Goal: Task Accomplishment & Management: Manage account settings

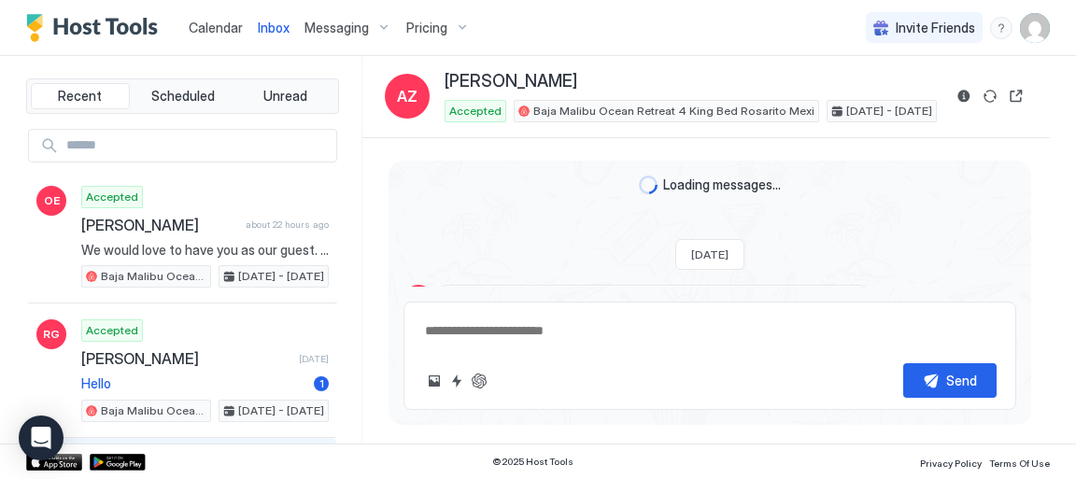
scroll to position [3115, 0]
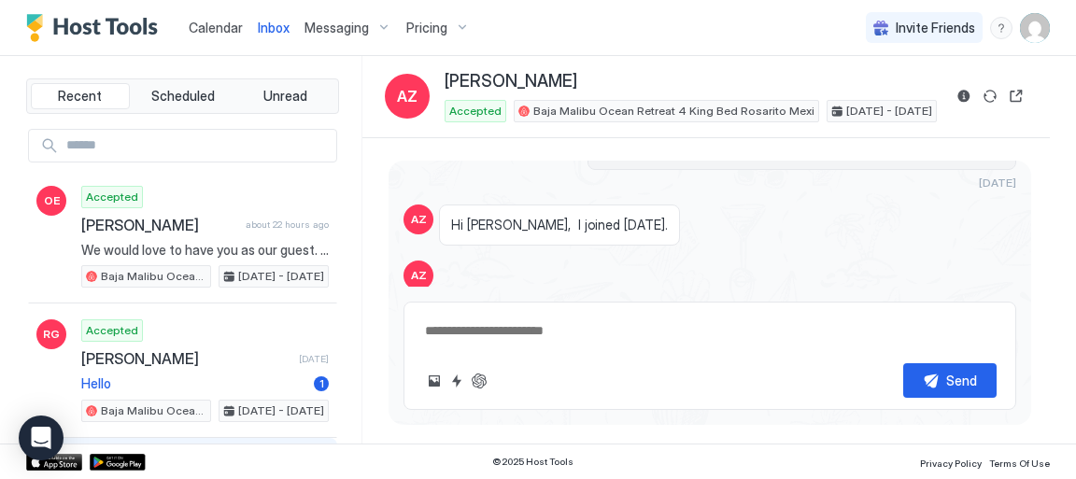
type textarea "*"
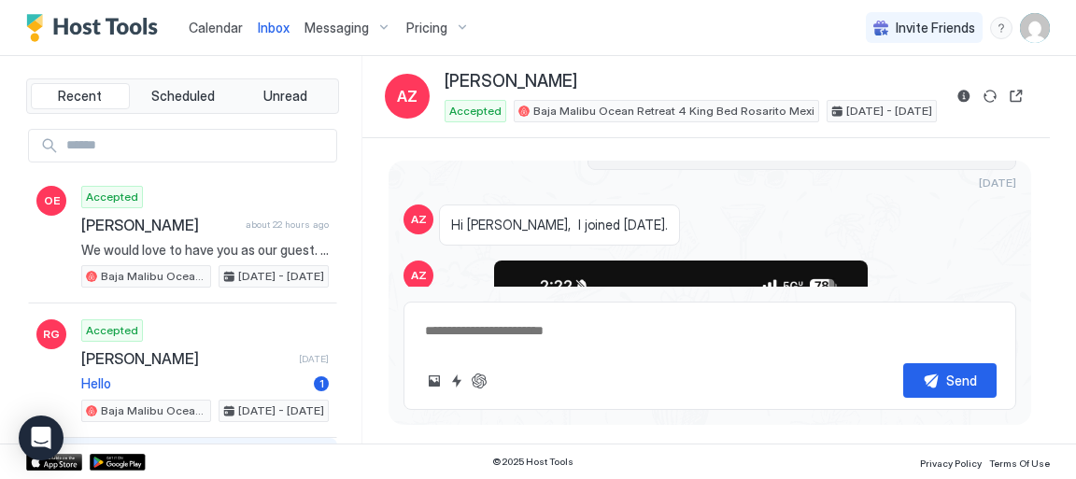
click at [685, 50] on div "Calendar Inbox Messaging Pricing Invite Friends LW" at bounding box center [538, 28] width 1076 height 56
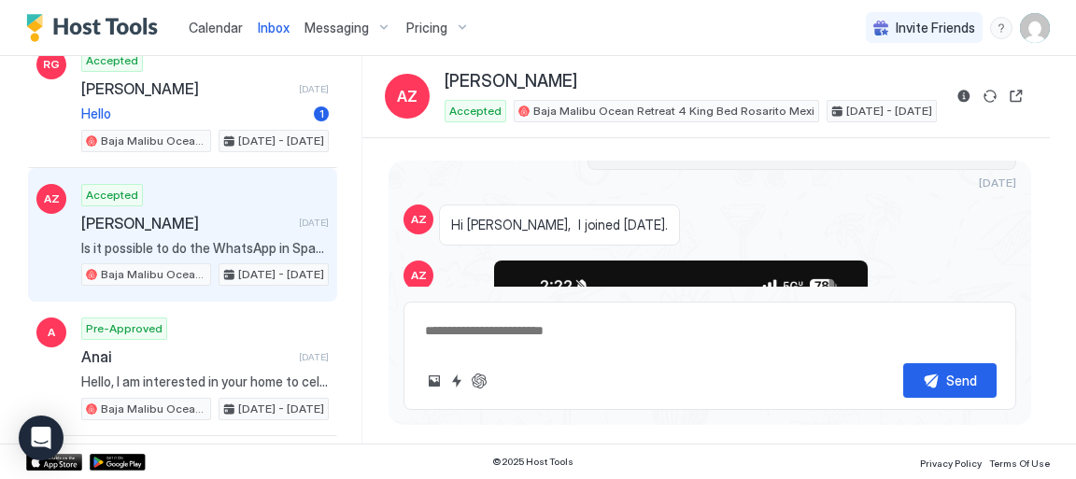
scroll to position [0, 0]
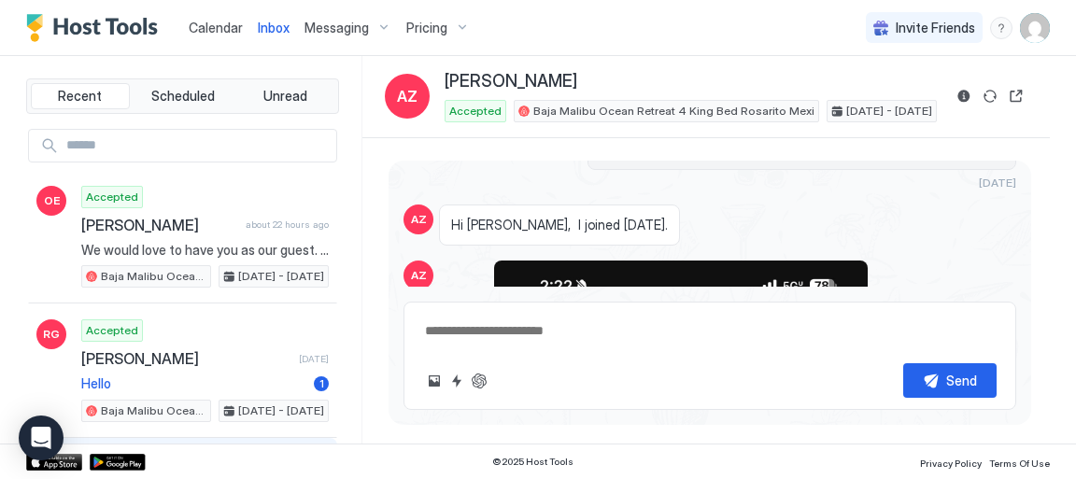
click at [362, 60] on div "Recent Scheduled Unread OE Accepted Oscar Elizarraras about 22 hours ago We wou…" at bounding box center [194, 250] width 336 height 388
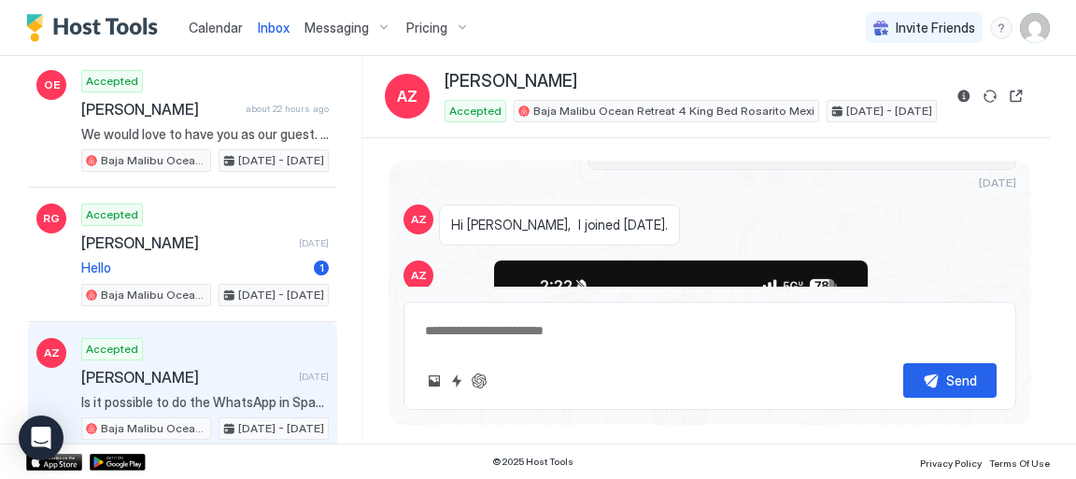
scroll to position [121, 0]
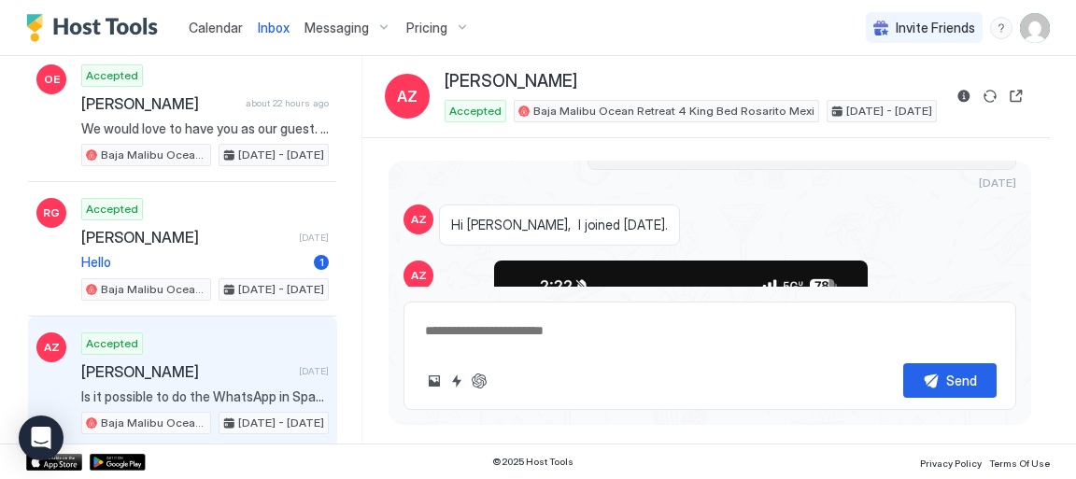
click at [219, 30] on span "Calendar" at bounding box center [216, 28] width 54 height 16
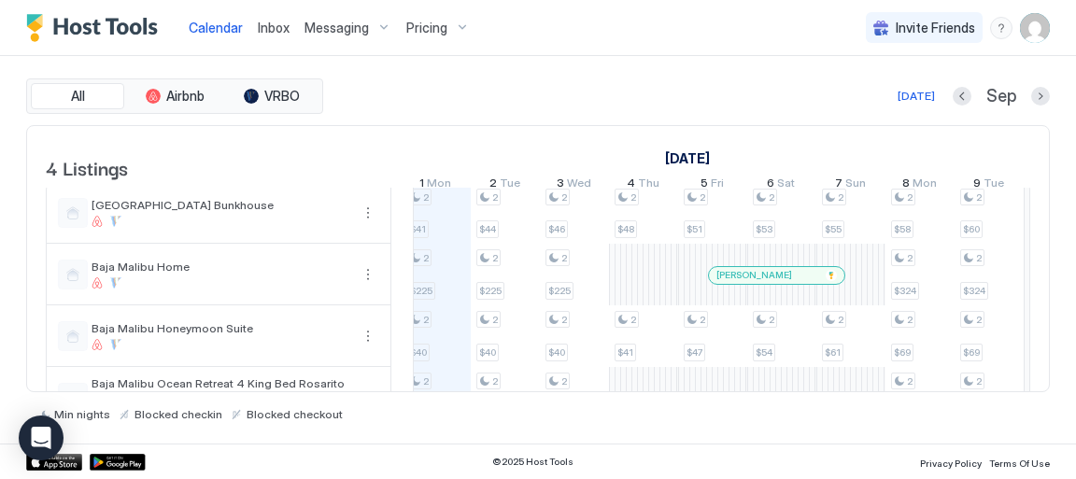
click at [1013, 392] on div "4 Listings August 2025 September 2025 October 2025 17 Sun 18 Mon 19 Tue 20 Wed …" at bounding box center [538, 259] width 1024 height 268
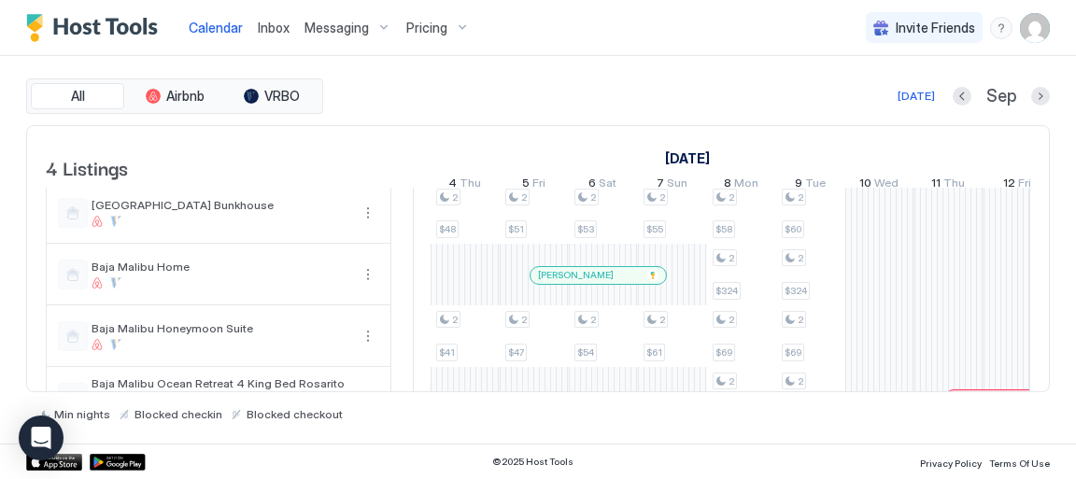
scroll to position [0, 1232]
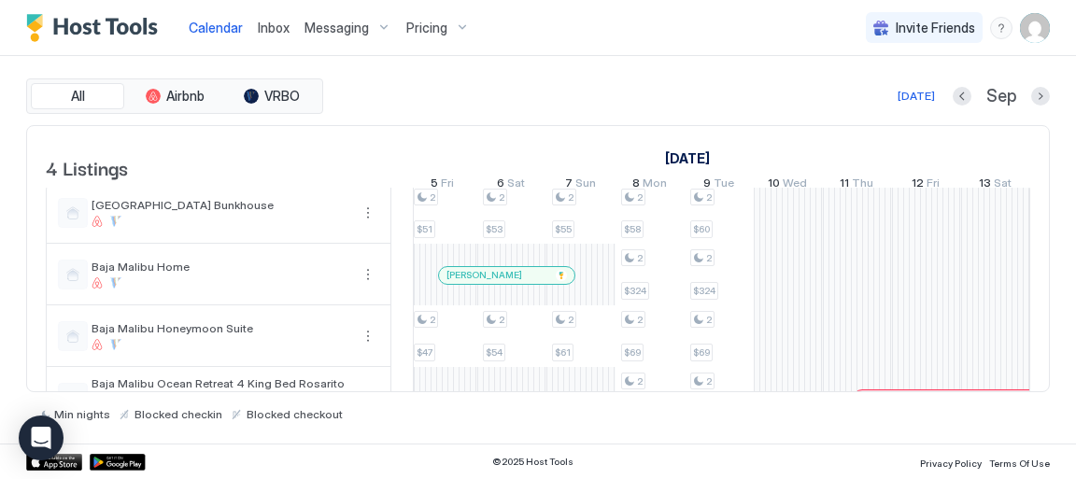
click at [852, 348] on div "2 $41 2 $225 2 $40 2 $350 2 $44 2 $225 2 $40 2 $350 2 $46 2 $225 2 $40 2 $350 2…" at bounding box center [789, 306] width 3388 height 246
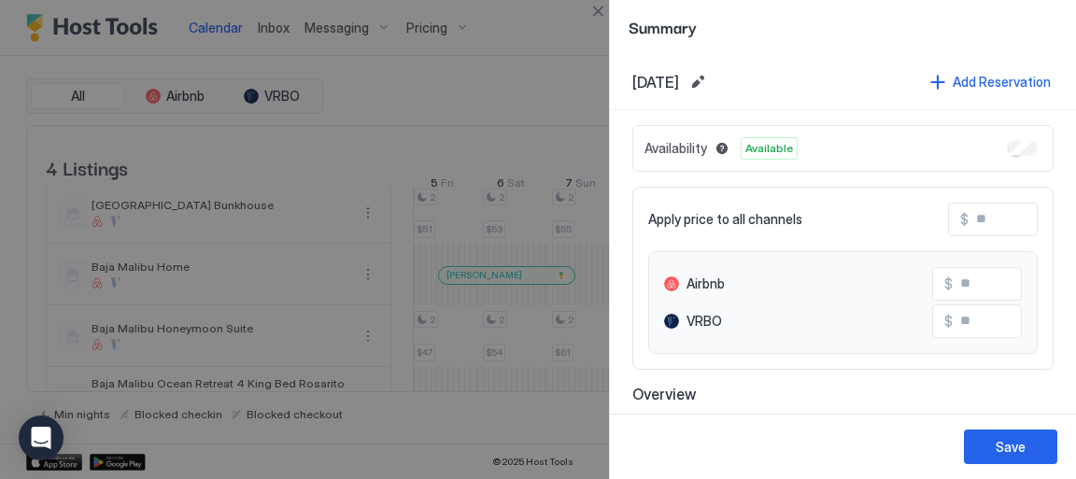
click at [503, 89] on div at bounding box center [538, 239] width 1076 height 479
click at [280, 163] on div at bounding box center [538, 239] width 1076 height 479
click at [594, 11] on button "Close" at bounding box center [598, 11] width 22 height 22
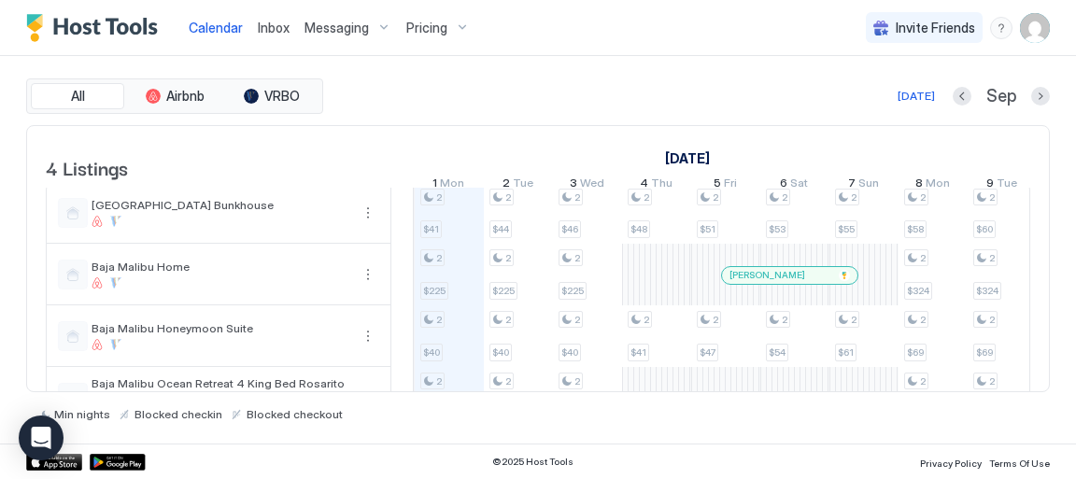
scroll to position [0, 2422]
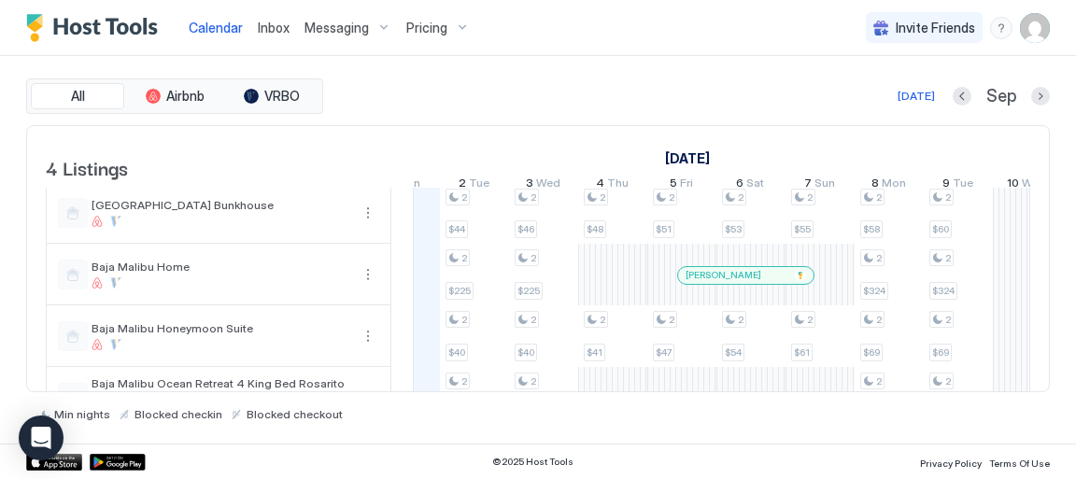
click at [1017, 392] on div "4 Listings July 2025 August 2025 September 2025 28 Mon 29 Tue 30 Wed 31 Thu 1 F…" at bounding box center [538, 259] width 1024 height 268
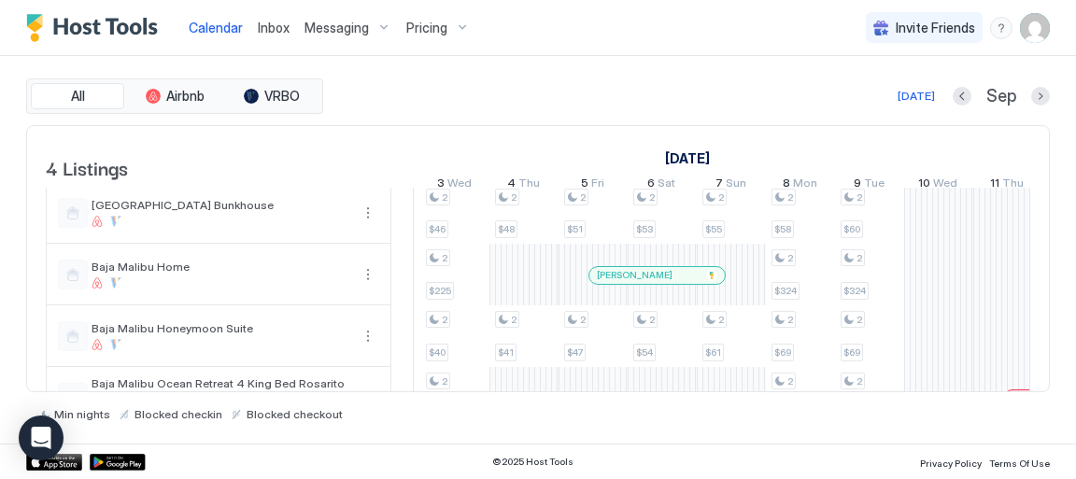
scroll to position [0, 2568]
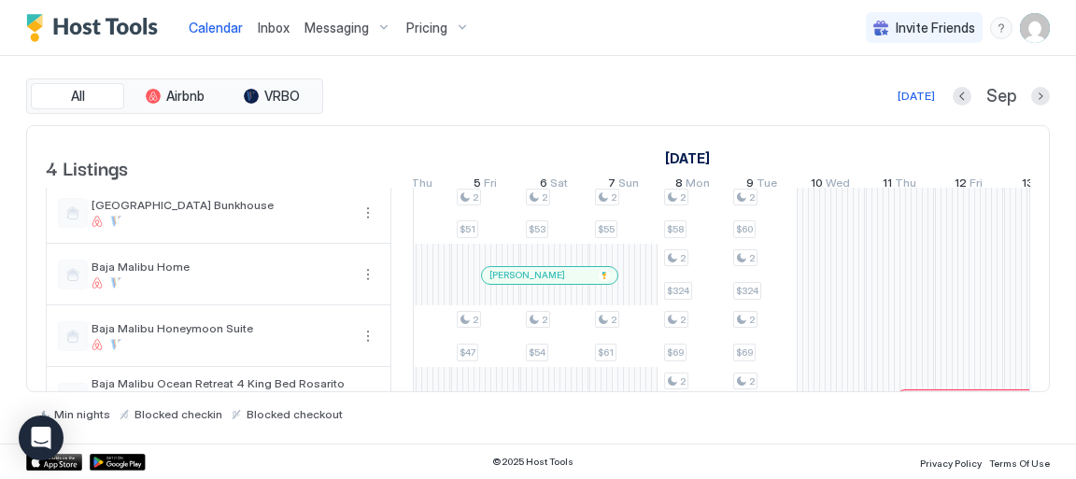
click at [681, 78] on div "All Airbnb VRBO Today Sep 4 Listings August 2025 September 2025 October 2025 17…" at bounding box center [538, 250] width 1024 height 388
click at [421, 27] on span "Pricing" at bounding box center [426, 28] width 41 height 17
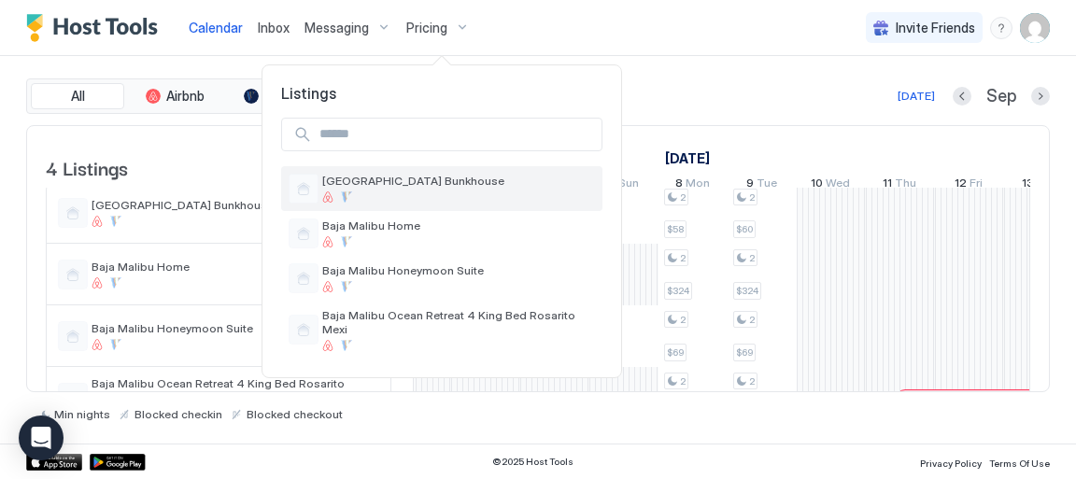
click at [442, 187] on span "[GEOGRAPHIC_DATA] Bunkhouse" at bounding box center [458, 181] width 273 height 14
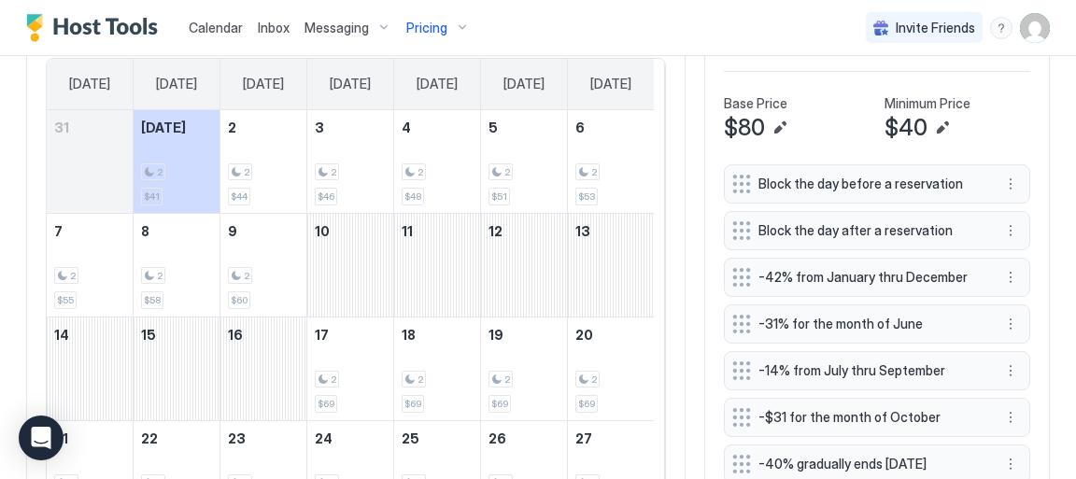
scroll to position [547, 0]
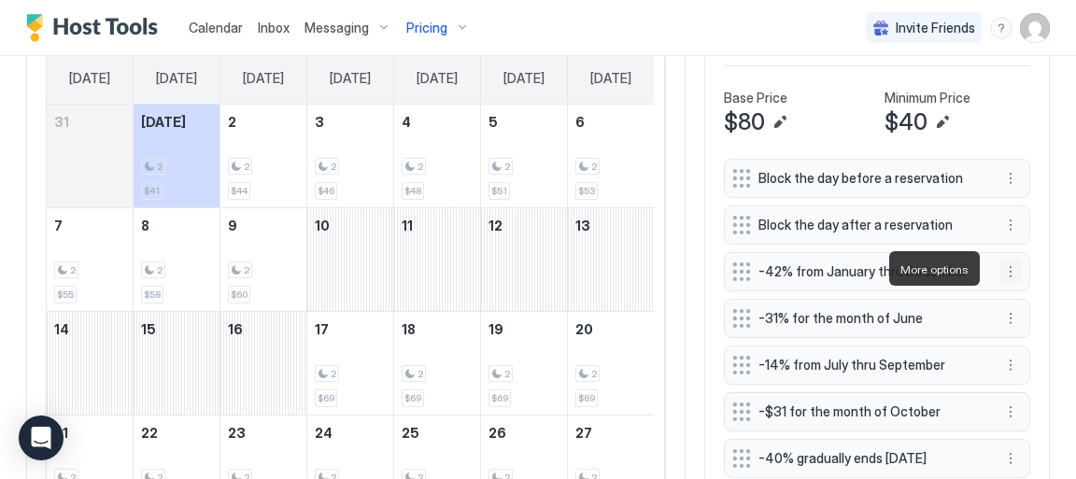
click at [1001, 269] on button "More options" at bounding box center [1011, 272] width 22 height 22
click at [1025, 353] on span "Delete" at bounding box center [1035, 355] width 35 height 14
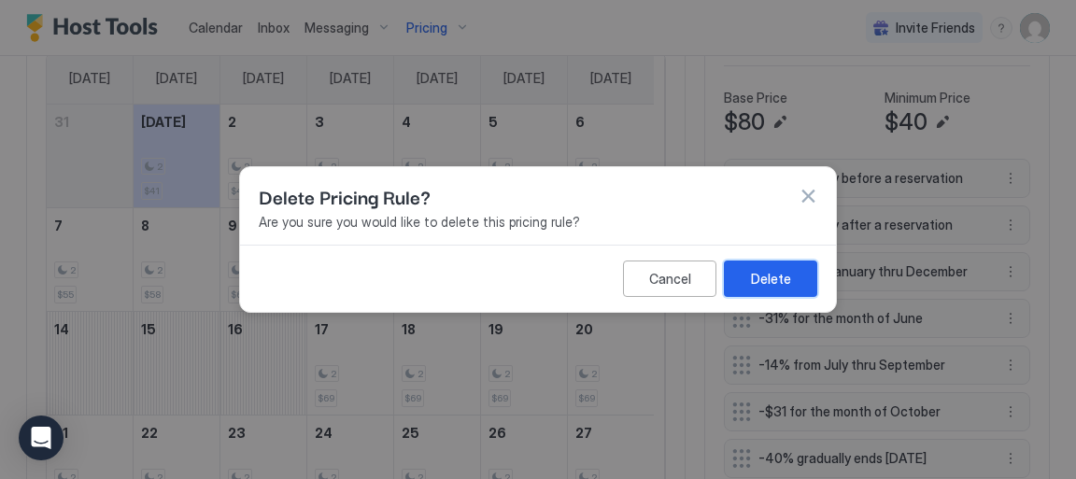
click at [771, 277] on div "Delete" at bounding box center [771, 279] width 40 height 20
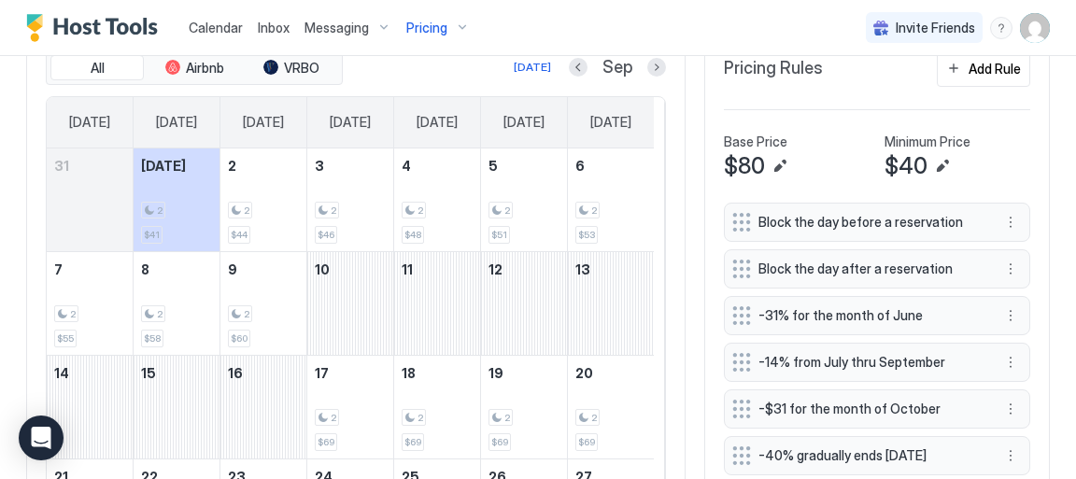
scroll to position [501, 0]
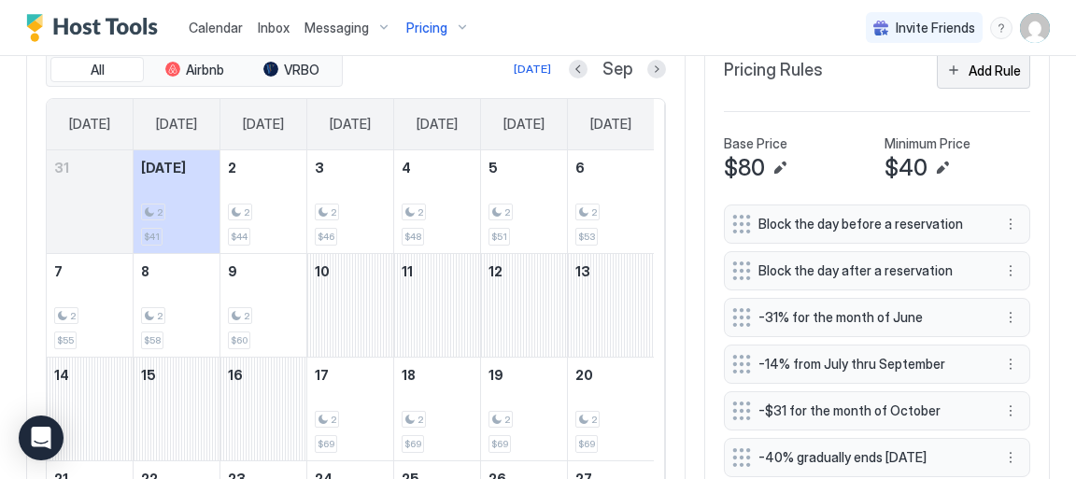
click at [975, 77] on div "Add Rule" at bounding box center [995, 71] width 52 height 20
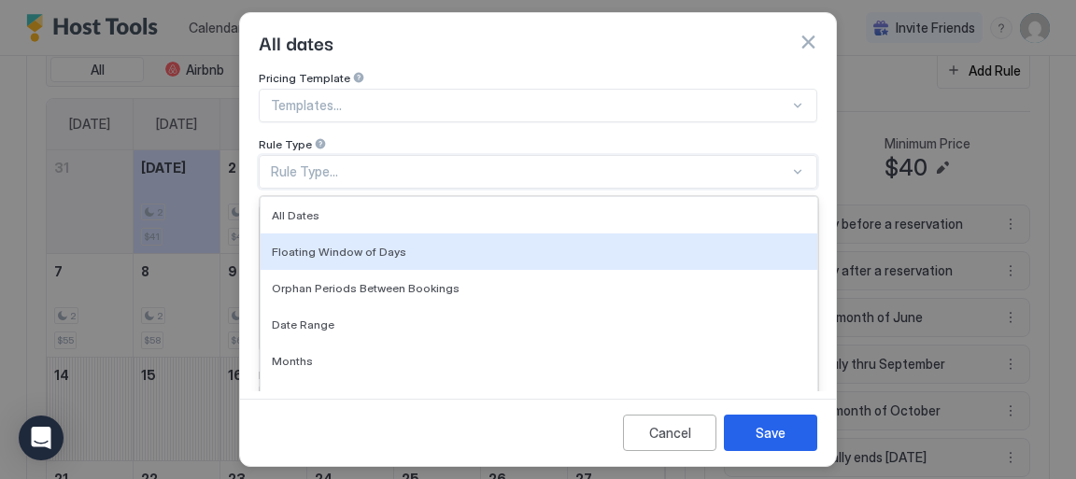
click at [786, 168] on div "7 results available. Use Up and Down to choose options, press Enter to select t…" at bounding box center [538, 172] width 559 height 34
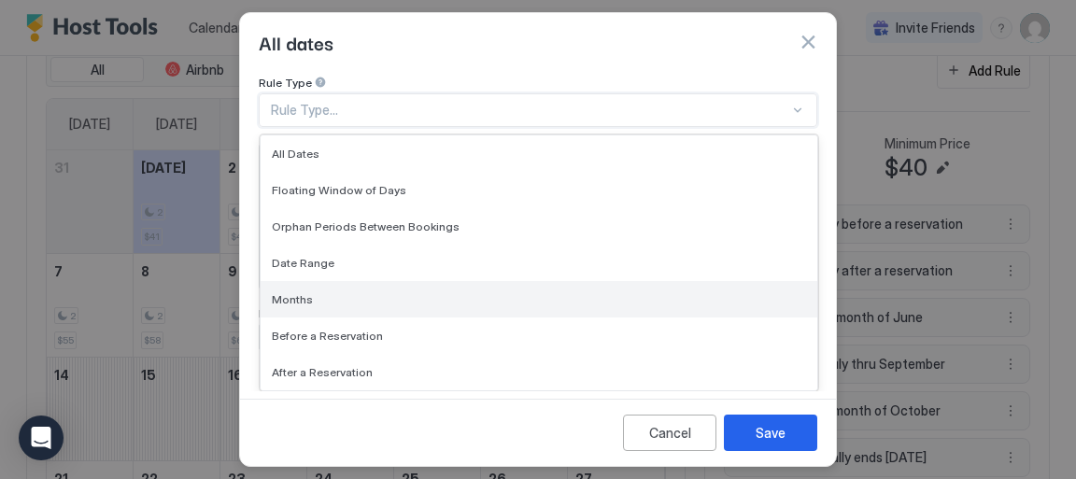
click at [303, 293] on span "Months" at bounding box center [292, 299] width 41 height 14
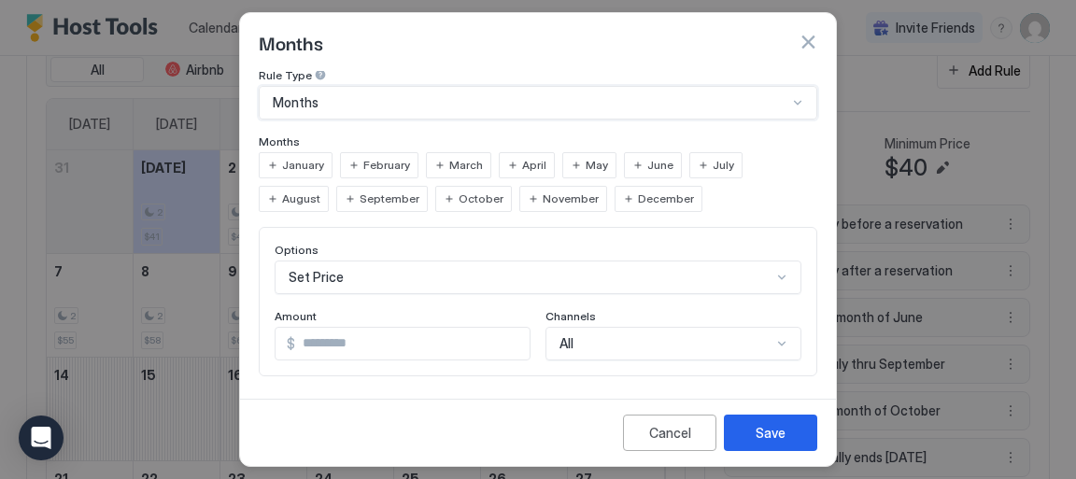
scroll to position [581, 0]
click at [543, 197] on span "November" at bounding box center [571, 199] width 56 height 17
click at [638, 197] on span "December" at bounding box center [666, 199] width 56 height 17
click at [520, 206] on div "November" at bounding box center [564, 199] width 88 height 26
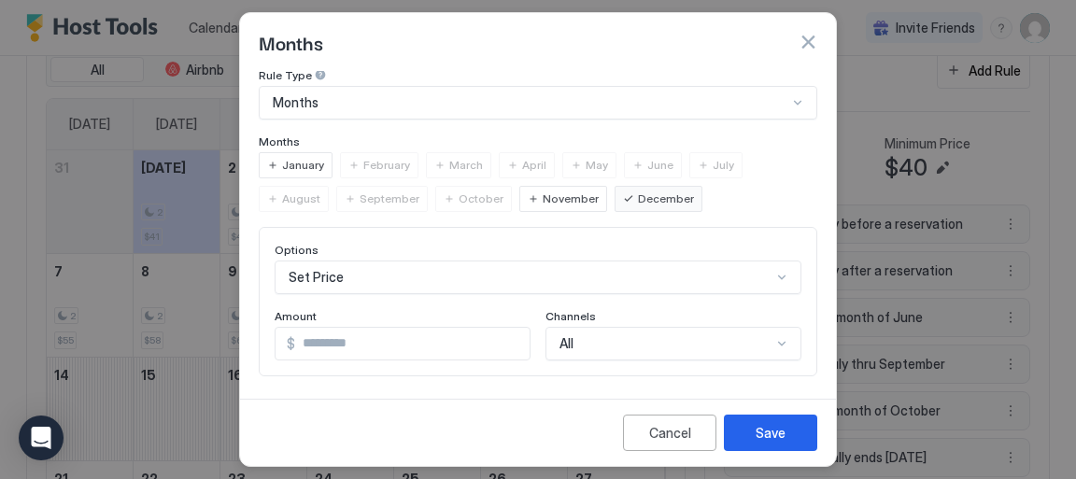
click at [638, 203] on span "December" at bounding box center [666, 199] width 56 height 17
click at [300, 163] on span "January" at bounding box center [303, 165] width 42 height 17
click at [383, 160] on span "February" at bounding box center [386, 165] width 47 height 17
click at [455, 164] on span "March" at bounding box center [466, 165] width 34 height 17
click at [512, 163] on div "April" at bounding box center [527, 165] width 56 height 26
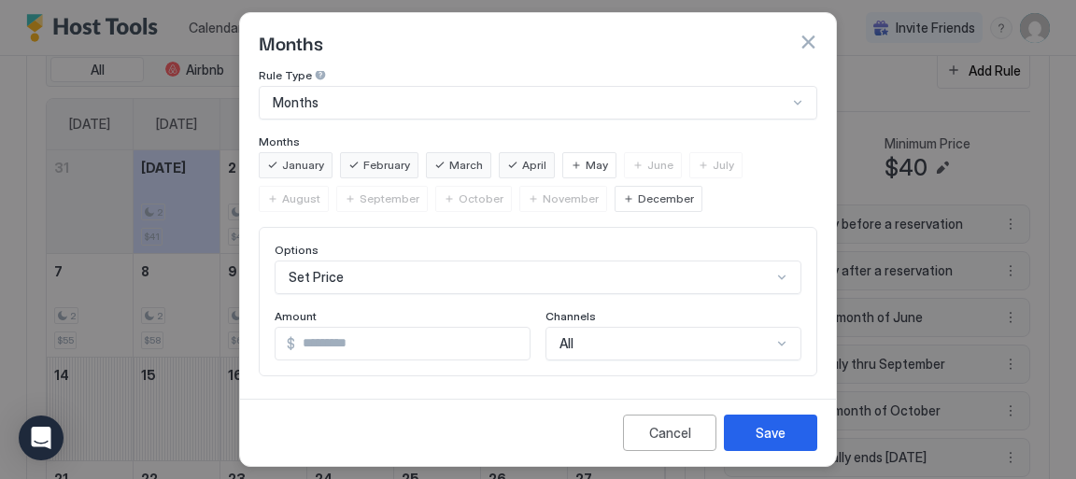
click at [586, 166] on span "May" at bounding box center [597, 165] width 22 height 17
click at [638, 201] on span "December" at bounding box center [666, 199] width 56 height 17
click at [543, 199] on span "November" at bounding box center [571, 199] width 56 height 17
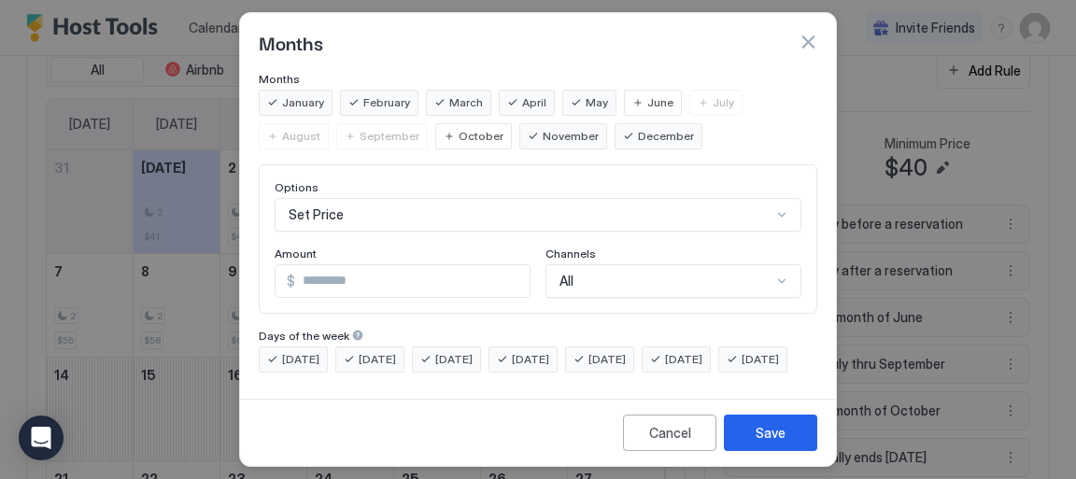
scroll to position [258, 0]
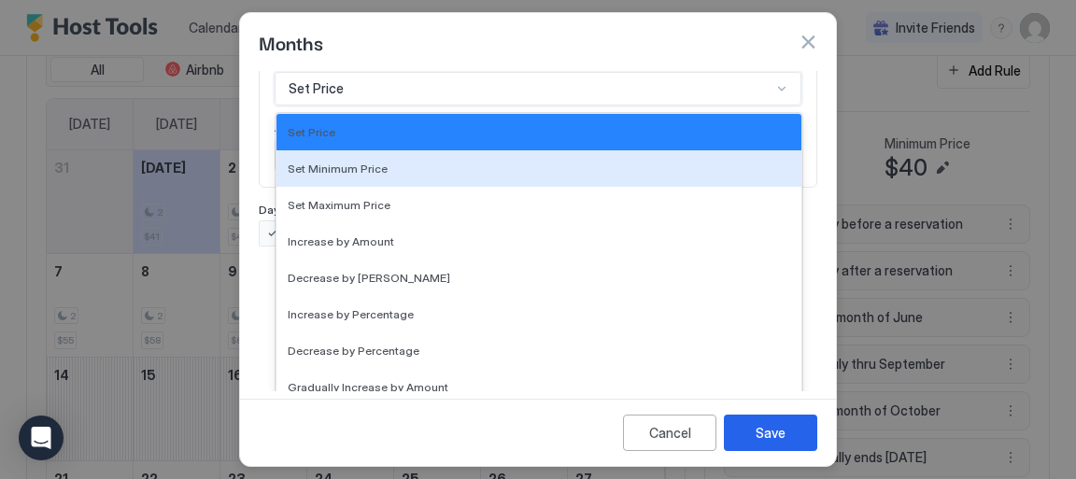
click at [771, 106] on div "17 results available. Use Up and Down to choose options, press Enter to select …" at bounding box center [538, 89] width 527 height 34
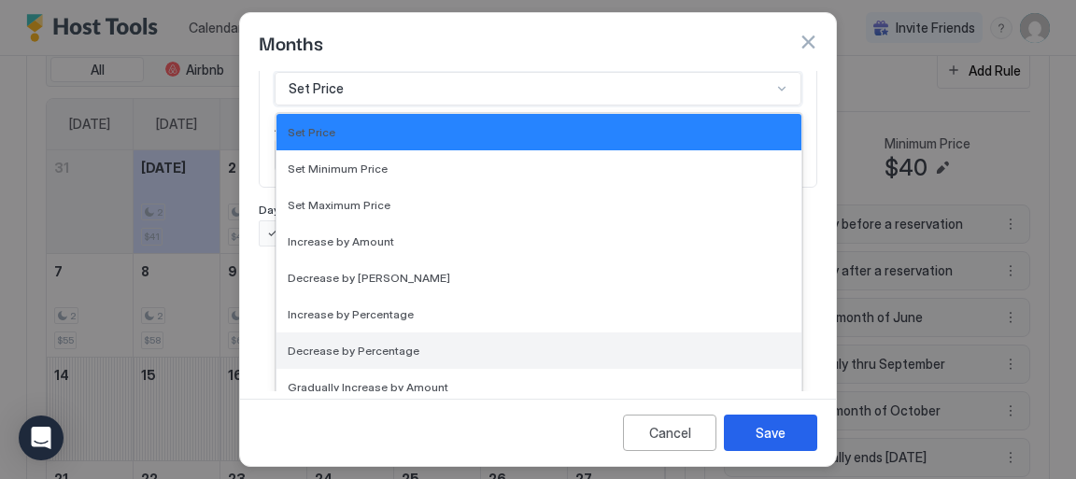
click at [384, 352] on span "Decrease by Percentage" at bounding box center [354, 351] width 132 height 14
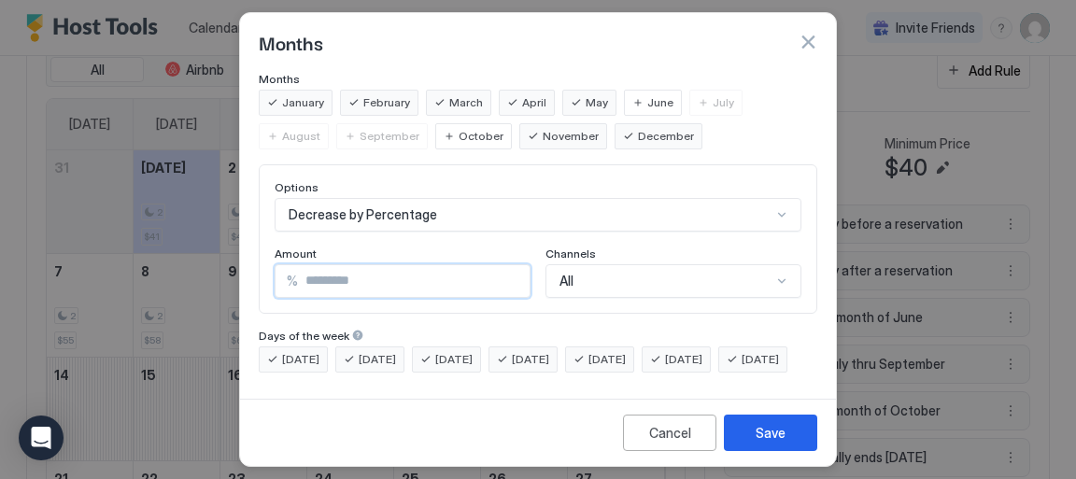
click at [351, 265] on input "*" at bounding box center [414, 281] width 232 height 32
type input "**"
click at [770, 435] on div "Save" at bounding box center [771, 433] width 30 height 20
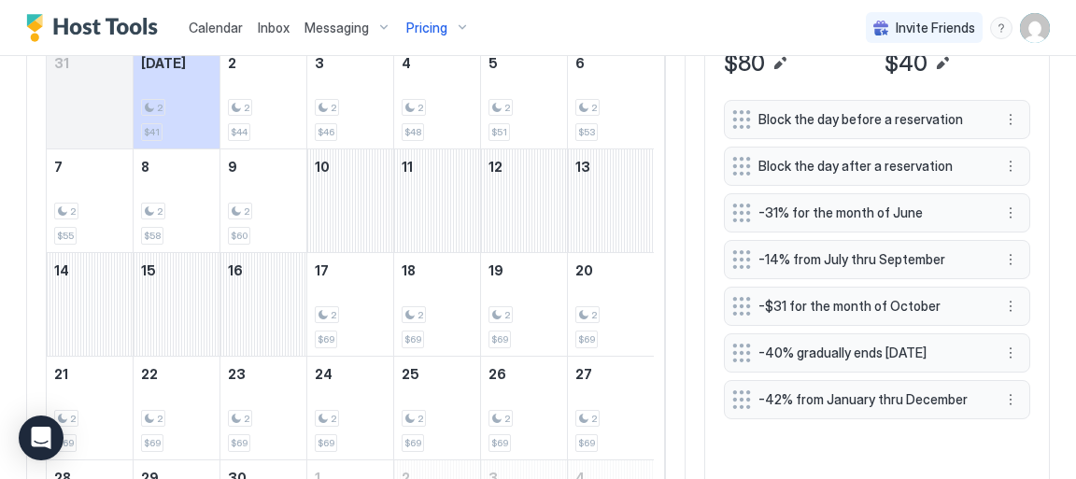
scroll to position [599, 0]
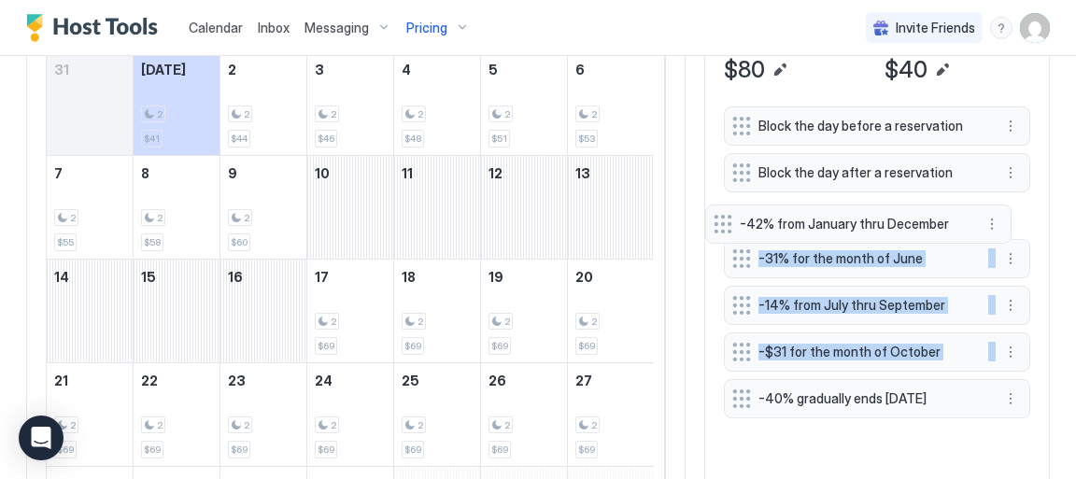
drag, startPoint x: 733, startPoint y: 398, endPoint x: 725, endPoint y: 221, distance: 177.7
click at [725, 221] on div "Block the day before a reservation Block the day after a reservation -31% for t…" at bounding box center [877, 267] width 306 height 320
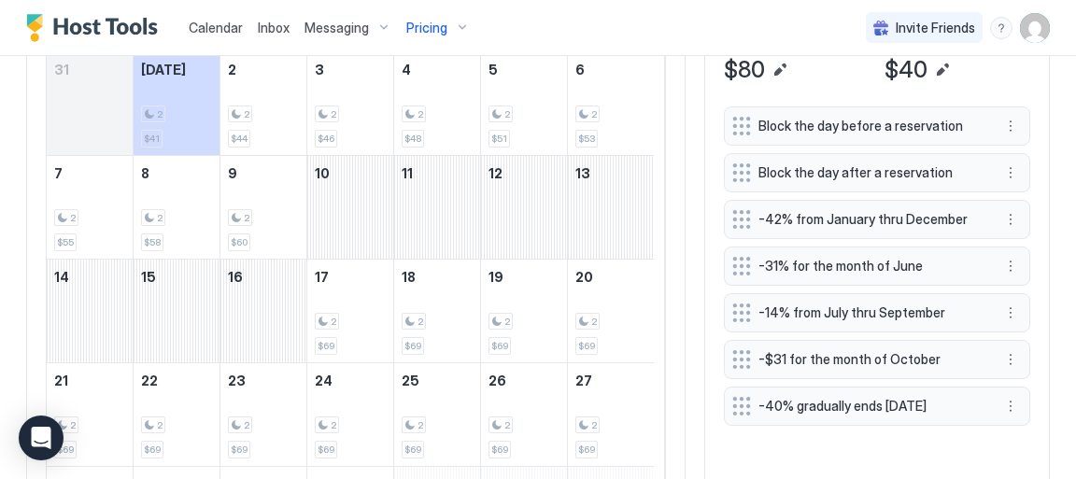
click at [221, 27] on span "Calendar" at bounding box center [216, 28] width 54 height 16
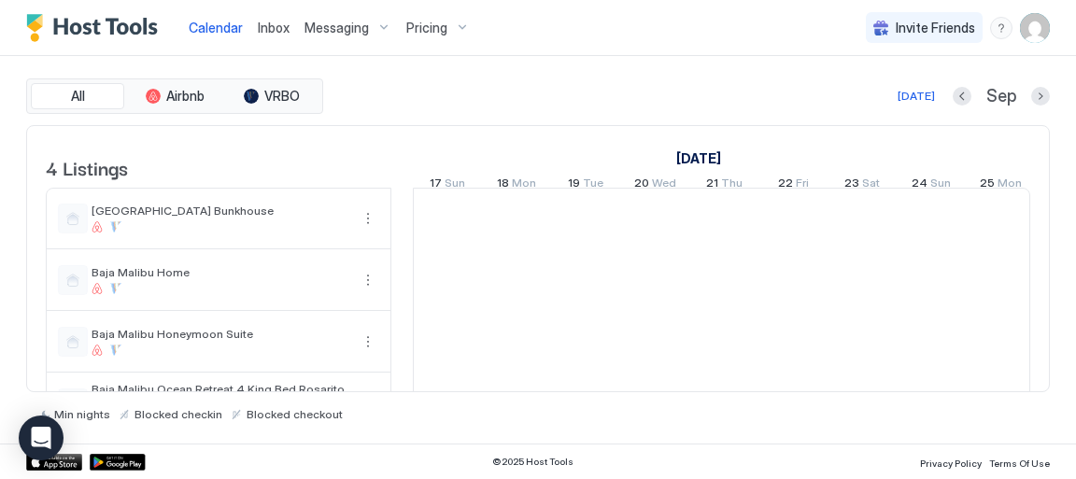
scroll to position [0, 1038]
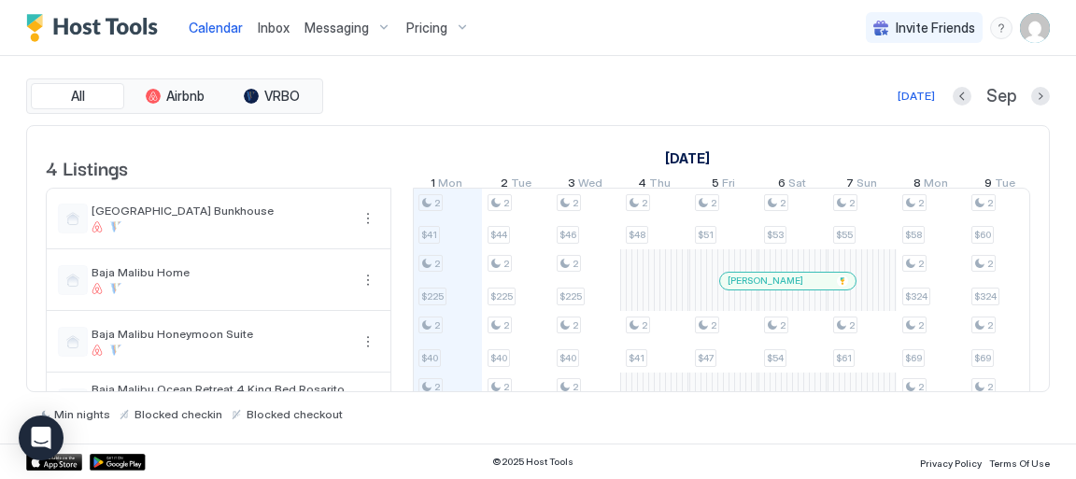
click at [221, 27] on span "Calendar" at bounding box center [216, 28] width 54 height 16
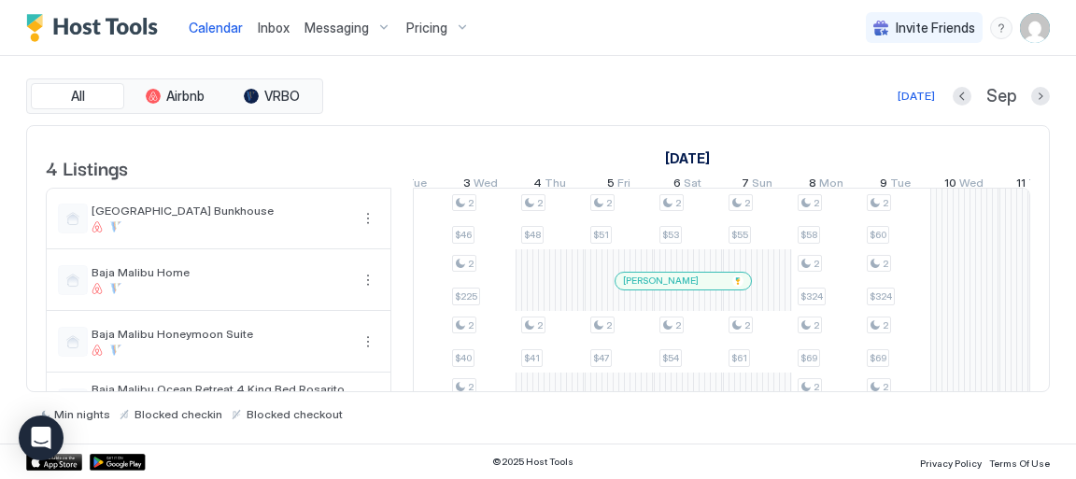
scroll to position [0, 1145]
click at [419, 30] on span "Pricing" at bounding box center [426, 28] width 41 height 17
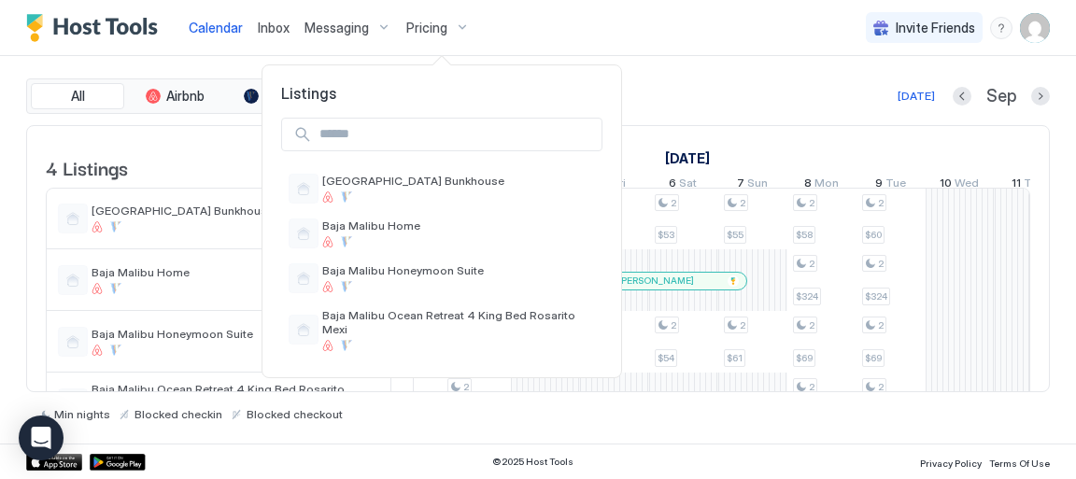
click at [457, 31] on div at bounding box center [538, 239] width 1076 height 479
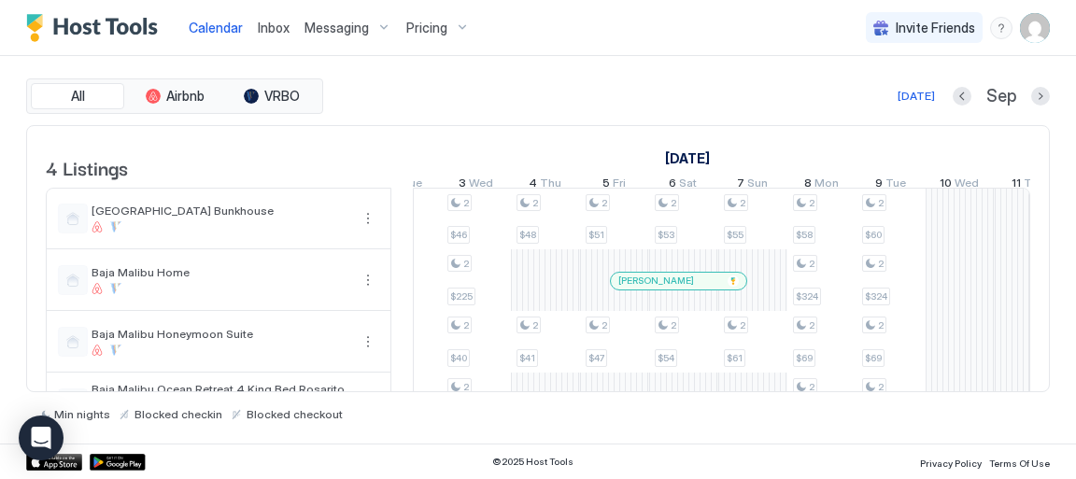
click at [457, 31] on div "Pricing" at bounding box center [438, 28] width 78 height 32
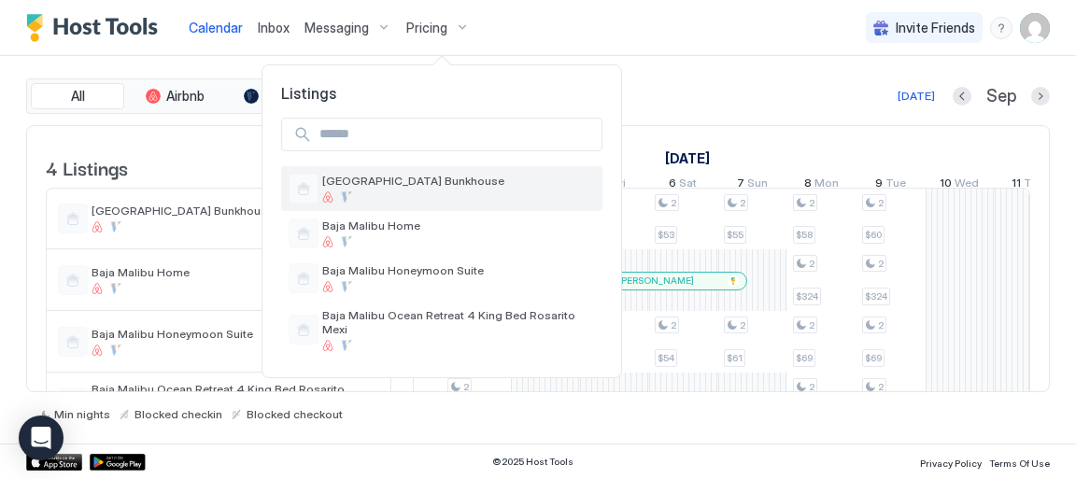
click at [399, 184] on span "[GEOGRAPHIC_DATA] Bunkhouse" at bounding box center [458, 181] width 273 height 14
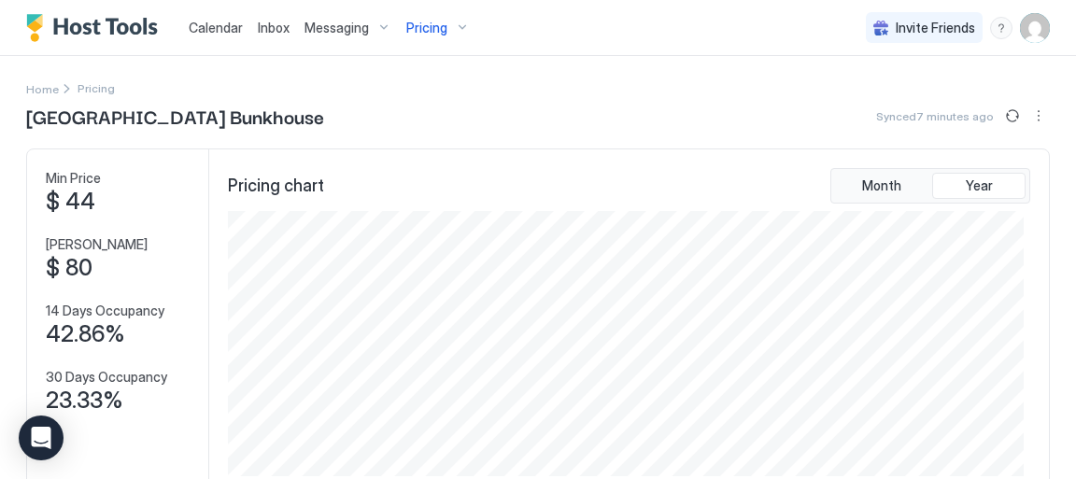
click at [75, 200] on span "$ 44" at bounding box center [71, 202] width 50 height 28
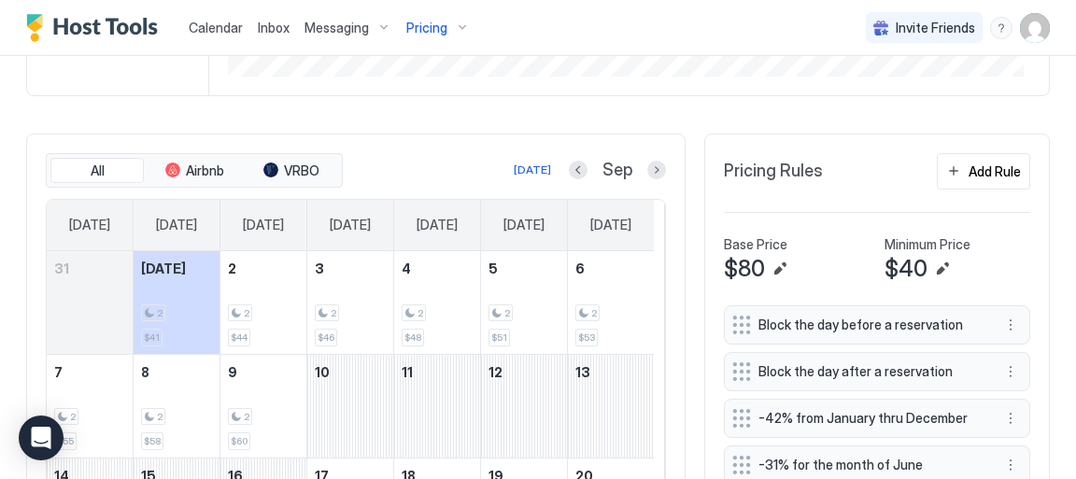
scroll to position [402, 0]
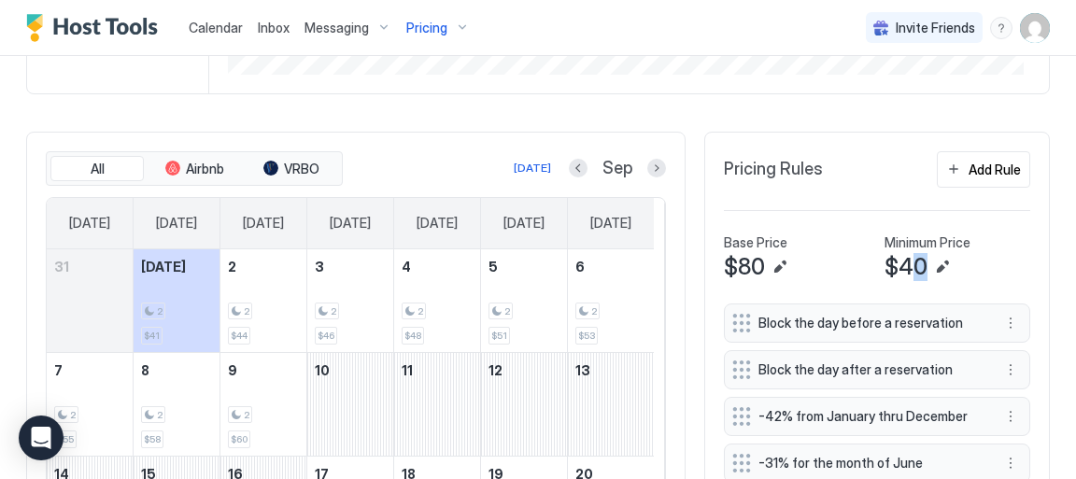
click at [912, 260] on span "$40" at bounding box center [906, 267] width 43 height 28
click at [933, 267] on button "Edit" at bounding box center [943, 267] width 22 height 22
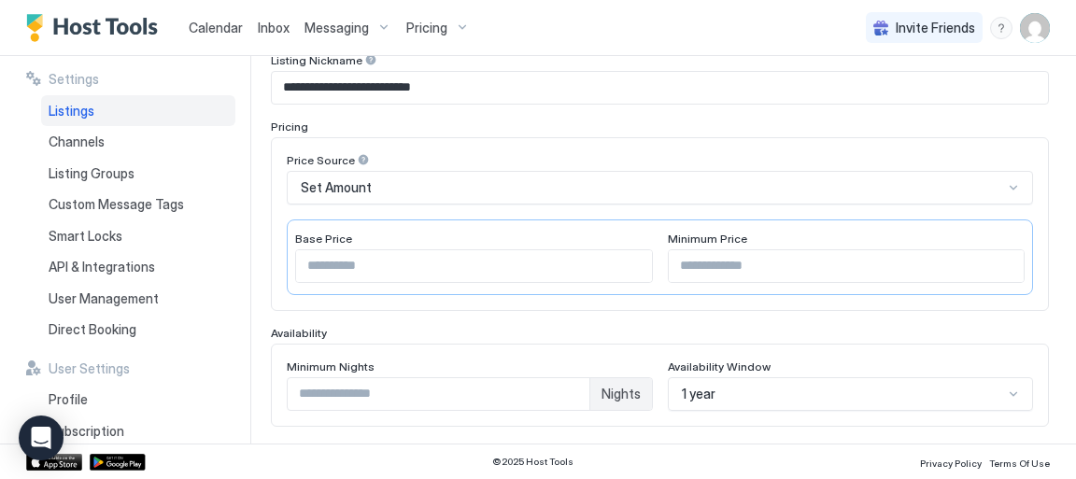
scroll to position [239, 0]
click at [682, 260] on input "**" at bounding box center [847, 265] width 356 height 32
click at [997, 262] on input "**" at bounding box center [847, 265] width 356 height 32
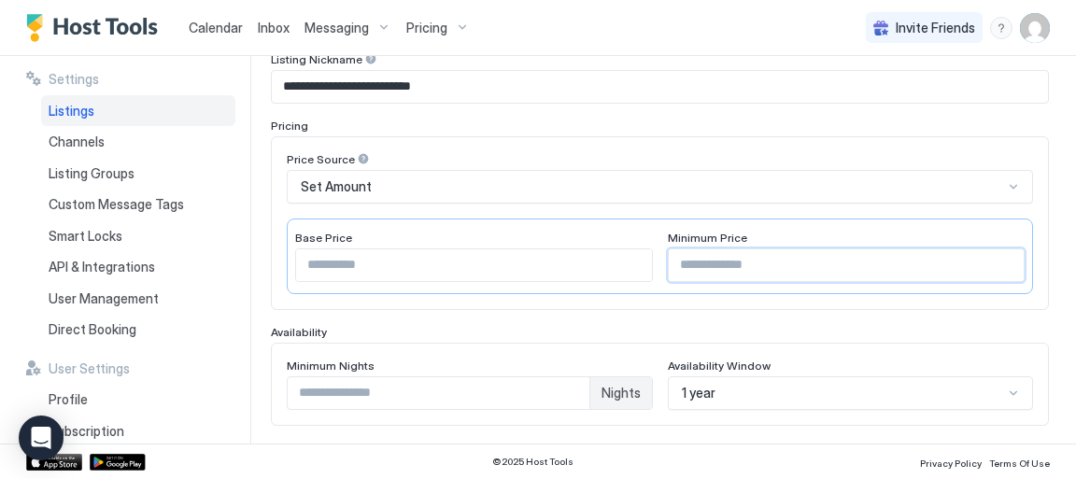
click at [997, 262] on input "**" at bounding box center [847, 265] width 356 height 32
type input "**"
click at [997, 262] on input "**" at bounding box center [847, 265] width 356 height 32
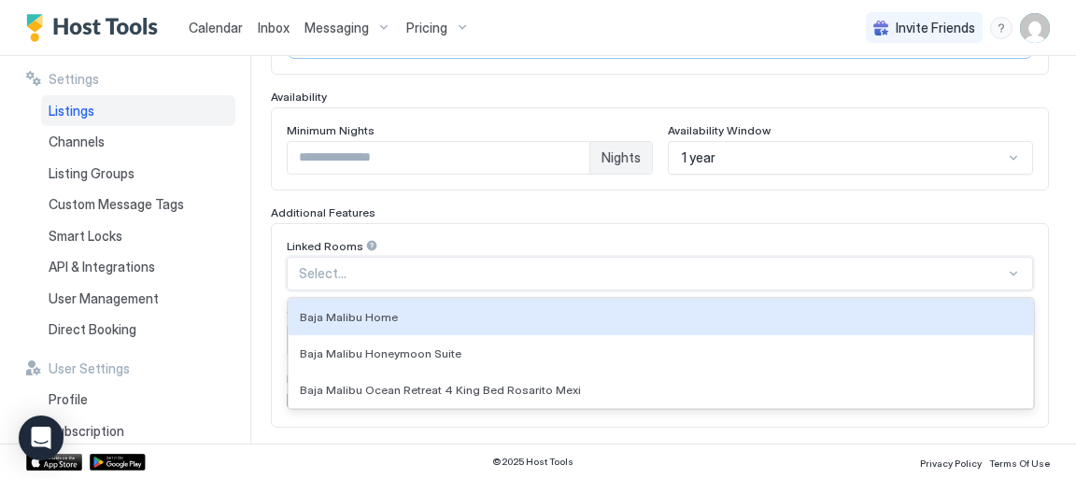
scroll to position [500, 0]
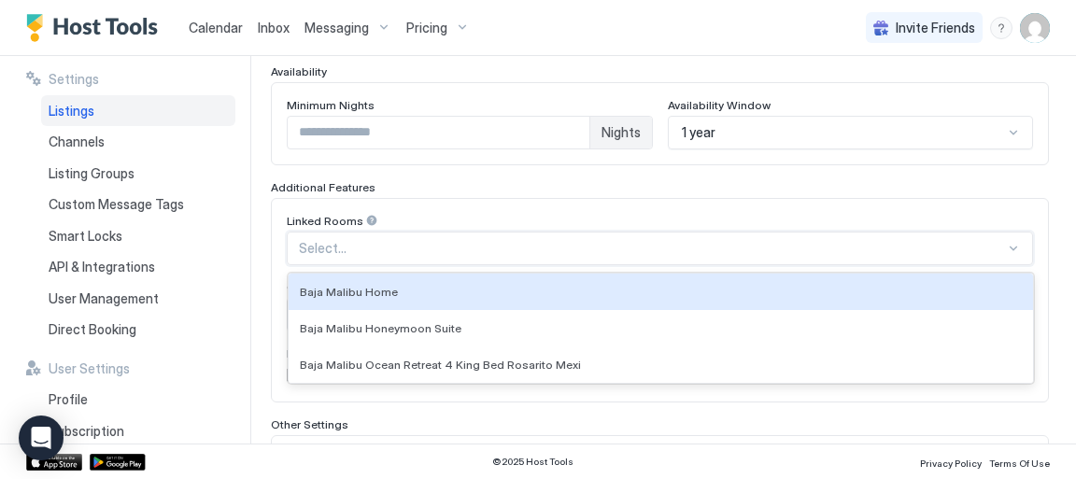
click at [330, 265] on div "3 results available. Use Up and Down to choose options, press Enter to select t…" at bounding box center [660, 249] width 747 height 34
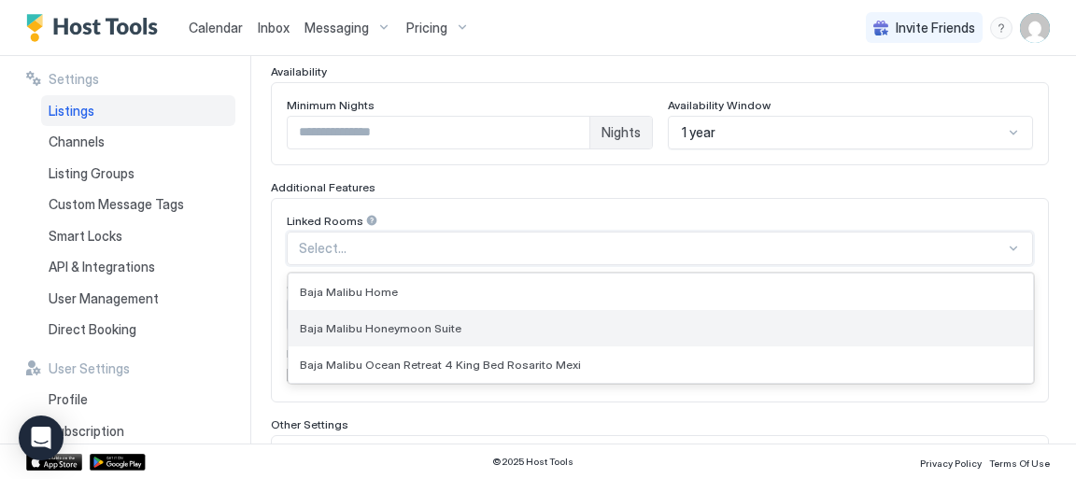
click at [408, 324] on span "Baja Malibu Honeymoon Suite" at bounding box center [381, 328] width 162 height 14
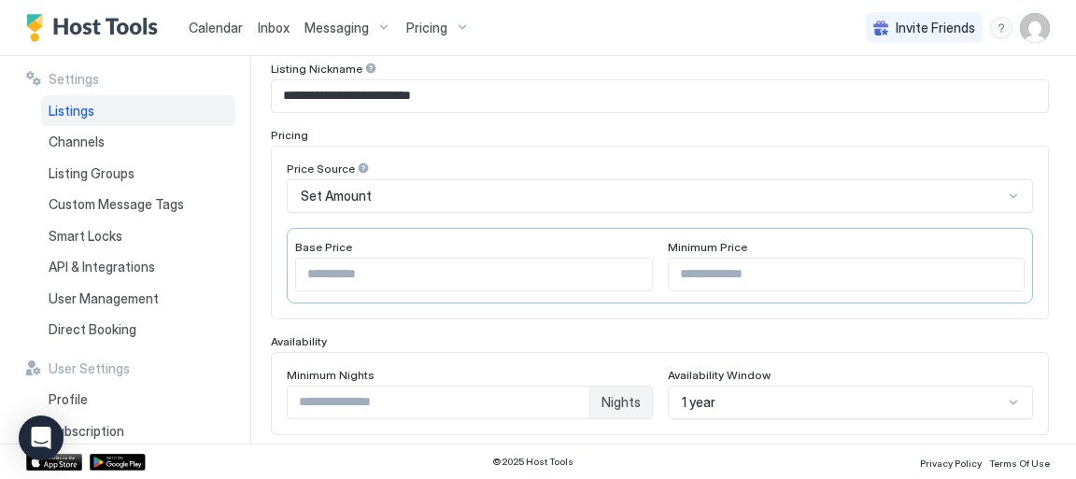
scroll to position [555, 0]
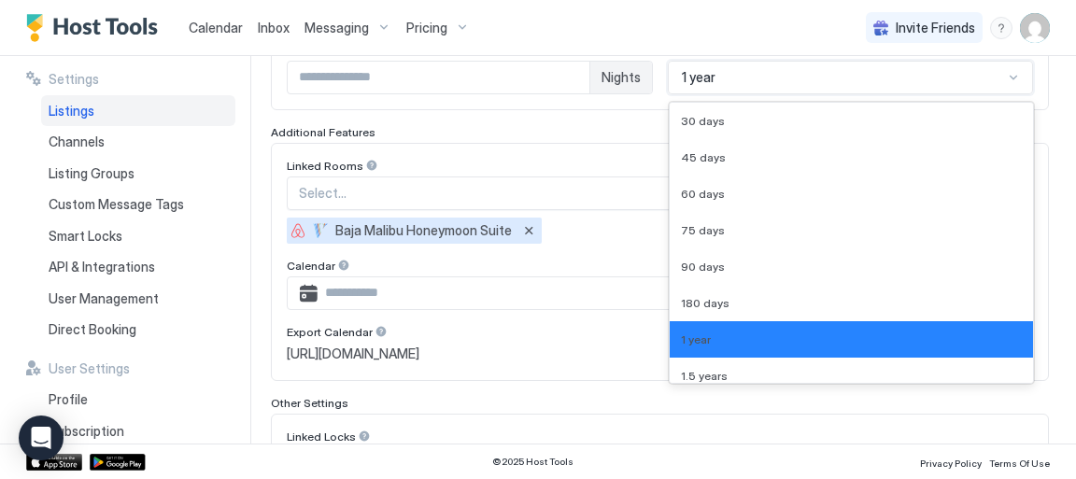
click at [1004, 396] on div "**********" at bounding box center [660, 117] width 778 height 828
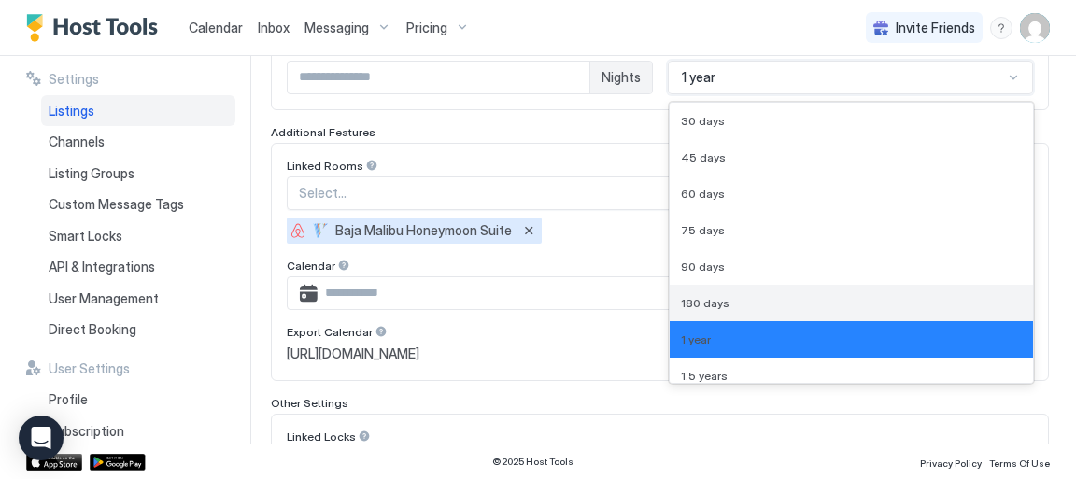
click at [691, 303] on span "180 days" at bounding box center [705, 303] width 49 height 14
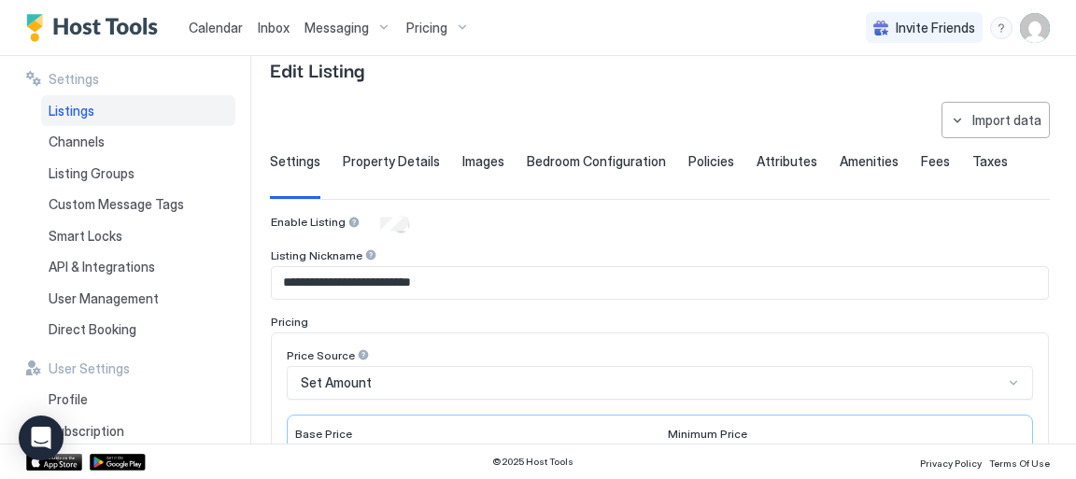
scroll to position [36, 0]
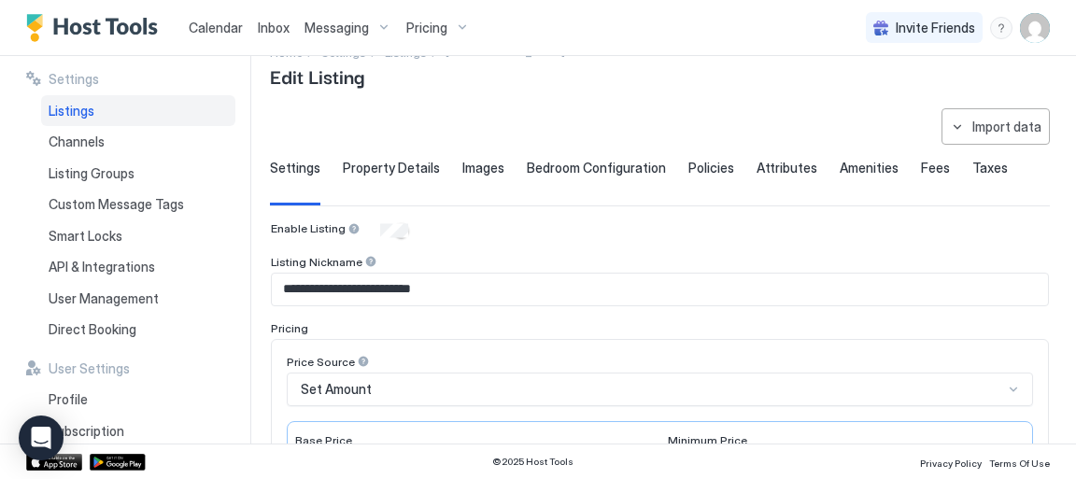
click at [440, 26] on span "Pricing" at bounding box center [426, 28] width 41 height 17
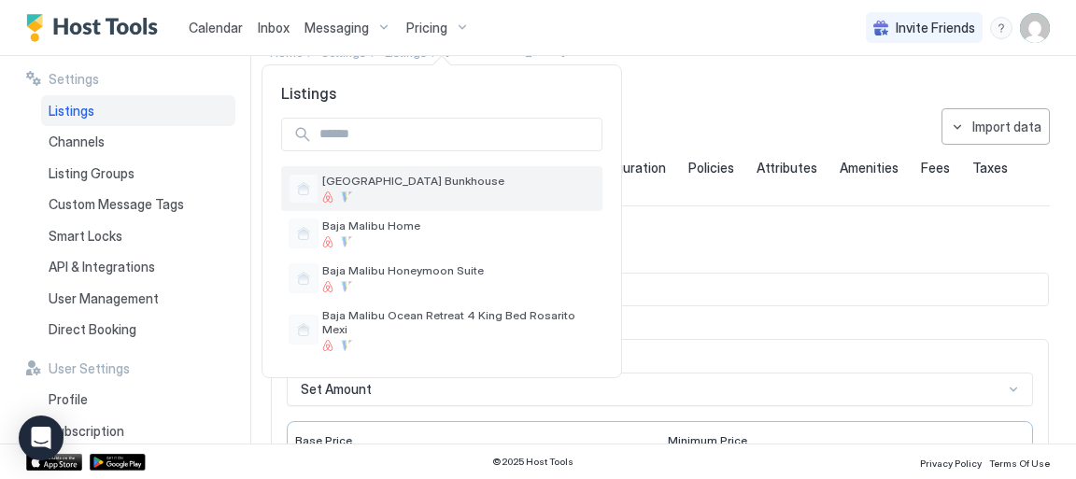
click at [449, 184] on span "[GEOGRAPHIC_DATA] Bunkhouse" at bounding box center [458, 181] width 273 height 14
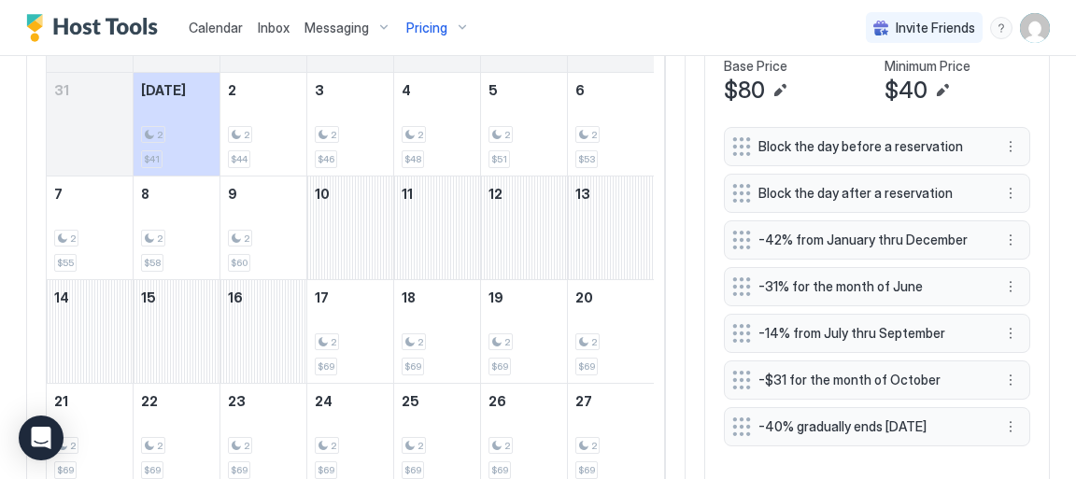
scroll to position [587, 0]
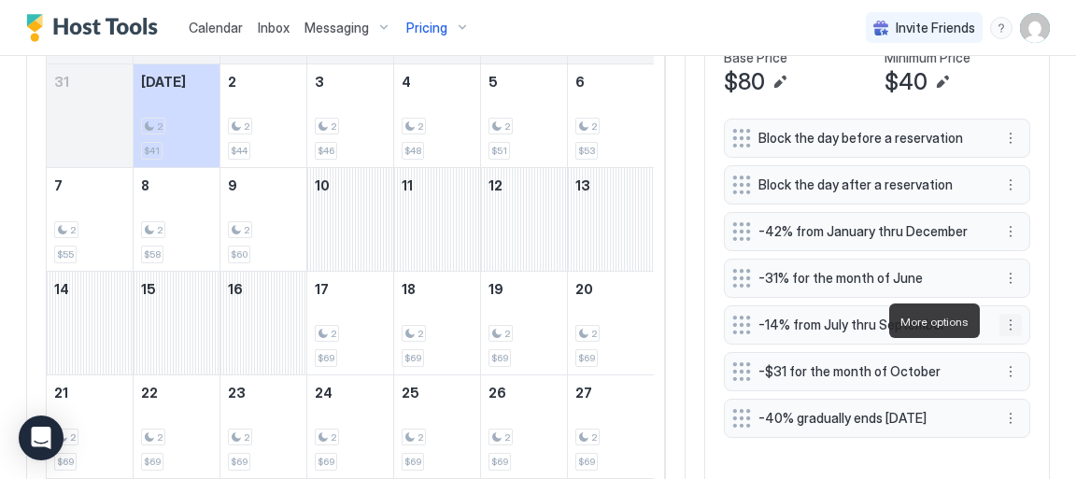
click at [1000, 321] on button "More options" at bounding box center [1011, 325] width 22 height 22
click at [1025, 347] on span "Edit" at bounding box center [1028, 347] width 21 height 14
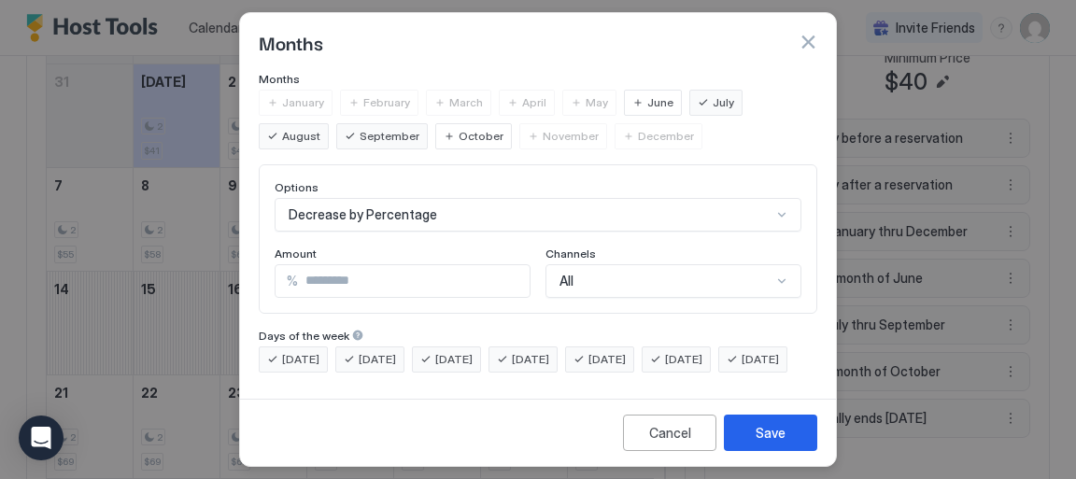
scroll to position [161, 0]
click at [780, 432] on div "Save" at bounding box center [771, 433] width 30 height 20
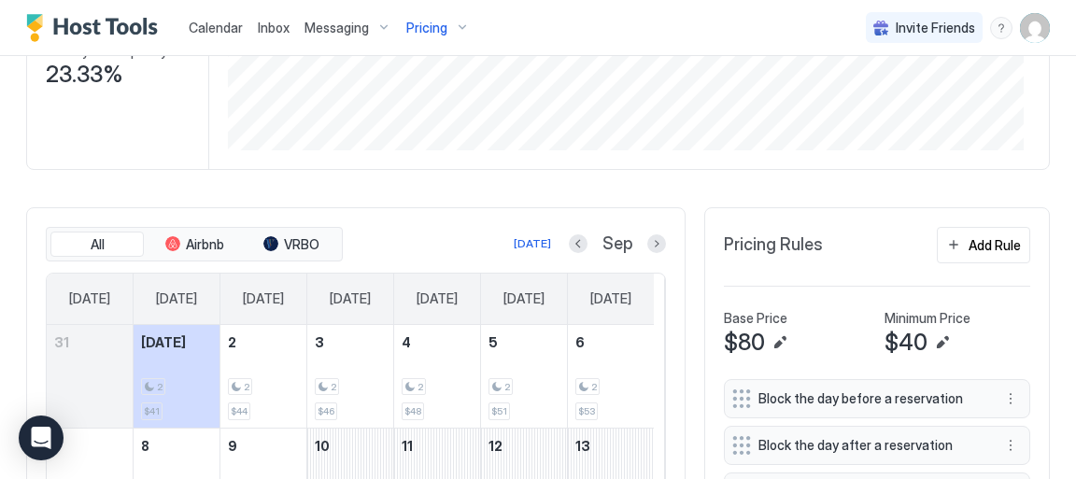
scroll to position [308, 0]
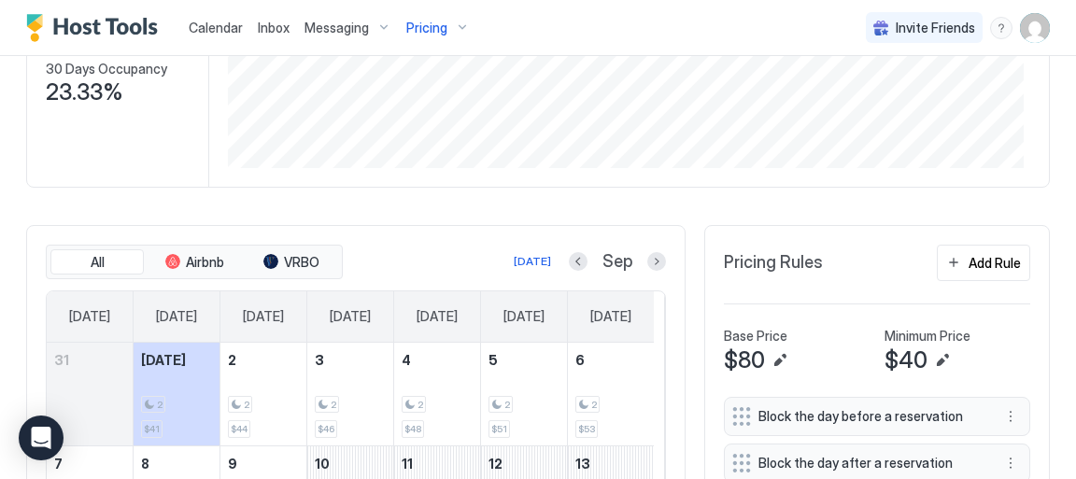
click at [215, 24] on span "Calendar" at bounding box center [216, 28] width 54 height 16
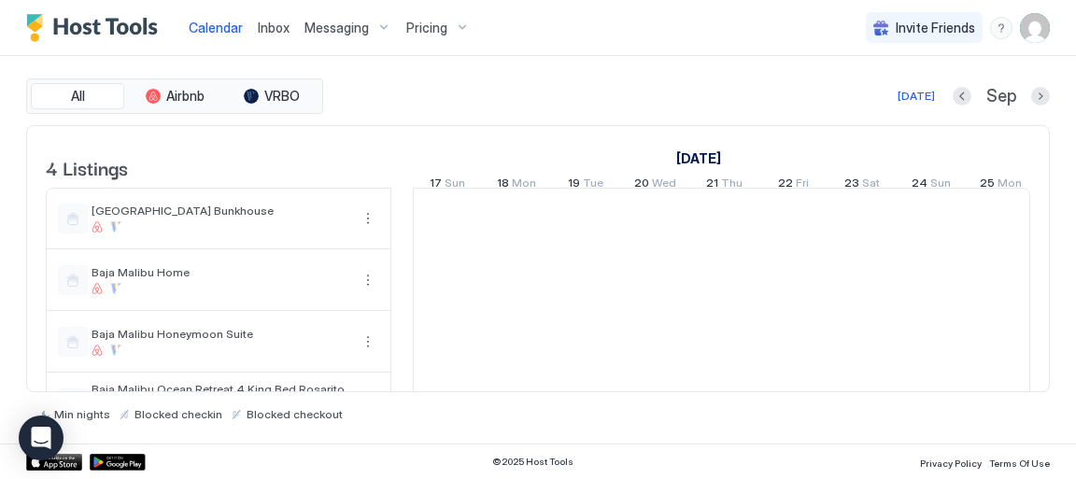
scroll to position [0, 1038]
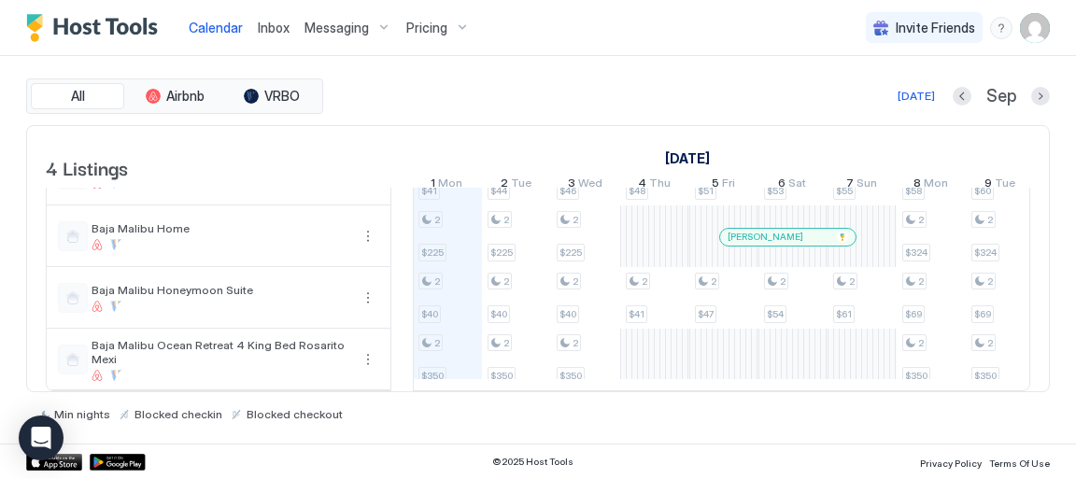
scroll to position [64, 0]
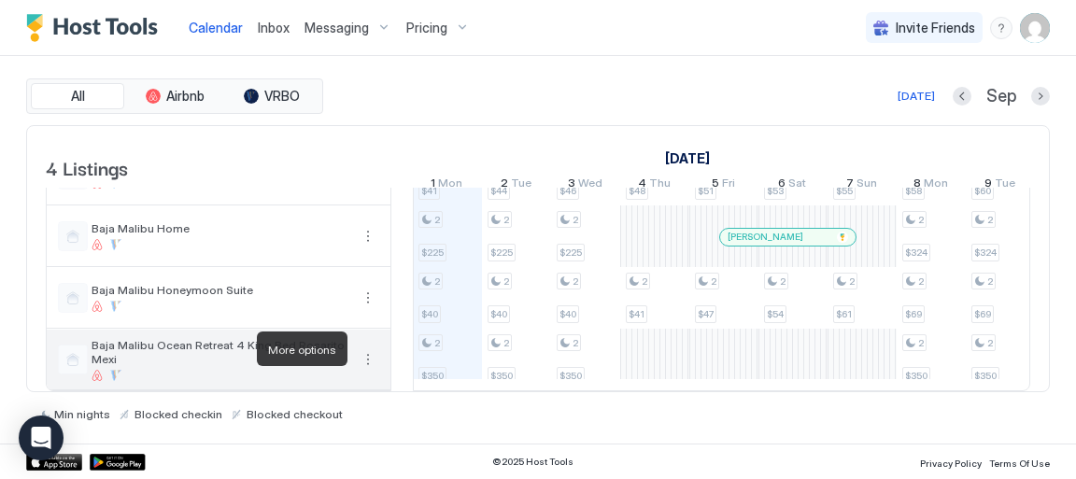
click at [366, 355] on button "More options" at bounding box center [368, 360] width 22 height 22
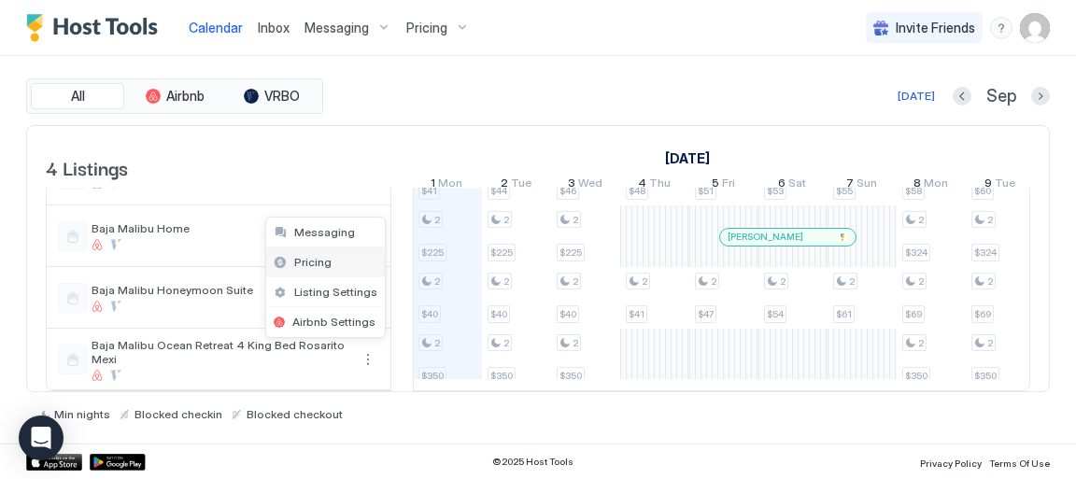
click at [316, 260] on span "Pricing" at bounding box center [312, 262] width 37 height 14
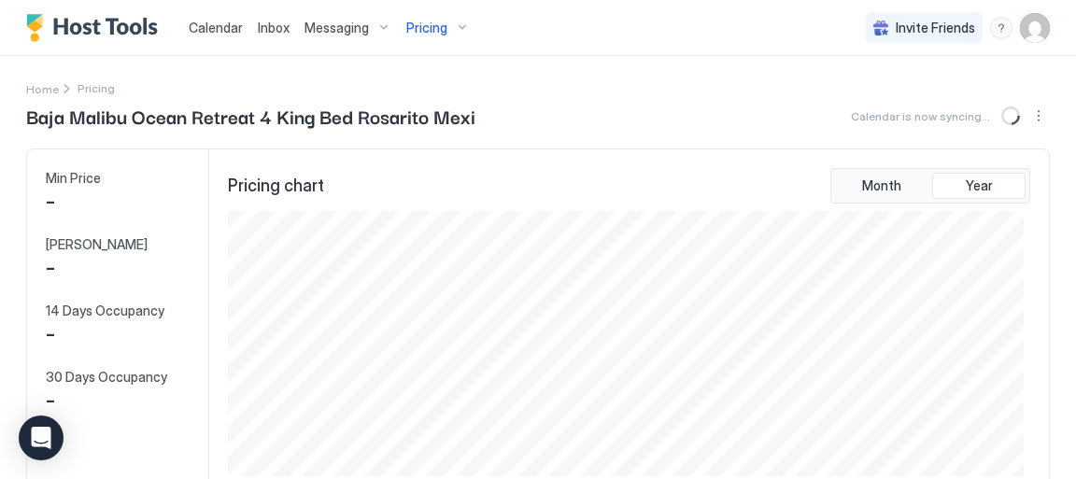
scroll to position [265, 796]
click at [457, 24] on div "Pricing" at bounding box center [438, 28] width 78 height 32
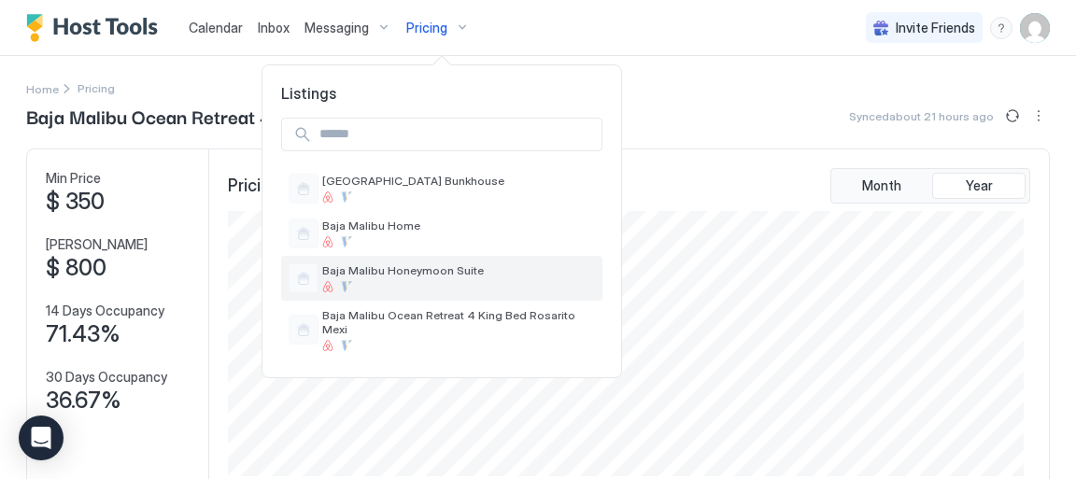
click at [376, 274] on span "Baja Malibu Honeymoon Suite" at bounding box center [458, 271] width 273 height 14
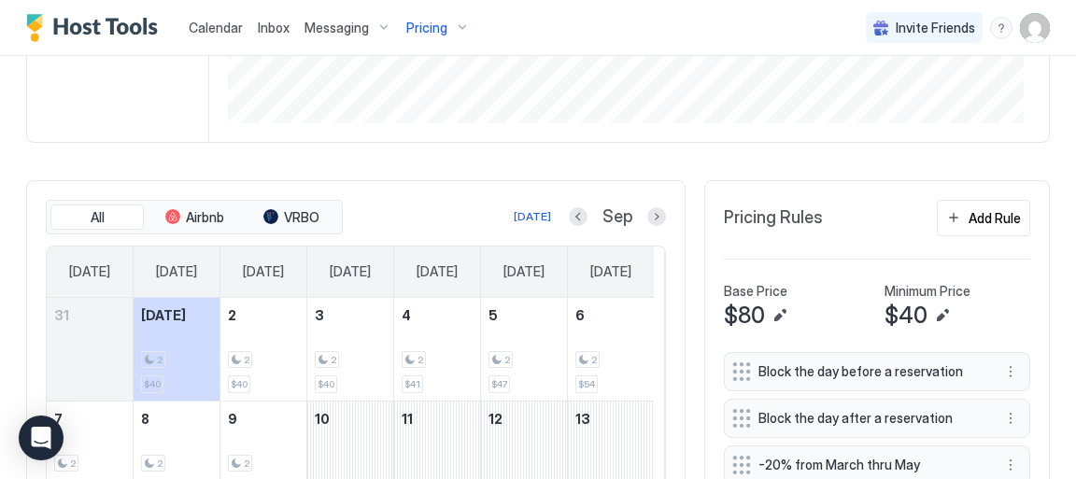
scroll to position [389, 0]
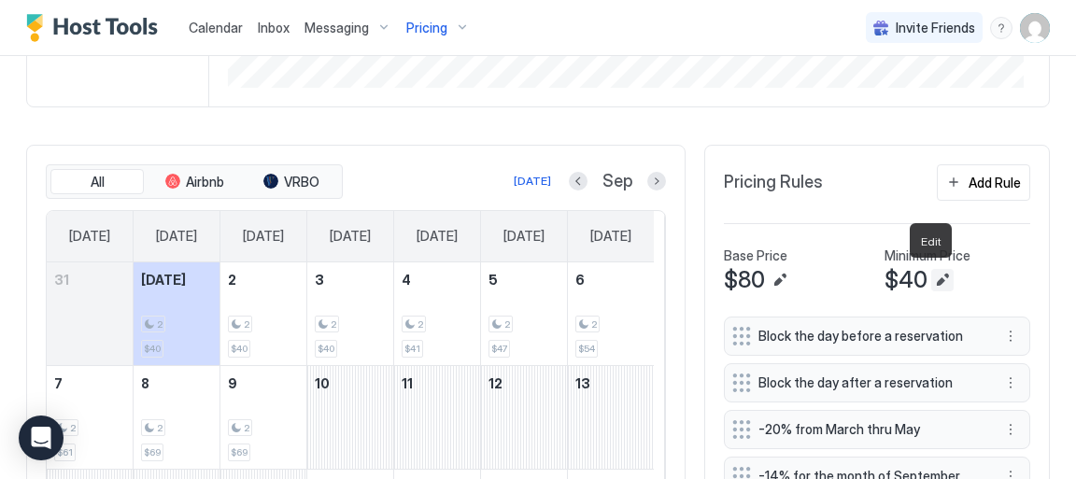
click at [933, 278] on button "Edit" at bounding box center [943, 280] width 22 height 22
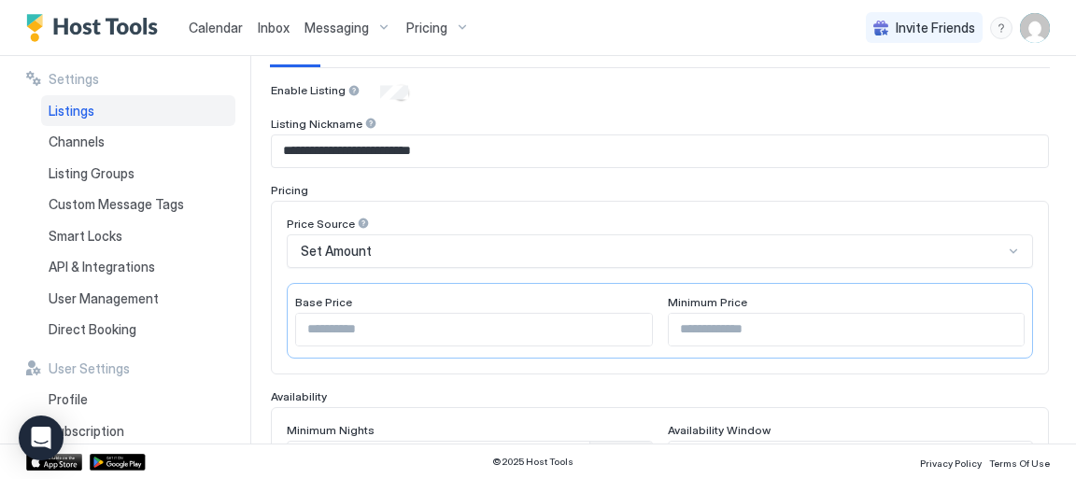
scroll to position [178, 0]
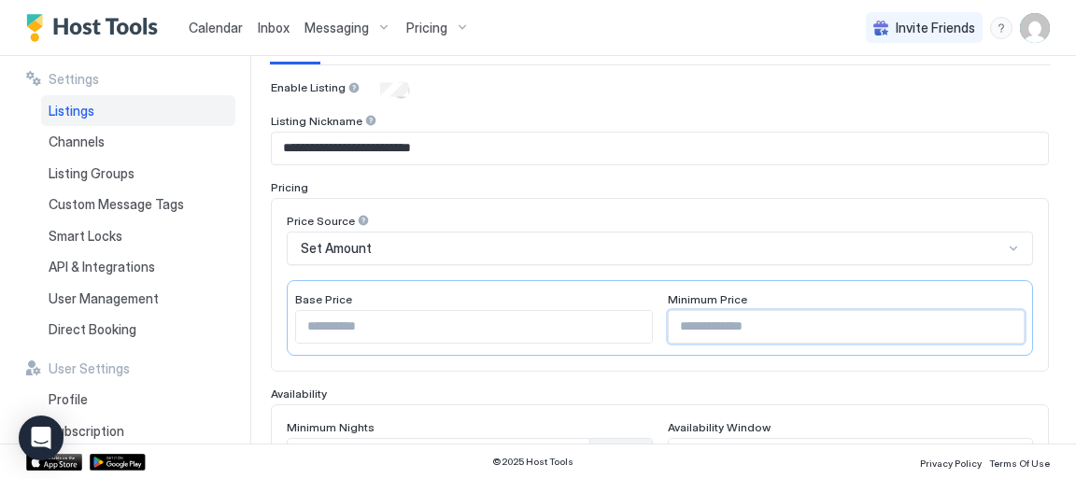
click at [994, 319] on input "**" at bounding box center [847, 327] width 356 height 32
type input "**"
click at [994, 319] on input "**" at bounding box center [847, 327] width 356 height 32
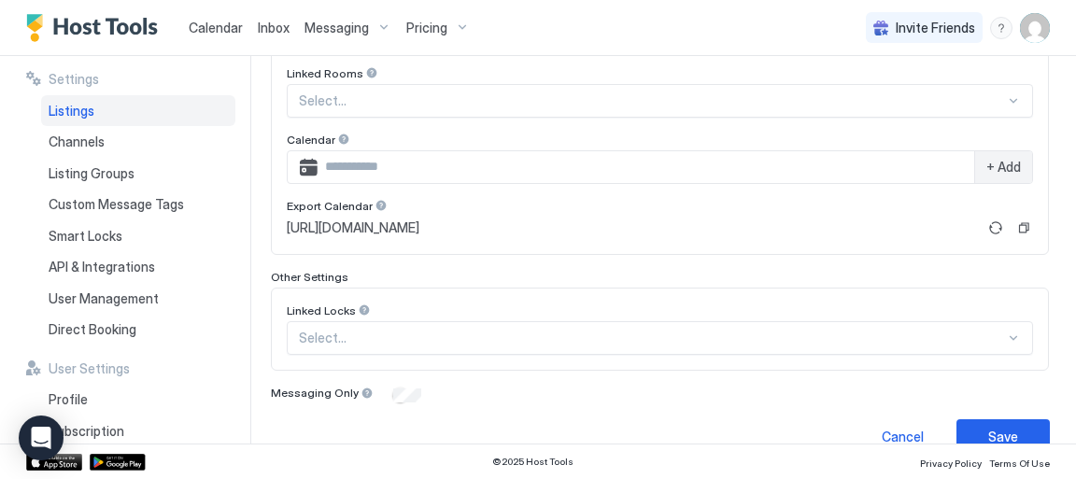
scroll to position [676, 0]
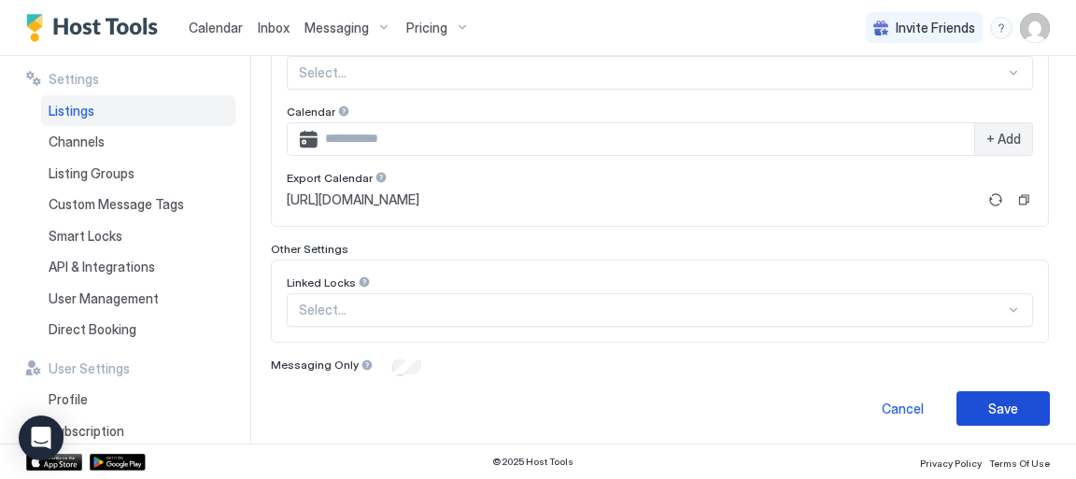
click at [976, 404] on button "Save" at bounding box center [1003, 409] width 93 height 35
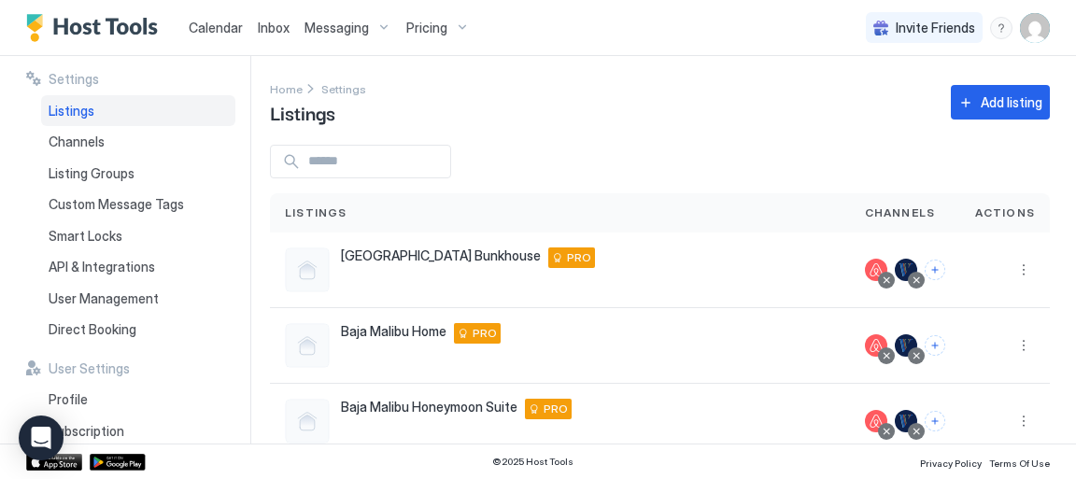
click at [422, 29] on span "Pricing" at bounding box center [426, 28] width 41 height 17
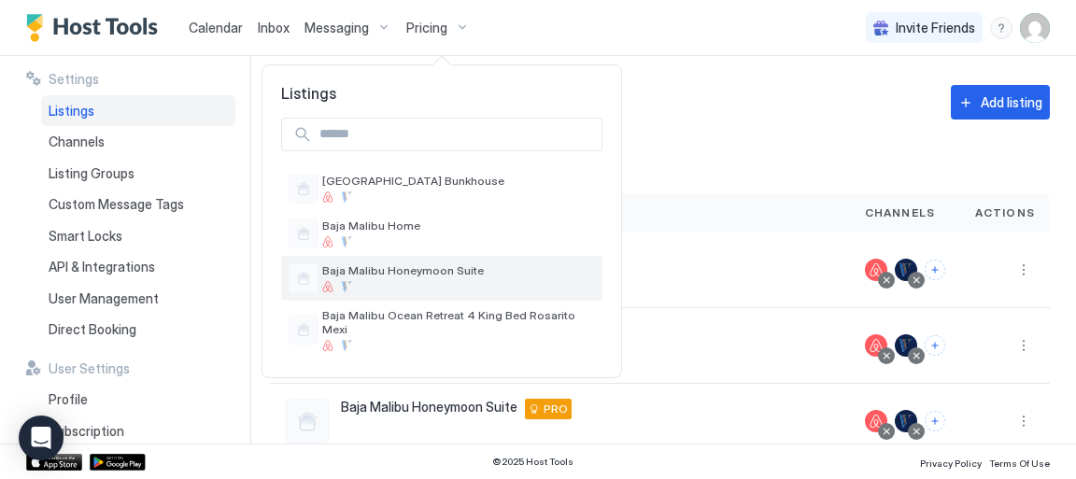
click at [417, 274] on span "Baja Malibu Honeymoon Suite" at bounding box center [458, 271] width 273 height 14
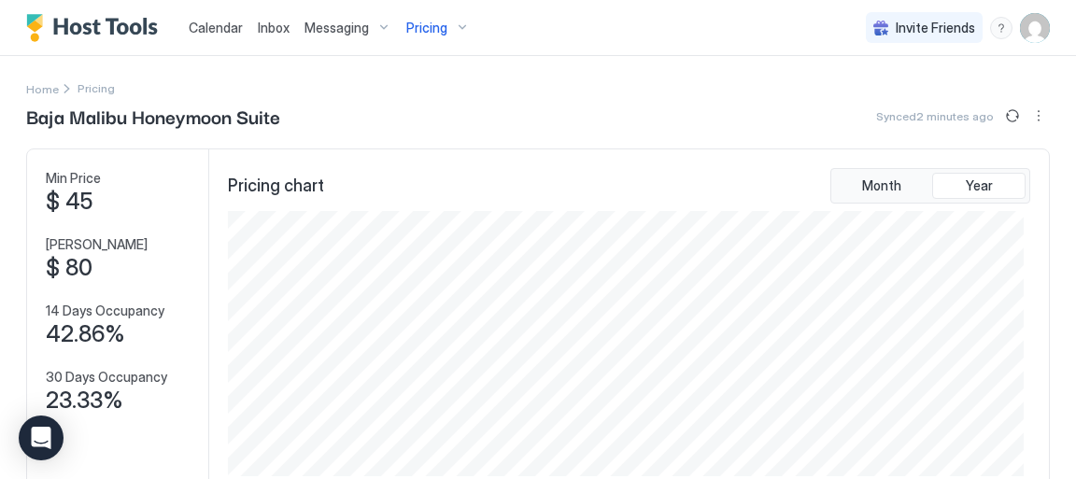
click at [205, 28] on span "Calendar" at bounding box center [216, 28] width 54 height 16
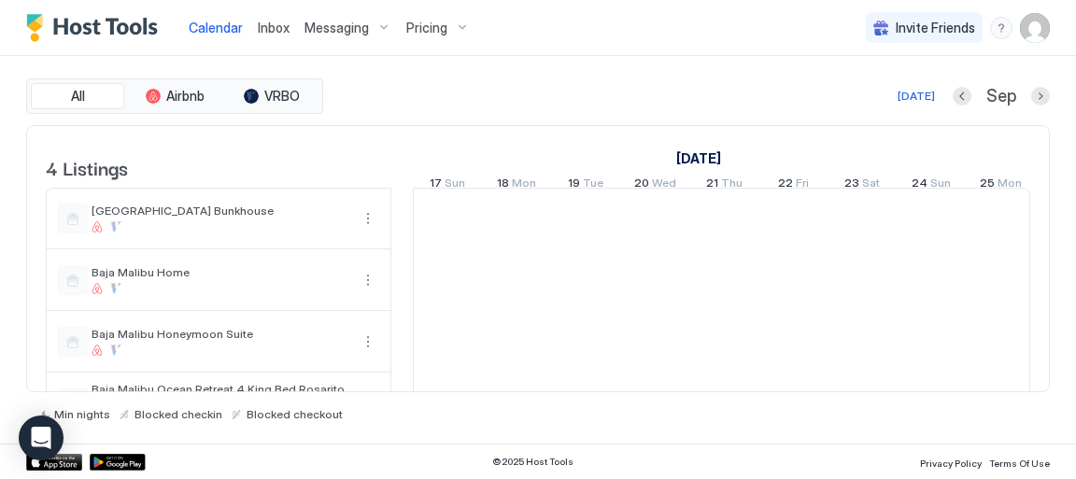
scroll to position [0, 1038]
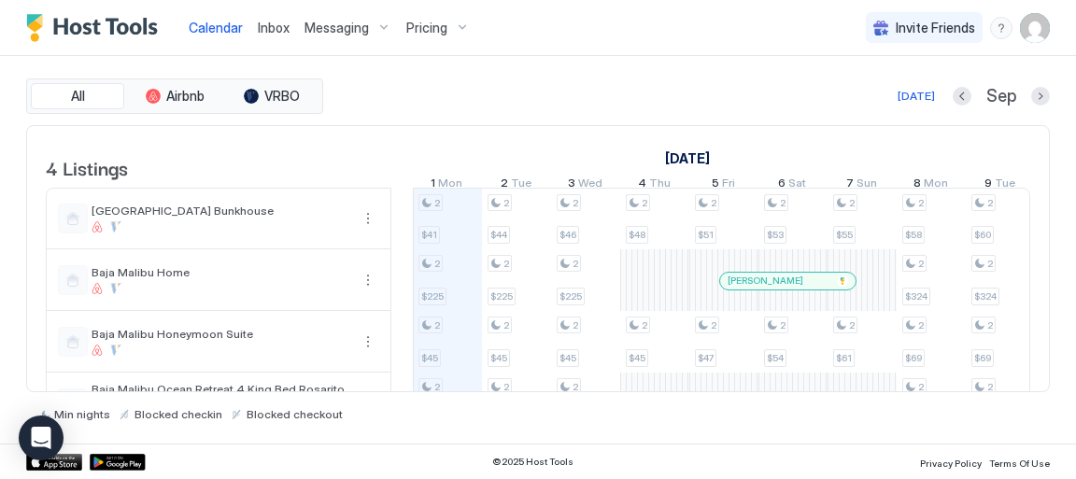
click at [430, 30] on span "Pricing" at bounding box center [426, 28] width 41 height 17
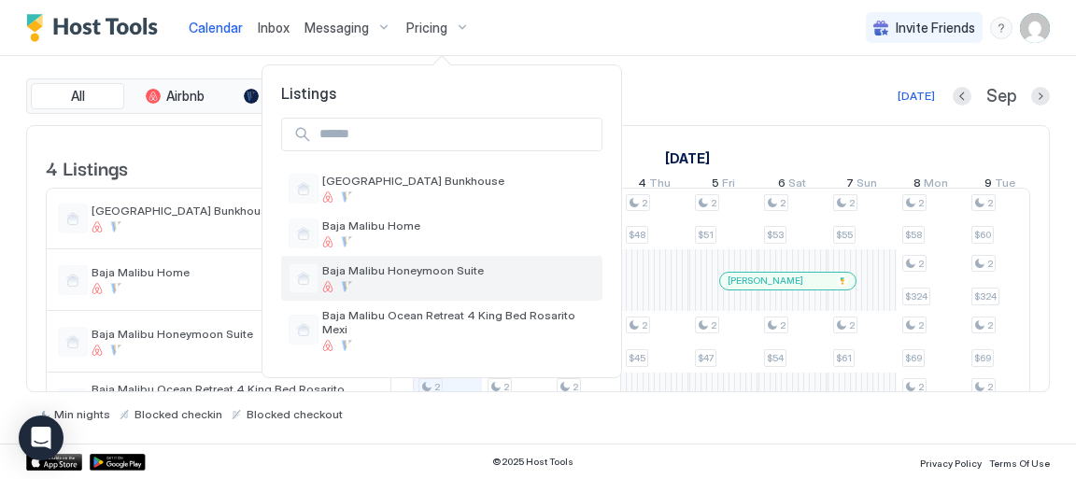
click at [421, 276] on span "Baja Malibu Honeymoon Suite" at bounding box center [458, 271] width 273 height 14
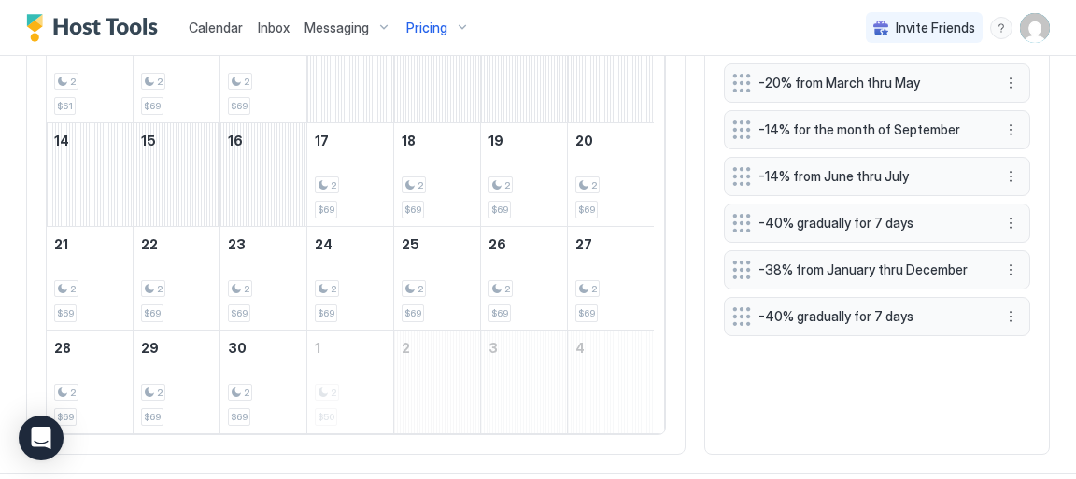
scroll to position [759, 0]
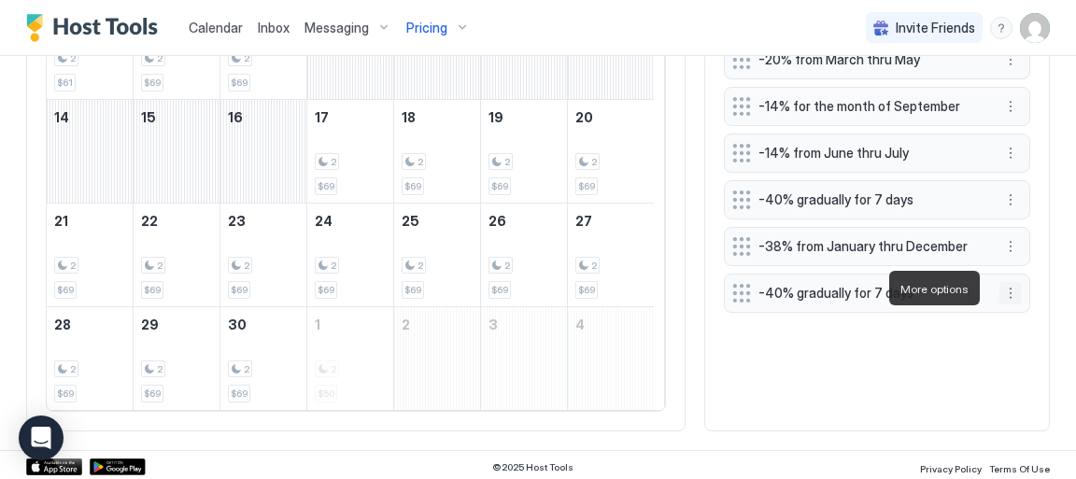
click at [1000, 288] on button "More options" at bounding box center [1011, 293] width 22 height 22
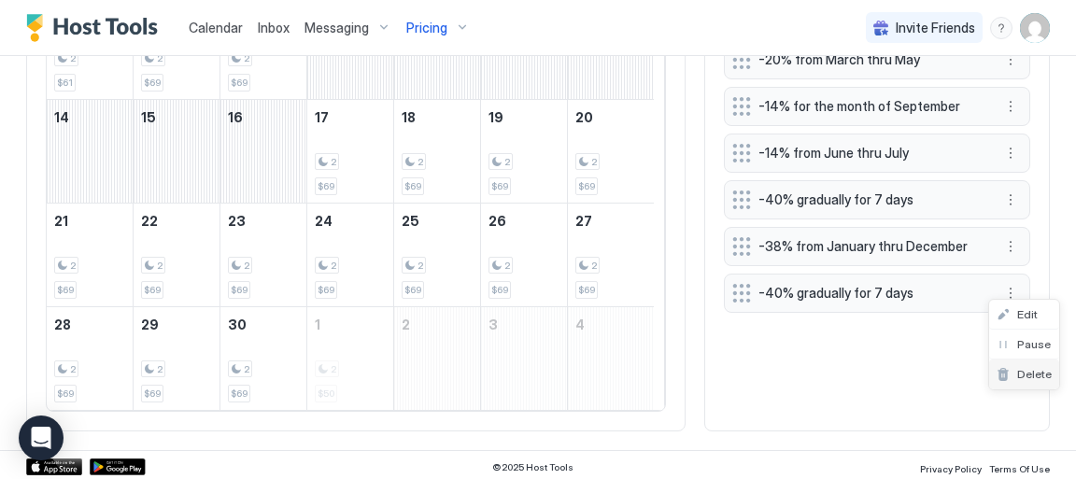
click at [1031, 374] on span "Delete" at bounding box center [1035, 374] width 35 height 14
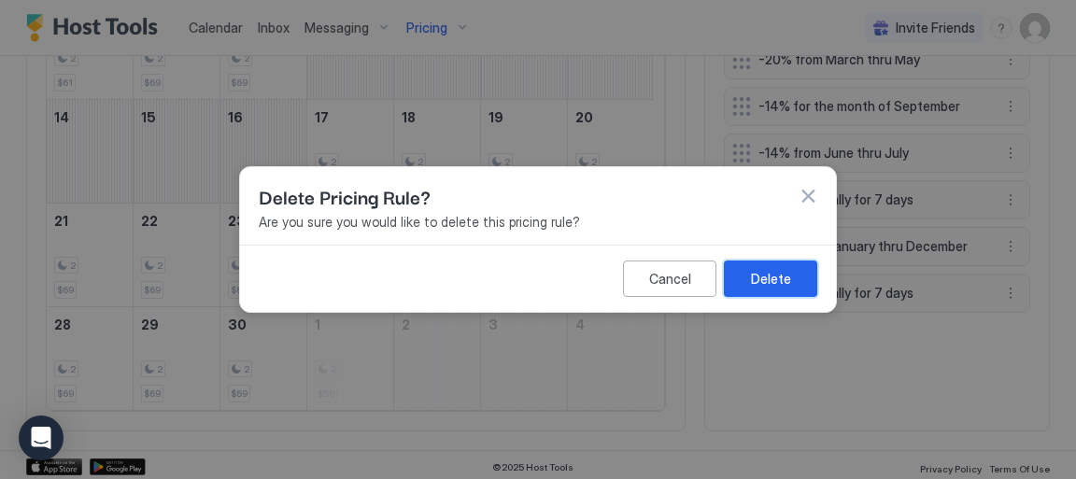
click at [788, 278] on div "Delete" at bounding box center [771, 279] width 40 height 20
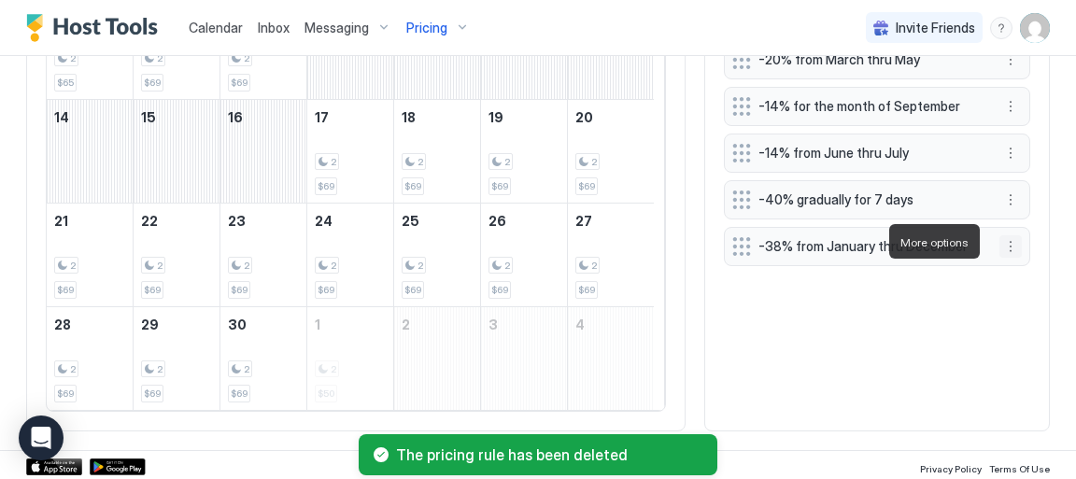
click at [1000, 237] on button "More options" at bounding box center [1011, 246] width 22 height 22
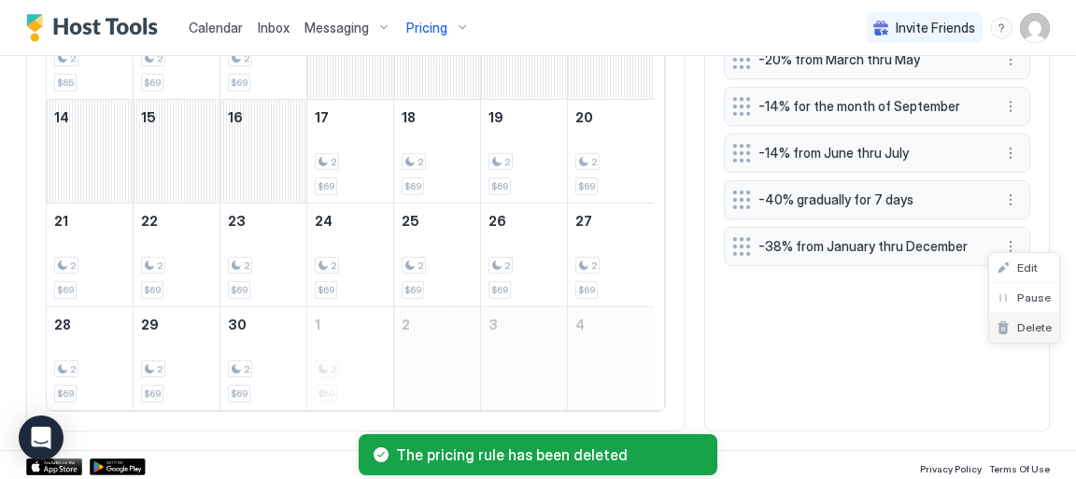
click at [1035, 325] on span "Delete" at bounding box center [1035, 328] width 35 height 14
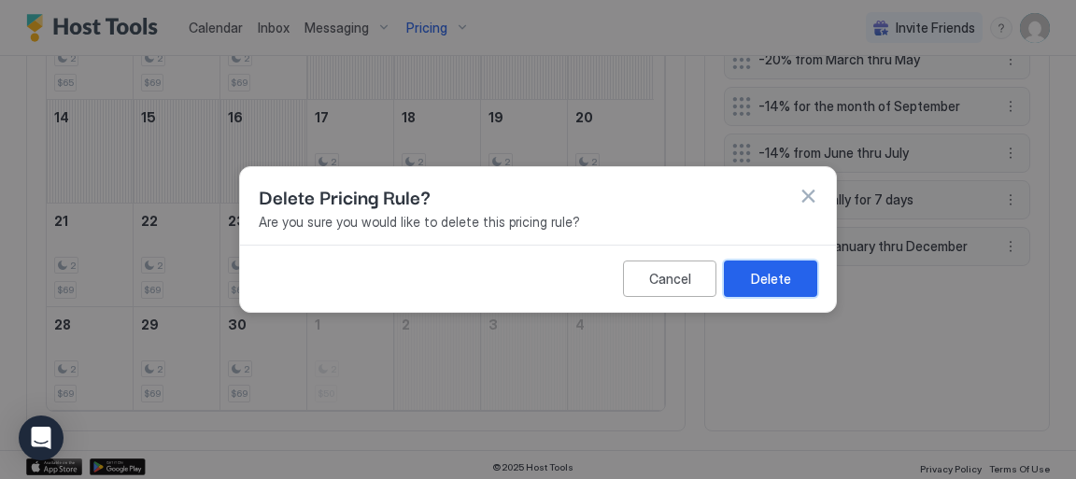
click at [775, 278] on div "Delete" at bounding box center [771, 279] width 40 height 20
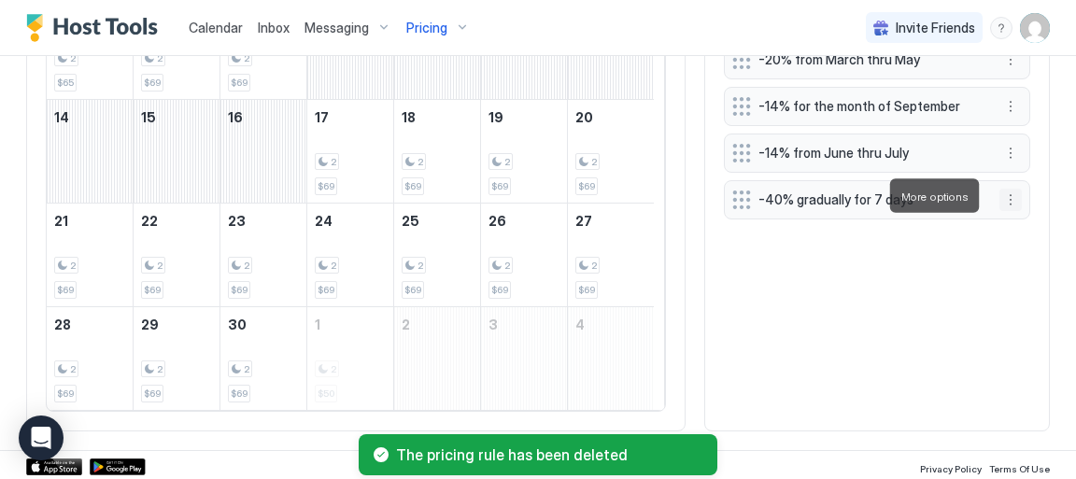
click at [1004, 196] on button "More options" at bounding box center [1011, 200] width 22 height 22
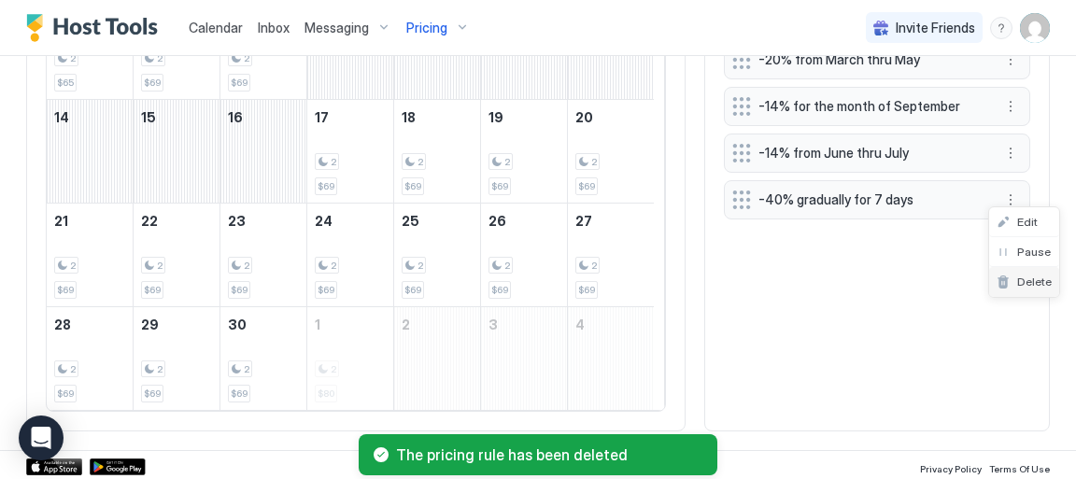
click at [1036, 279] on span "Delete" at bounding box center [1035, 282] width 35 height 14
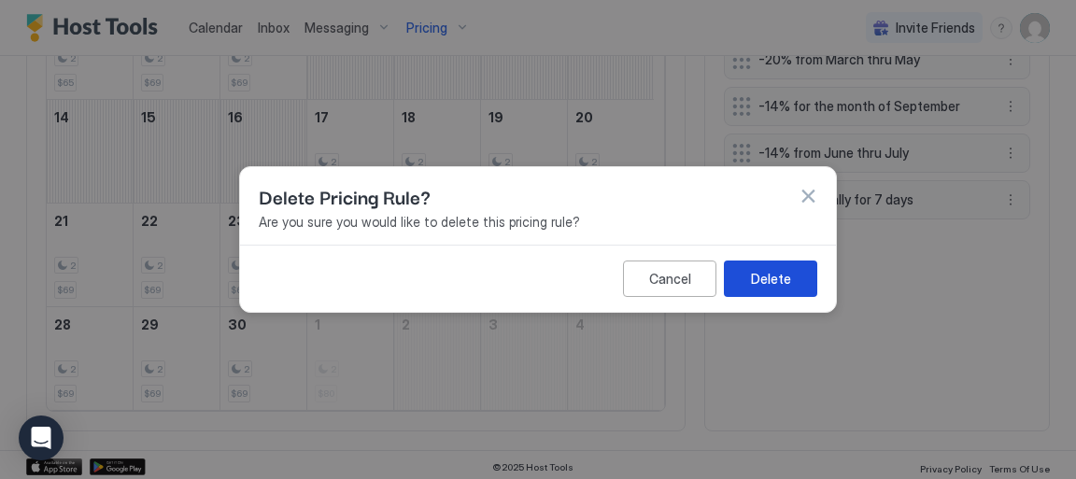
click at [762, 287] on div "Delete" at bounding box center [771, 279] width 40 height 20
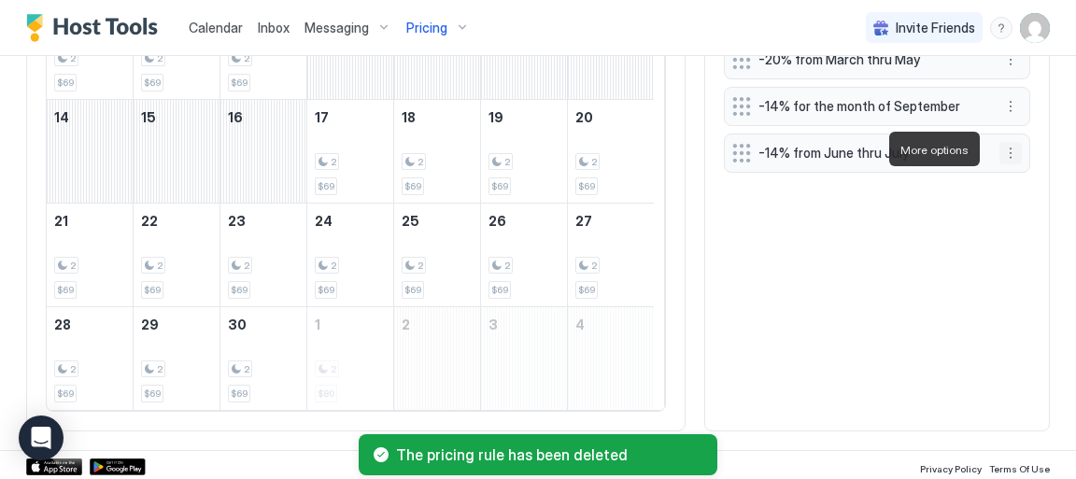
click at [1000, 148] on button "More options" at bounding box center [1011, 153] width 22 height 22
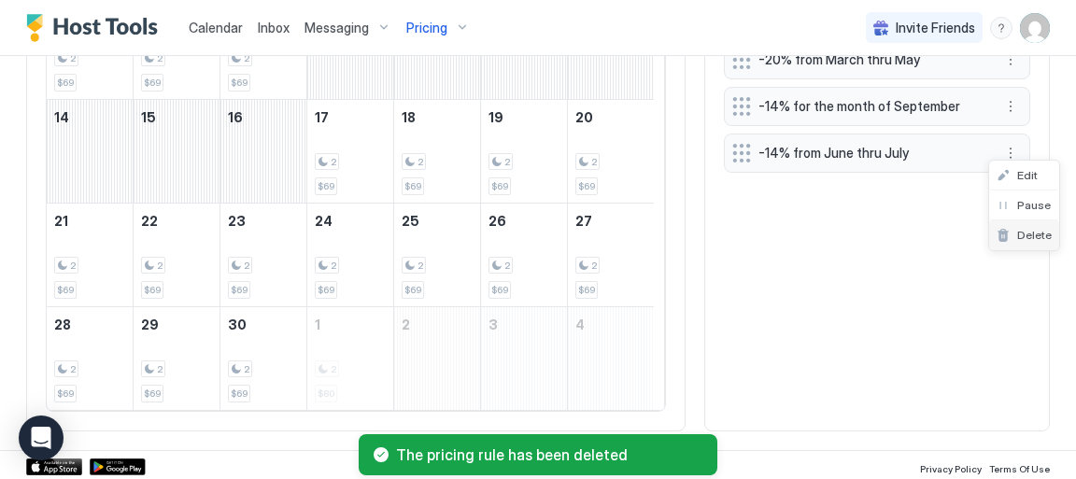
click at [1032, 236] on span "Delete" at bounding box center [1035, 235] width 35 height 14
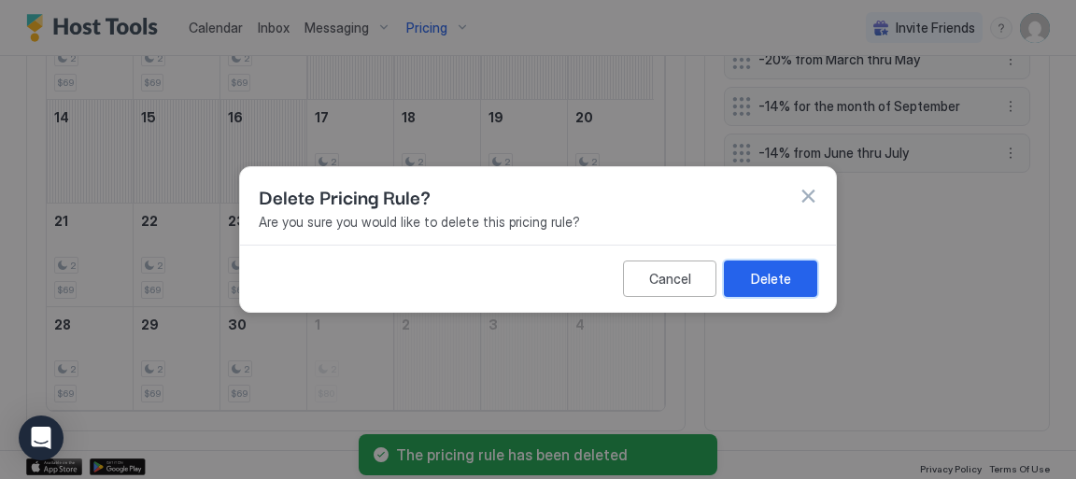
click at [762, 282] on div "Delete" at bounding box center [771, 279] width 40 height 20
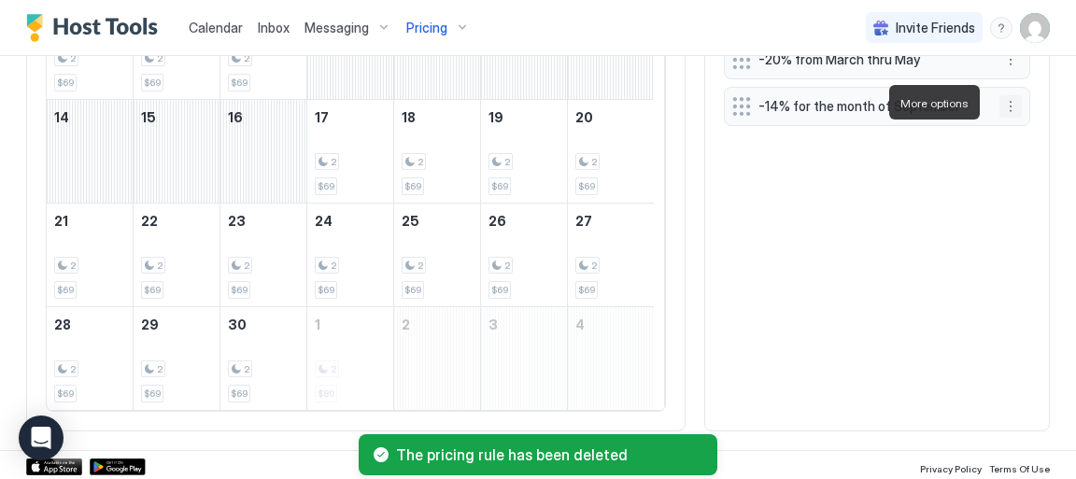
click at [1000, 102] on button "More options" at bounding box center [1011, 106] width 22 height 22
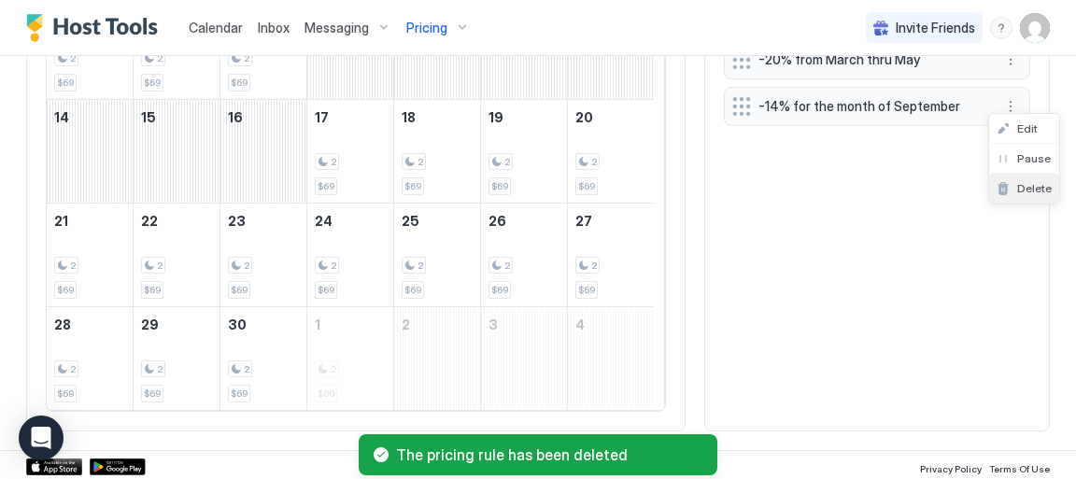
click at [1035, 187] on span "Delete" at bounding box center [1035, 188] width 35 height 14
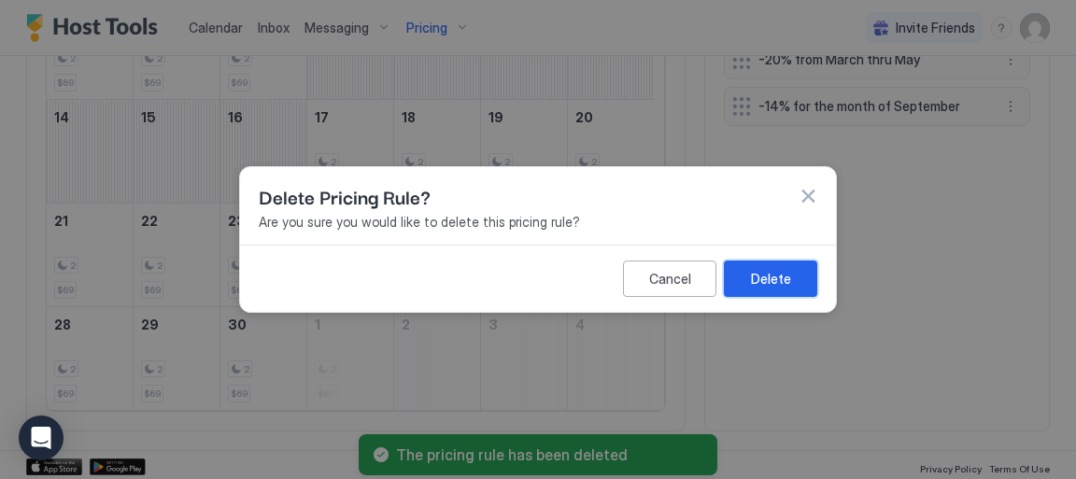
click at [767, 279] on div "Delete" at bounding box center [771, 279] width 40 height 20
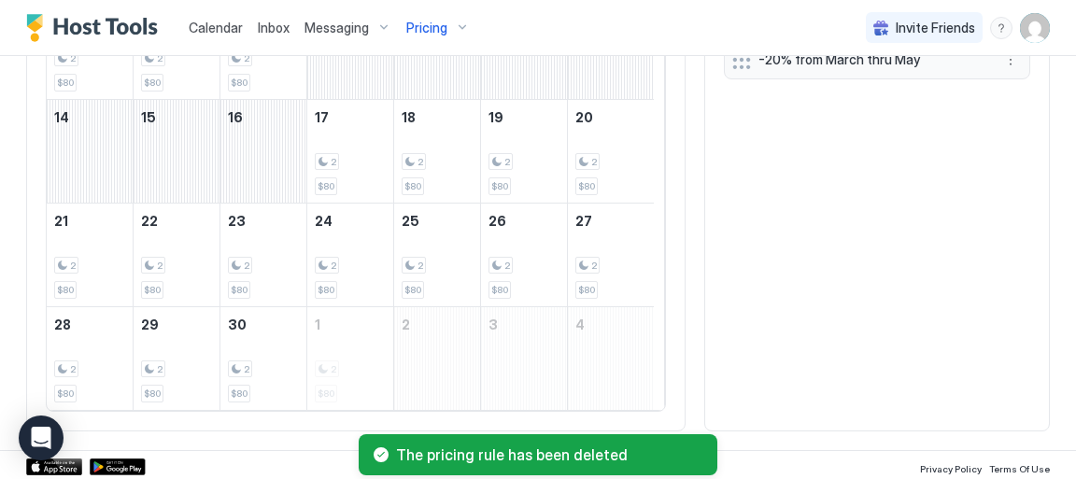
scroll to position [478, 0]
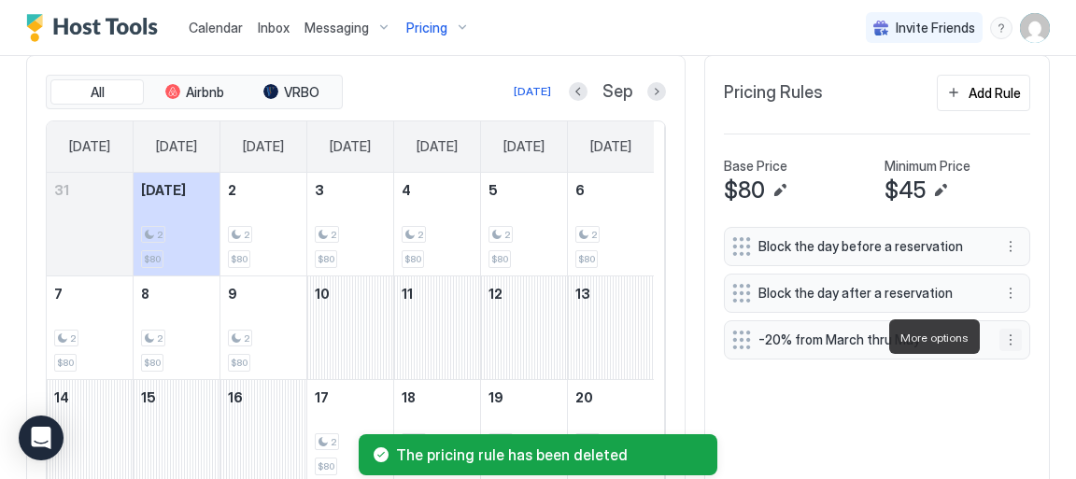
click at [1001, 338] on button "More options" at bounding box center [1011, 340] width 22 height 22
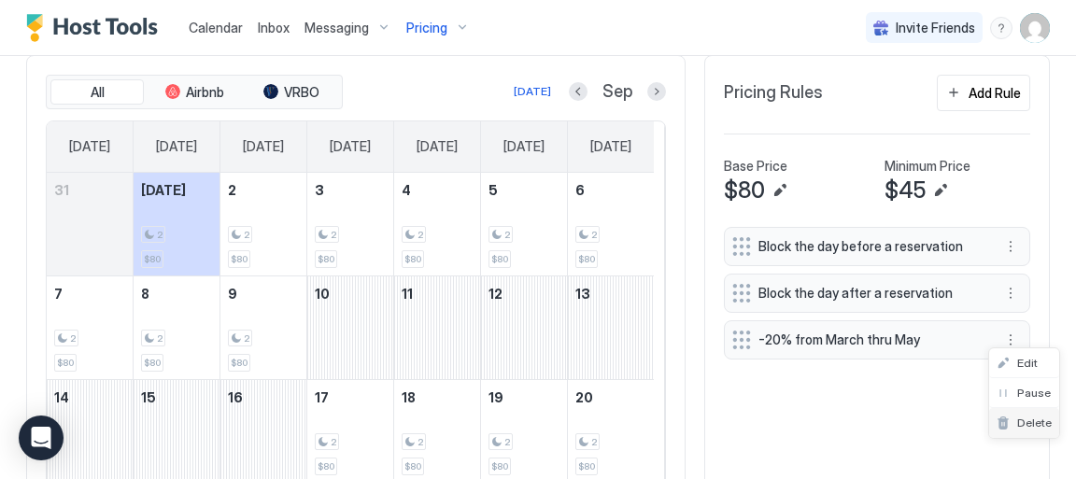
click at [1032, 423] on span "Delete" at bounding box center [1035, 423] width 35 height 14
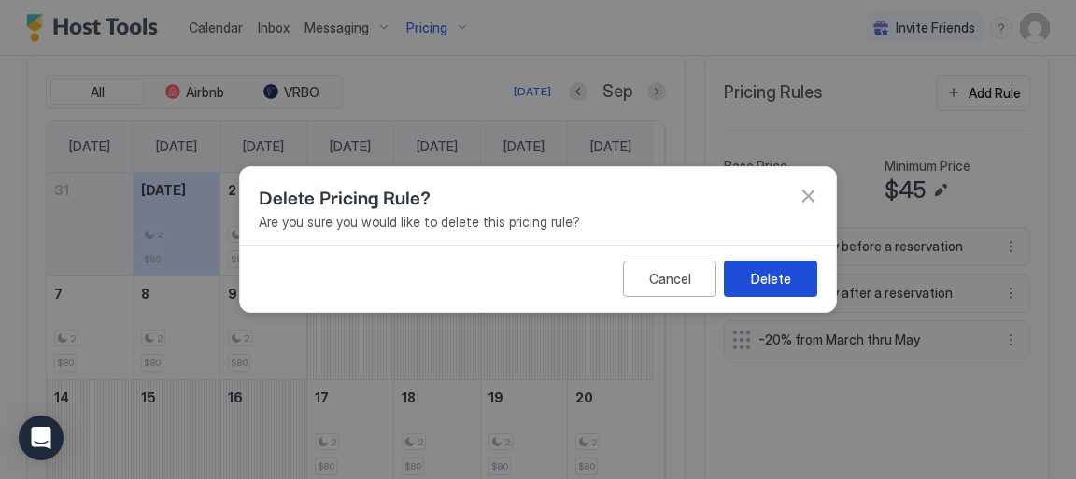
click at [784, 277] on div "Delete" at bounding box center [771, 279] width 40 height 20
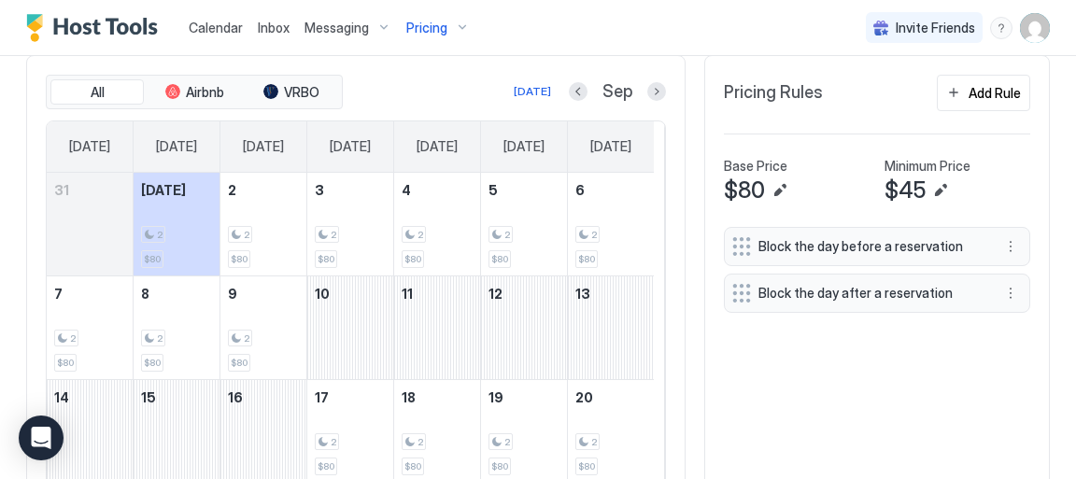
click at [209, 26] on span "Calendar" at bounding box center [216, 28] width 54 height 16
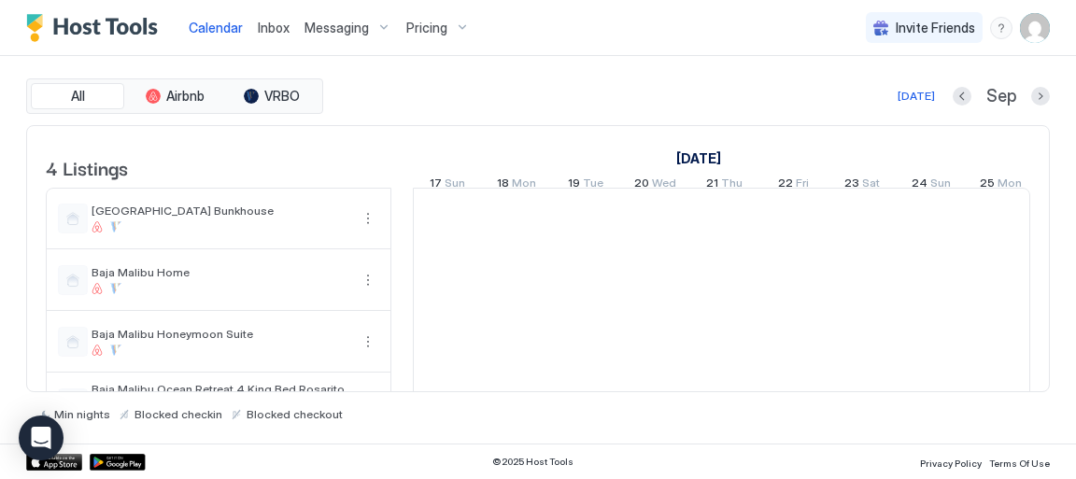
scroll to position [0, 1038]
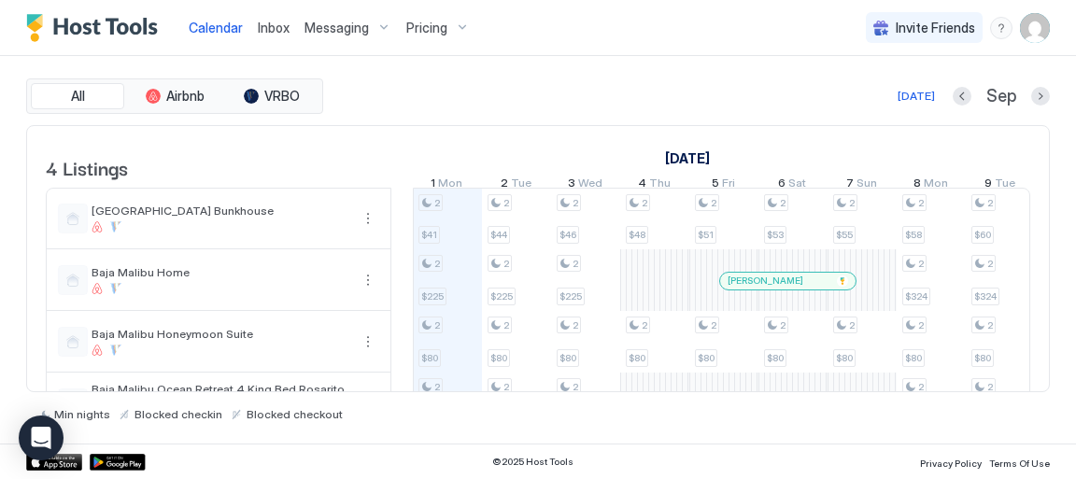
click at [436, 28] on span "Pricing" at bounding box center [426, 28] width 41 height 17
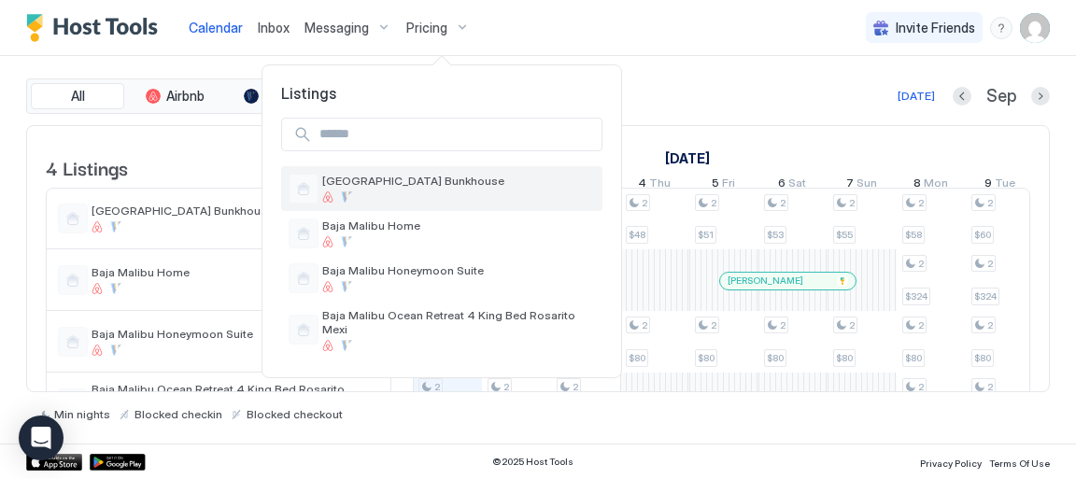
drag, startPoint x: 454, startPoint y: 185, endPoint x: 414, endPoint y: 188, distance: 40.3
click at [414, 188] on div "[GEOGRAPHIC_DATA] Bunkhouse" at bounding box center [458, 188] width 273 height 29
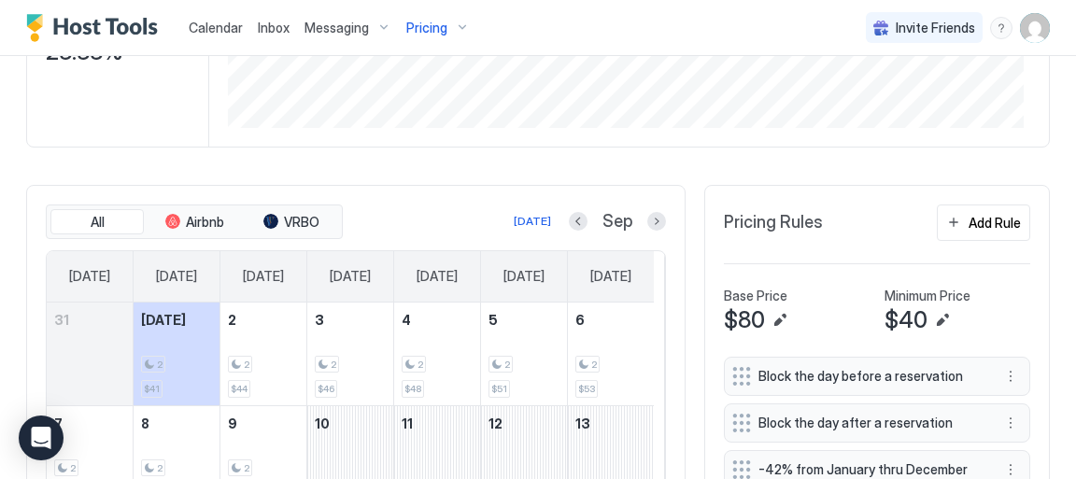
scroll to position [319, 0]
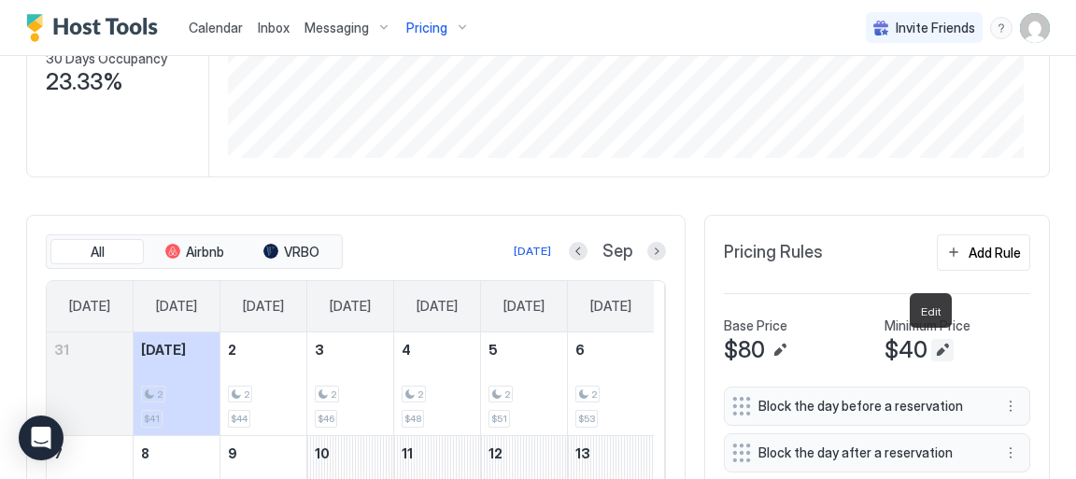
click at [932, 349] on button "Edit" at bounding box center [943, 350] width 22 height 22
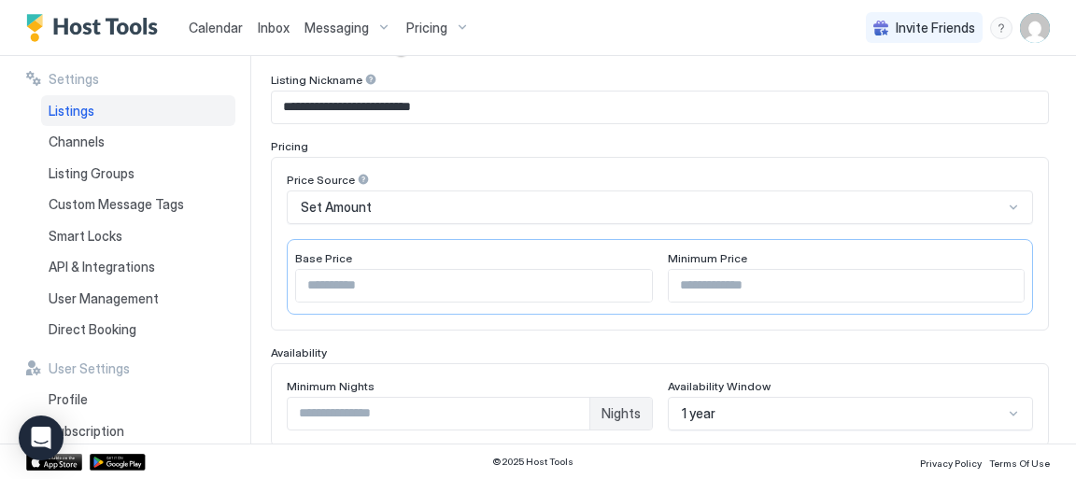
scroll to position [220, 0]
click at [1006, 209] on div at bounding box center [1013, 206] width 15 height 15
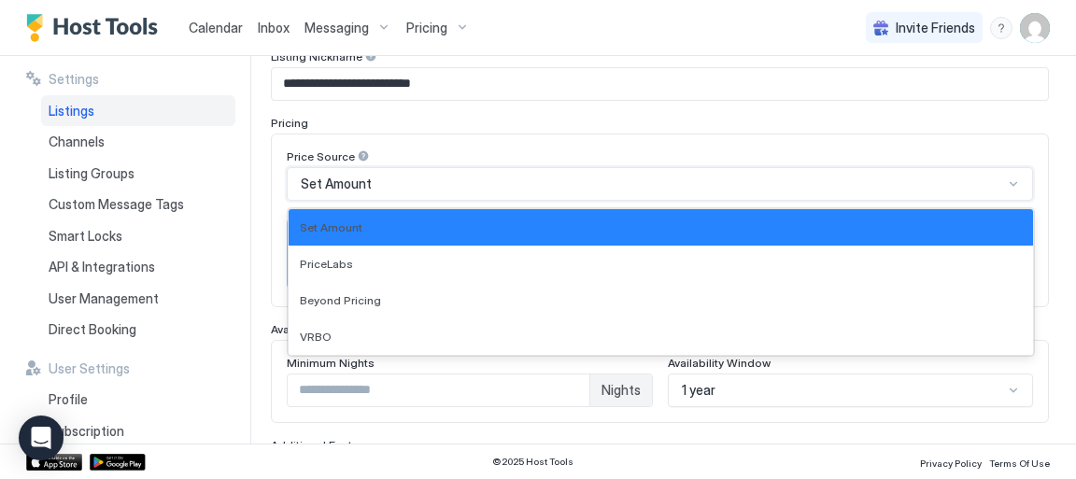
scroll to position [244, 0]
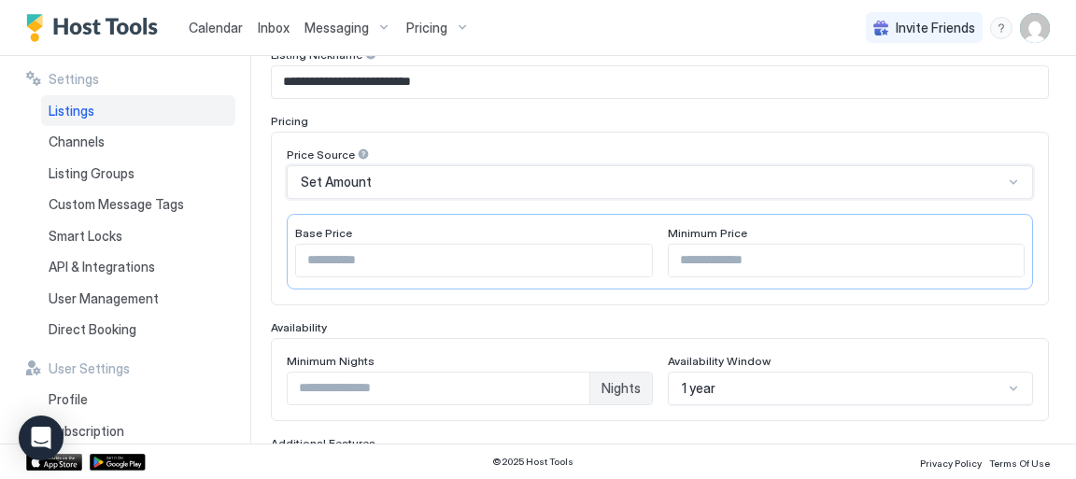
click at [819, 174] on div "Set Amount" at bounding box center [652, 182] width 703 height 17
click at [996, 254] on input "**" at bounding box center [847, 261] width 356 height 32
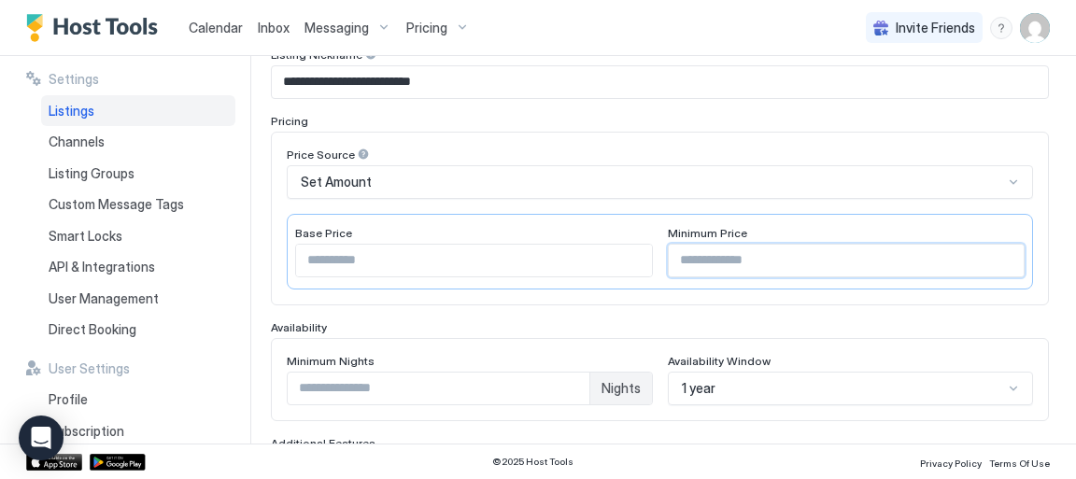
click at [996, 269] on input "**" at bounding box center [847, 261] width 356 height 32
type input "**"
click at [994, 264] on input "**" at bounding box center [847, 261] width 356 height 32
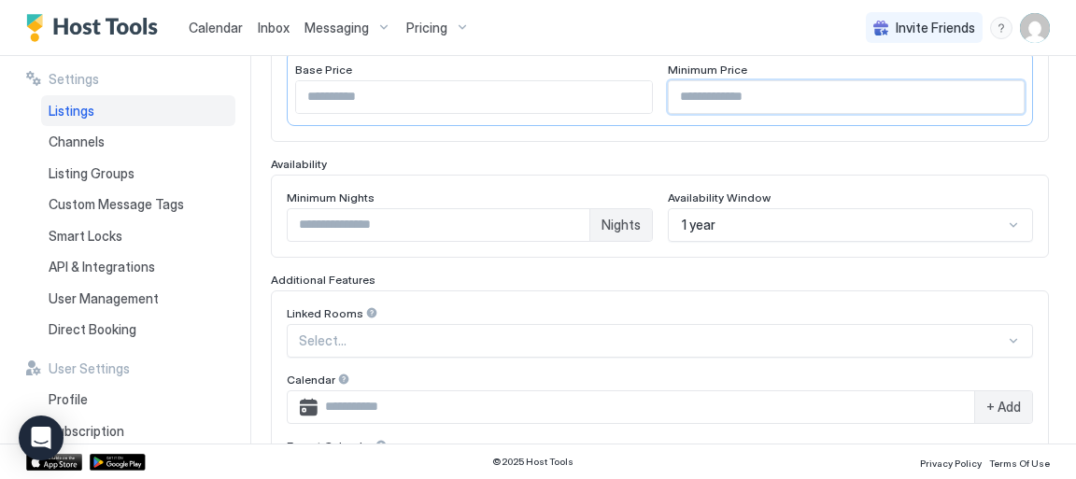
scroll to position [555, 0]
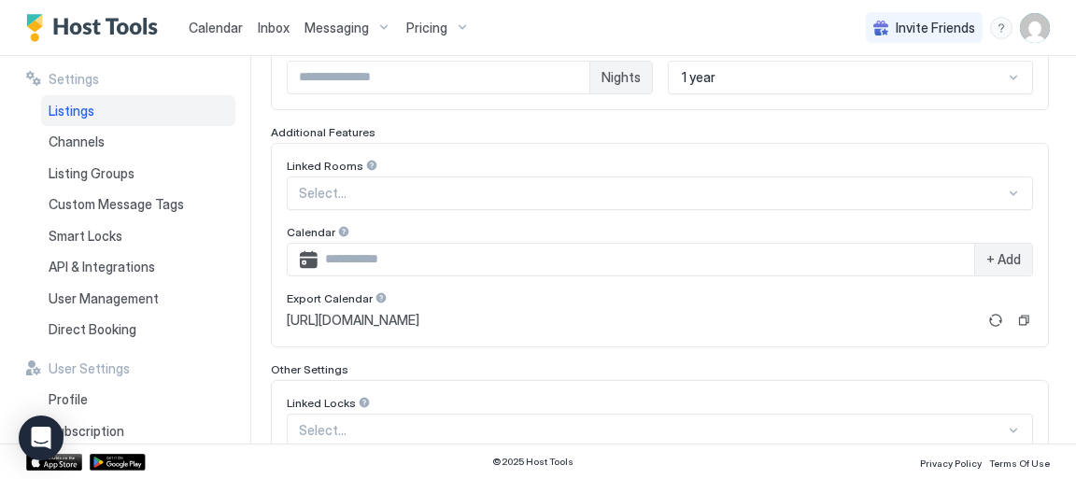
click at [1002, 94] on div "1 year" at bounding box center [851, 78] width 366 height 34
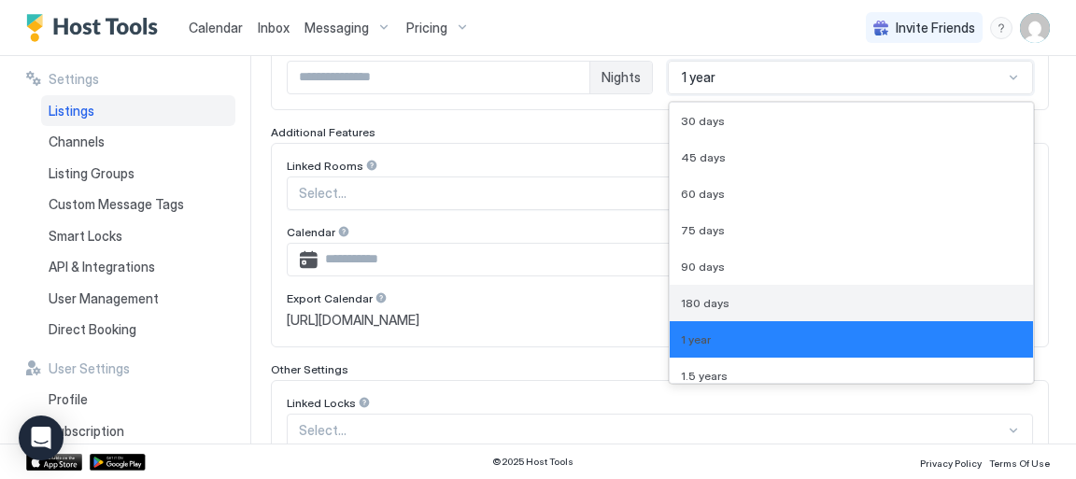
click at [715, 302] on span "180 days" at bounding box center [705, 303] width 49 height 14
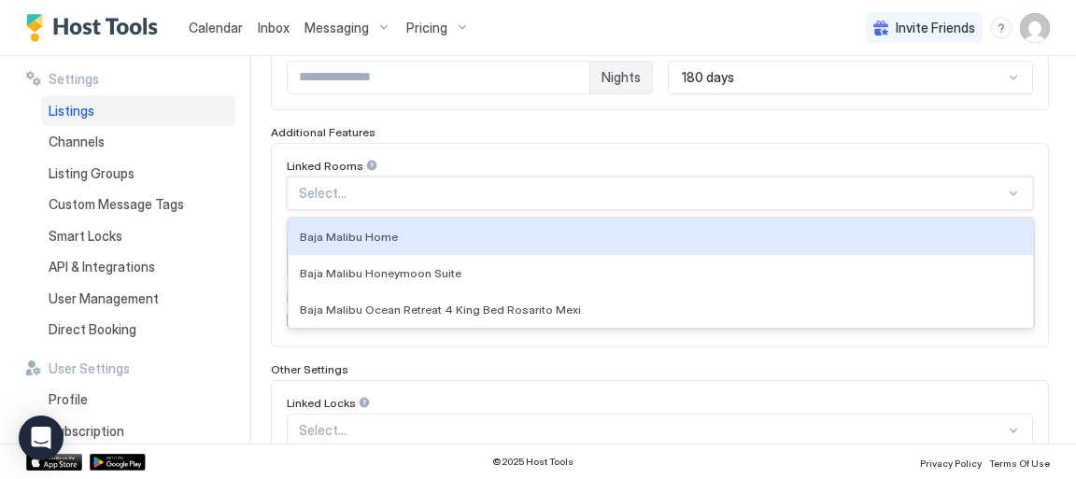
click at [1006, 189] on div at bounding box center [1013, 193] width 15 height 15
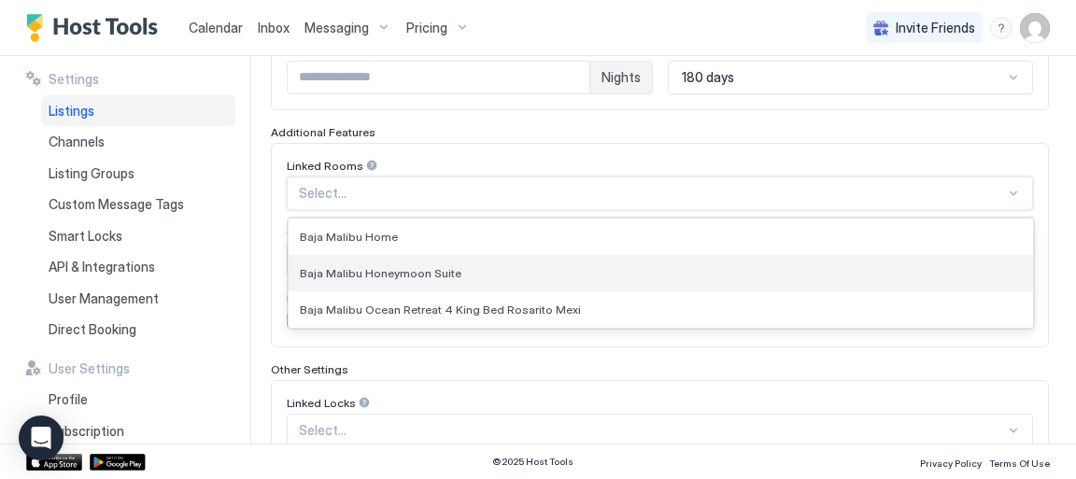
click at [494, 271] on div "Baja Malibu Honeymoon Suite" at bounding box center [661, 273] width 722 height 14
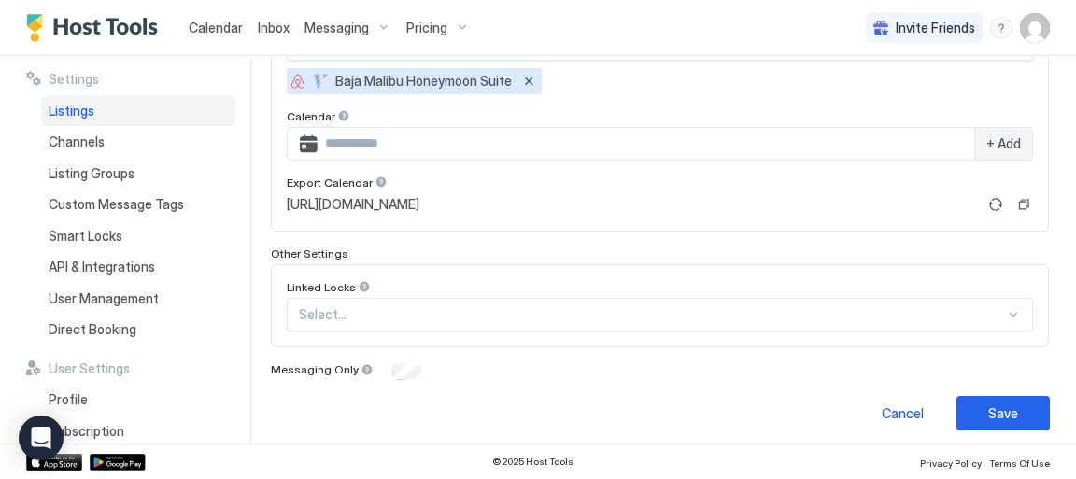
scroll to position [709, 0]
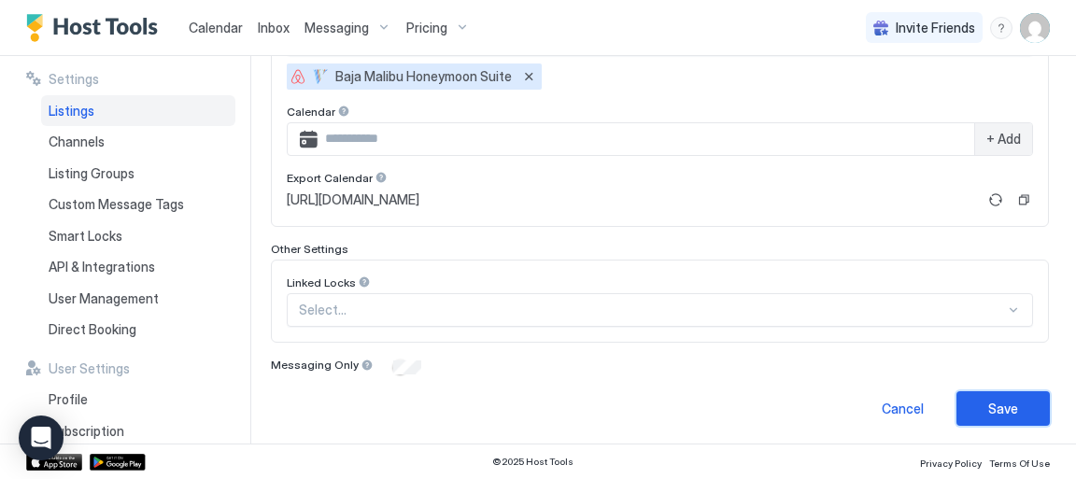
click at [1005, 407] on div "Save" at bounding box center [1004, 409] width 30 height 20
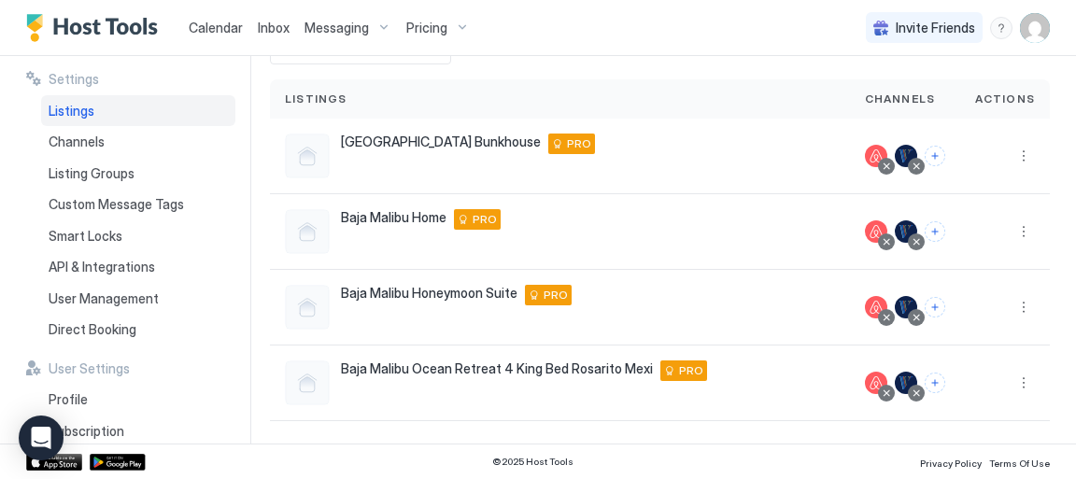
scroll to position [113, 0]
click at [214, 29] on span "Calendar" at bounding box center [216, 28] width 54 height 16
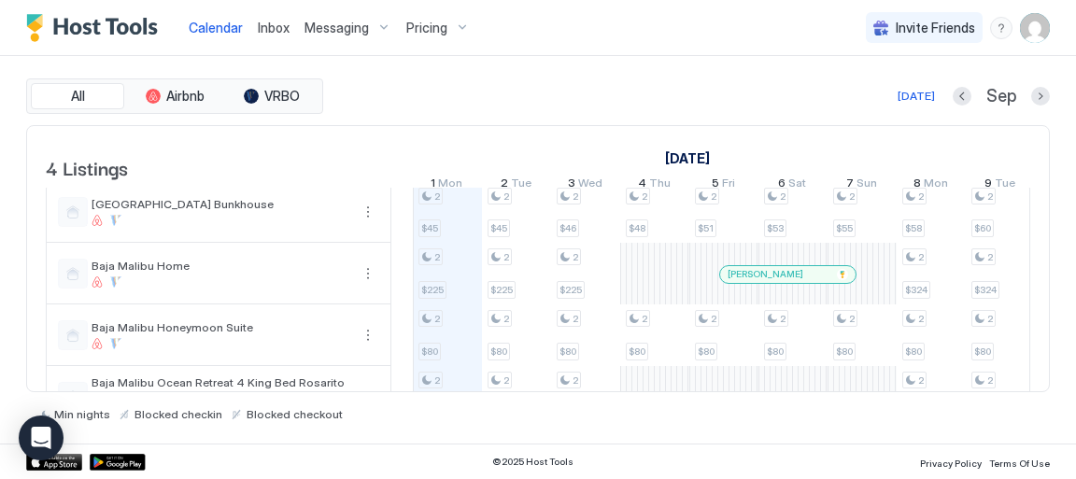
scroll to position [5, 0]
click at [416, 30] on span "Pricing" at bounding box center [426, 28] width 41 height 17
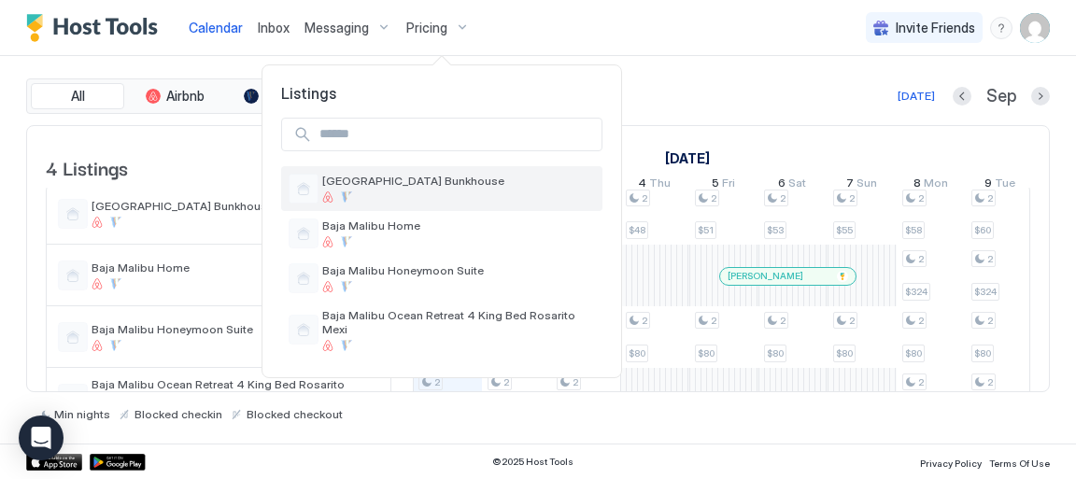
click at [457, 184] on span "[GEOGRAPHIC_DATA] Bunkhouse" at bounding box center [458, 181] width 273 height 14
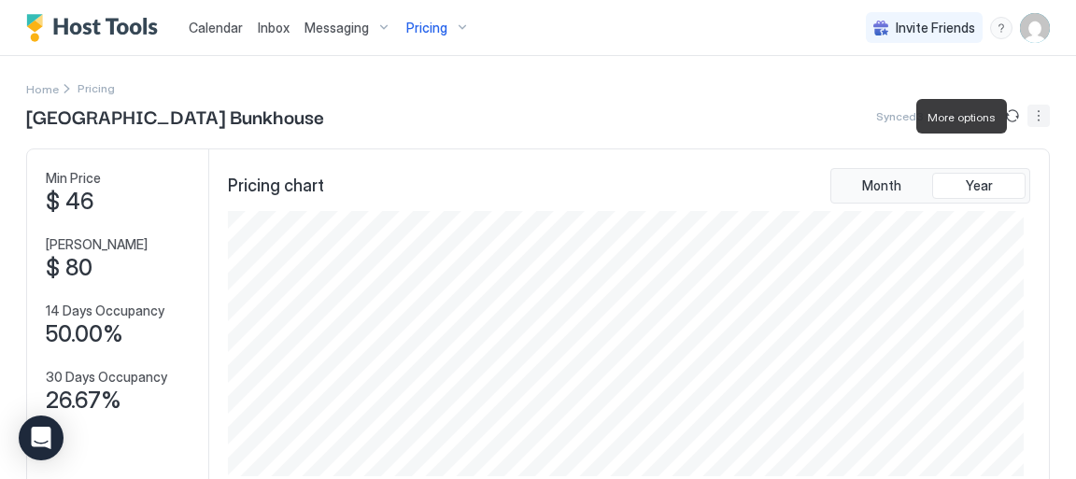
click at [1030, 118] on button "More options" at bounding box center [1039, 116] width 22 height 22
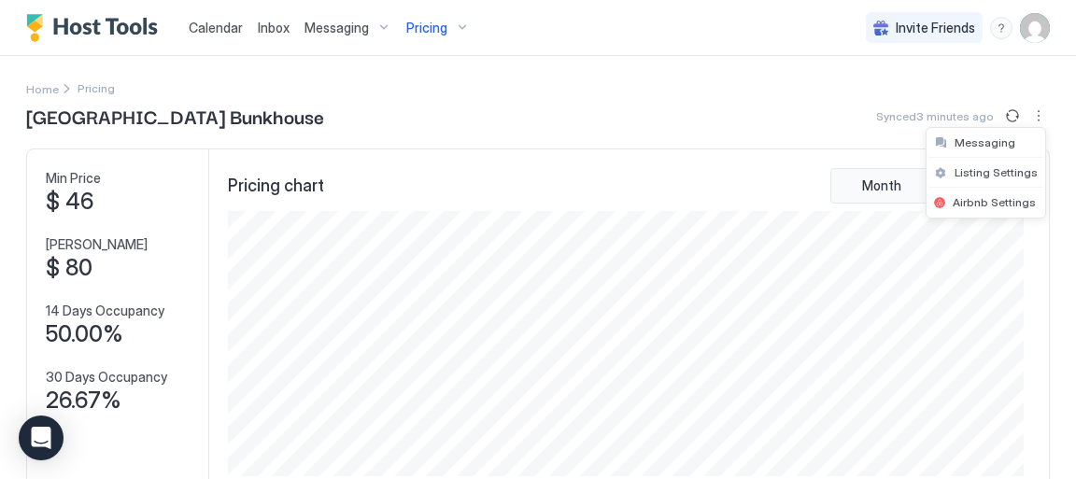
click at [658, 93] on div at bounding box center [538, 239] width 1076 height 479
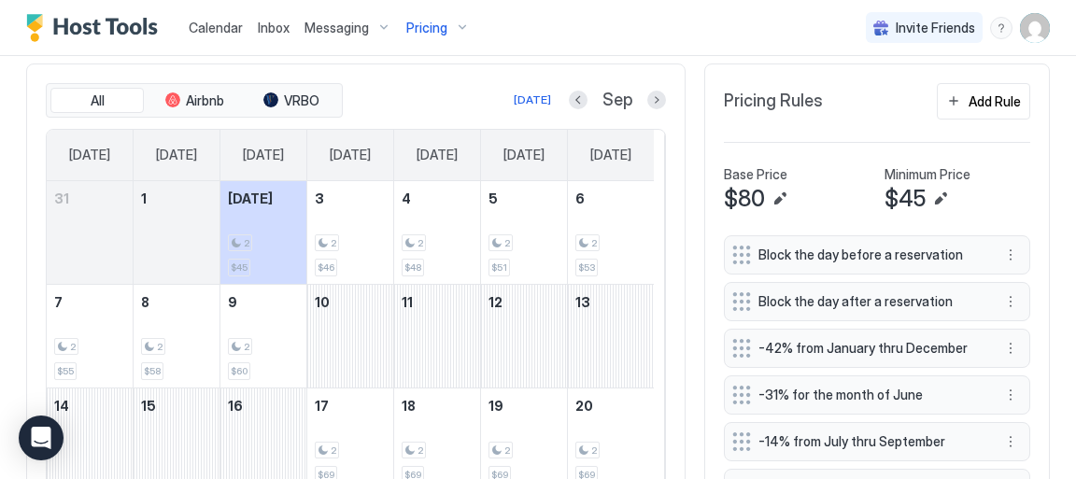
scroll to position [468, 0]
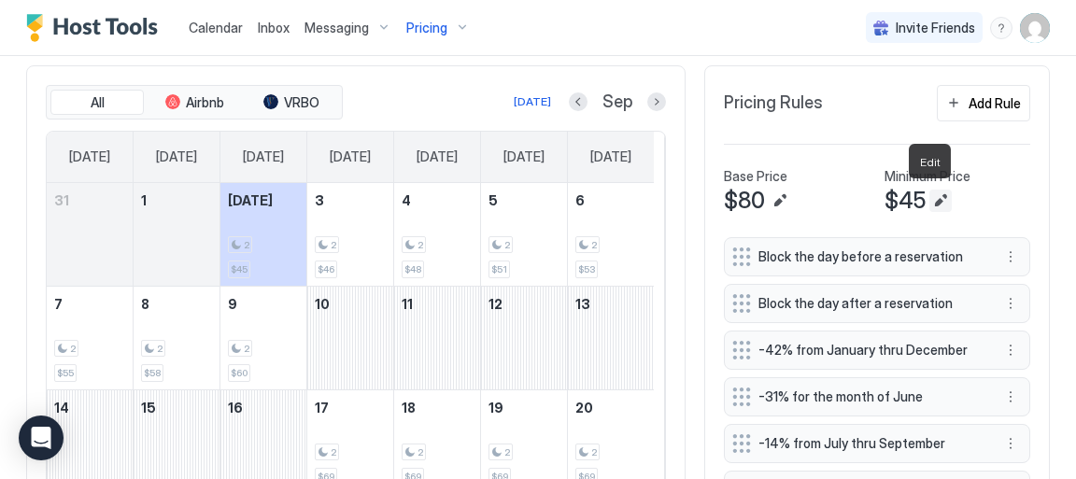
click at [932, 198] on button "Edit" at bounding box center [941, 201] width 22 height 22
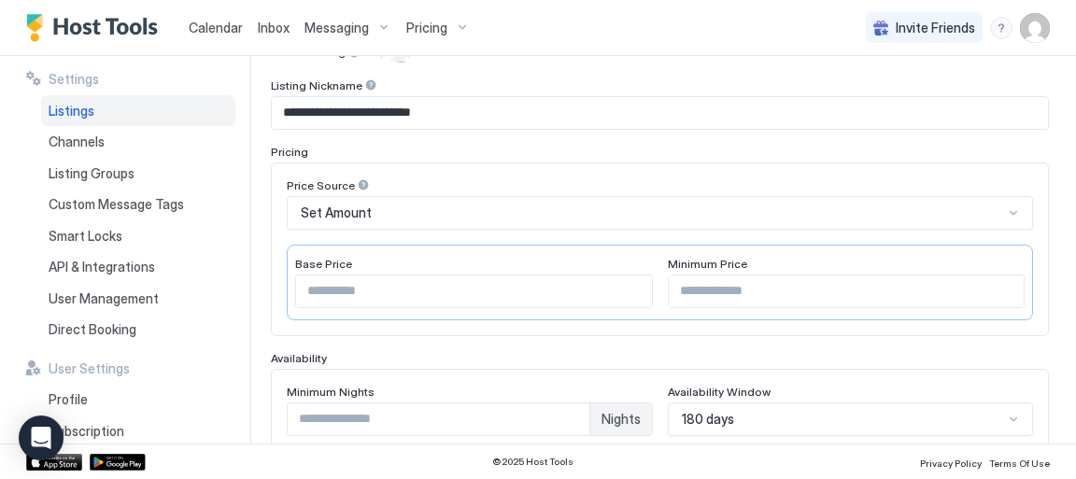
scroll to position [216, 0]
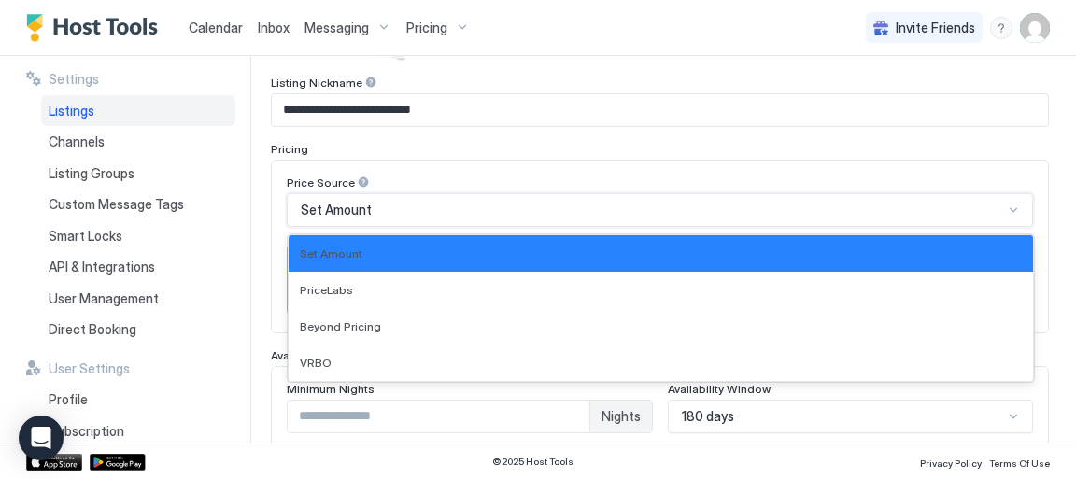
click at [1006, 208] on div at bounding box center [1013, 210] width 15 height 15
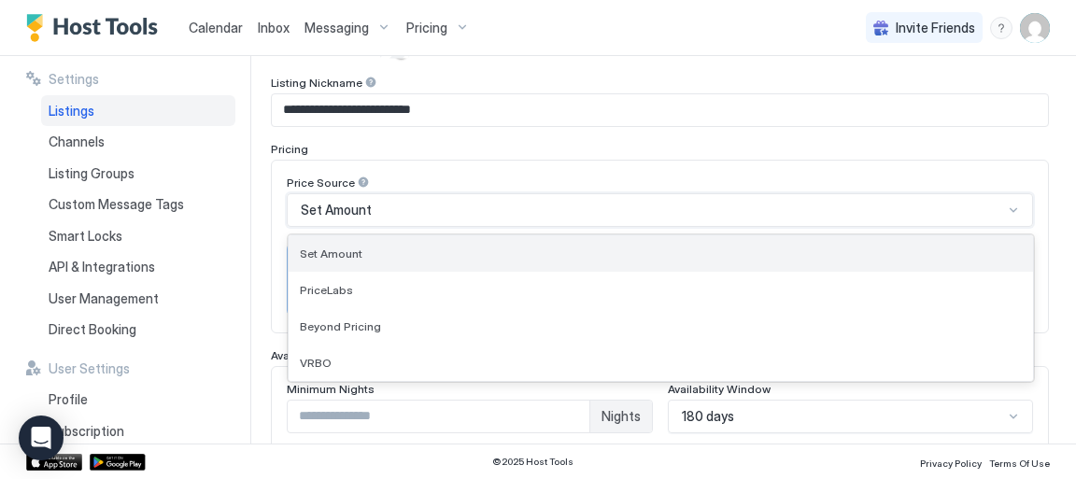
click at [963, 254] on div "Set Amount" at bounding box center [661, 254] width 722 height 14
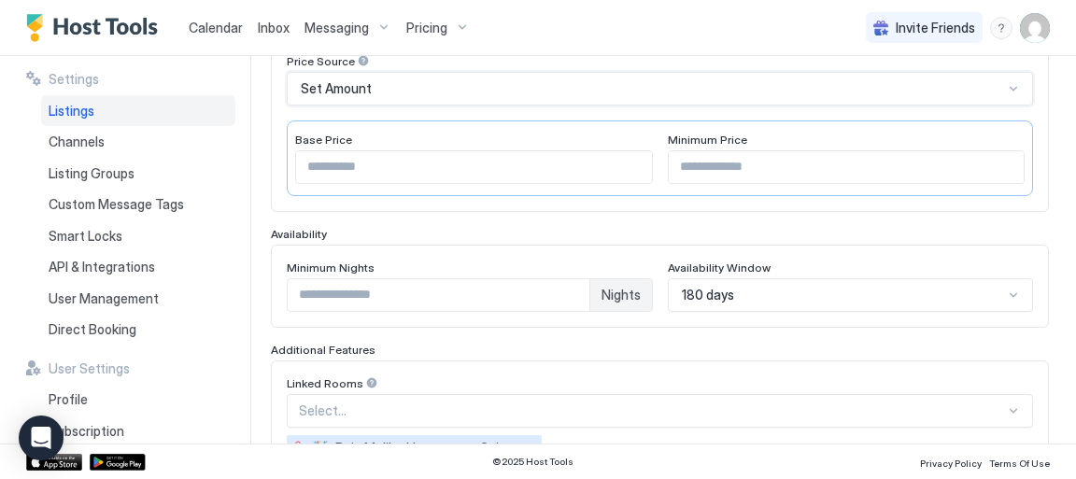
scroll to position [339, 0]
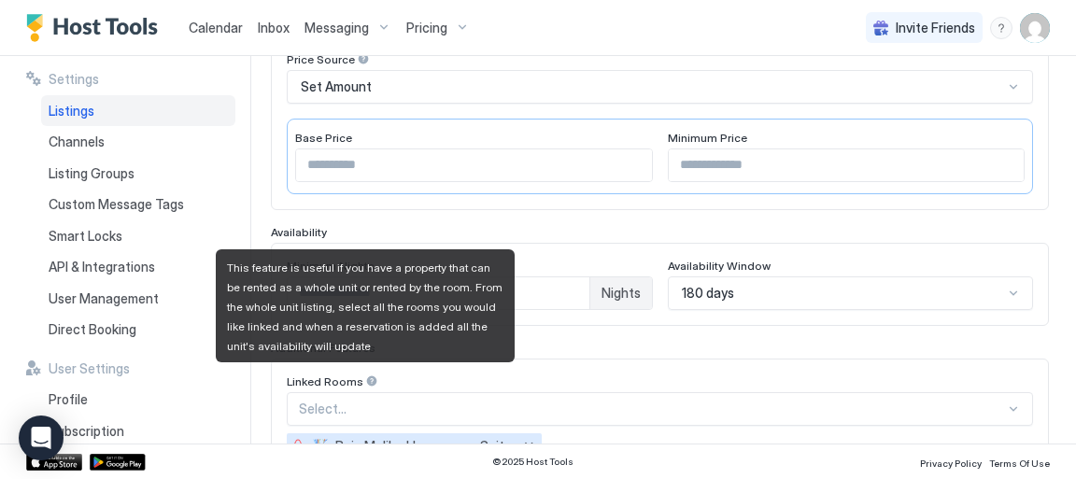
click at [367, 378] on div at bounding box center [371, 381] width 13 height 13
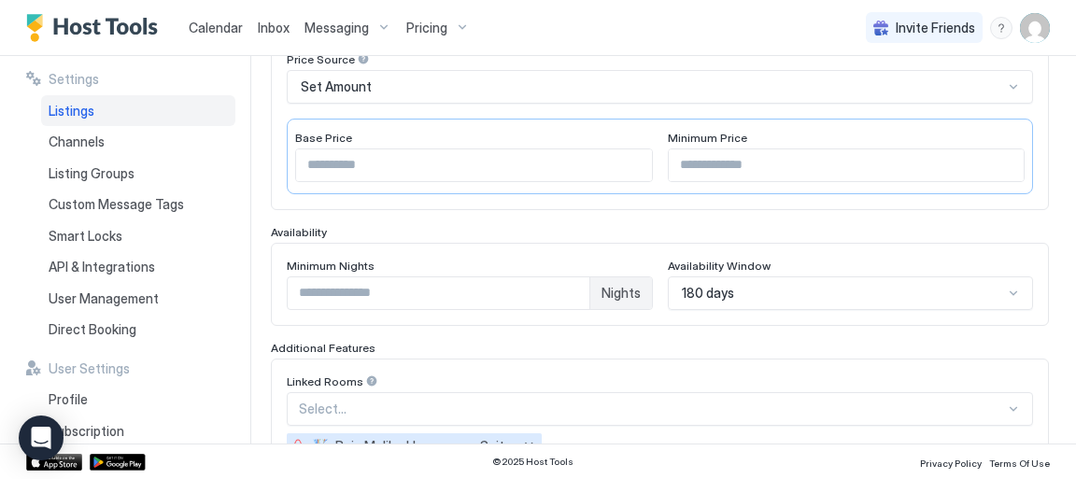
scroll to position [463, 0]
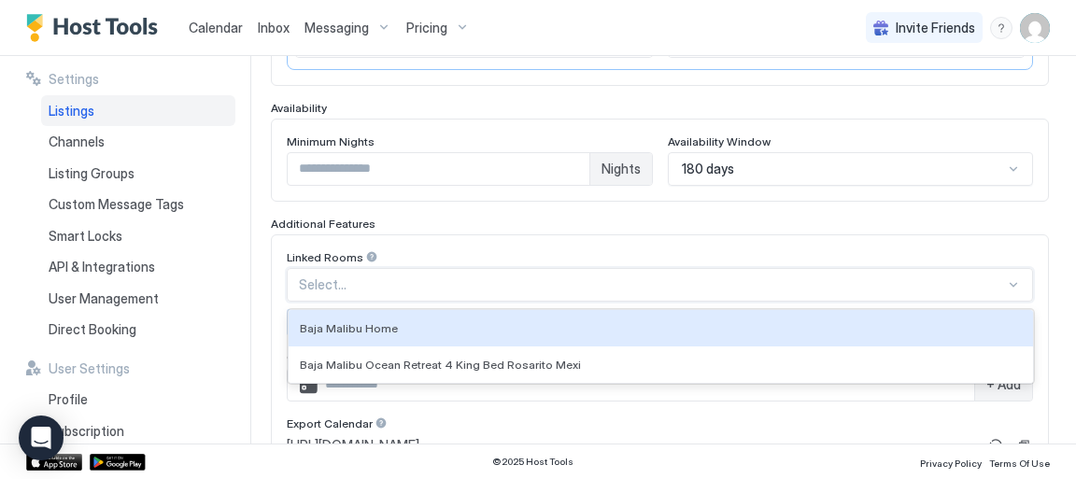
click at [1002, 406] on div "Linked Rooms 2 results available. Use Up and Down to choose options, press Ente…" at bounding box center [660, 353] width 747 height 207
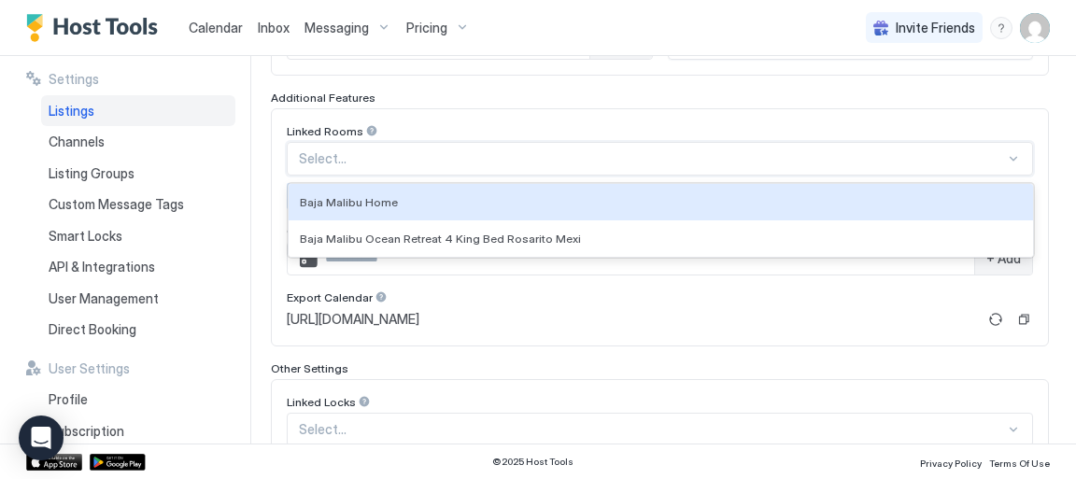
scroll to position [695, 0]
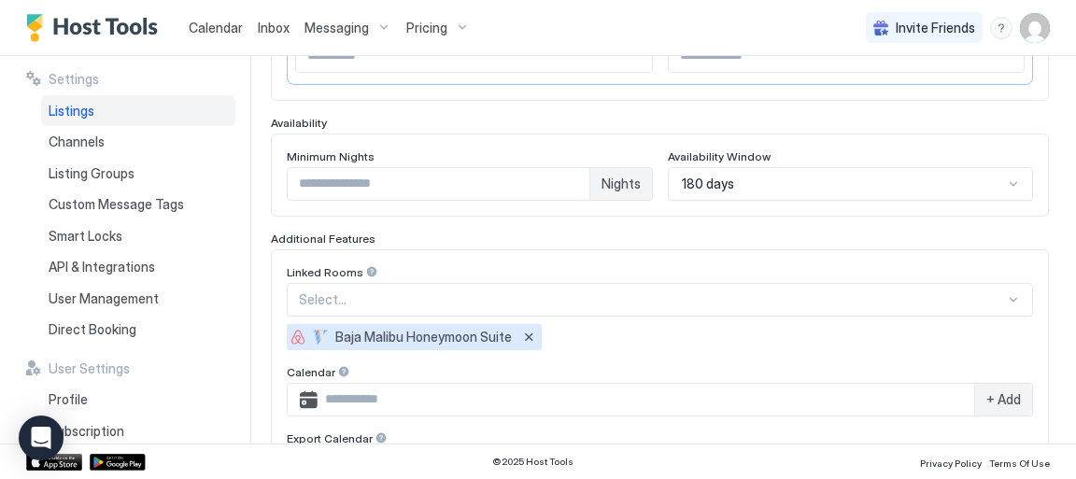
scroll to position [448, 0]
click at [529, 337] on button "Remove" at bounding box center [529, 338] width 19 height 19
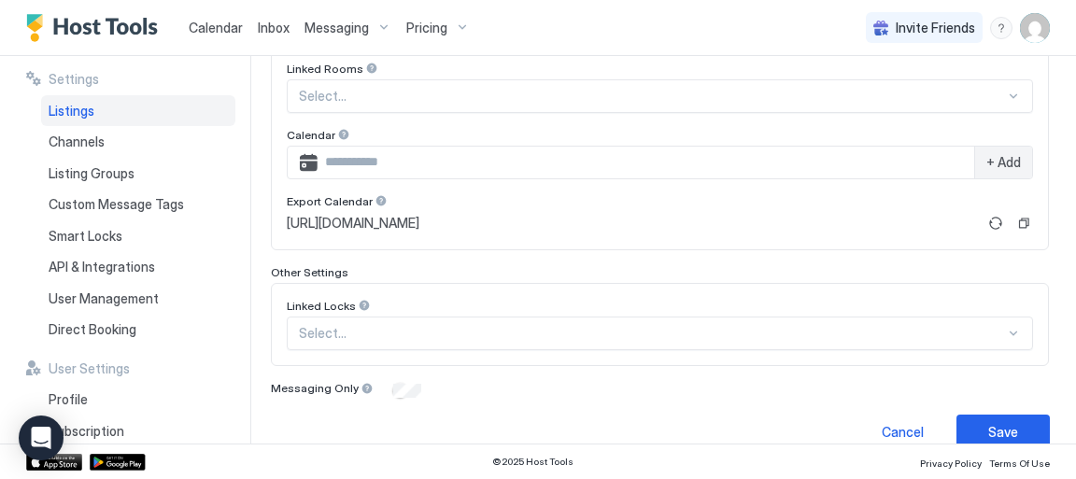
scroll to position [676, 0]
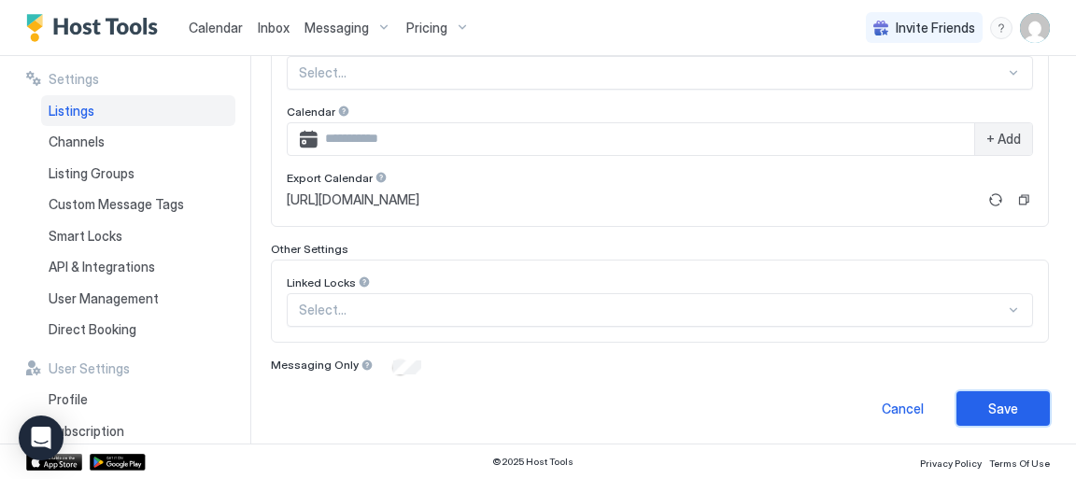
click at [1003, 405] on div "Save" at bounding box center [1004, 409] width 30 height 20
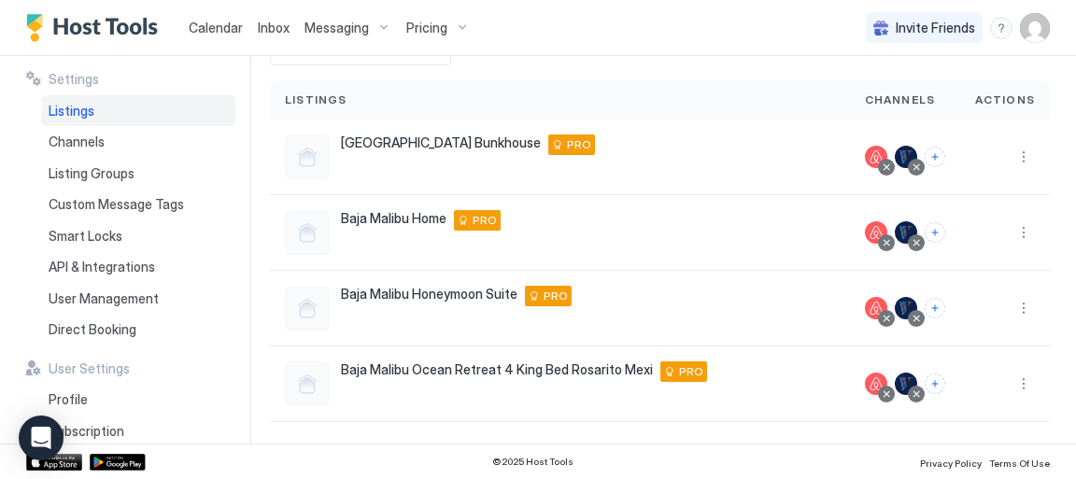
click at [422, 26] on span "Pricing" at bounding box center [426, 28] width 41 height 17
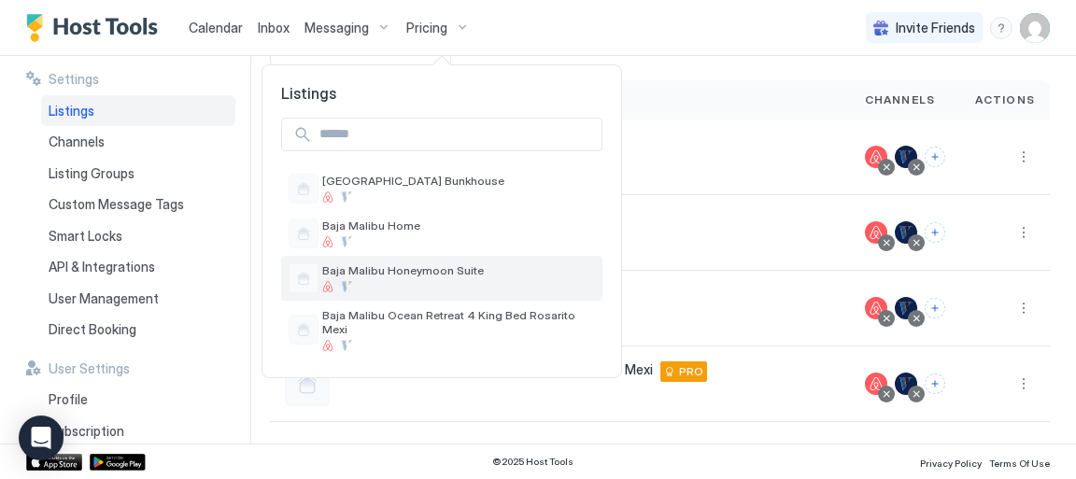
click at [397, 274] on span "Baja Malibu Honeymoon Suite" at bounding box center [458, 271] width 273 height 14
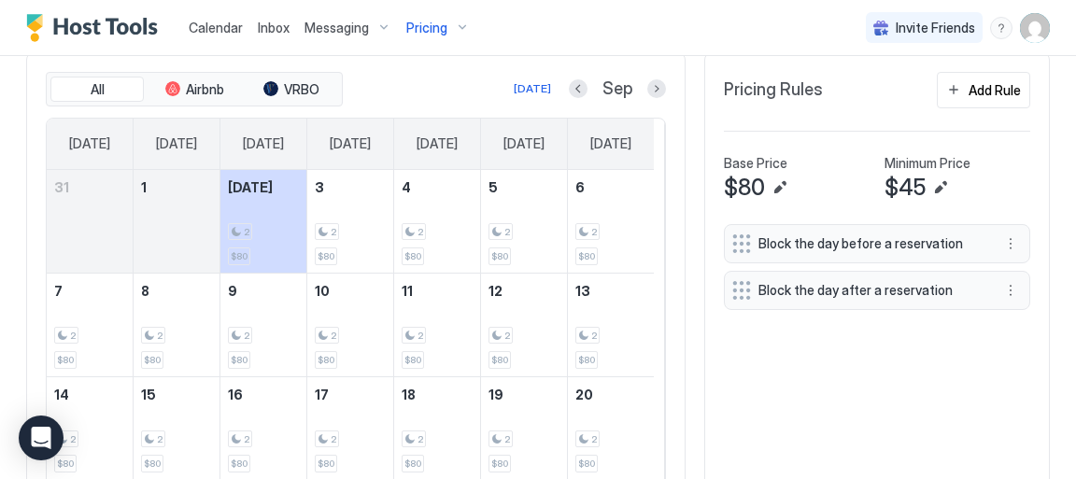
scroll to position [479, 0]
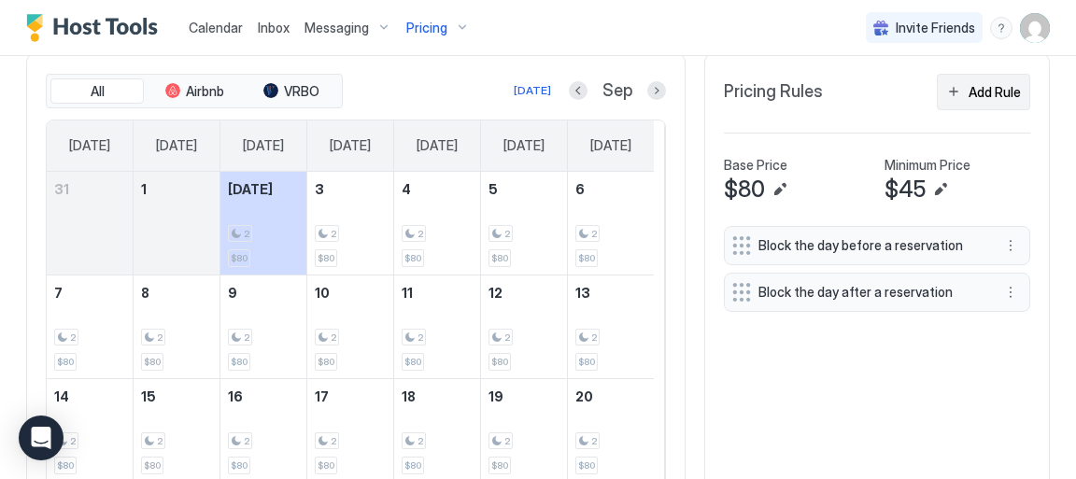
click at [976, 94] on div "Add Rule" at bounding box center [995, 92] width 52 height 20
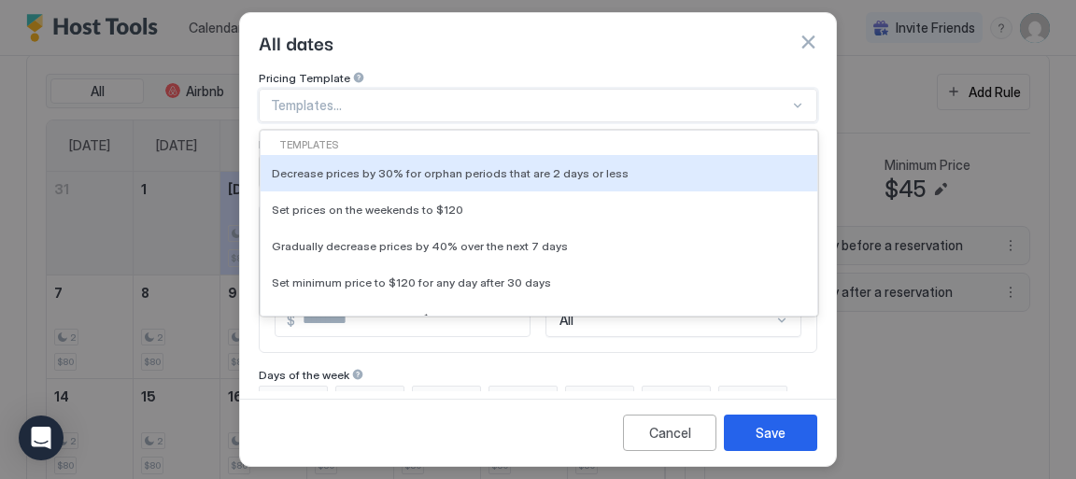
scroll to position [69, 0]
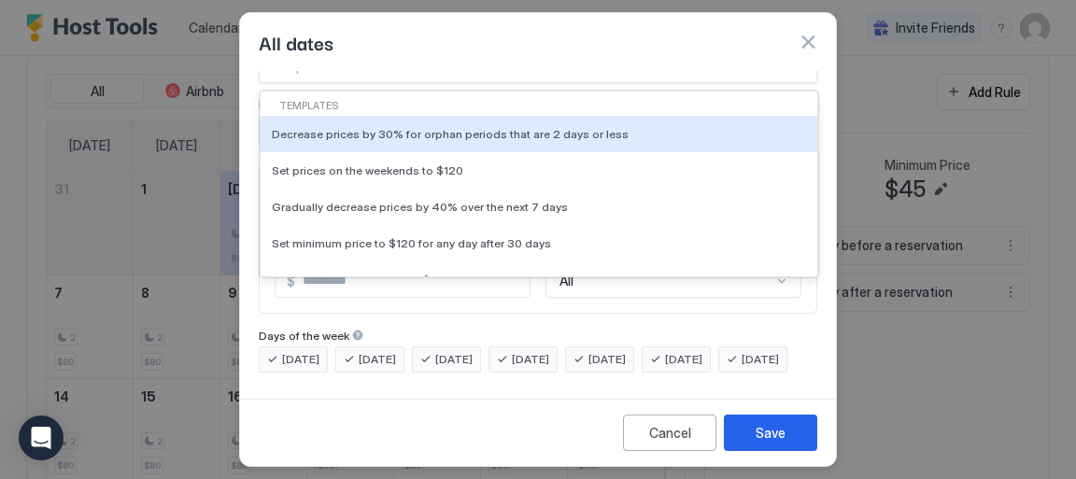
click at [787, 83] on div "20 results available. Use Up and Down to choose options, press Enter to select …" at bounding box center [538, 67] width 559 height 34
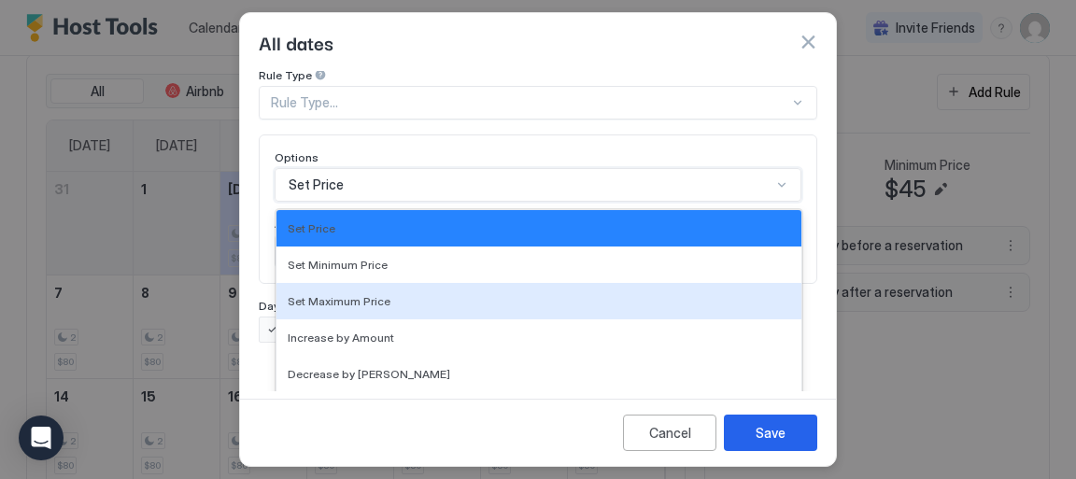
scroll to position [166, 0]
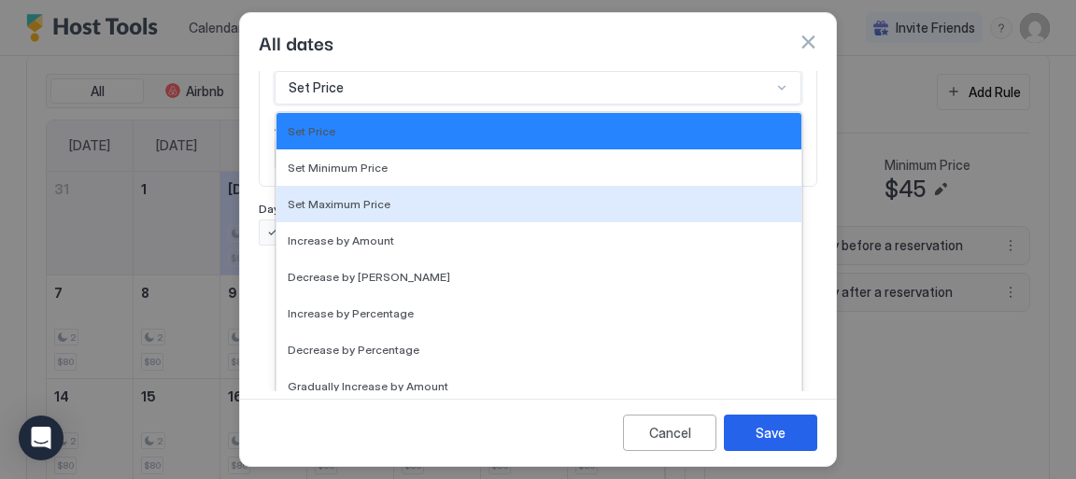
click at [769, 105] on div "17 results available. Use Up and Down to choose options, press Enter to select …" at bounding box center [538, 88] width 527 height 34
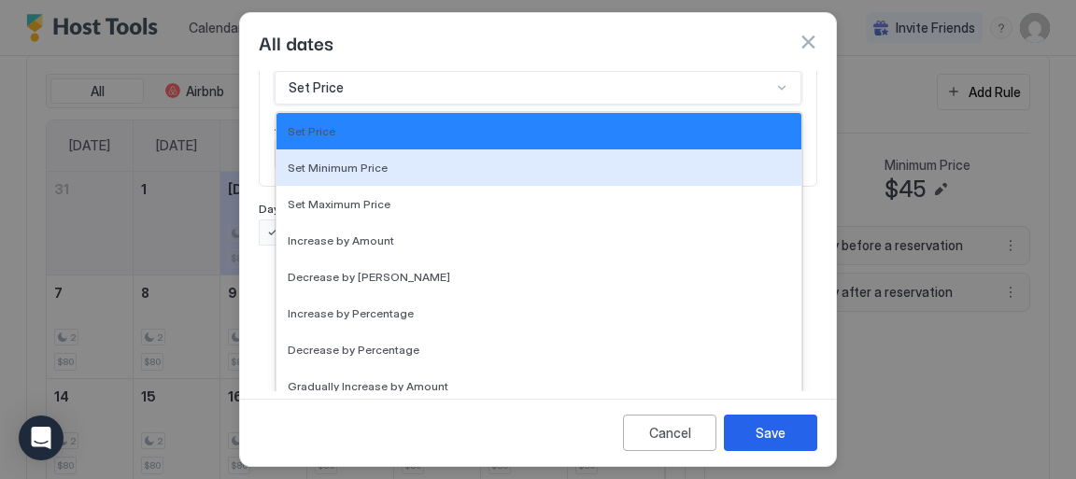
scroll to position [69, 0]
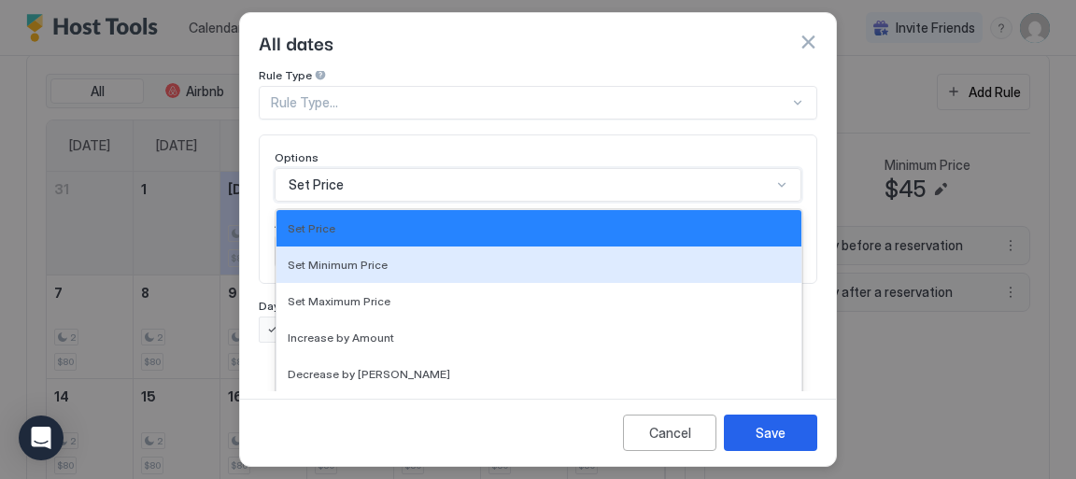
click at [775, 82] on div "Pricing Template Templates... Rule Type Rule Type... Options 17 results availab…" at bounding box center [538, 172] width 559 height 341
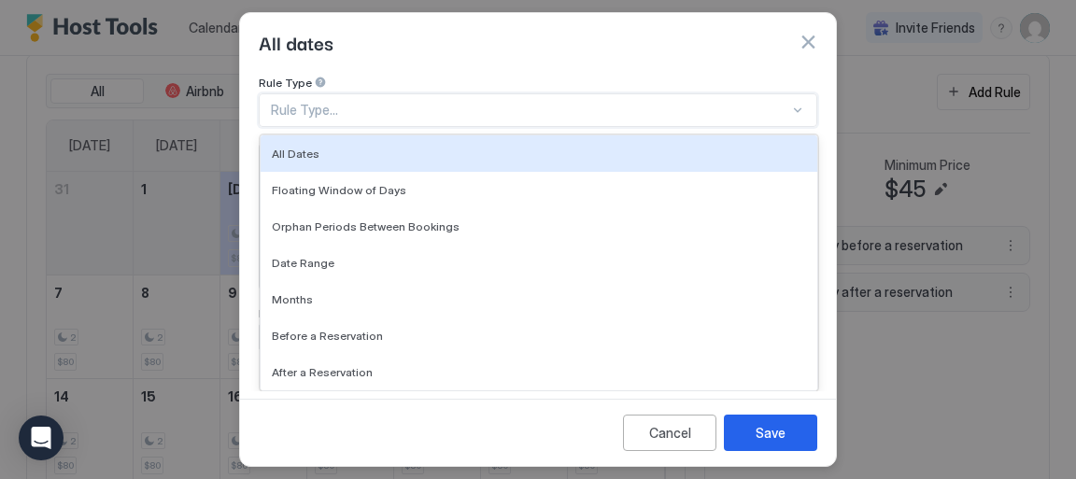
click at [791, 103] on div at bounding box center [798, 110] width 15 height 15
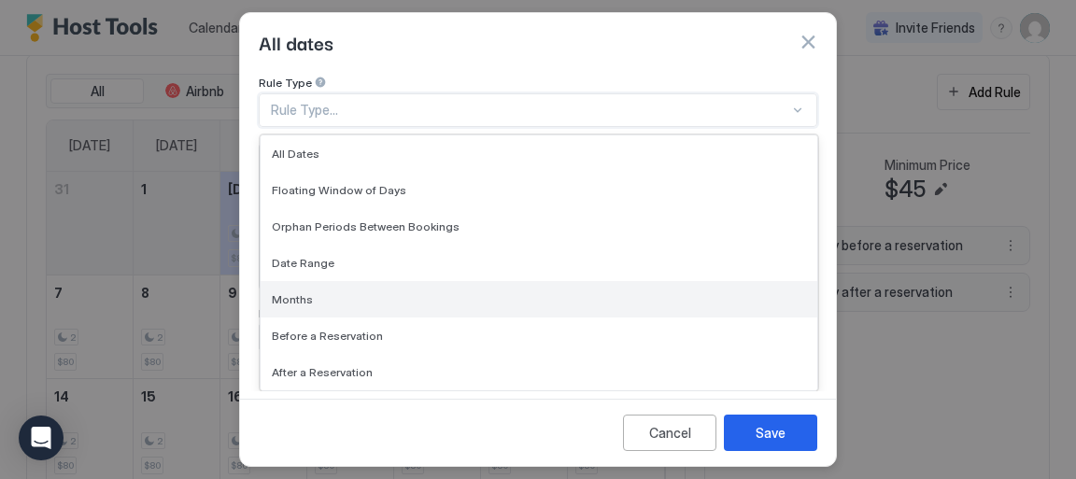
click at [307, 292] on span "Months" at bounding box center [292, 299] width 41 height 14
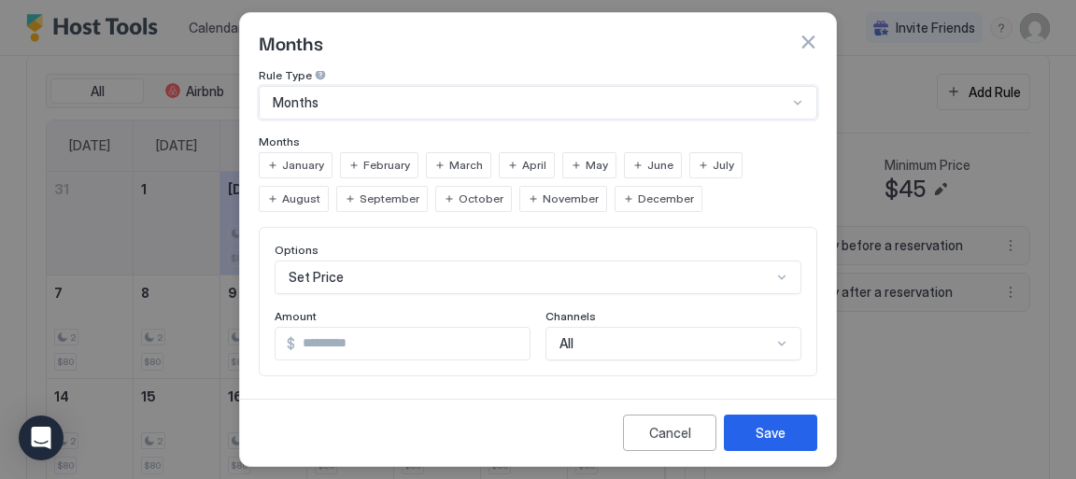
click at [543, 193] on span "November" at bounding box center [571, 199] width 56 height 17
click at [638, 203] on span "December" at bounding box center [666, 199] width 56 height 17
click at [296, 163] on span "January" at bounding box center [303, 165] width 42 height 17
click at [383, 162] on span "February" at bounding box center [386, 165] width 47 height 17
click at [451, 161] on span "March" at bounding box center [466, 165] width 34 height 17
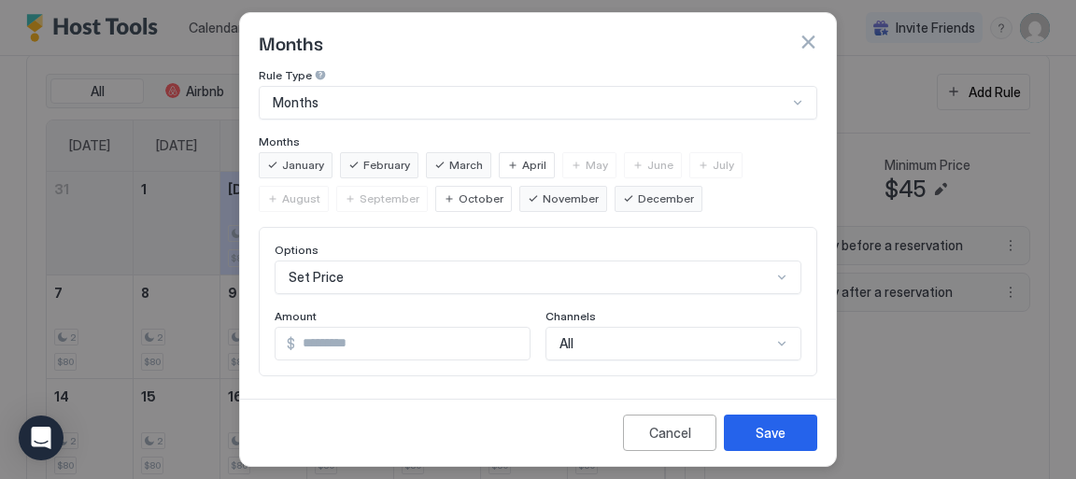
click at [513, 160] on div "April" at bounding box center [527, 165] width 56 height 26
click at [591, 163] on span "May" at bounding box center [597, 165] width 22 height 17
click at [314, 339] on input "*" at bounding box center [412, 344] width 235 height 32
click at [506, 330] on input "**" at bounding box center [412, 344] width 235 height 32
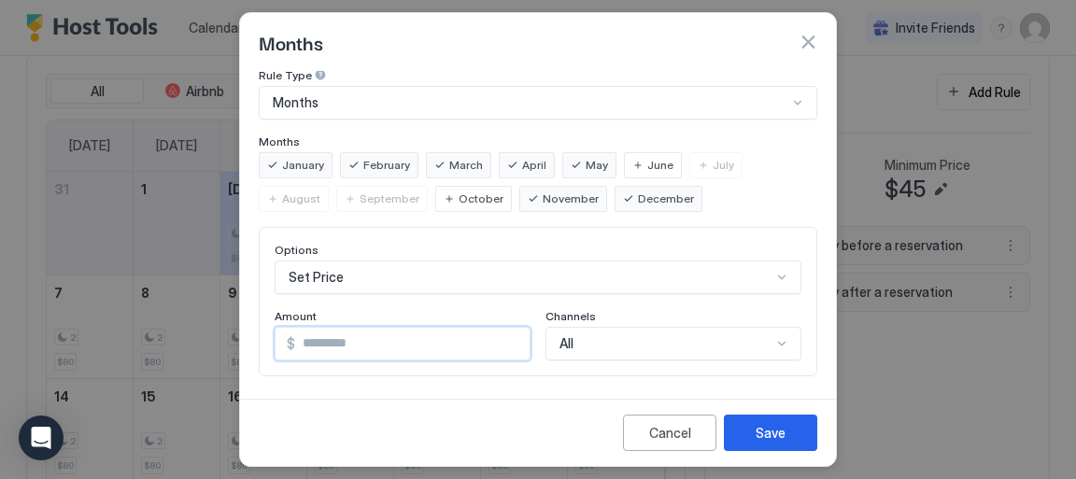
click at [506, 335] on input "**" at bounding box center [412, 344] width 235 height 32
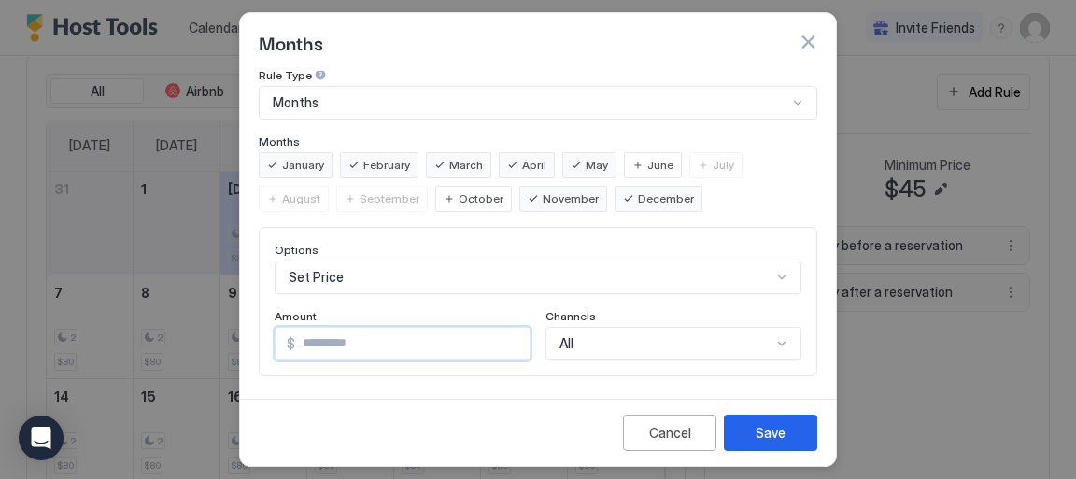
click at [506, 335] on input "**" at bounding box center [412, 344] width 235 height 32
click at [503, 346] on input "**" at bounding box center [412, 344] width 235 height 32
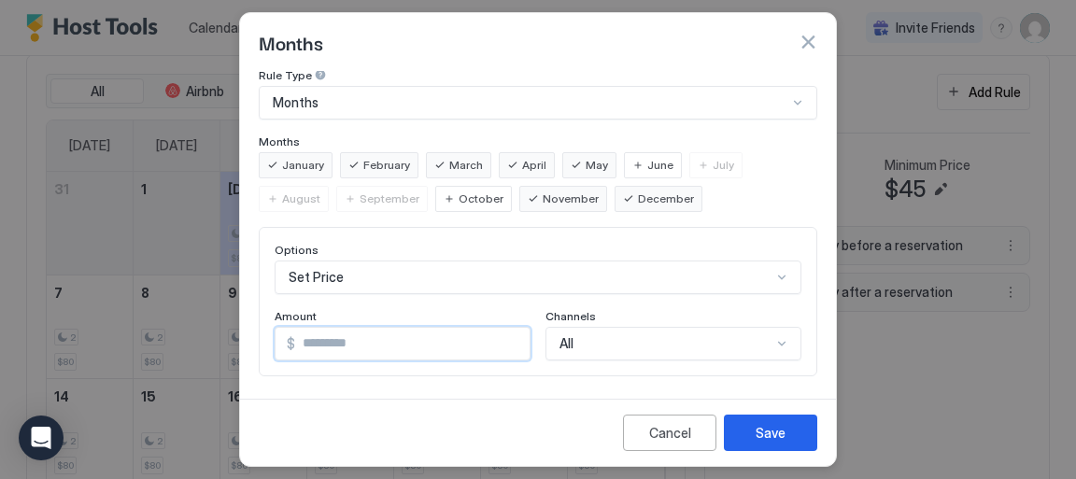
type input "**"
click at [503, 346] on input "**" at bounding box center [412, 344] width 235 height 32
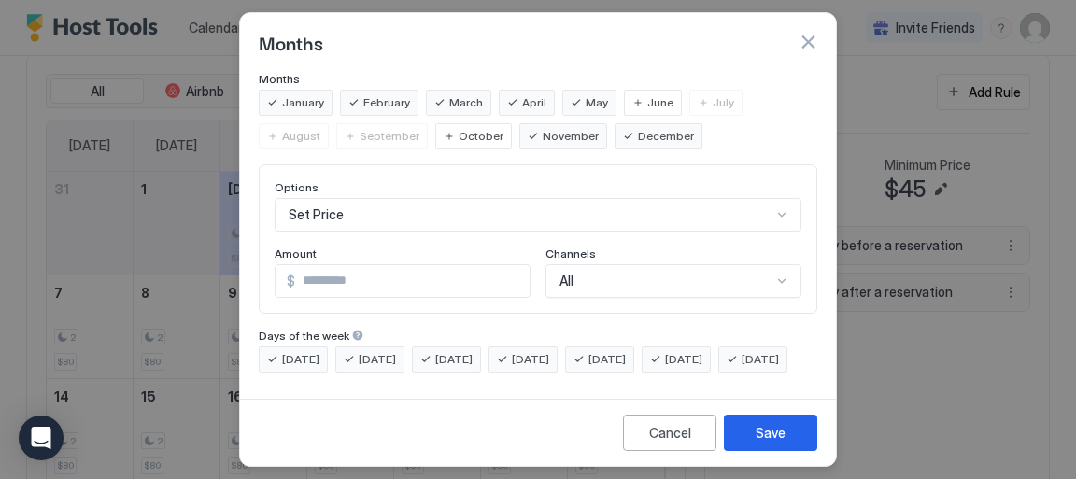
scroll to position [161, 0]
click at [778, 435] on div "Save" at bounding box center [771, 433] width 30 height 20
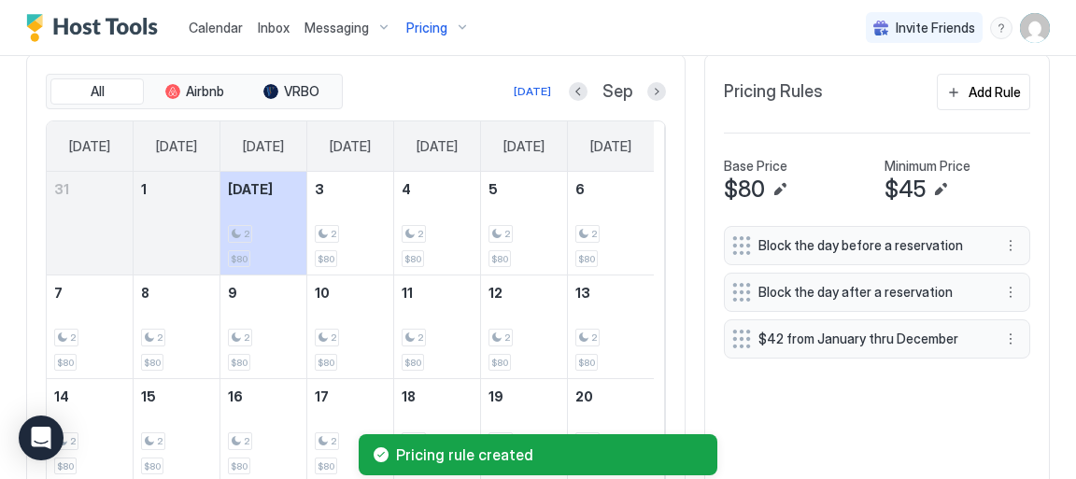
scroll to position [479, 0]
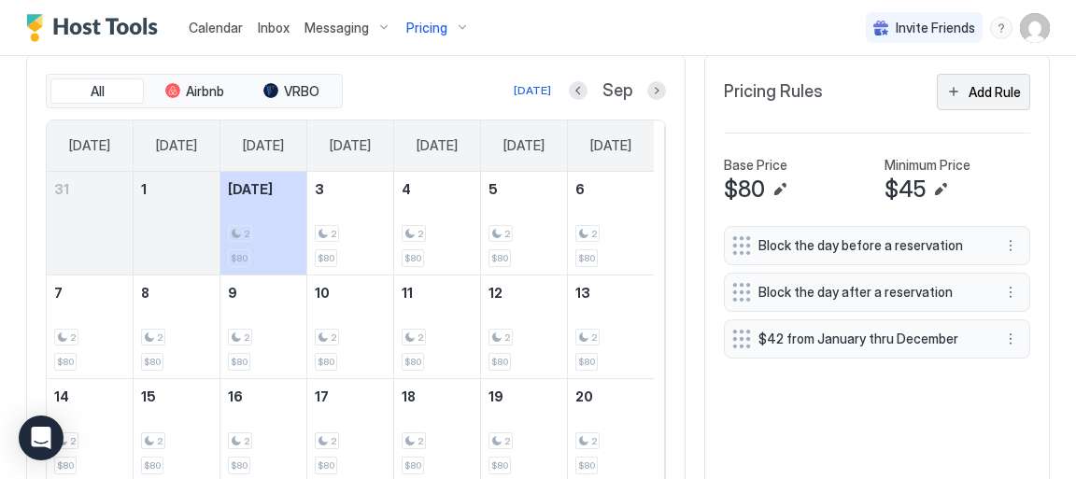
click at [980, 93] on div "Add Rule" at bounding box center [995, 92] width 52 height 20
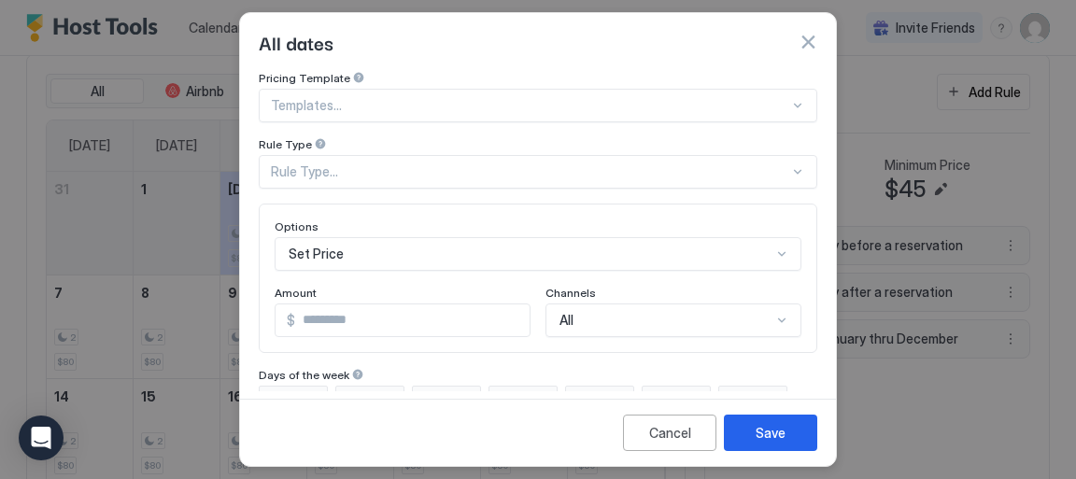
scroll to position [69, 0]
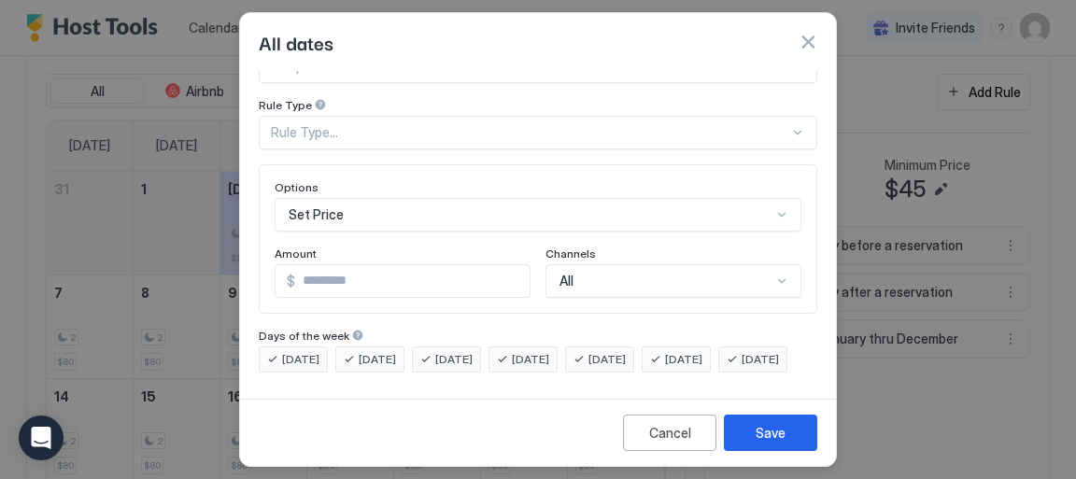
click at [782, 83] on div "Templates..." at bounding box center [538, 67] width 559 height 34
click at [746, 50] on div "All dates" at bounding box center [538, 42] width 559 height 28
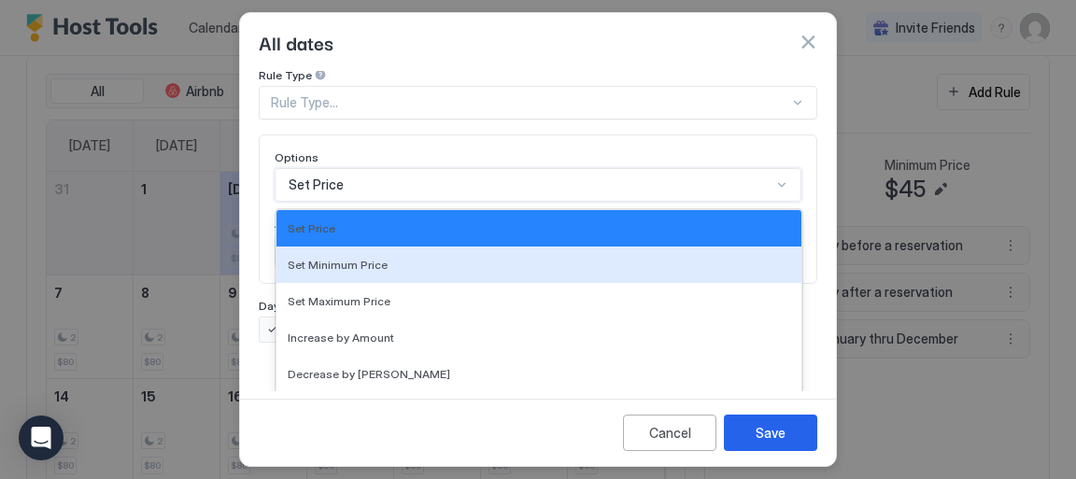
scroll to position [166, 0]
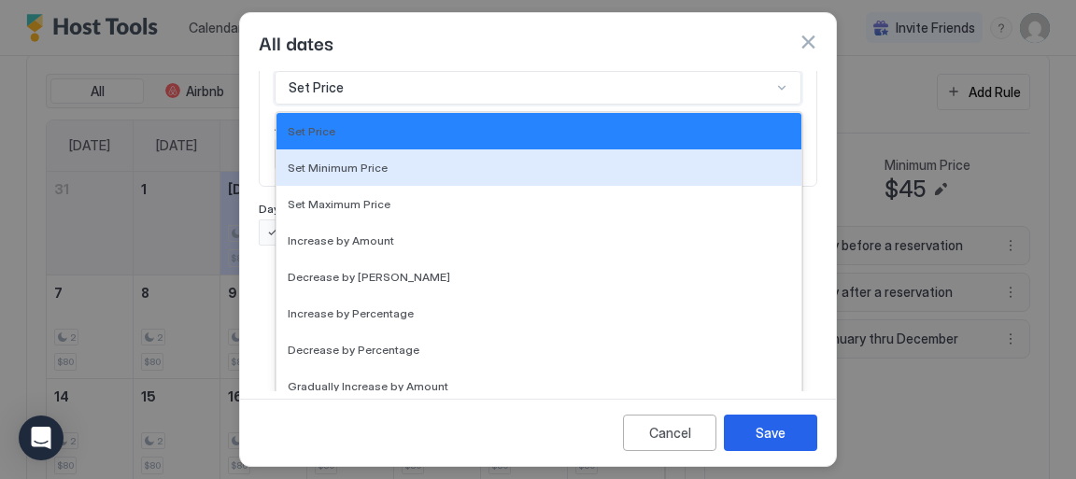
click at [770, 105] on div "17 results available. Use Up and Down to choose options, press Enter to select …" at bounding box center [538, 88] width 527 height 34
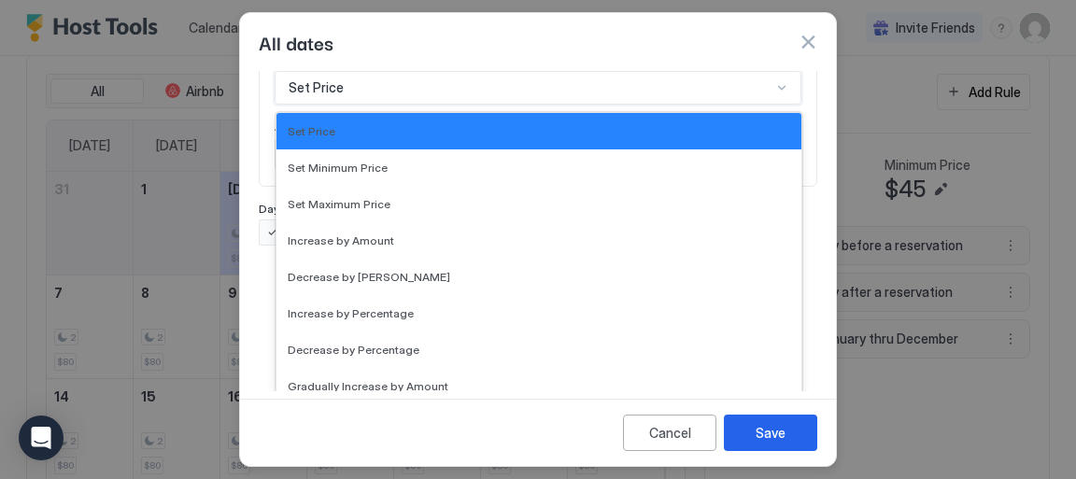
scroll to position [69, 0]
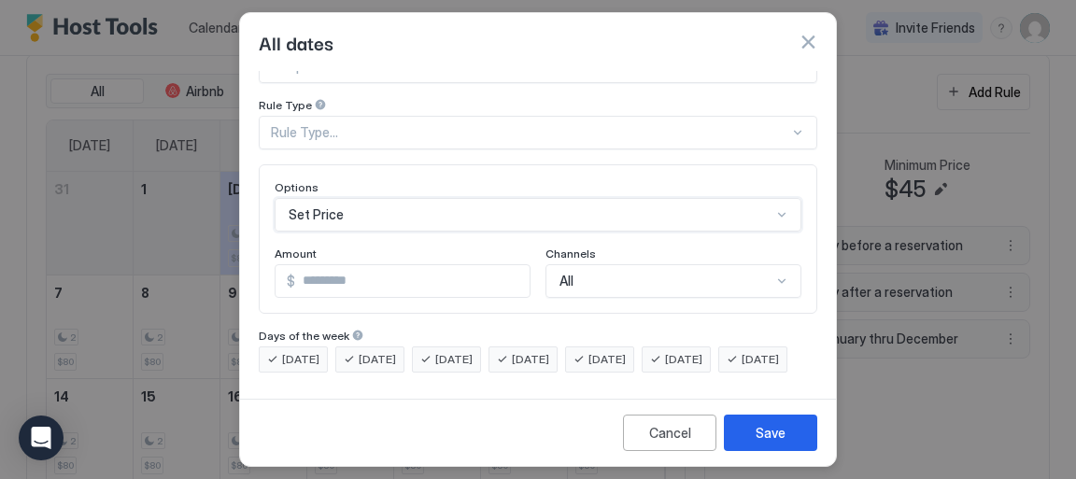
click at [775, 86] on div "Pricing Template Templates... Rule Type Rule Type... Options Set Price Amount $…" at bounding box center [538, 202] width 559 height 341
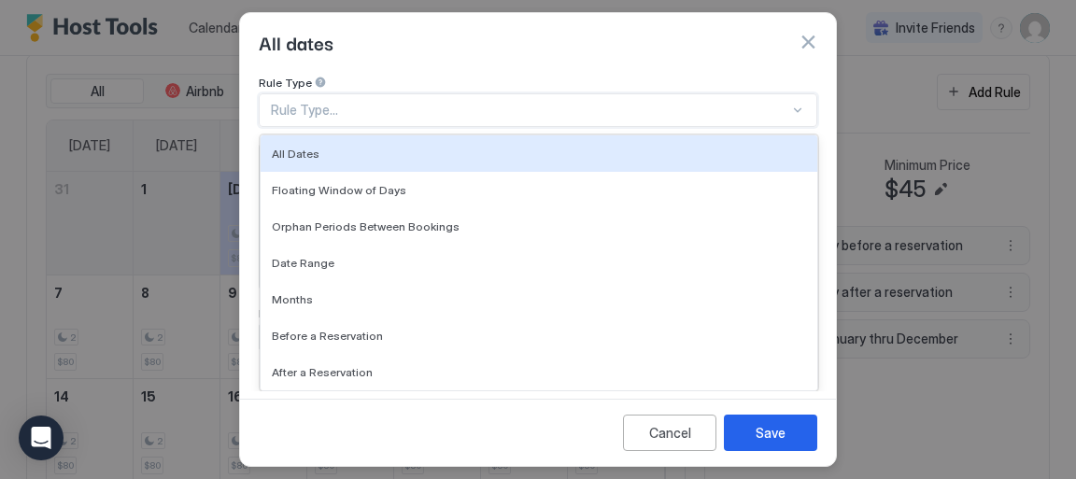
drag, startPoint x: 776, startPoint y: 87, endPoint x: 719, endPoint y: 107, distance: 60.3
click at [719, 107] on div "Rule Type..." at bounding box center [530, 110] width 519 height 17
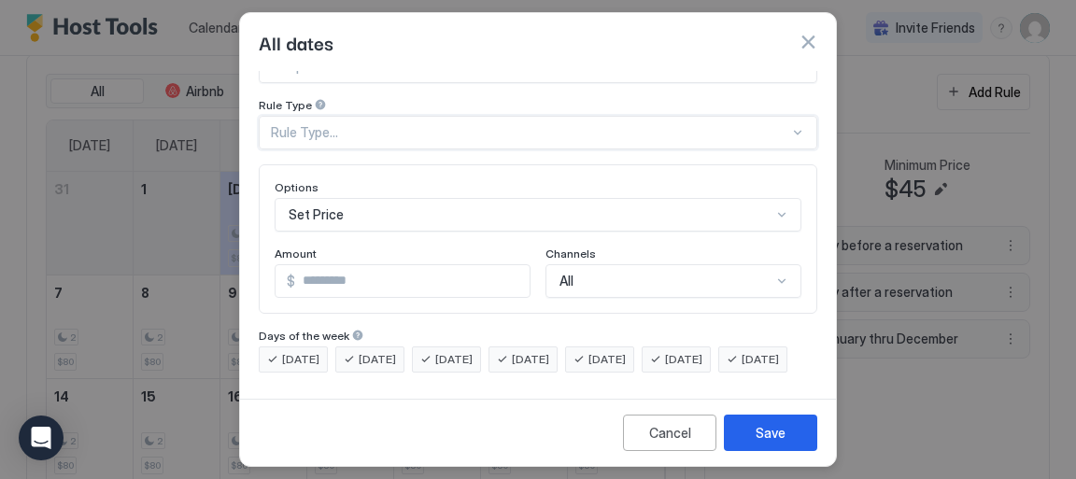
click at [791, 125] on div at bounding box center [798, 132] width 15 height 15
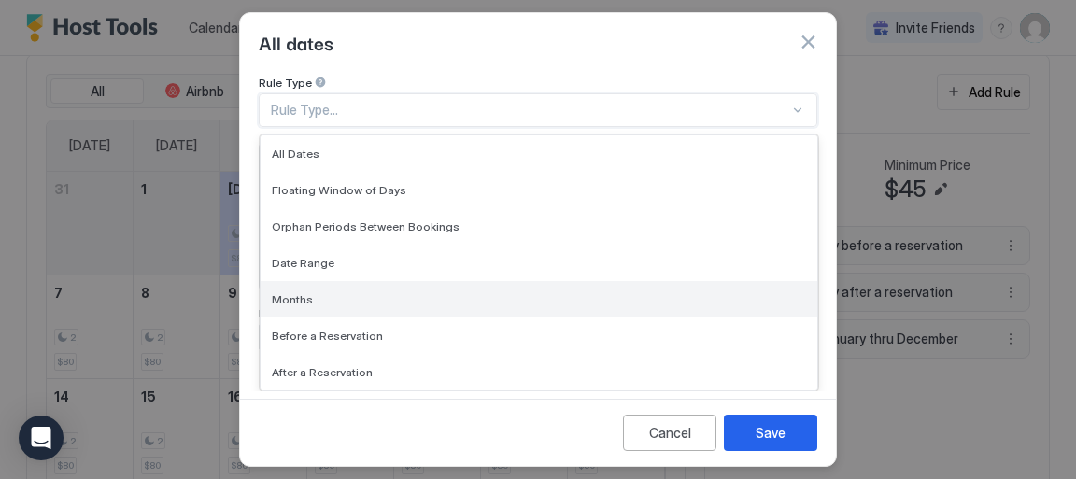
click at [629, 281] on div "Months" at bounding box center [539, 299] width 557 height 36
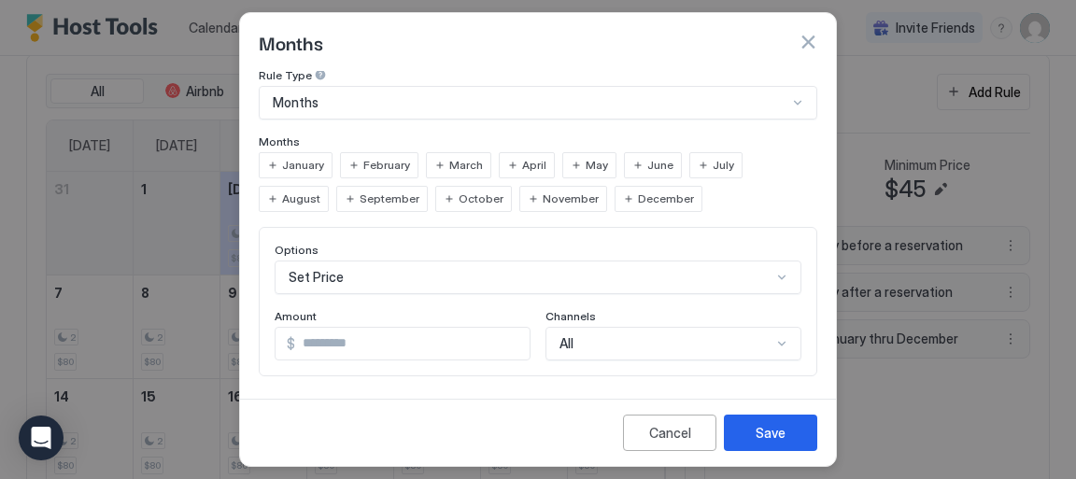
click at [649, 163] on span "June" at bounding box center [661, 165] width 26 height 17
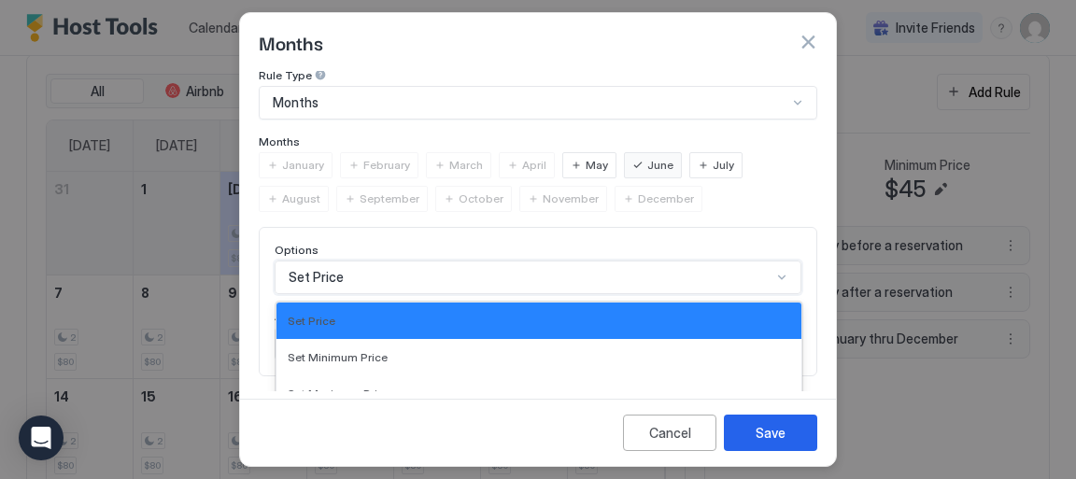
scroll to position [258, 0]
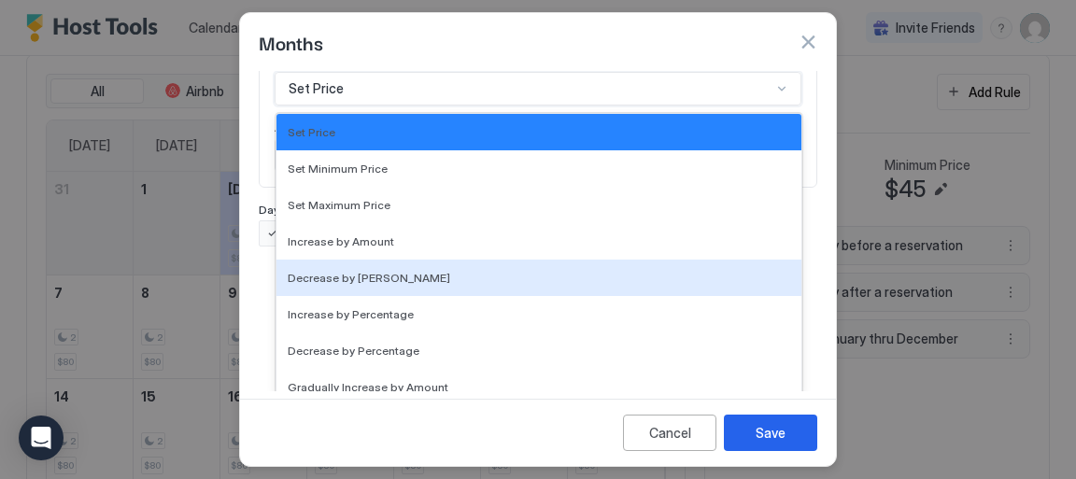
click at [771, 106] on div "17 results available. Use Up and Down to choose options, press Enter to select …" at bounding box center [538, 89] width 527 height 34
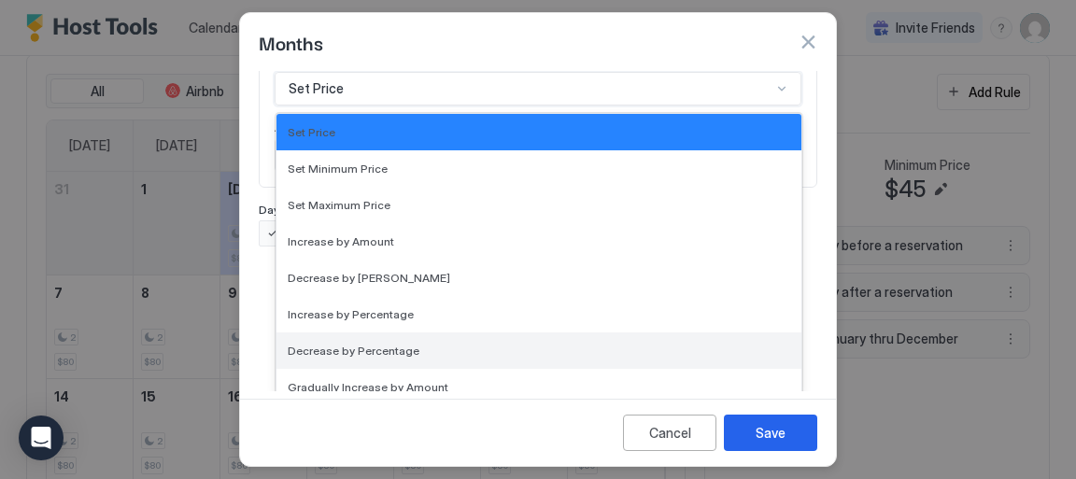
click at [389, 347] on span "Decrease by Percentage" at bounding box center [354, 351] width 132 height 14
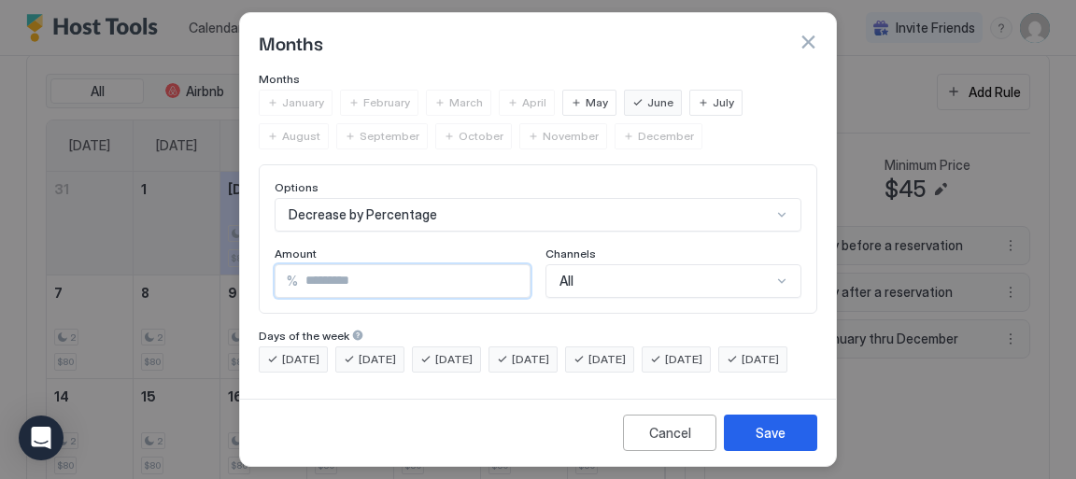
type input "**"
click at [505, 265] on input "**" at bounding box center [414, 281] width 232 height 32
click at [763, 438] on div "Save" at bounding box center [771, 433] width 30 height 20
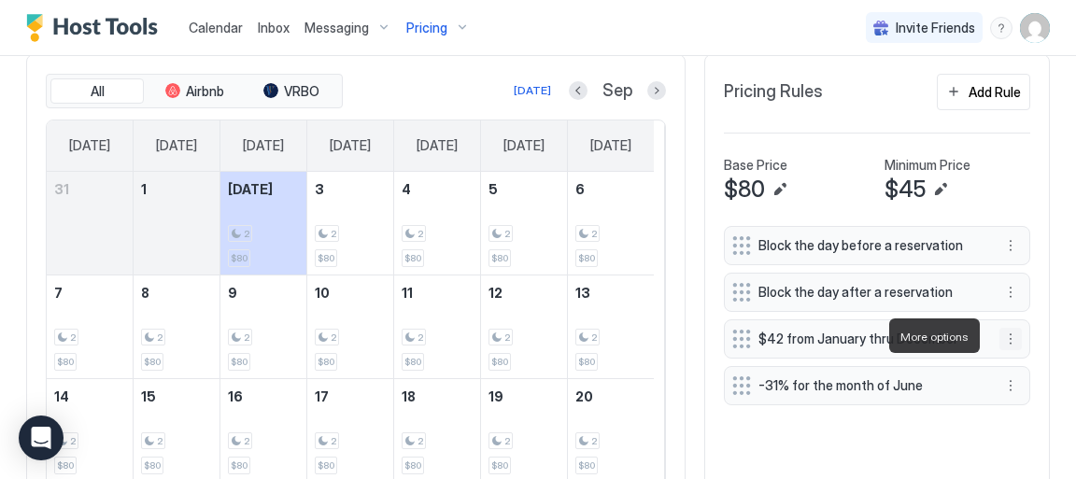
click at [1000, 335] on button "More options" at bounding box center [1011, 339] width 22 height 22
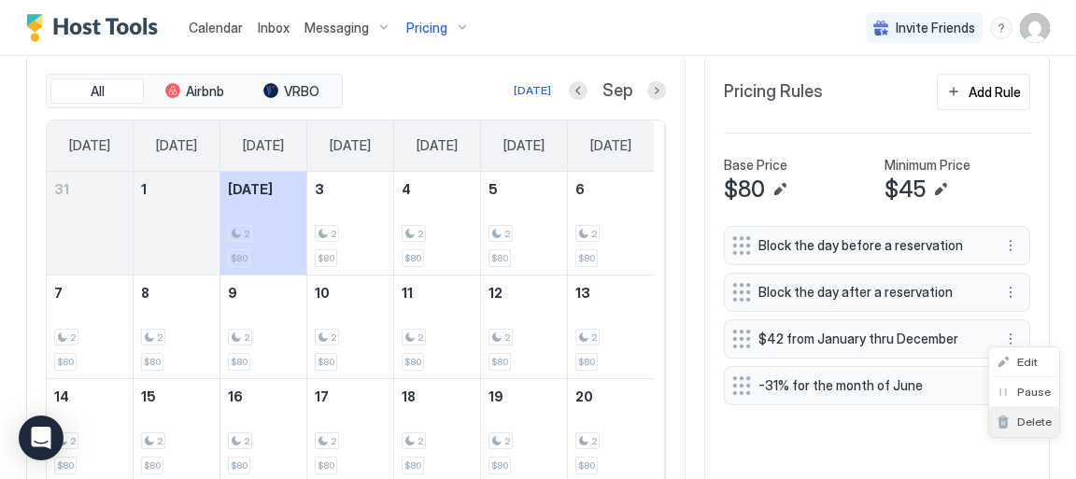
click at [1034, 422] on span "Delete" at bounding box center [1035, 422] width 35 height 14
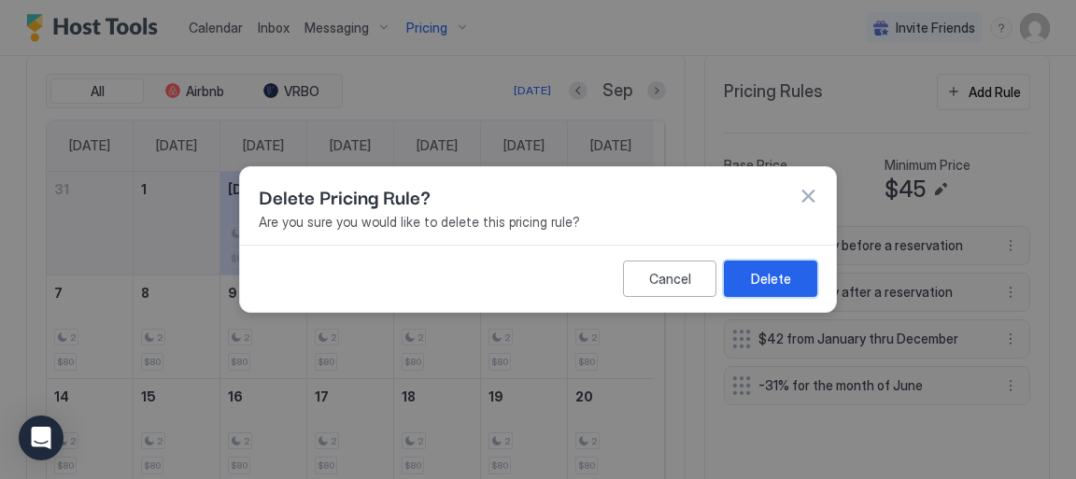
click at [767, 277] on div "Delete" at bounding box center [771, 279] width 40 height 20
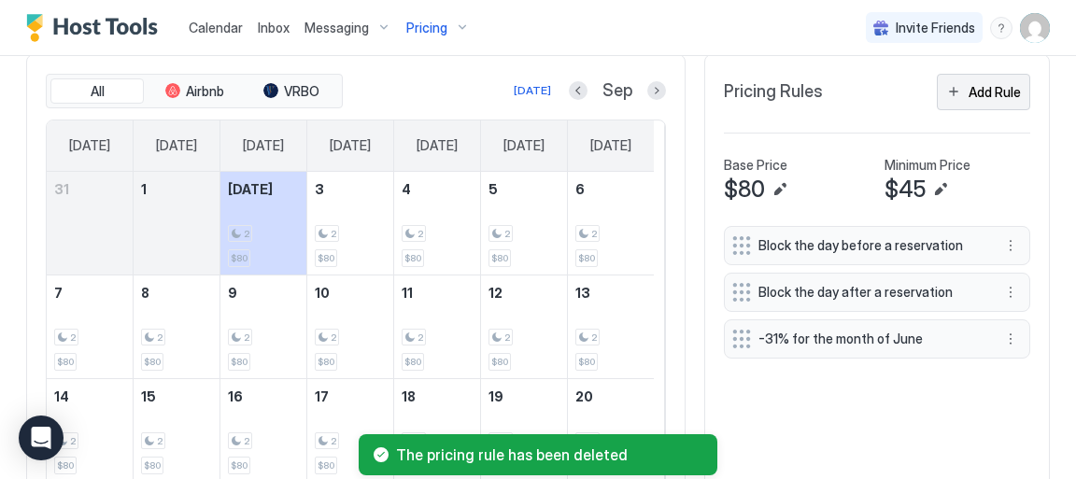
click at [976, 90] on div "Add Rule" at bounding box center [995, 92] width 52 height 20
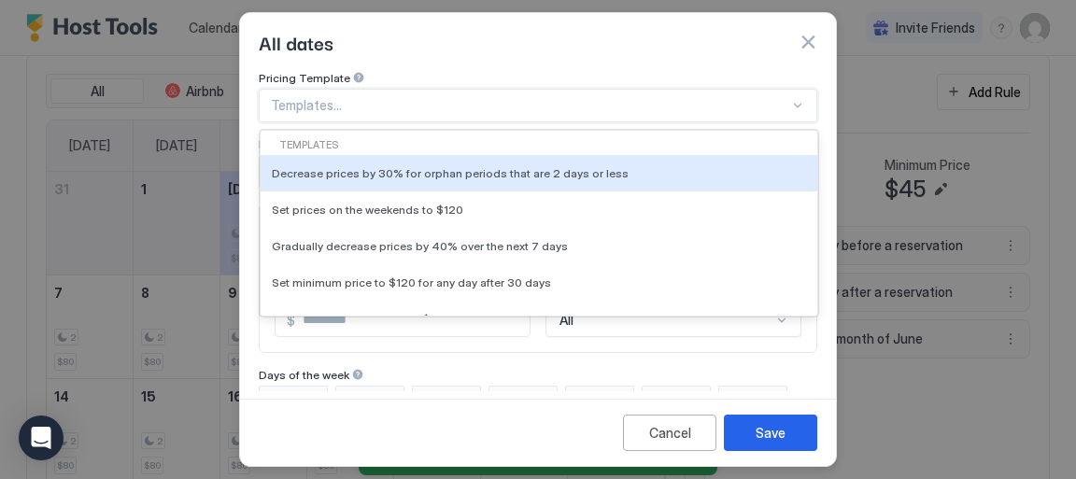
click at [791, 105] on div "21 results available. Use Up and Down to choose options, press Enter to select …" at bounding box center [538, 106] width 559 height 34
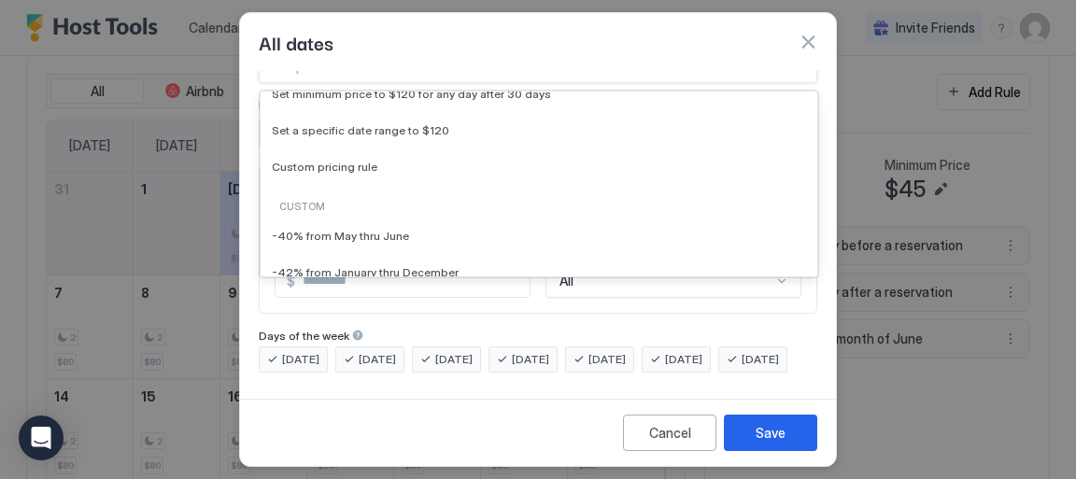
scroll to position [0, 0]
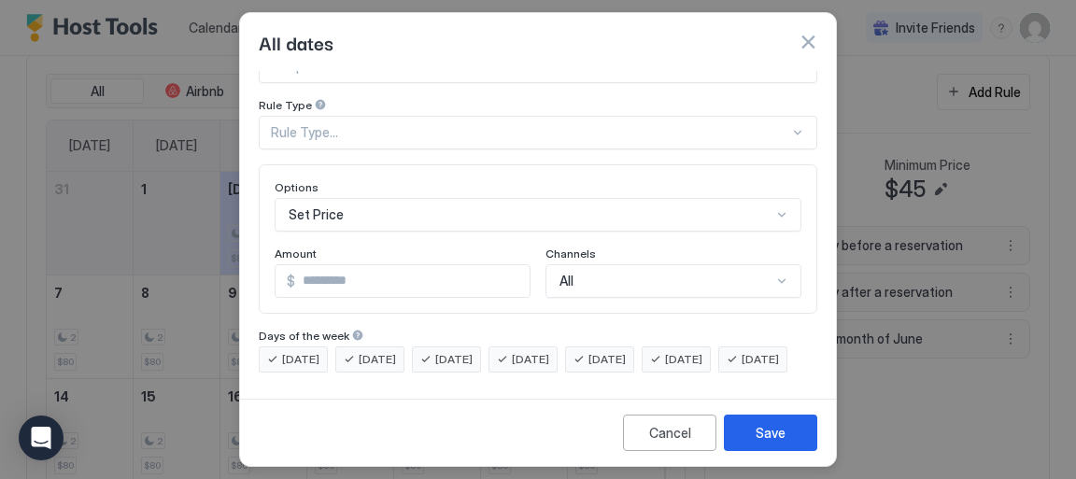
click at [733, 36] on div "All dates" at bounding box center [538, 42] width 559 height 28
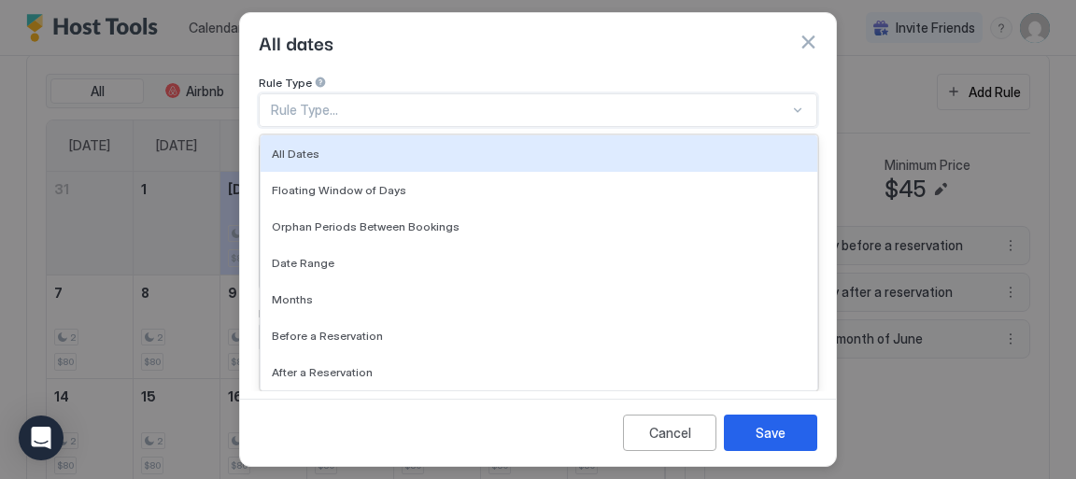
click at [791, 103] on div at bounding box center [798, 110] width 15 height 15
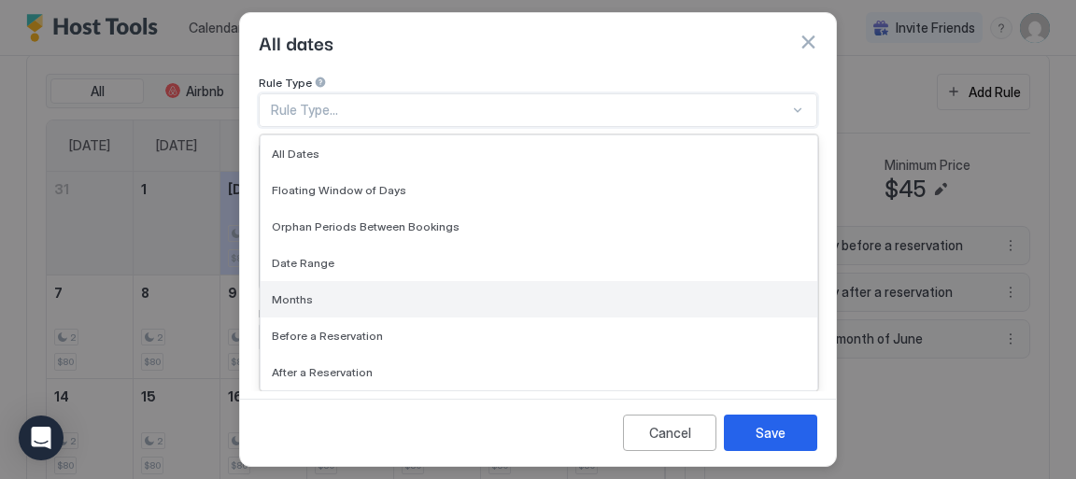
click at [292, 282] on div "Months" at bounding box center [539, 299] width 557 height 36
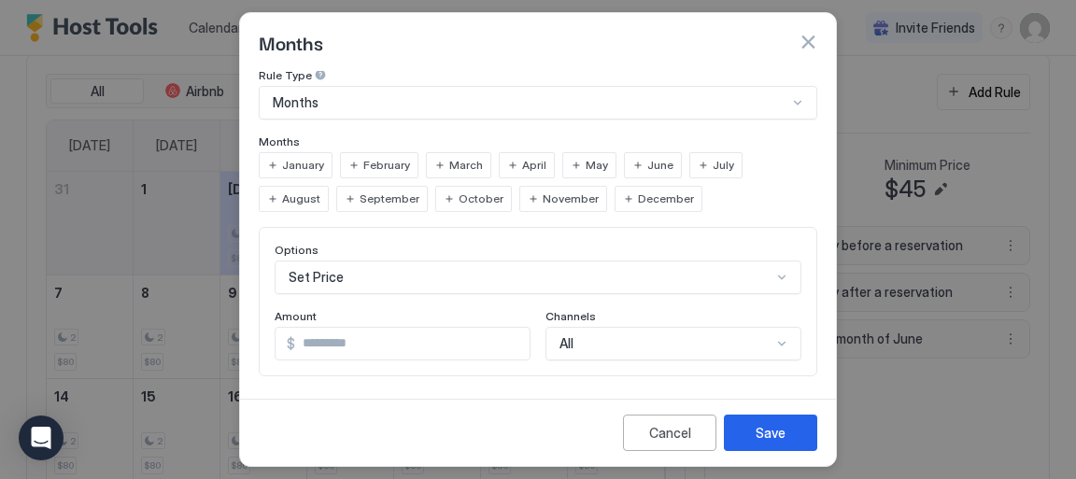
click at [543, 195] on span "November" at bounding box center [571, 199] width 56 height 17
click at [638, 198] on span "December" at bounding box center [666, 199] width 56 height 17
click at [304, 164] on span "January" at bounding box center [303, 165] width 42 height 17
click at [379, 168] on span "February" at bounding box center [386, 165] width 47 height 17
click at [449, 162] on span "March" at bounding box center [466, 165] width 34 height 17
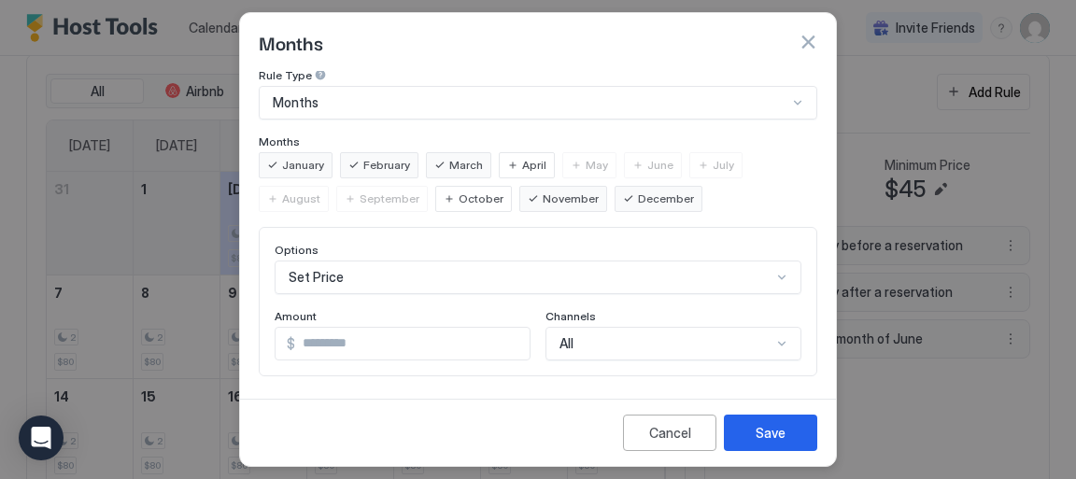
click at [523, 161] on span "April" at bounding box center [534, 165] width 24 height 17
click at [591, 162] on span "May" at bounding box center [597, 165] width 22 height 17
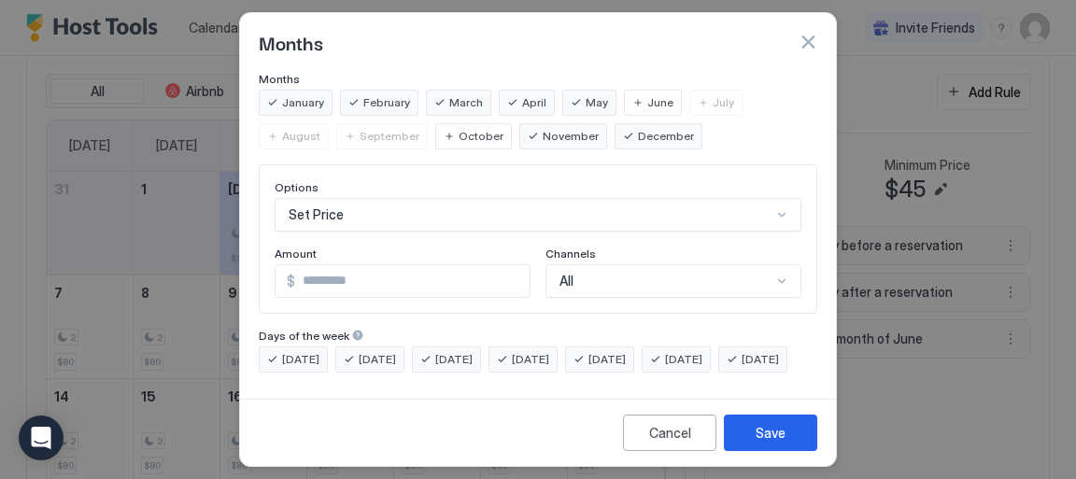
click at [774, 232] on div "Set Price" at bounding box center [538, 215] width 527 height 34
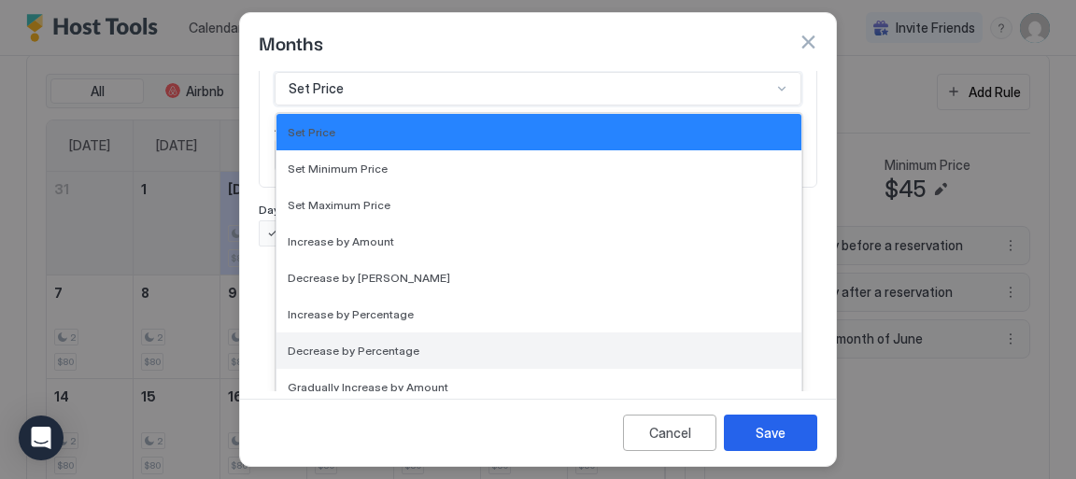
click at [377, 349] on span "Decrease by Percentage" at bounding box center [354, 351] width 132 height 14
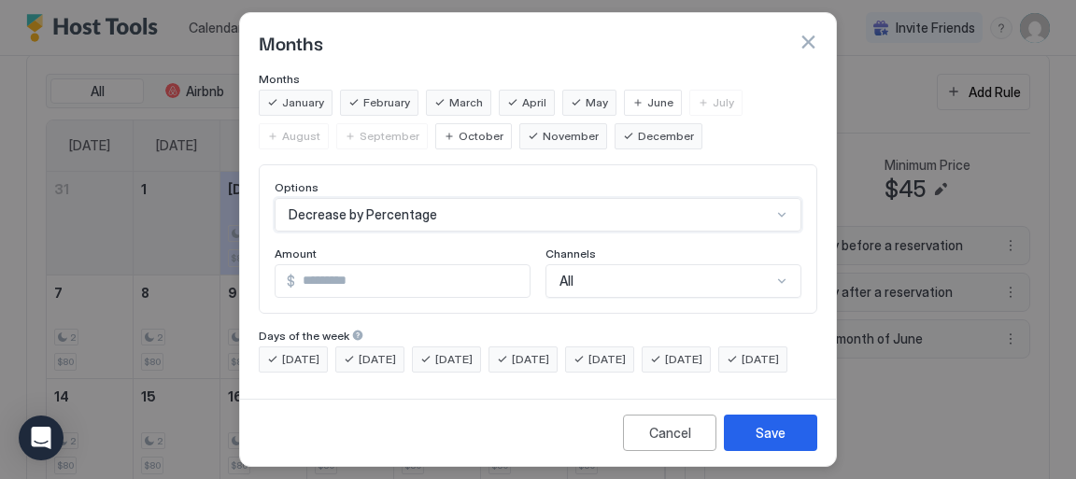
scroll to position [161, 0]
click at [503, 265] on input "**" at bounding box center [414, 281] width 232 height 32
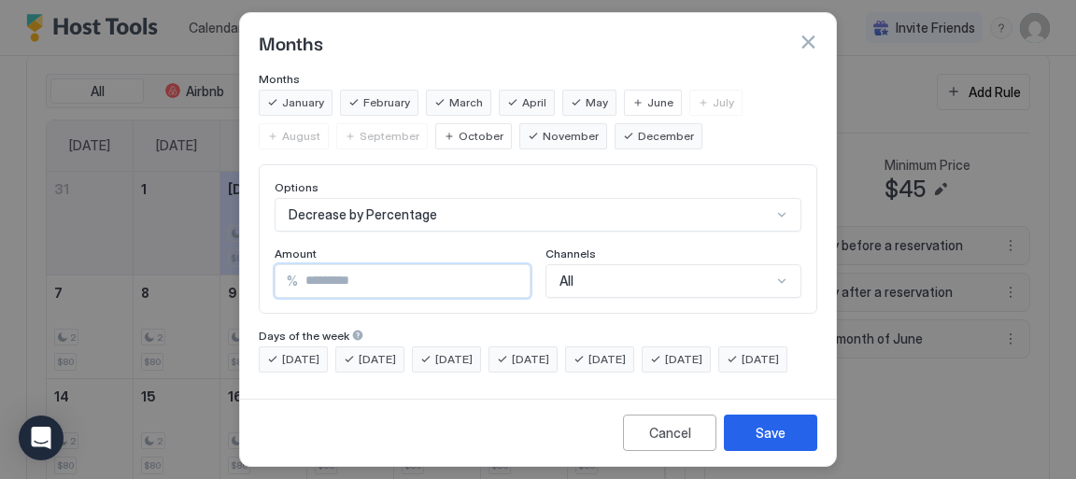
click at [503, 265] on input "**" at bounding box center [414, 281] width 232 height 32
type input "**"
click at [503, 265] on input "**" at bounding box center [414, 281] width 232 height 32
click at [800, 435] on button "Save" at bounding box center [770, 433] width 93 height 36
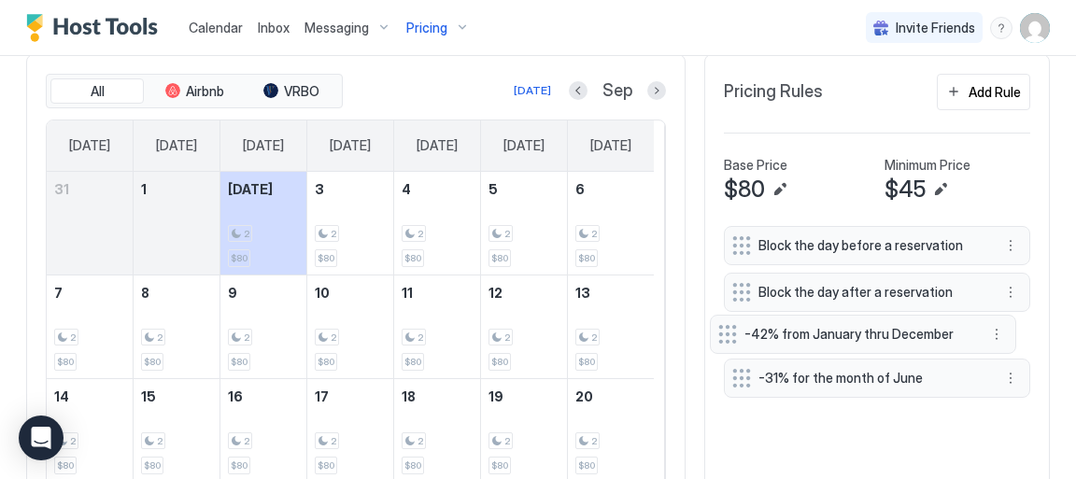
drag, startPoint x: 729, startPoint y: 384, endPoint x: 726, endPoint y: 336, distance: 47.7
click at [726, 336] on div "Block the day before a reservation Block the day after a reservation -31% for t…" at bounding box center [877, 315] width 306 height 179
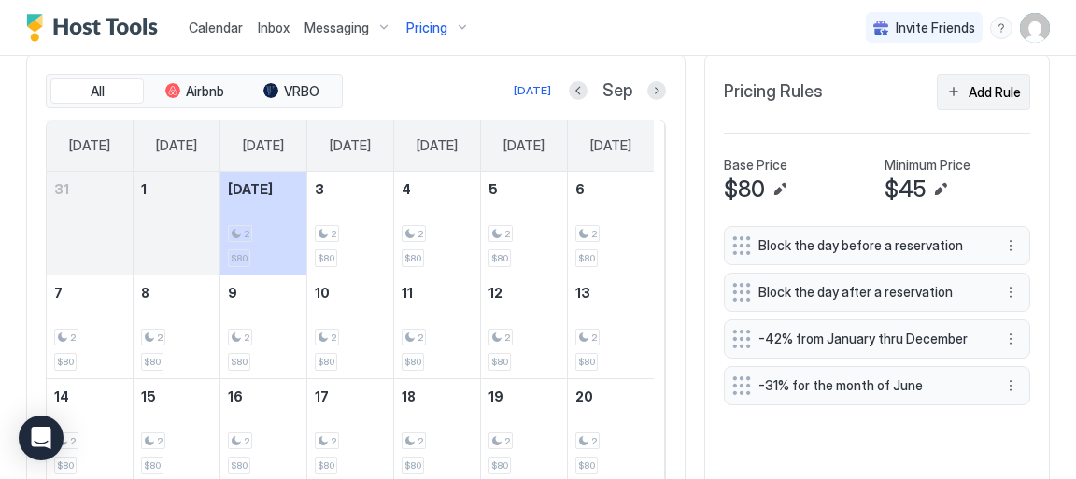
click at [976, 95] on div "Add Rule" at bounding box center [995, 92] width 52 height 20
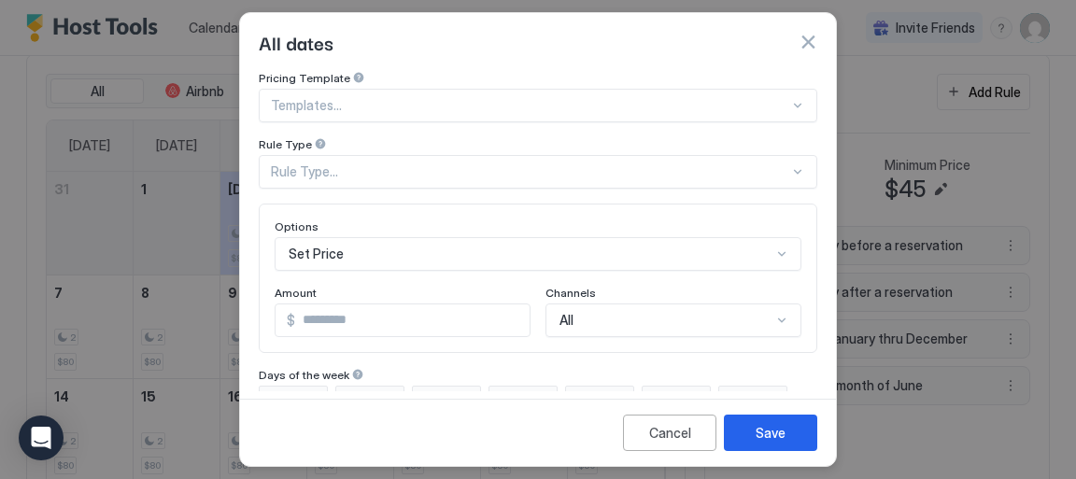
scroll to position [69, 0]
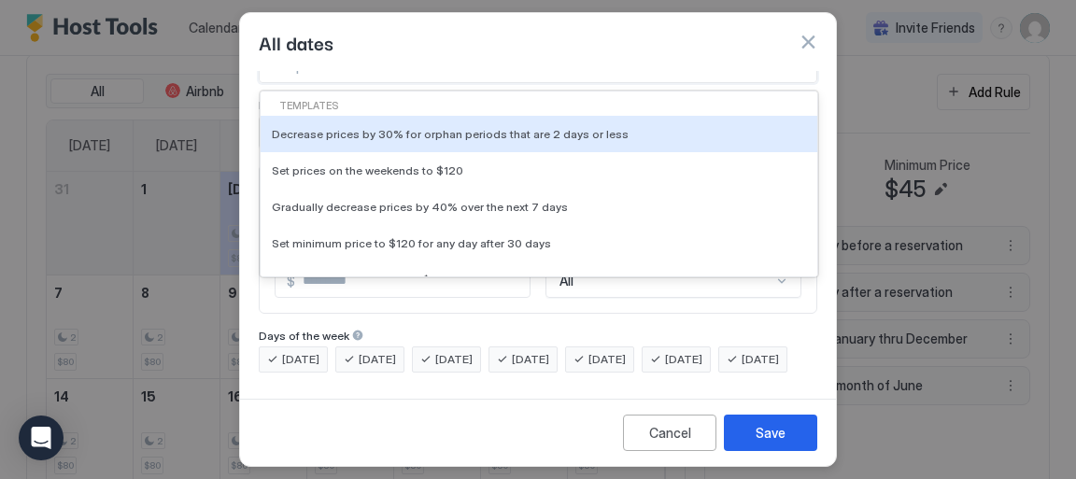
click at [786, 83] on div "22 results available. Use Up and Down to choose options, press Enter to select …" at bounding box center [538, 67] width 559 height 34
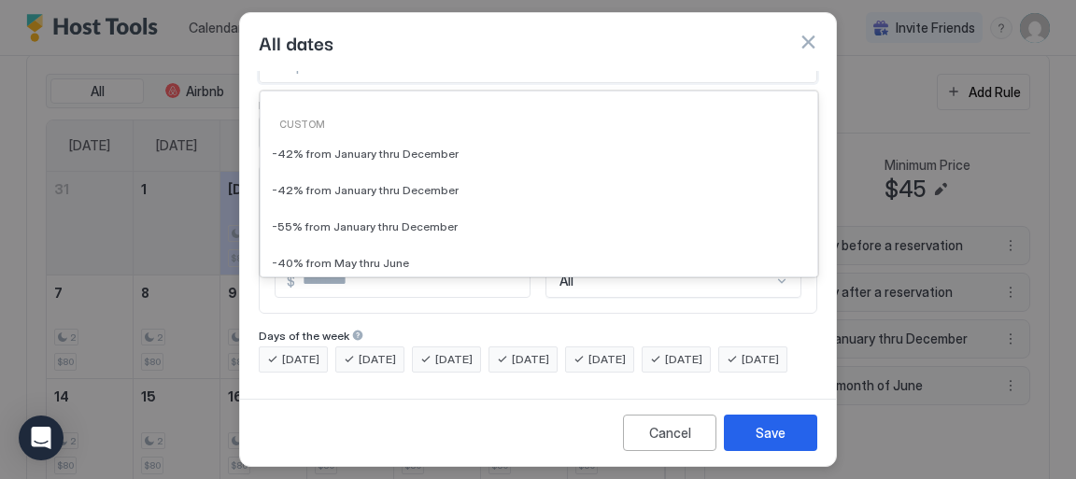
scroll to position [176, 0]
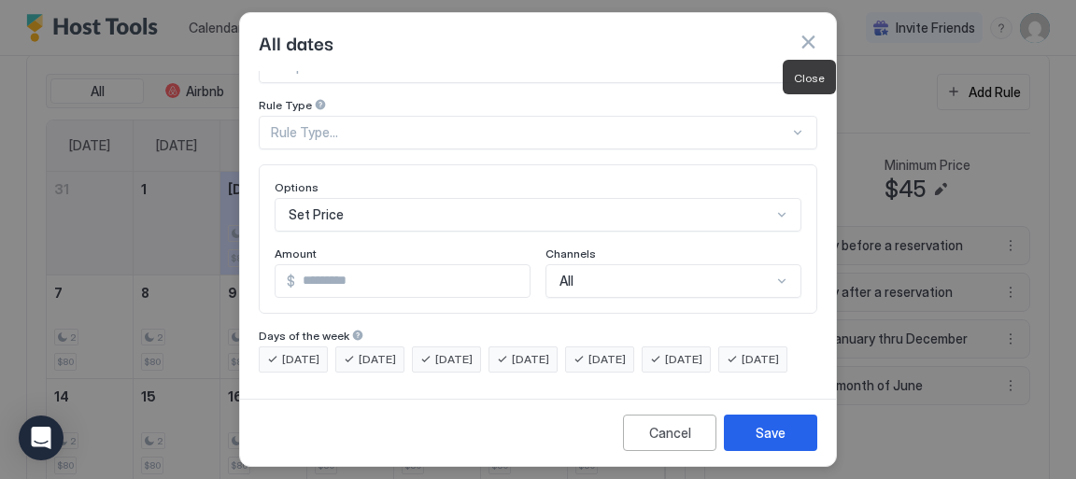
click at [807, 43] on button "button" at bounding box center [808, 42] width 19 height 19
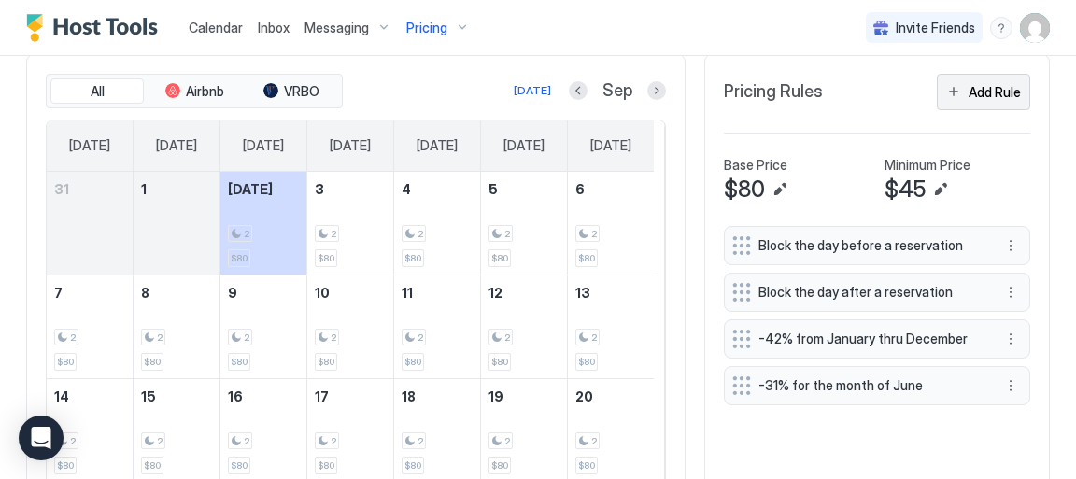
click at [992, 90] on div "Add Rule" at bounding box center [995, 92] width 52 height 20
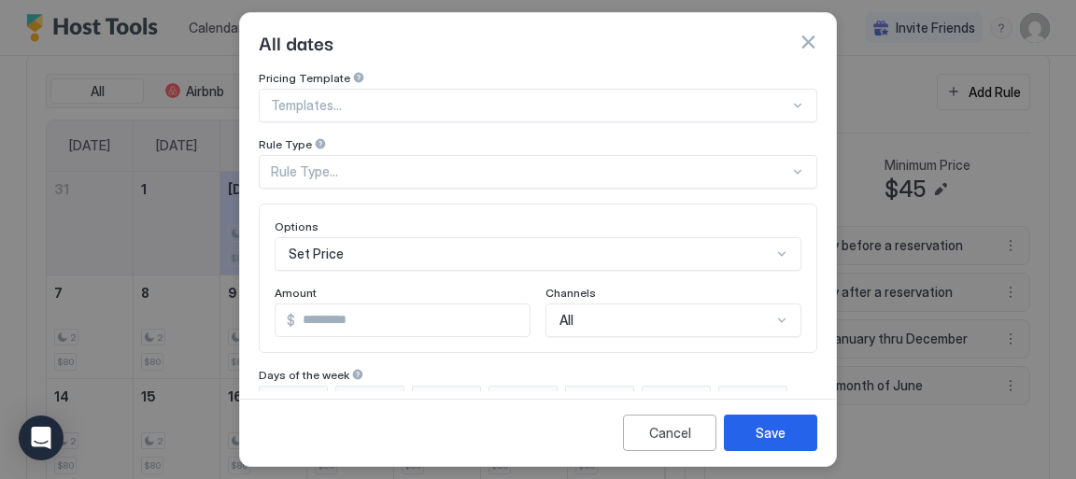
scroll to position [69, 0]
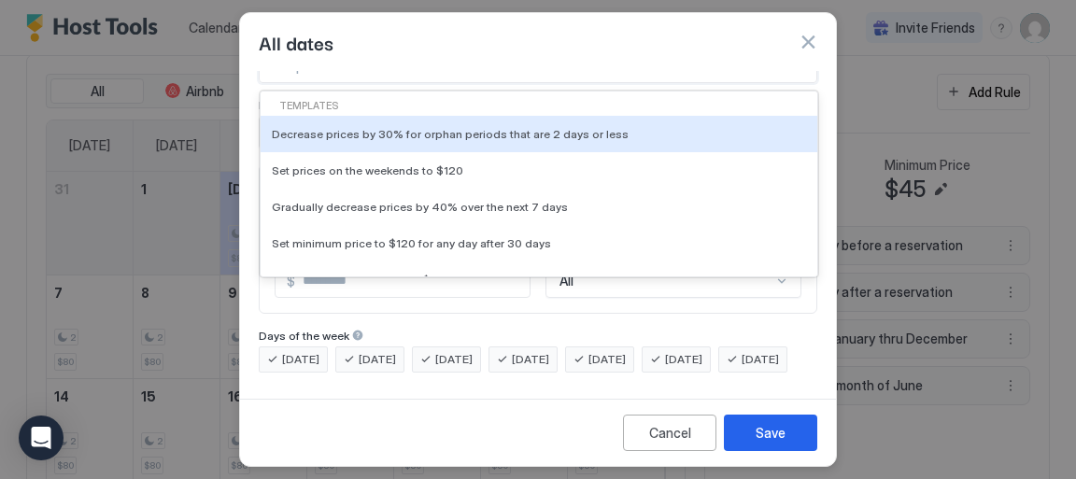
click at [788, 83] on div "22 results available. Use Up and Down to choose options, press Enter to select …" at bounding box center [538, 67] width 559 height 34
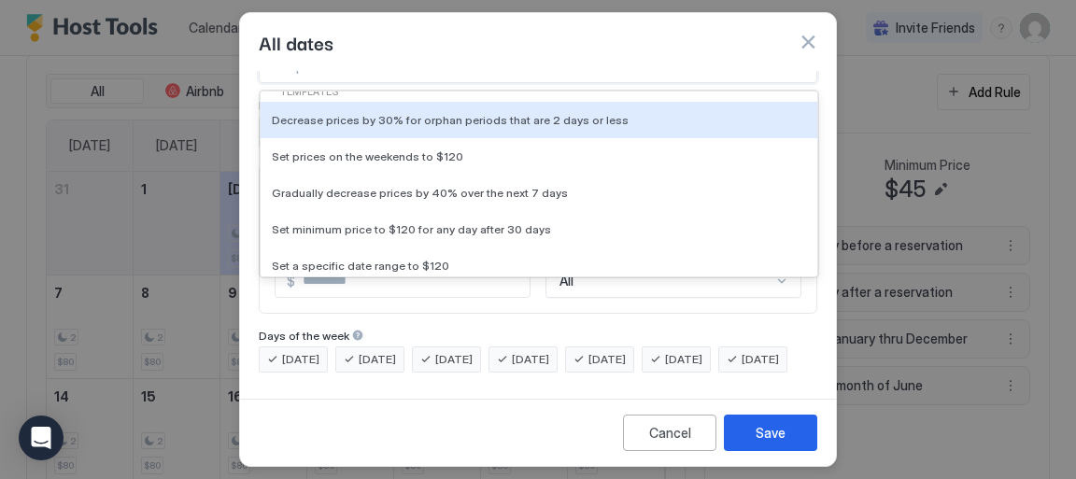
scroll to position [0, 0]
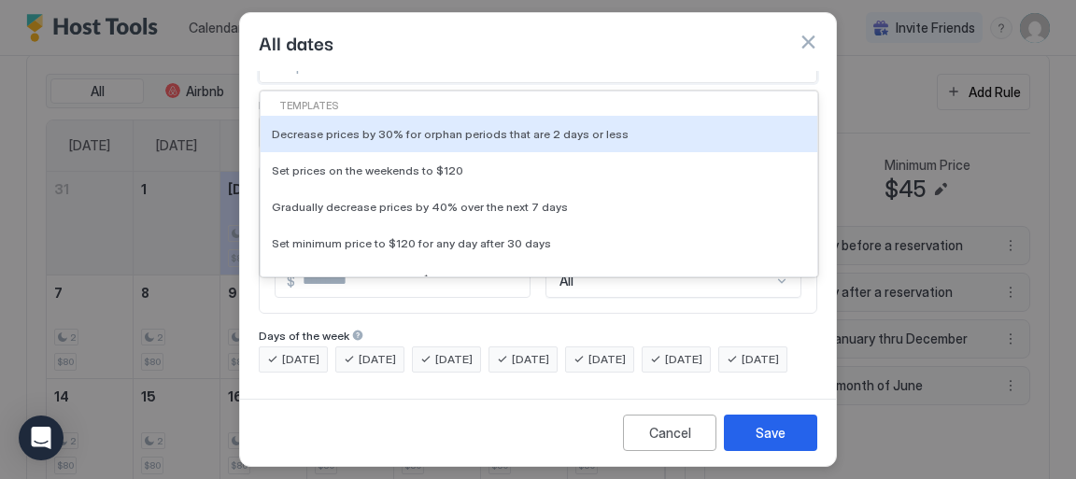
click at [697, 39] on div "All dates" at bounding box center [538, 42] width 559 height 28
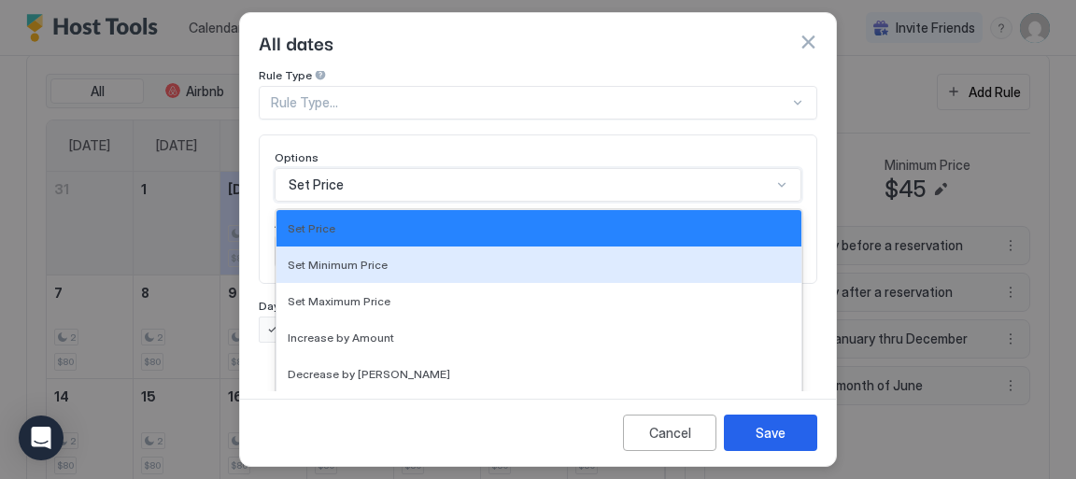
scroll to position [166, 0]
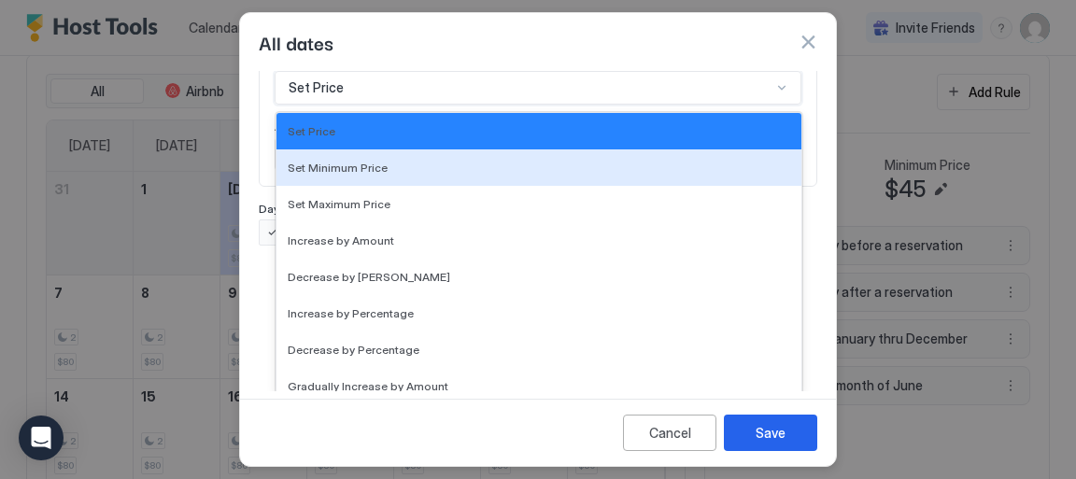
click at [767, 105] on div "17 results available. Use Up and Down to choose options, press Enter to select …" at bounding box center [538, 88] width 527 height 34
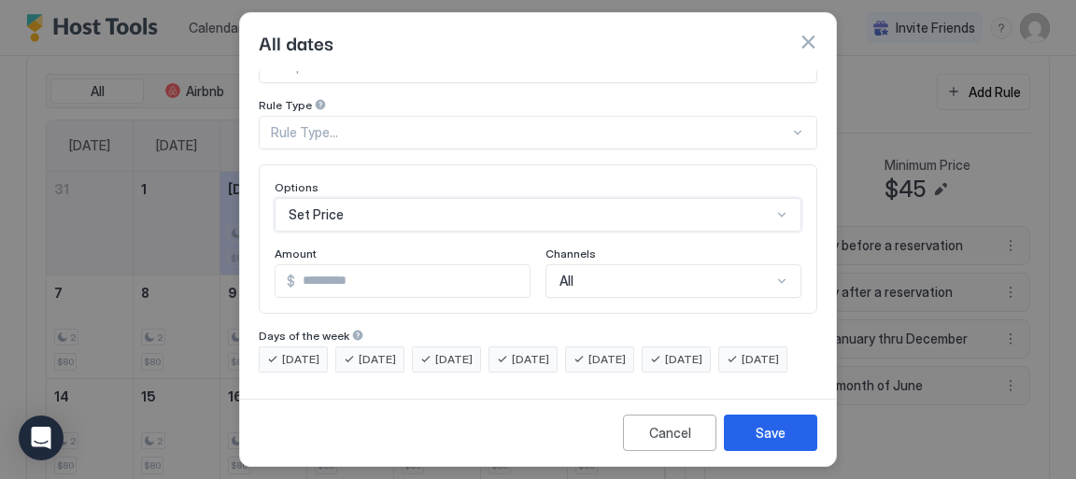
scroll to position [69, 0]
click at [769, 80] on div "Pricing Template Templates... Rule Type Rule Type... Options Set Price Amount $…" at bounding box center [538, 202] width 559 height 341
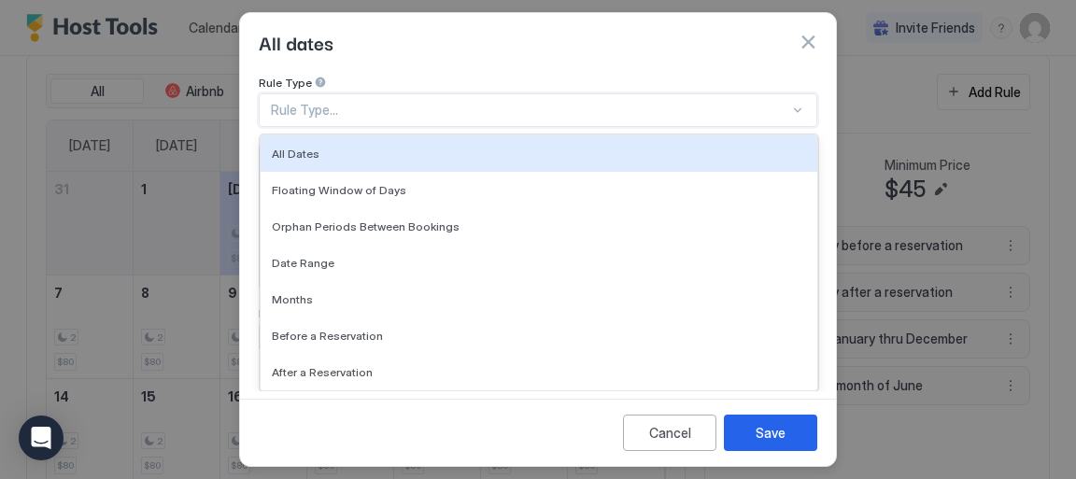
click at [791, 103] on div at bounding box center [798, 110] width 15 height 15
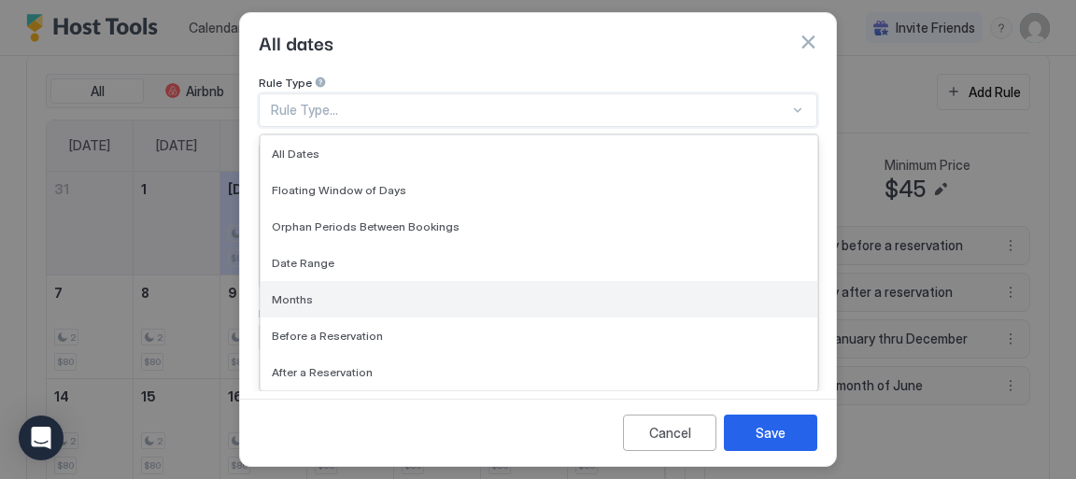
click at [669, 292] on div "Months" at bounding box center [539, 299] width 534 height 14
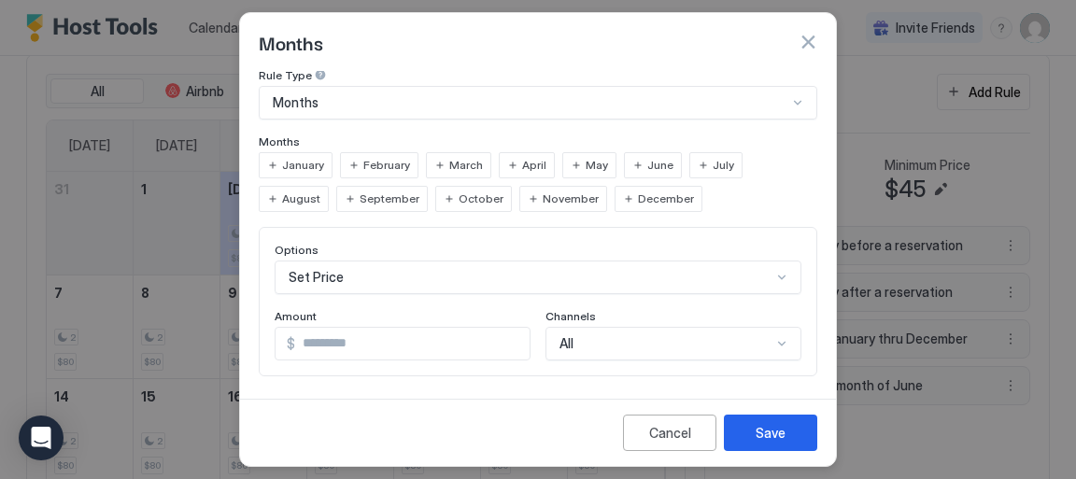
click at [714, 171] on span "July" at bounding box center [723, 165] width 21 height 17
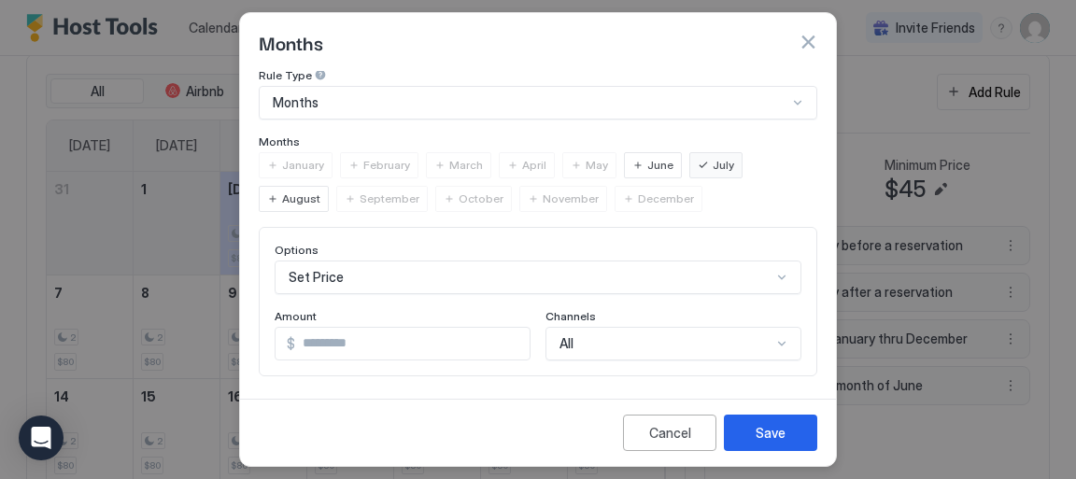
click at [321, 191] on span "August" at bounding box center [301, 199] width 38 height 17
click at [360, 196] on span "September" at bounding box center [390, 199] width 60 height 17
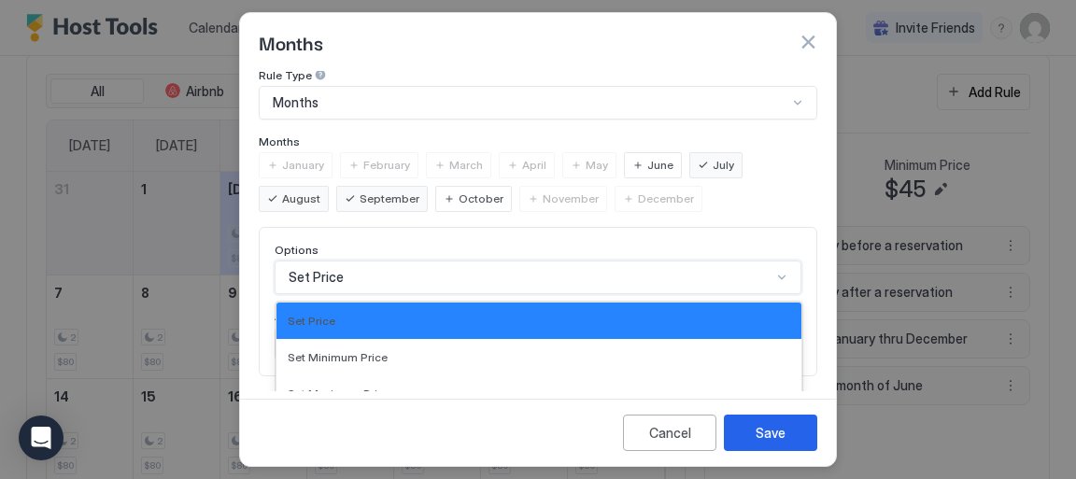
scroll to position [258, 0]
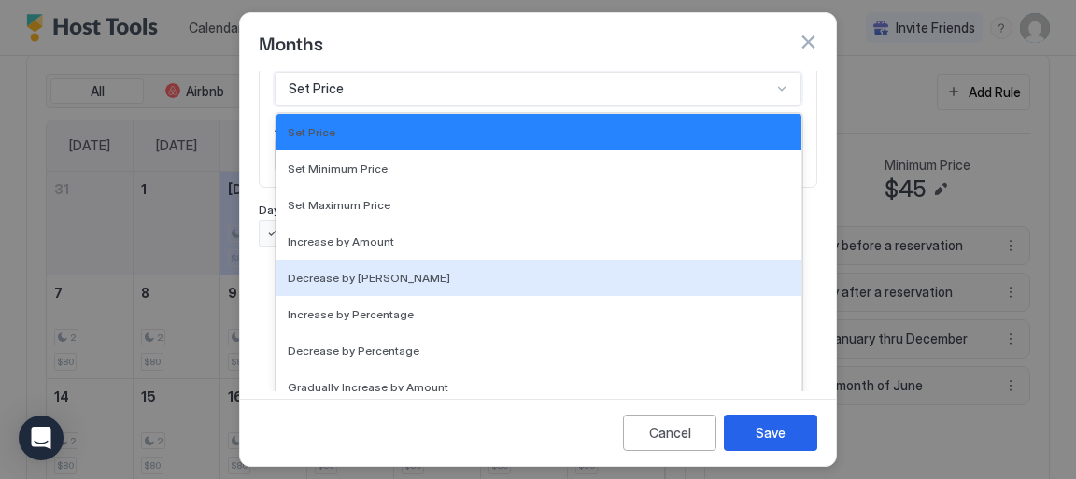
click at [770, 106] on div "17 results available. Use Up and Down to choose options, press Enter to select …" at bounding box center [538, 89] width 527 height 34
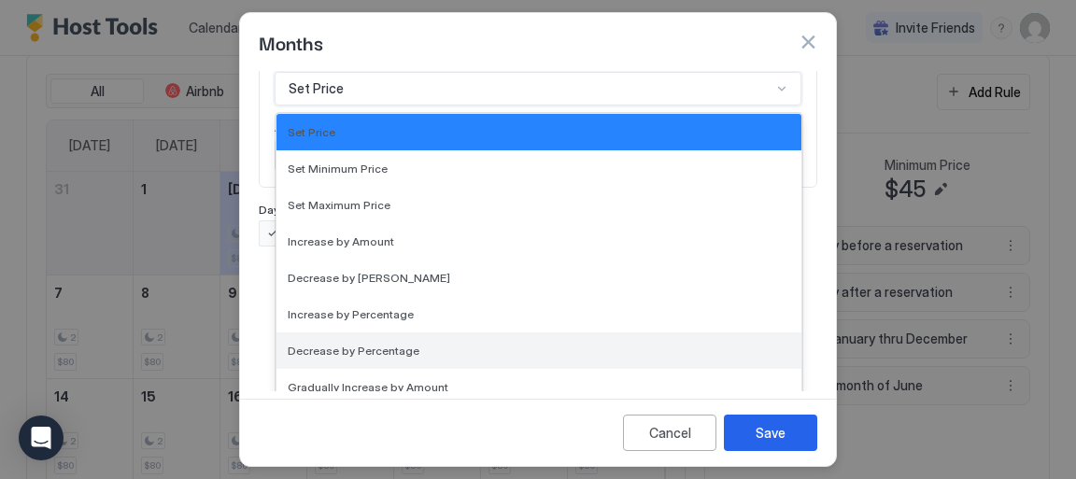
click at [612, 348] on div "Decrease by Percentage" at bounding box center [539, 351] width 503 height 14
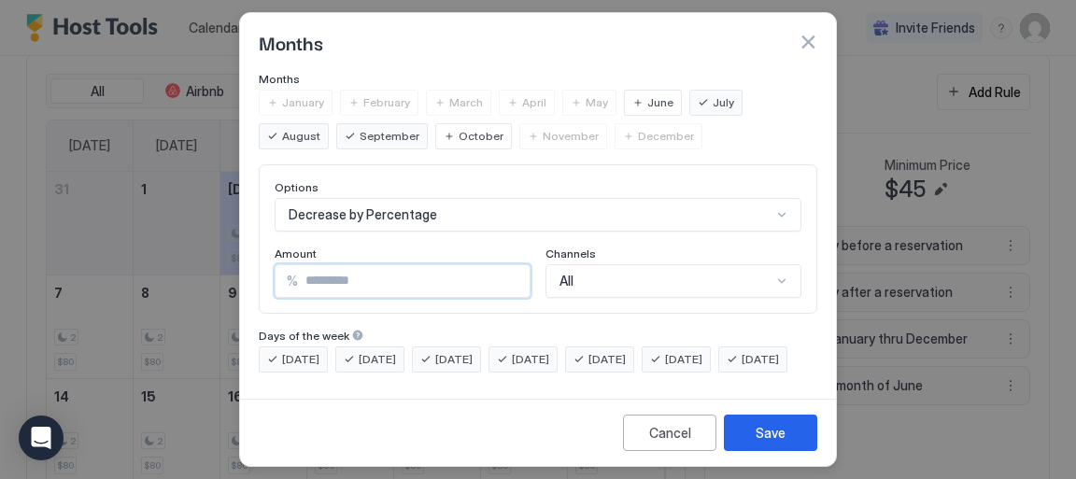
click at [503, 265] on input "*" at bounding box center [414, 281] width 232 height 32
click at [503, 265] on input "**" at bounding box center [414, 281] width 232 height 32
type input "**"
click at [503, 265] on input "**" at bounding box center [414, 281] width 232 height 32
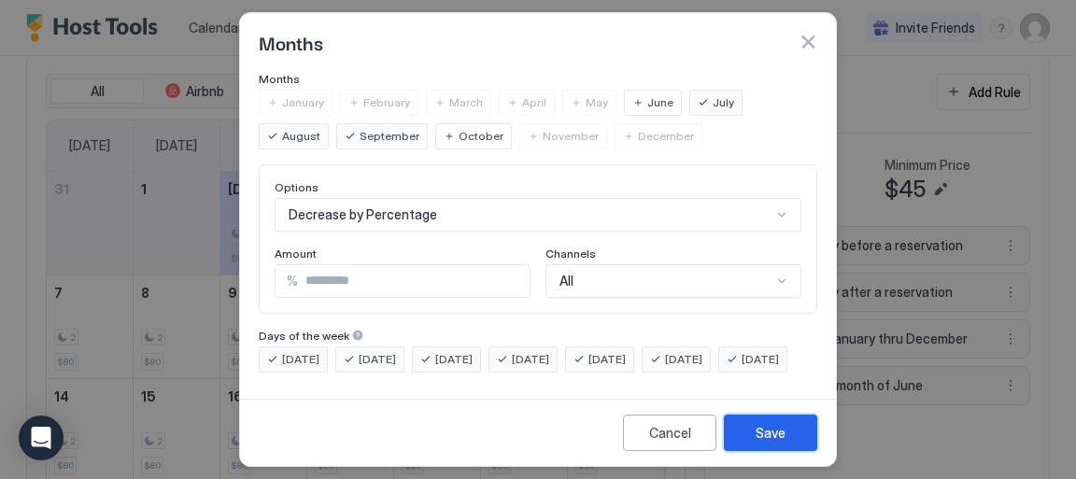
click at [764, 434] on div "Save" at bounding box center [771, 433] width 30 height 20
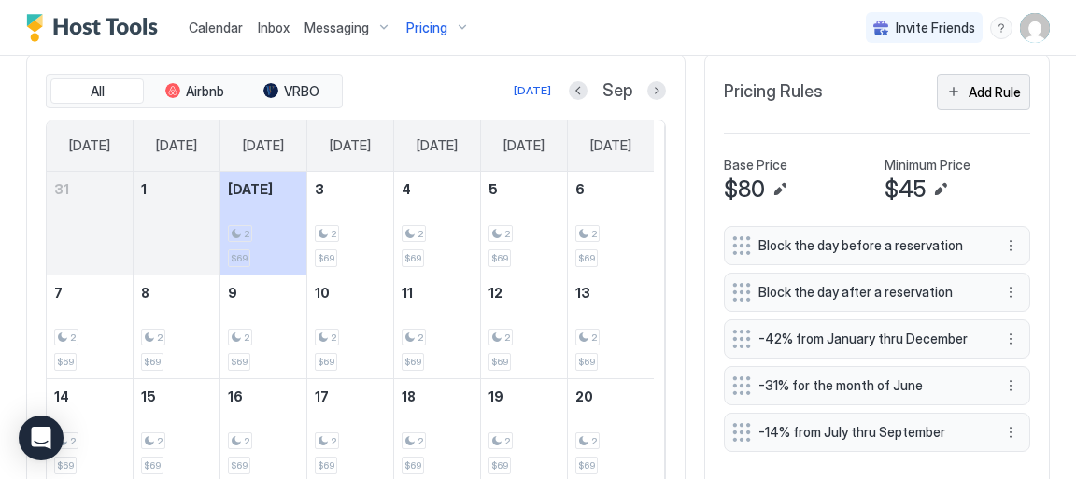
click at [984, 92] on div "Add Rule" at bounding box center [995, 92] width 52 height 20
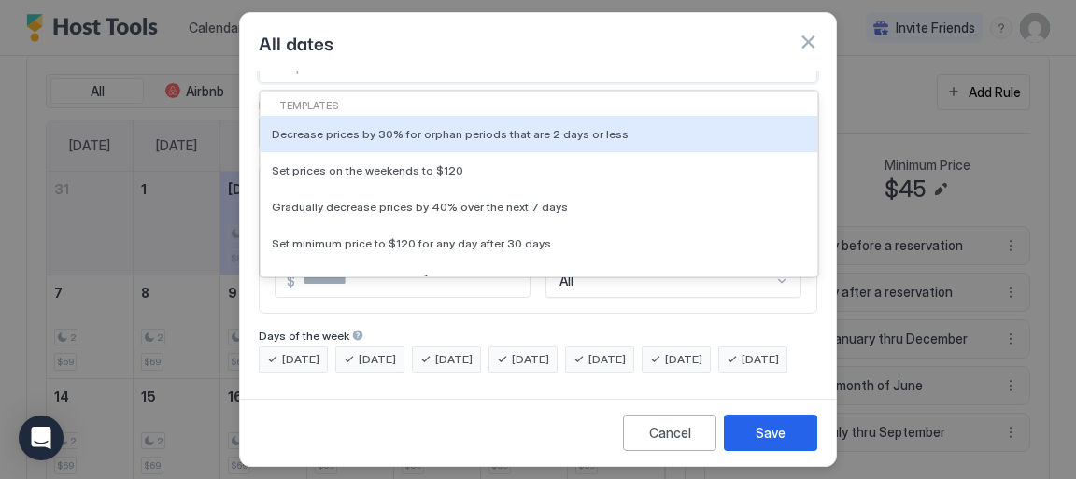
click at [785, 83] on div "23 results available. Use Up and Down to choose options, press Enter to select …" at bounding box center [538, 67] width 559 height 34
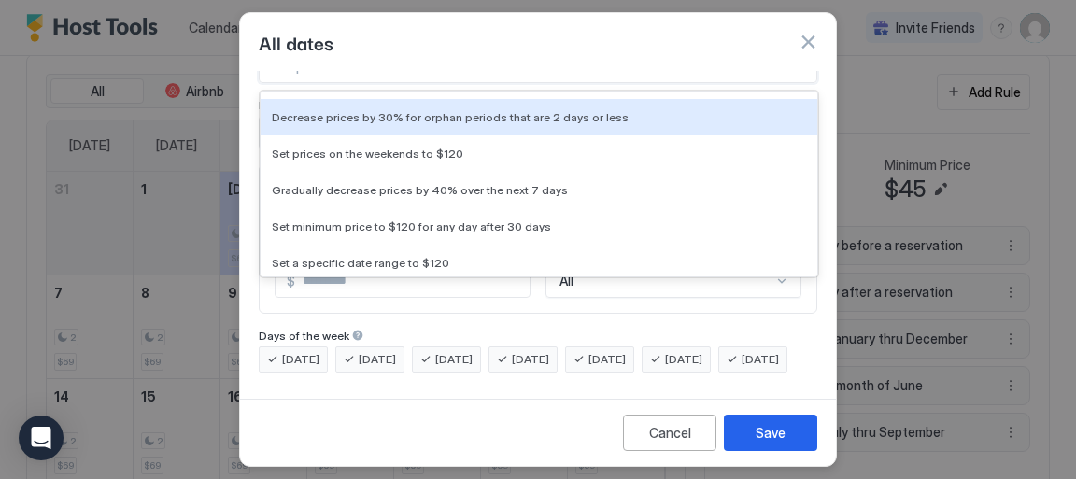
scroll to position [0, 0]
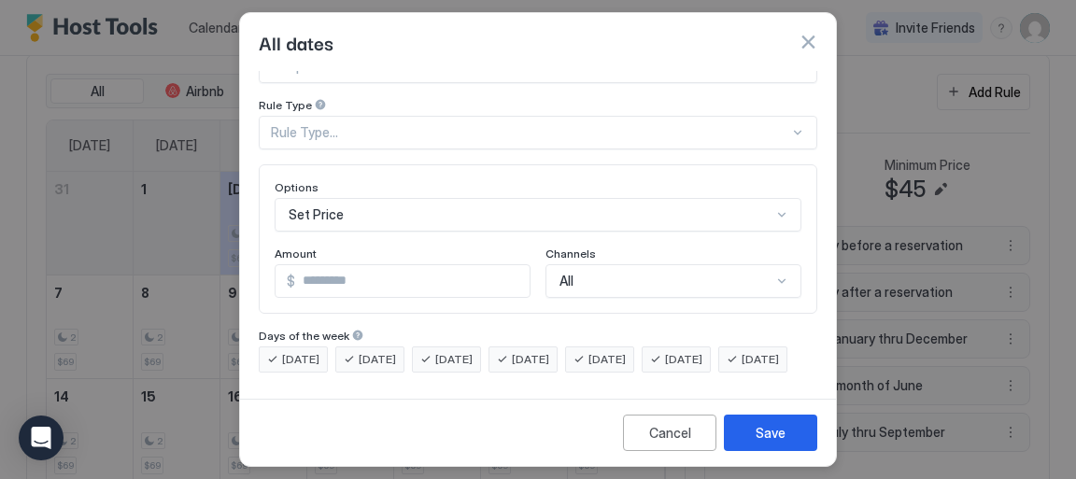
click at [727, 38] on div "All dates" at bounding box center [538, 42] width 559 height 28
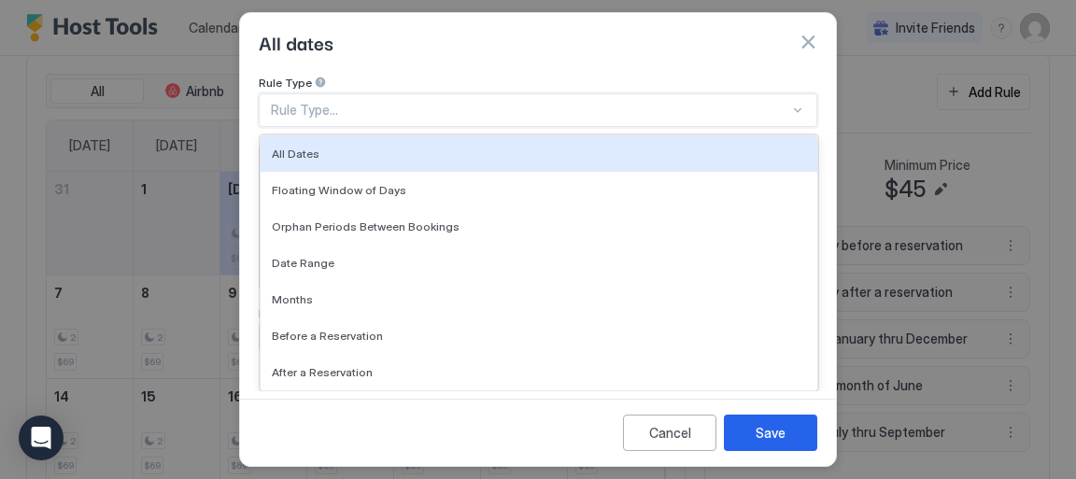
click at [791, 103] on div at bounding box center [798, 110] width 15 height 15
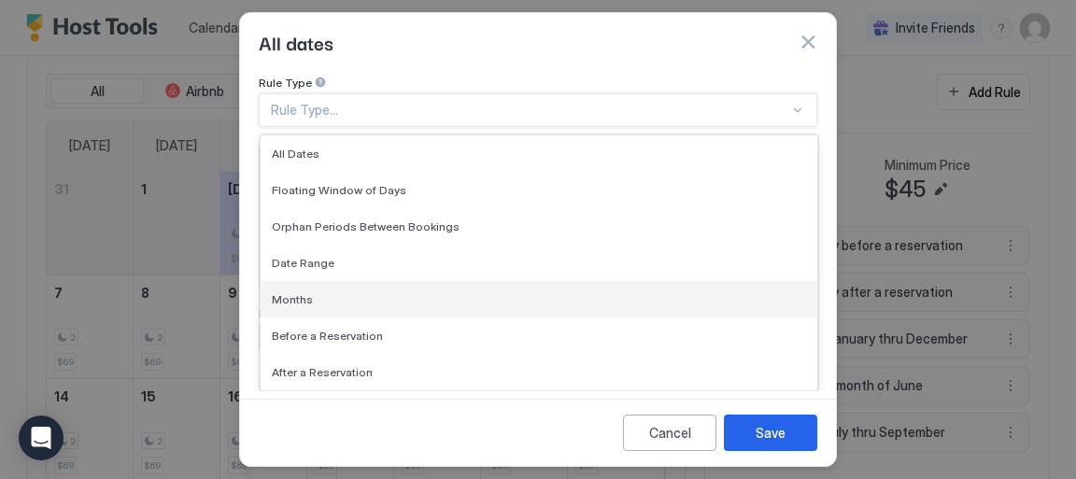
click at [714, 293] on div "Months" at bounding box center [539, 299] width 534 height 14
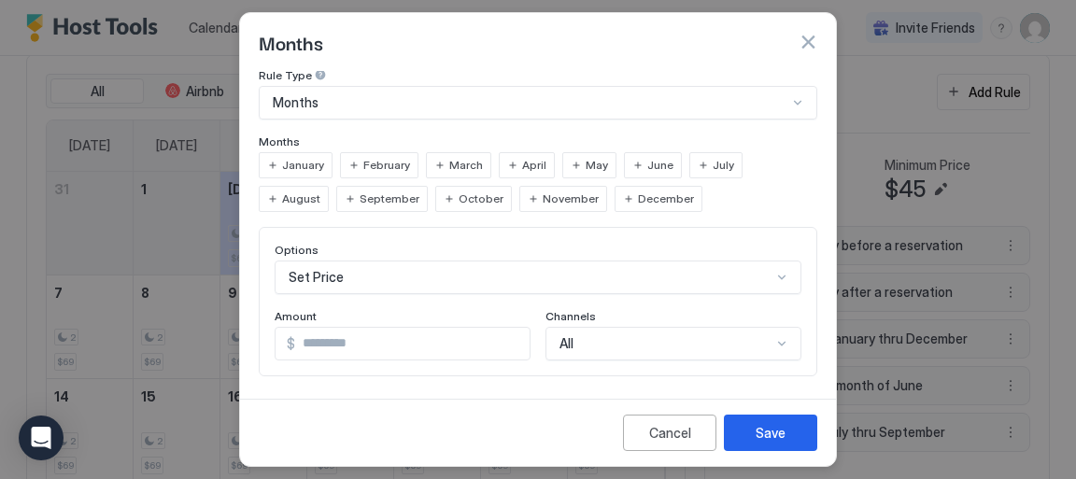
click at [459, 198] on span "October" at bounding box center [481, 199] width 45 height 17
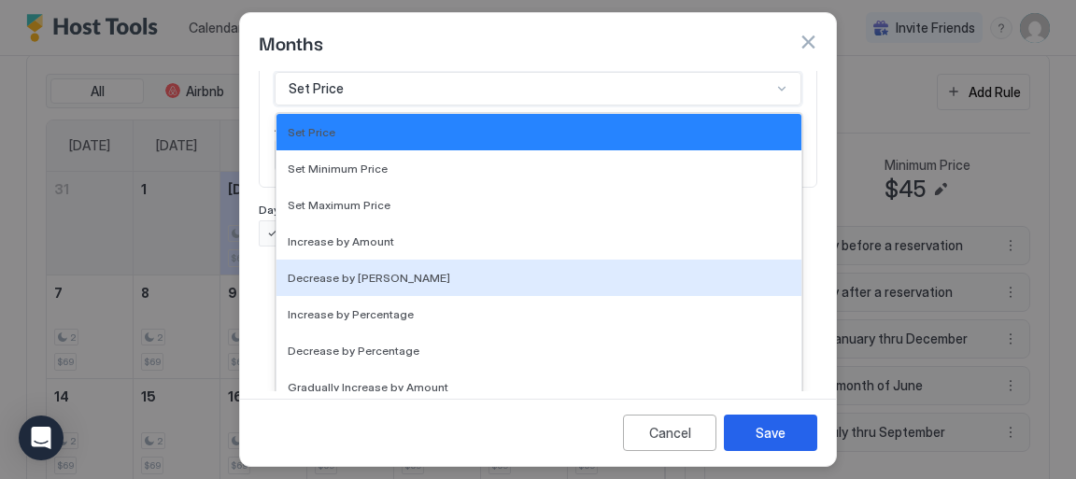
click at [773, 106] on div "17 results available. Use Up and Down to choose options, press Enter to select …" at bounding box center [538, 89] width 527 height 34
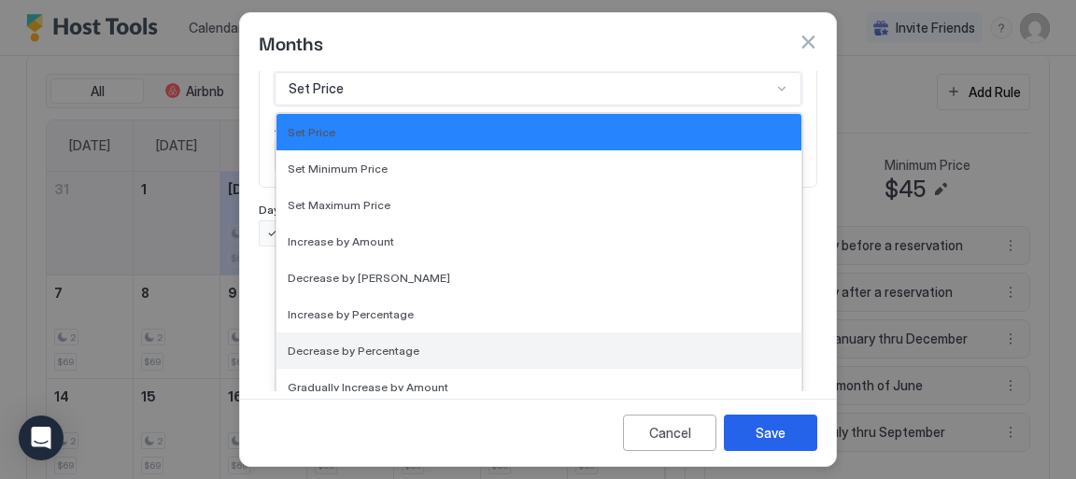
click at [756, 344] on div "Decrease by Percentage" at bounding box center [539, 351] width 503 height 14
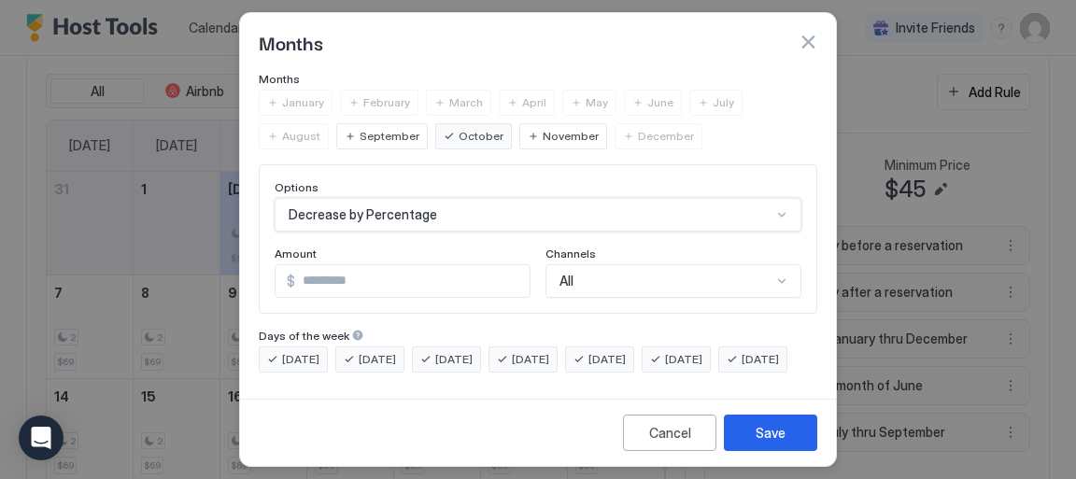
scroll to position [161, 0]
type input "**"
click at [505, 265] on input "**" at bounding box center [414, 281] width 232 height 32
click at [782, 433] on div "Save" at bounding box center [771, 433] width 30 height 20
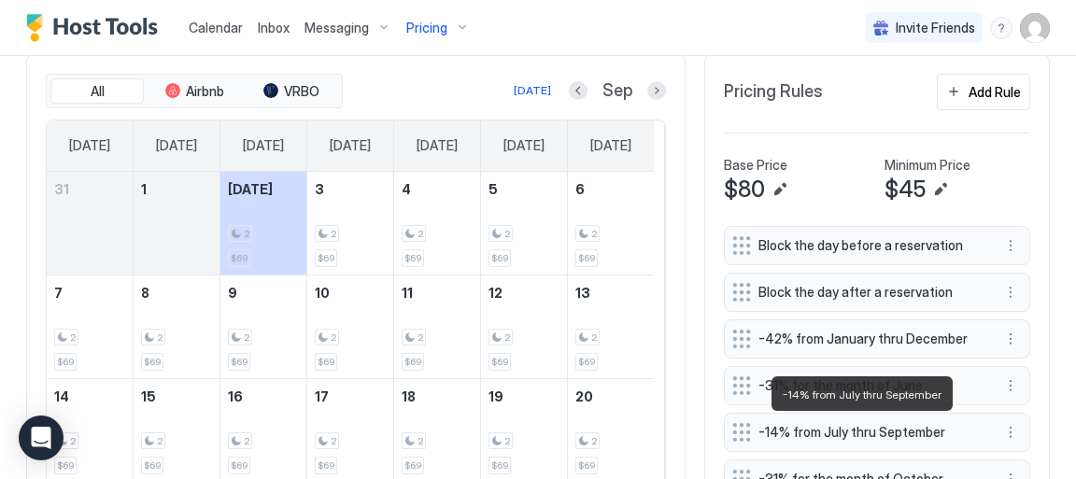
click at [782, 433] on span "-14% from July thru September" at bounding box center [870, 432] width 222 height 17
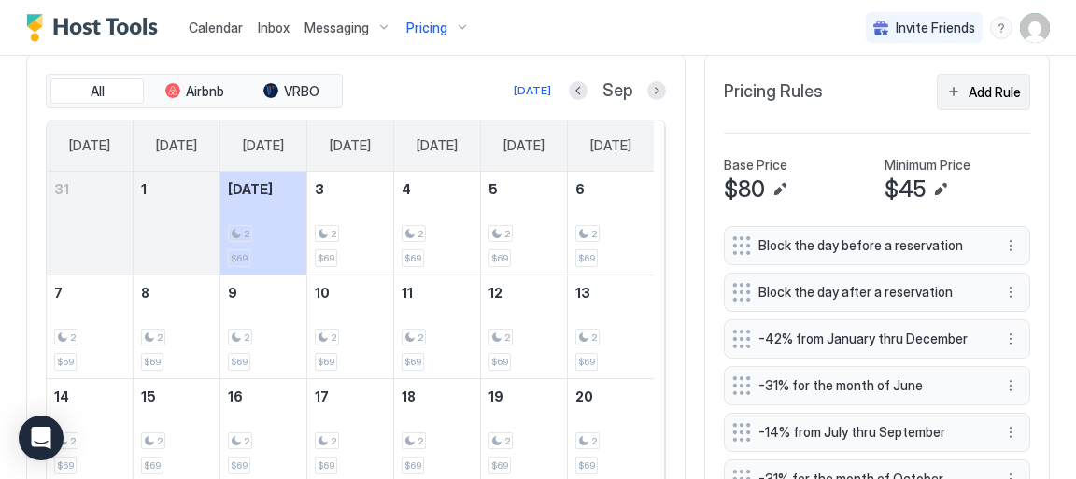
click at [983, 94] on div "Add Rule" at bounding box center [995, 92] width 52 height 20
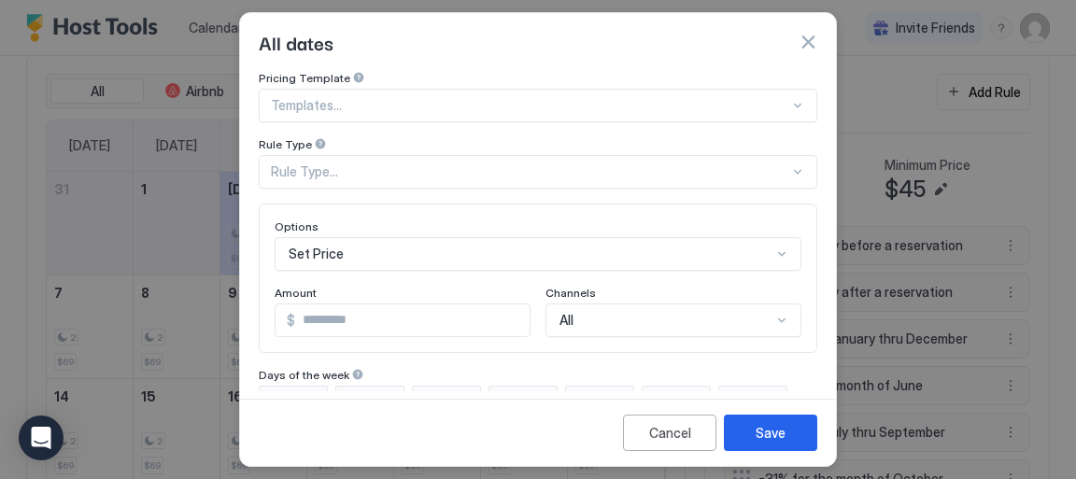
scroll to position [69, 0]
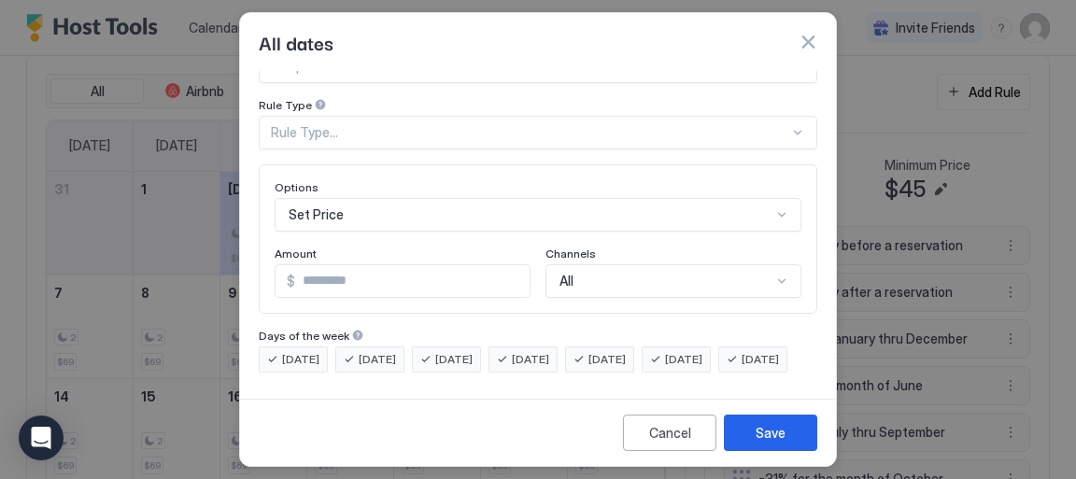
click at [786, 83] on div "Templates..." at bounding box center [538, 67] width 559 height 34
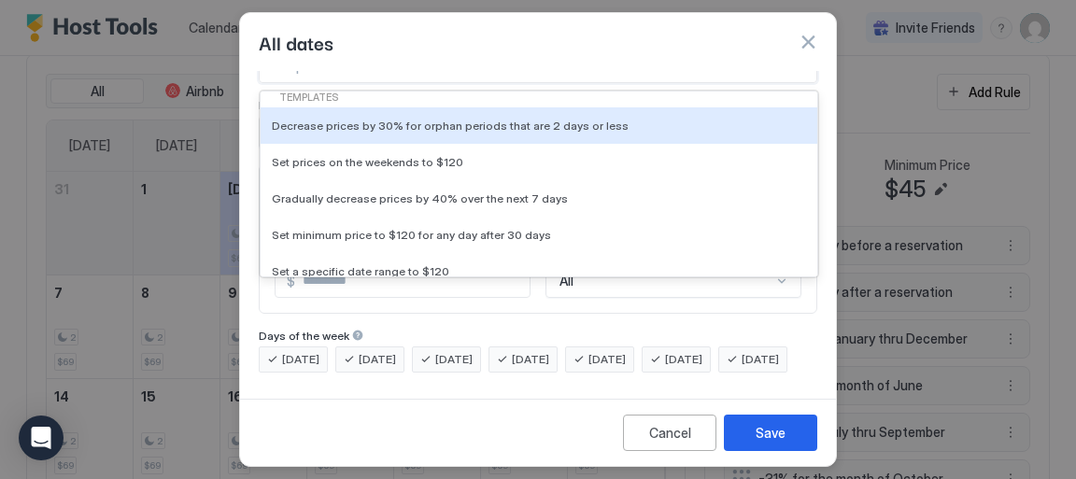
scroll to position [0, 0]
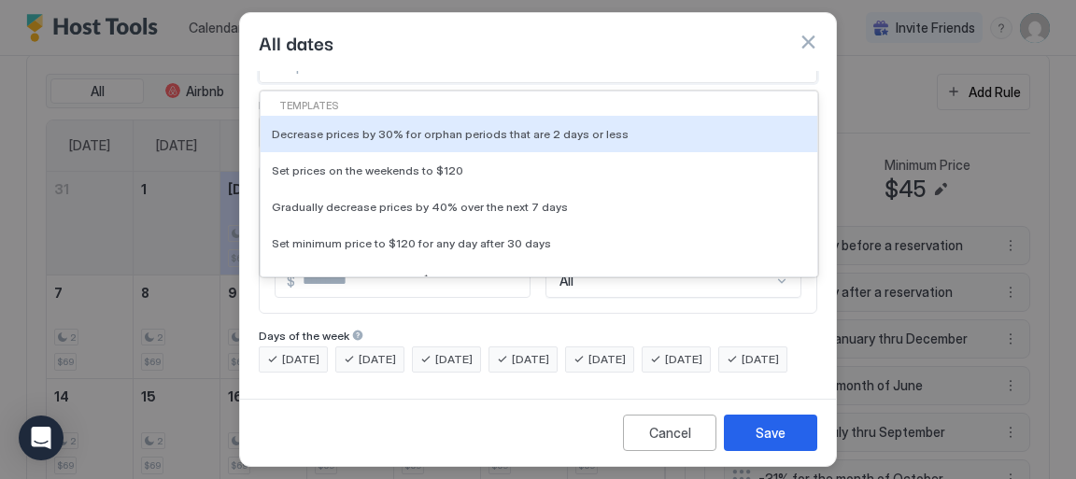
click at [726, 50] on div "All dates" at bounding box center [538, 42] width 559 height 28
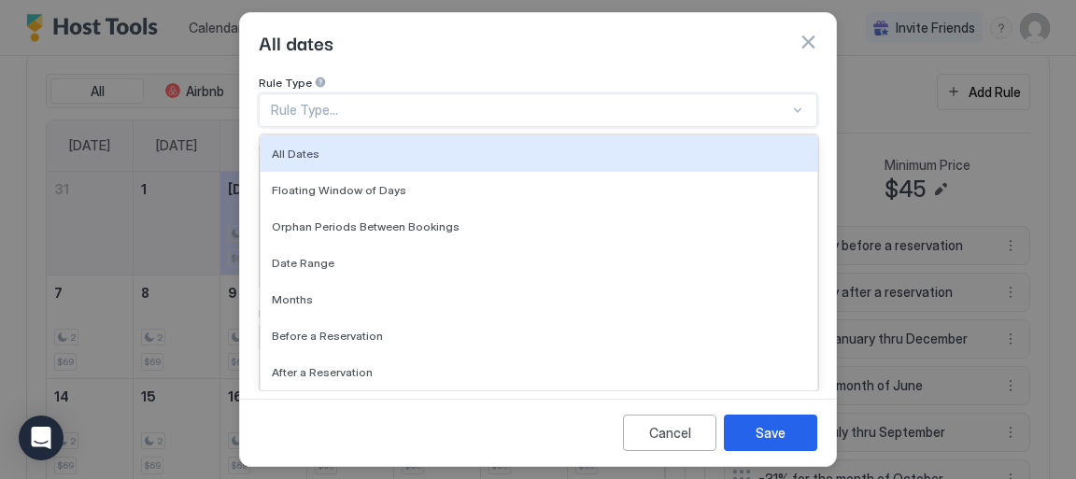
click at [791, 103] on div at bounding box center [798, 110] width 15 height 15
click at [791, 107] on div at bounding box center [798, 110] width 15 height 15
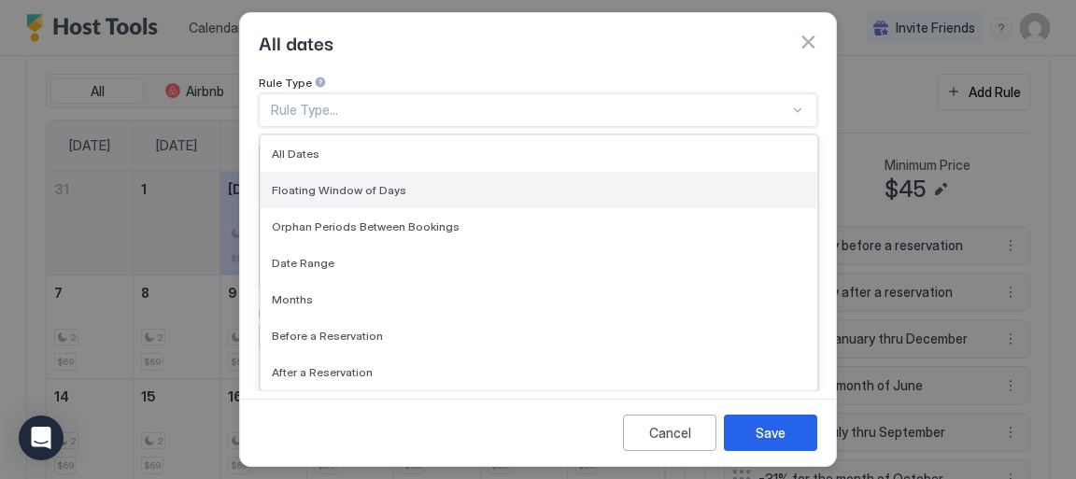
click at [653, 183] on div "Floating Window of Days" at bounding box center [539, 190] width 534 height 14
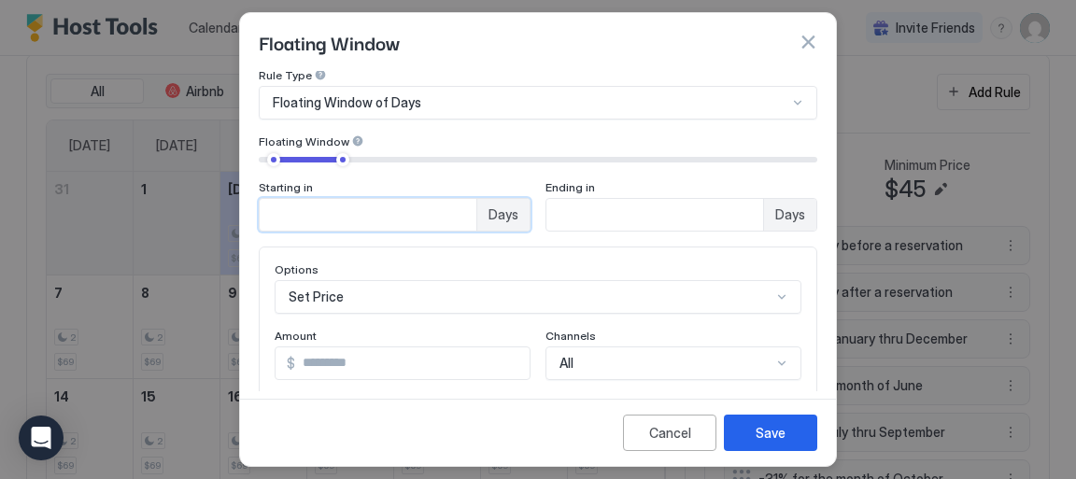
click at [453, 207] on input "**" at bounding box center [368, 215] width 217 height 32
type input "**"
click at [453, 207] on input "**" at bounding box center [368, 215] width 217 height 32
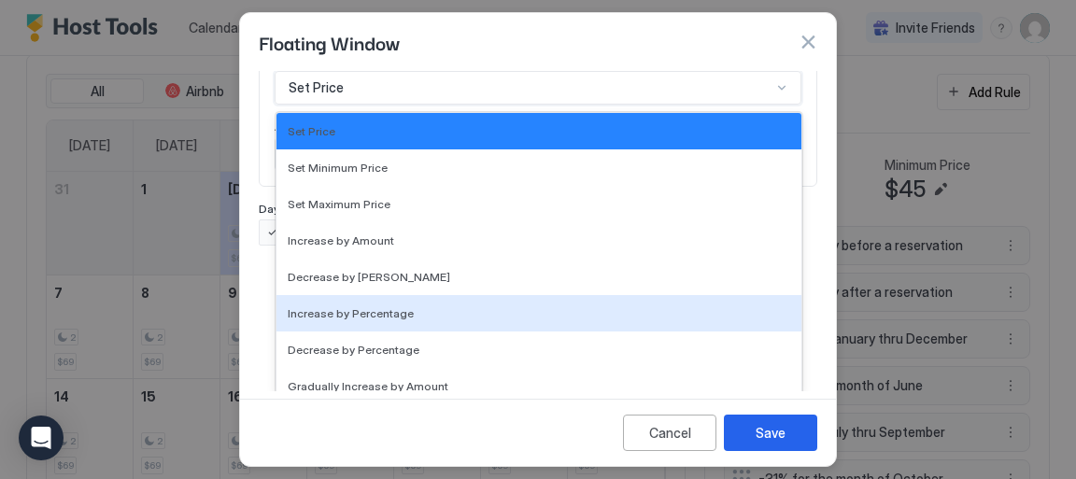
click at [769, 105] on div "17 results available. Use Up and Down to choose options, press Enter to select …" at bounding box center [538, 88] width 527 height 34
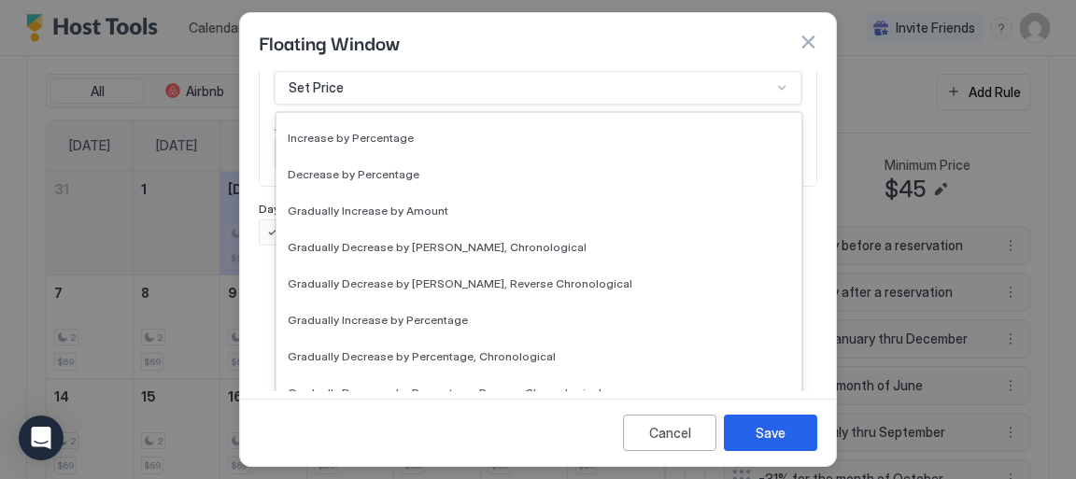
scroll to position [181, 0]
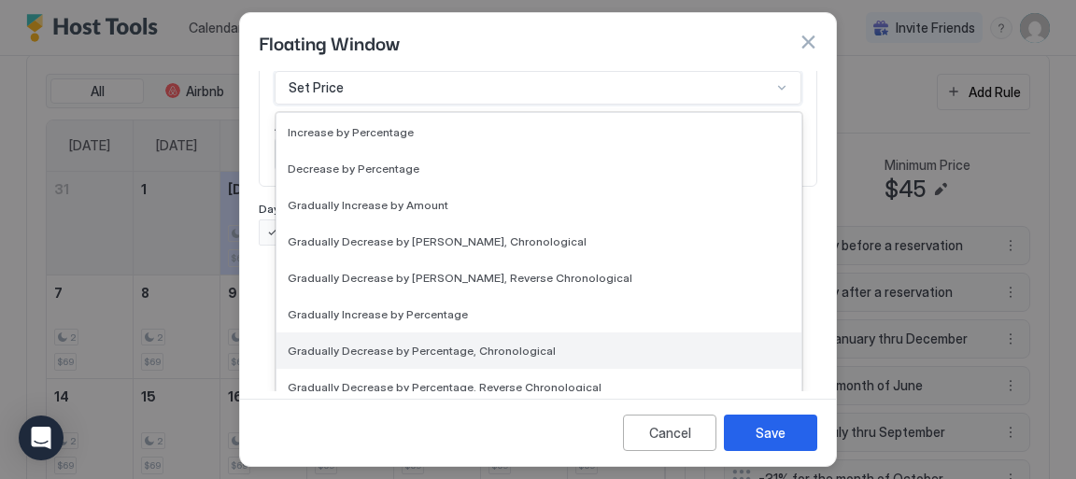
click at [458, 350] on span "Gradually Decrease by Percentage, Chronological" at bounding box center [422, 351] width 268 height 14
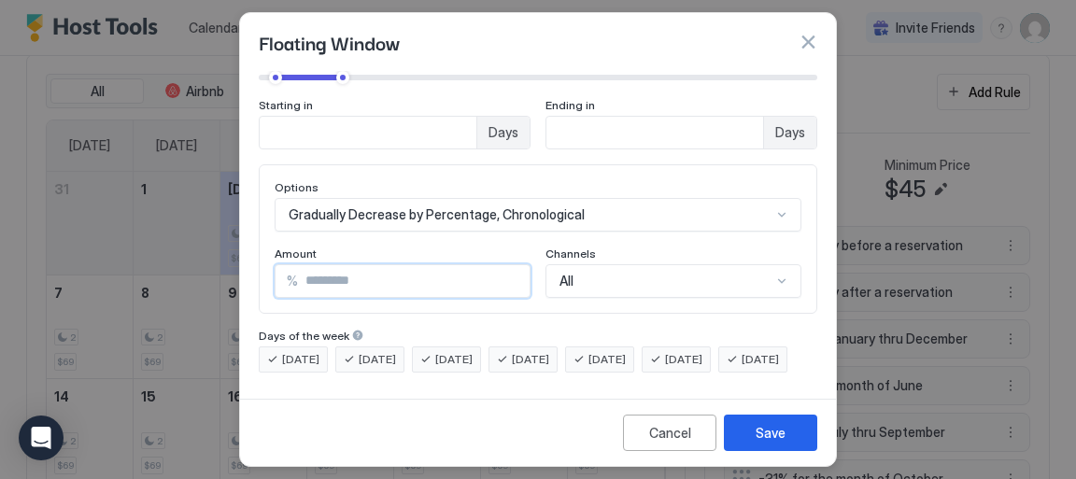
click at [504, 265] on input "*" at bounding box center [414, 281] width 232 height 32
click at [504, 265] on input "**" at bounding box center [414, 281] width 232 height 32
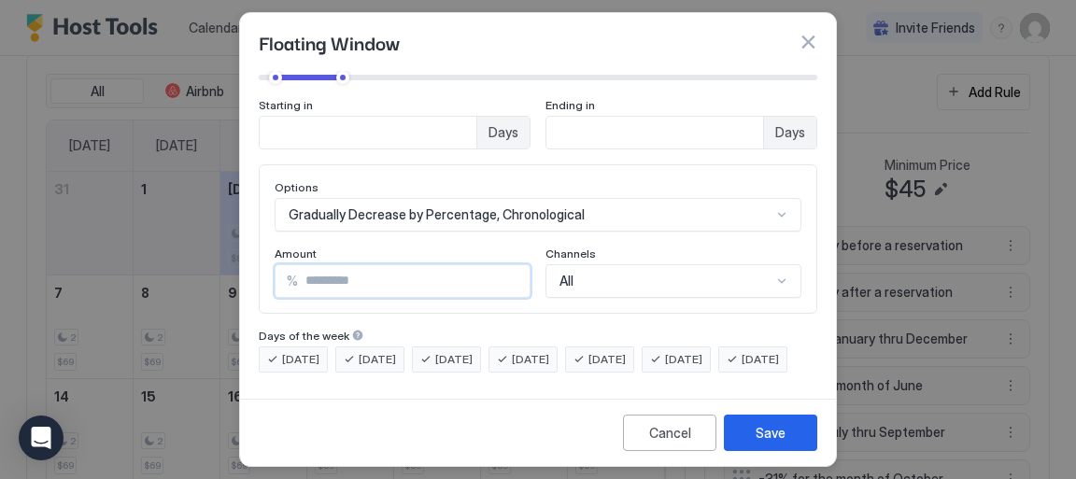
click at [504, 265] on input "**" at bounding box center [414, 281] width 232 height 32
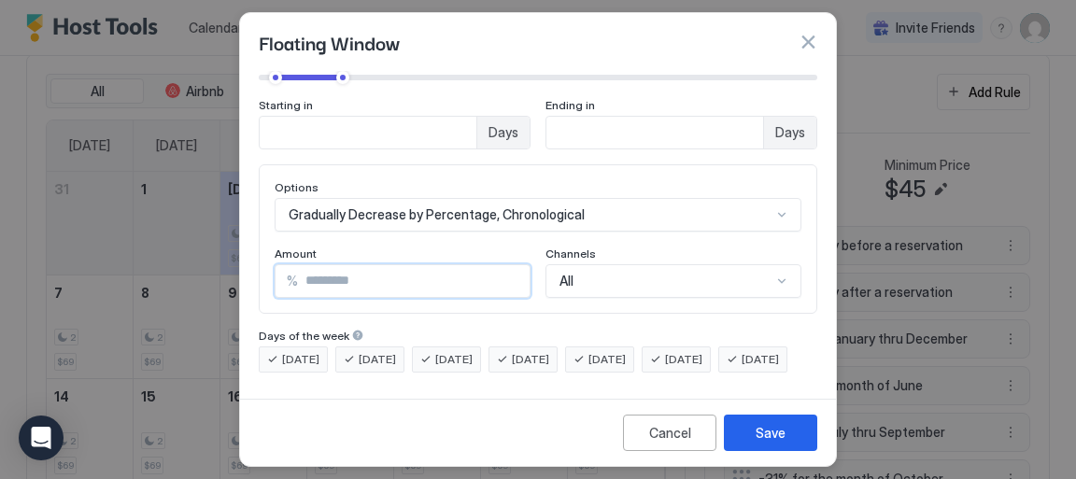
type input "**"
click at [504, 265] on input "**" at bounding box center [414, 281] width 232 height 32
click at [777, 431] on div "Save" at bounding box center [771, 433] width 30 height 20
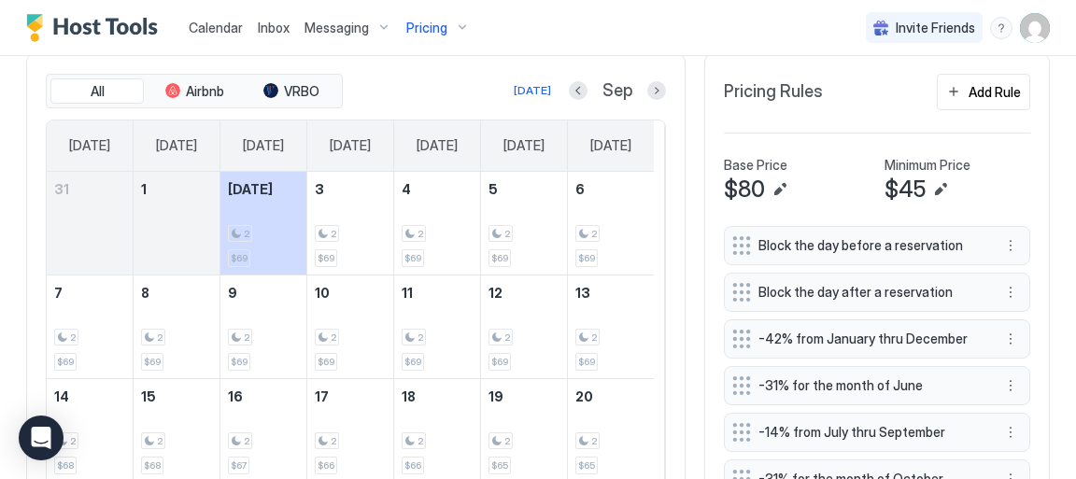
drag, startPoint x: 1070, startPoint y: 288, endPoint x: 1047, endPoint y: 348, distance: 64.2
click at [1047, 348] on div "Home Pricing Baja Malibu Honeymoon Suite Synced less than 5 seconds ago Min Pri…" at bounding box center [538, 153] width 1076 height 1153
click at [230, 33] on span "Calendar" at bounding box center [216, 28] width 54 height 16
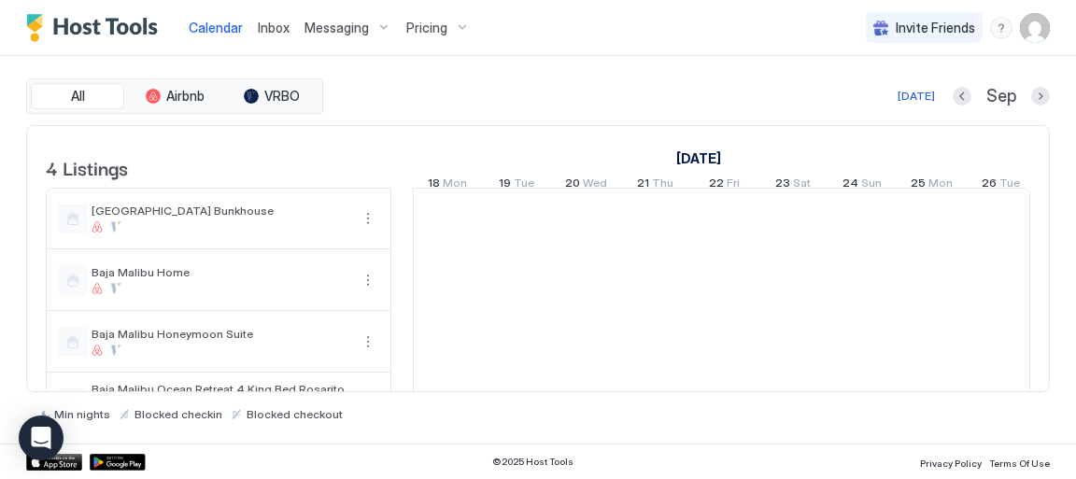
scroll to position [0, 1038]
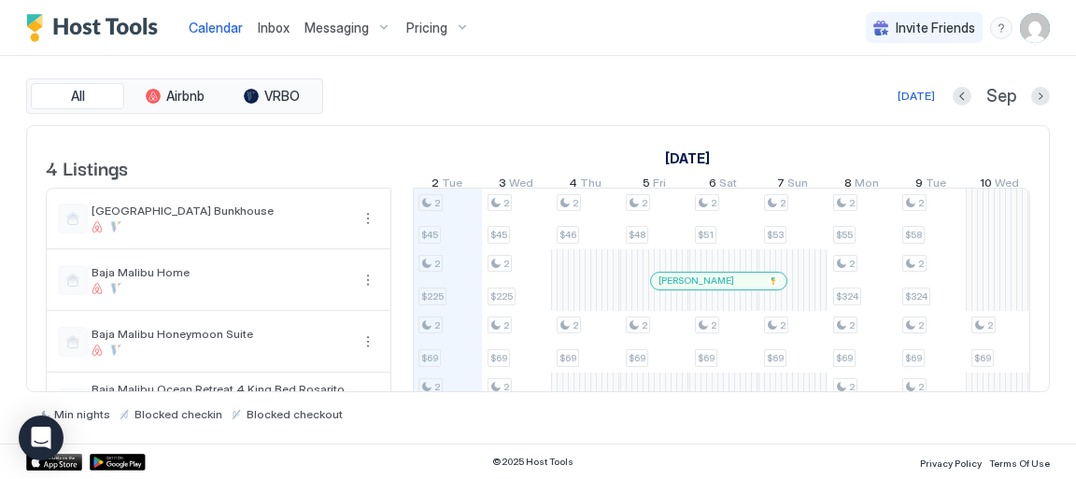
click at [418, 29] on span "Pricing" at bounding box center [426, 28] width 41 height 17
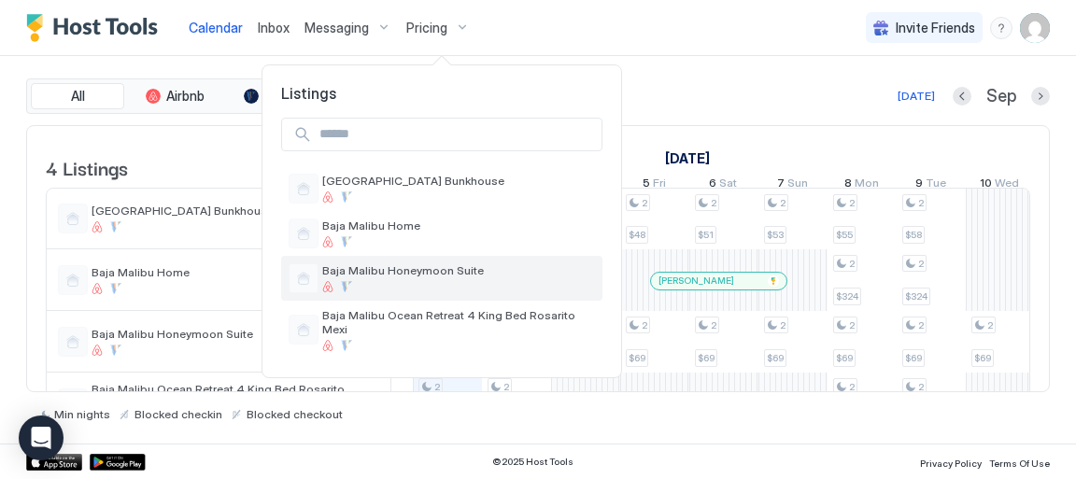
click at [403, 277] on span "Baja Malibu Honeymoon Suite" at bounding box center [458, 271] width 273 height 14
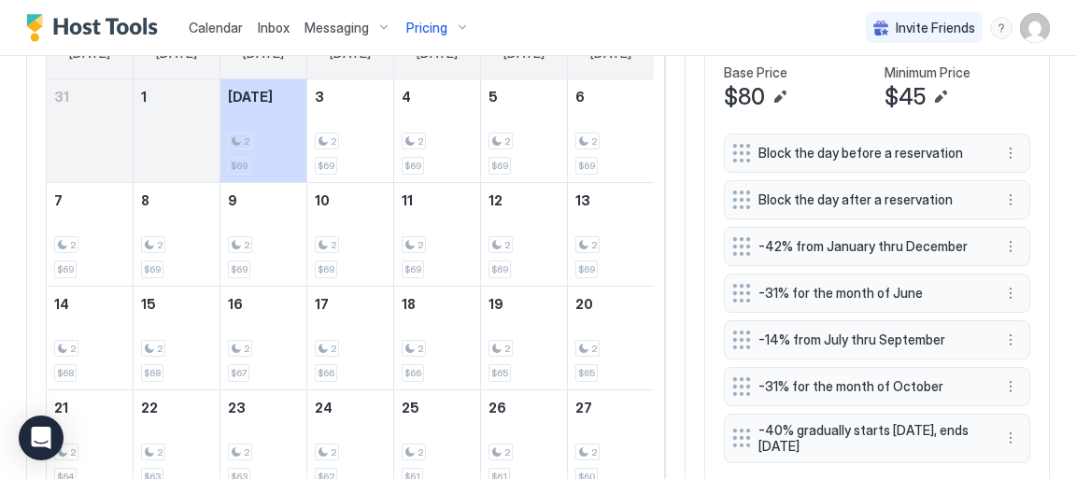
scroll to position [576, 0]
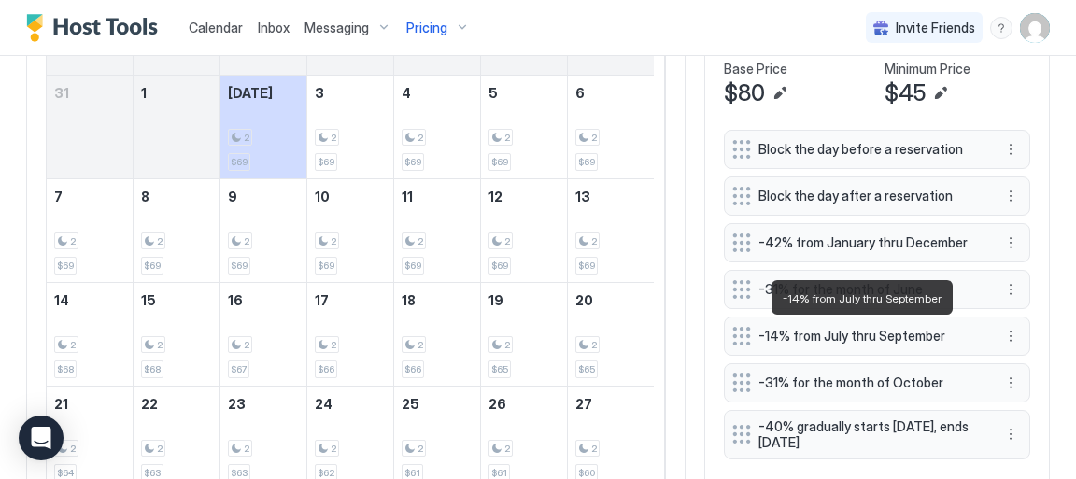
click at [836, 335] on span "-14% from July thru September" at bounding box center [870, 336] width 222 height 17
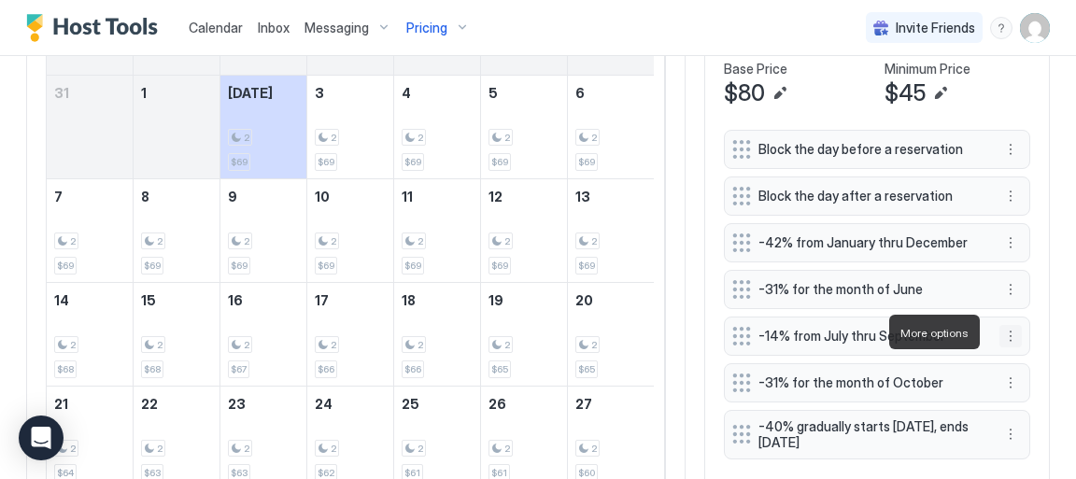
click at [1000, 332] on button "More options" at bounding box center [1011, 336] width 22 height 22
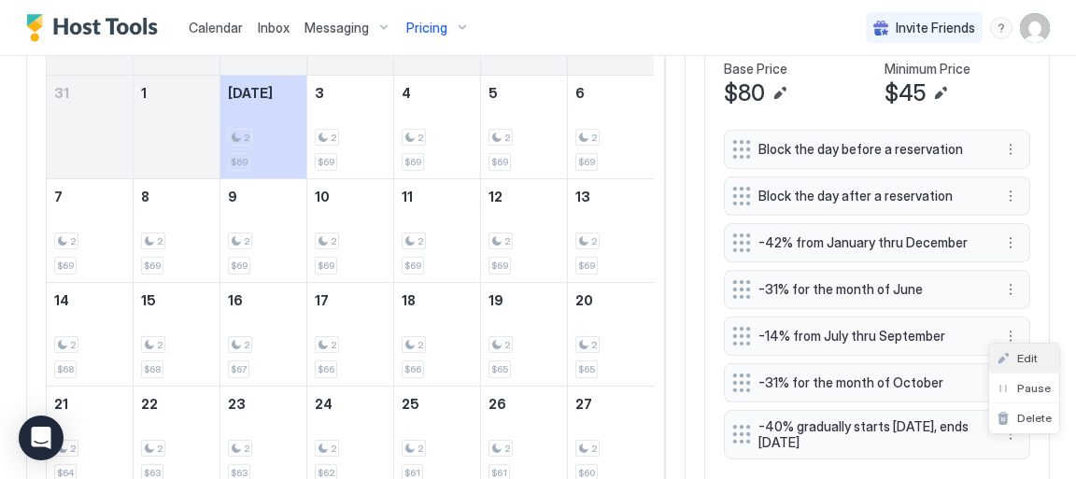
click at [1026, 361] on span "Edit" at bounding box center [1028, 358] width 21 height 14
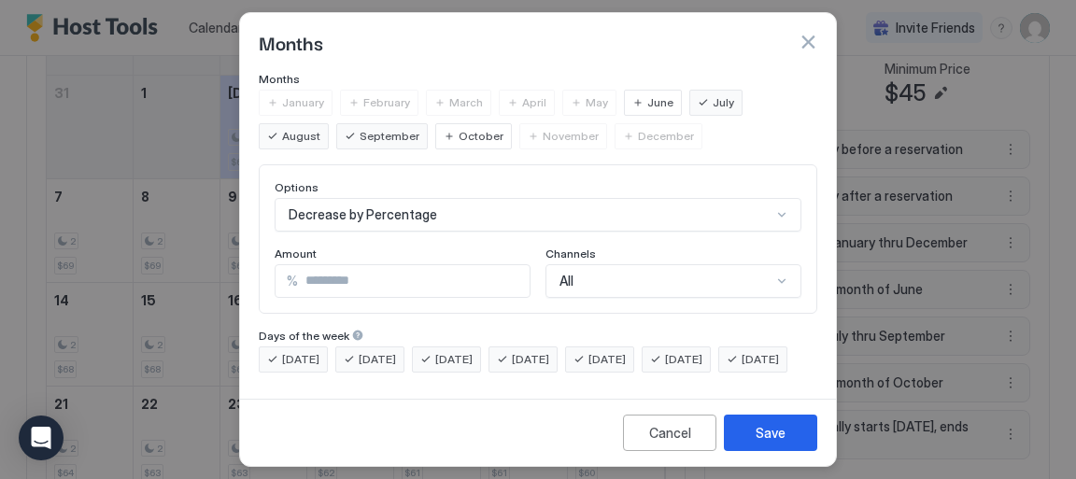
scroll to position [161, 0]
click at [768, 433] on div "Save" at bounding box center [771, 433] width 30 height 20
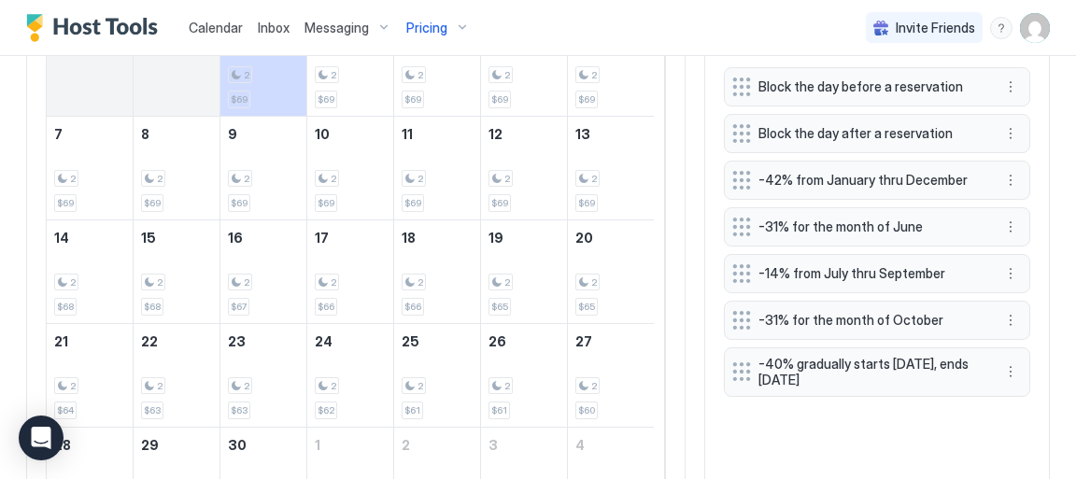
scroll to position [639, 0]
click at [422, 29] on span "Pricing" at bounding box center [426, 28] width 41 height 17
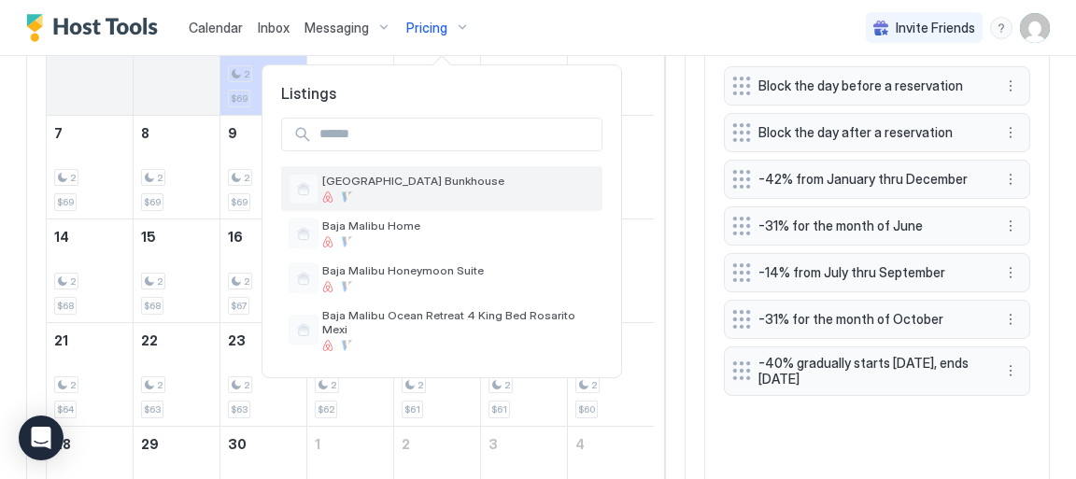
click at [441, 179] on span "[GEOGRAPHIC_DATA] Bunkhouse" at bounding box center [458, 181] width 273 height 14
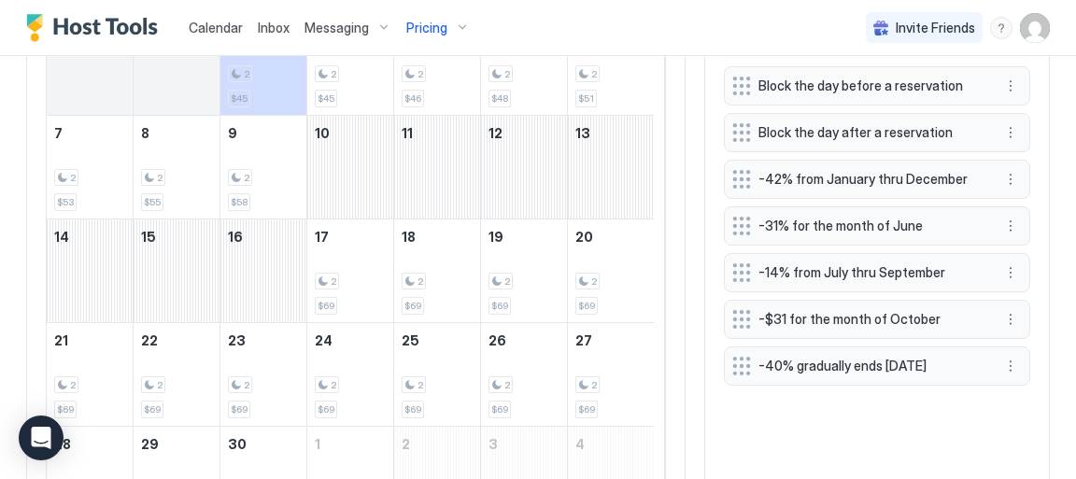
click at [809, 365] on span "-40% gradually ends [DATE]" at bounding box center [870, 366] width 222 height 17
click at [1002, 362] on button "More options" at bounding box center [1011, 366] width 22 height 22
click at [1028, 392] on span "Edit" at bounding box center [1028, 387] width 21 height 14
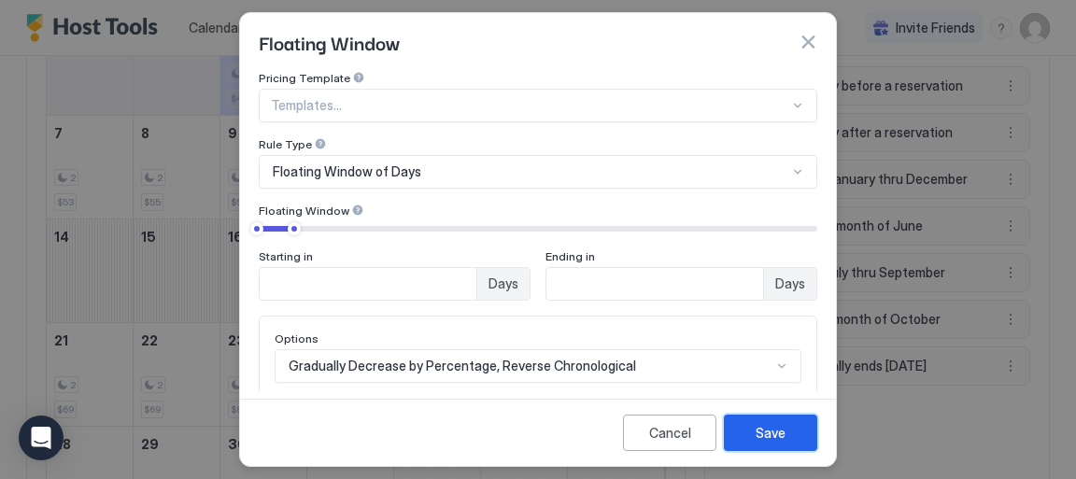
click at [771, 439] on div "Save" at bounding box center [771, 433] width 30 height 20
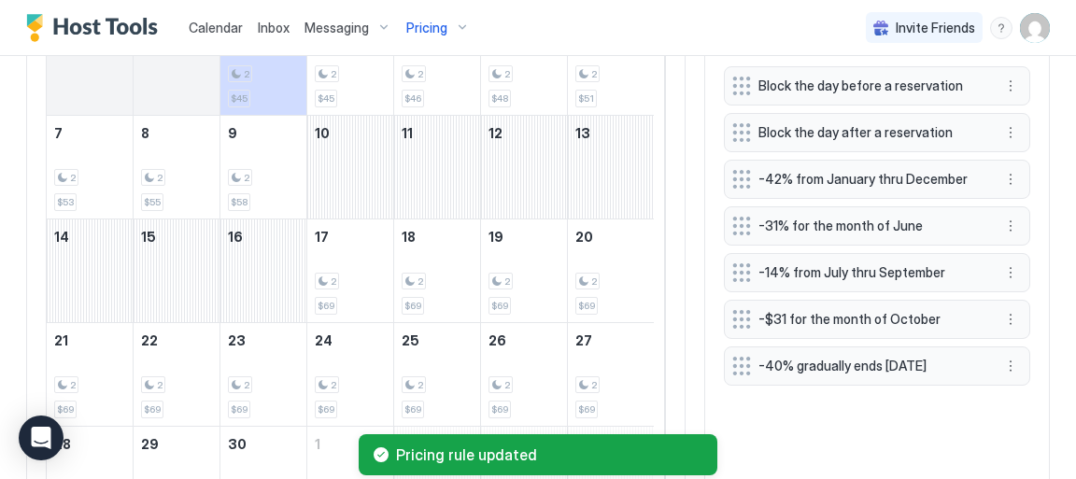
click at [435, 34] on span "Pricing" at bounding box center [426, 28] width 41 height 17
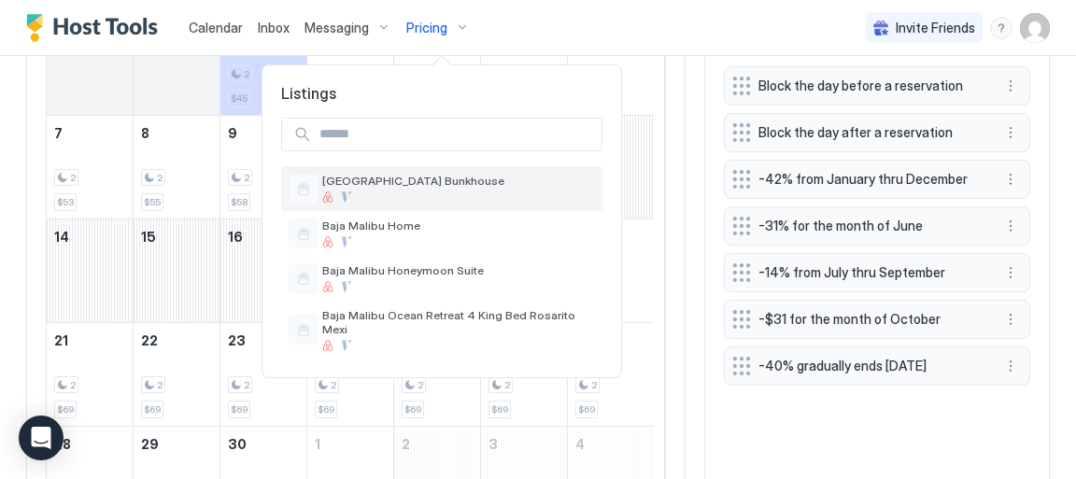
click at [396, 189] on div "[GEOGRAPHIC_DATA] Bunkhouse" at bounding box center [458, 188] width 273 height 29
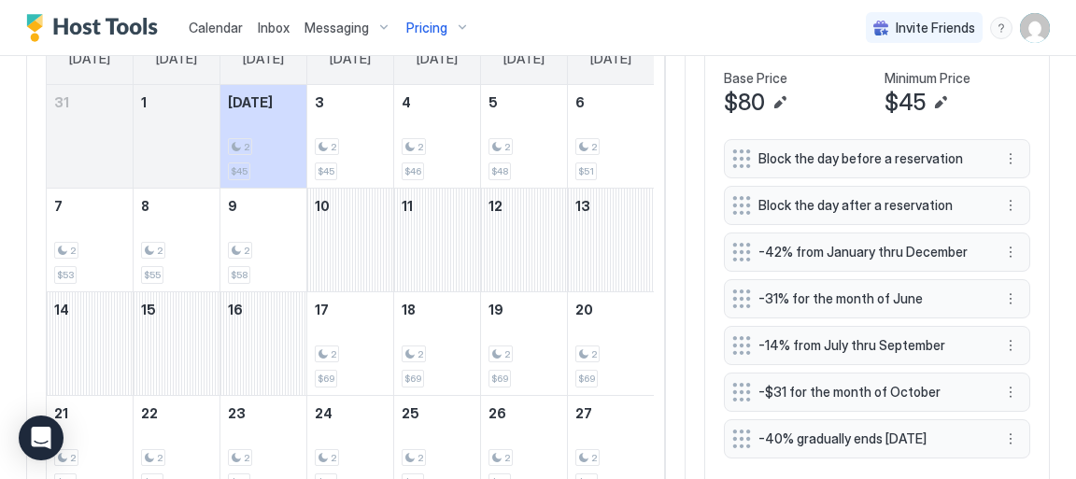
scroll to position [576, 0]
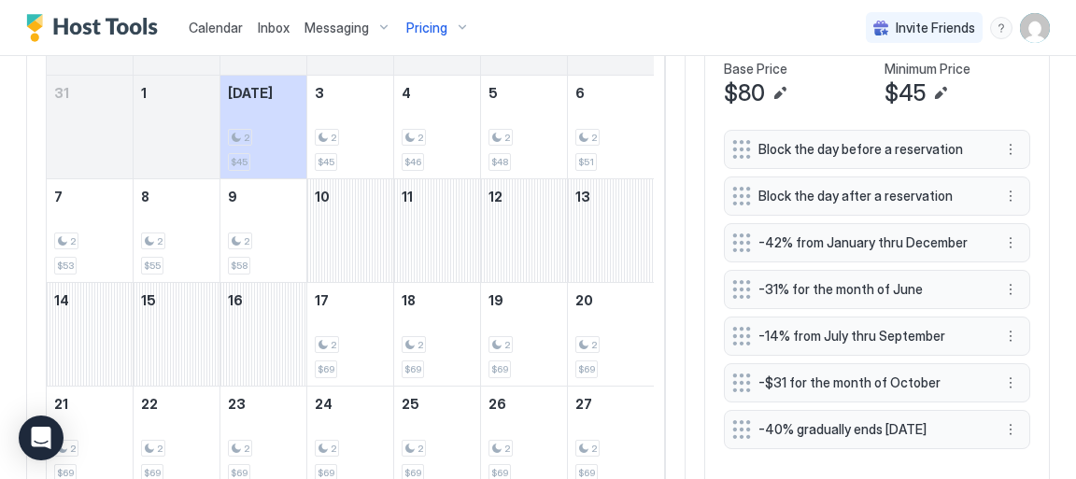
click at [428, 27] on span "Pricing" at bounding box center [426, 28] width 41 height 17
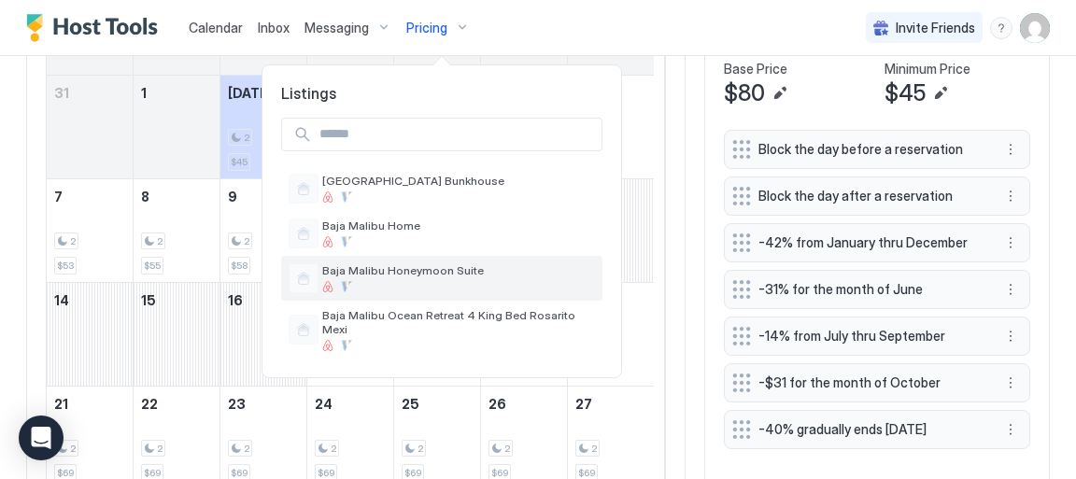
click at [416, 276] on span "Baja Malibu Honeymoon Suite" at bounding box center [458, 271] width 273 height 14
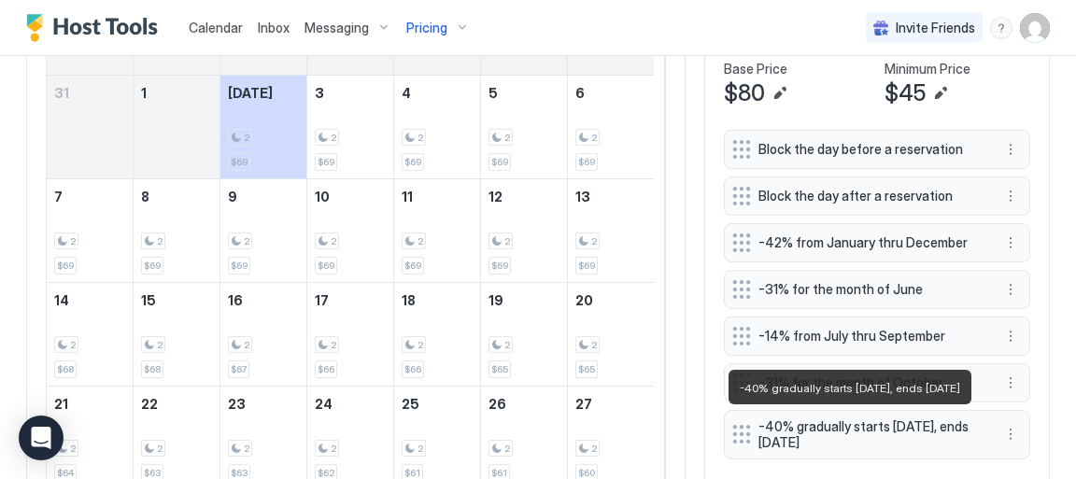
click at [815, 439] on span "-40% gradually starts [DATE], ends [DATE]" at bounding box center [870, 435] width 222 height 33
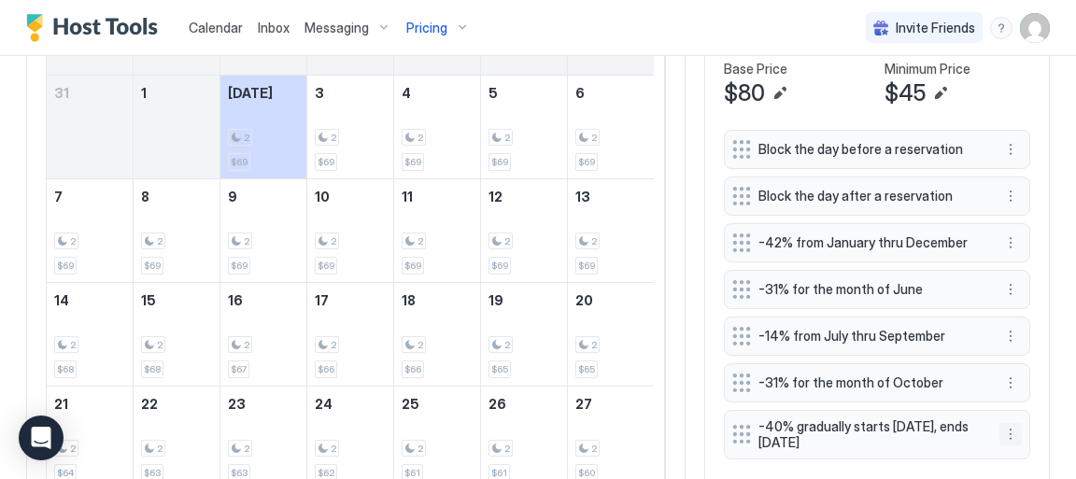
click at [1000, 432] on button "More options" at bounding box center [1011, 434] width 22 height 22
click at [1025, 342] on span "Edit" at bounding box center [1028, 343] width 21 height 14
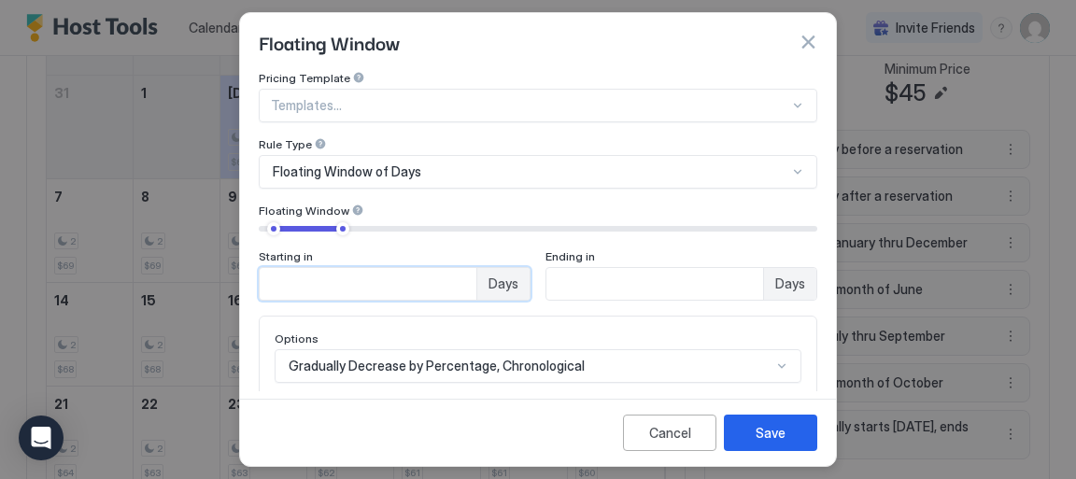
click at [454, 287] on input "**" at bounding box center [368, 284] width 217 height 32
click at [454, 287] on input "*" at bounding box center [368, 284] width 217 height 32
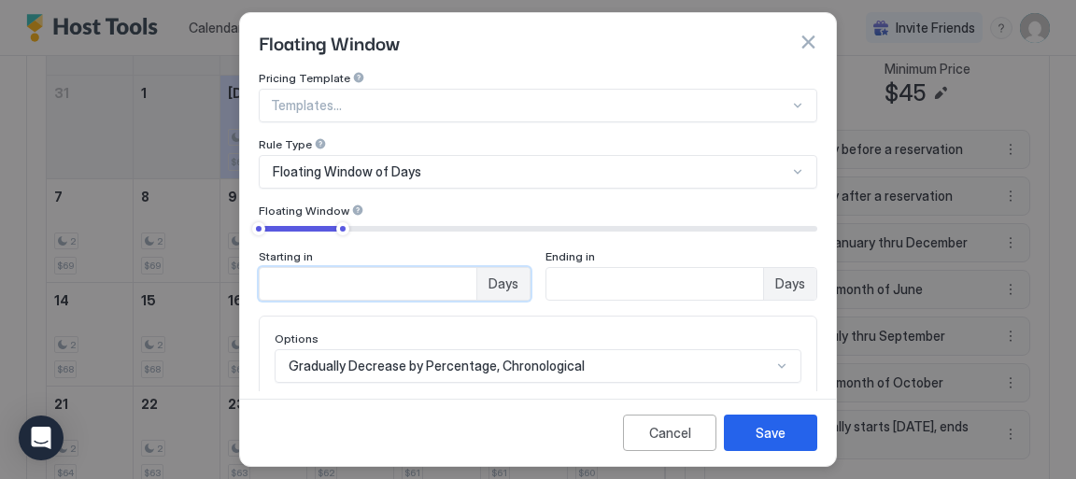
click at [454, 287] on input "*" at bounding box center [368, 284] width 217 height 32
type input "*"
click at [454, 287] on input "*" at bounding box center [368, 284] width 217 height 32
click at [477, 279] on input "**" at bounding box center [368, 284] width 217 height 32
click at [477, 290] on input "**" at bounding box center [368, 284] width 217 height 32
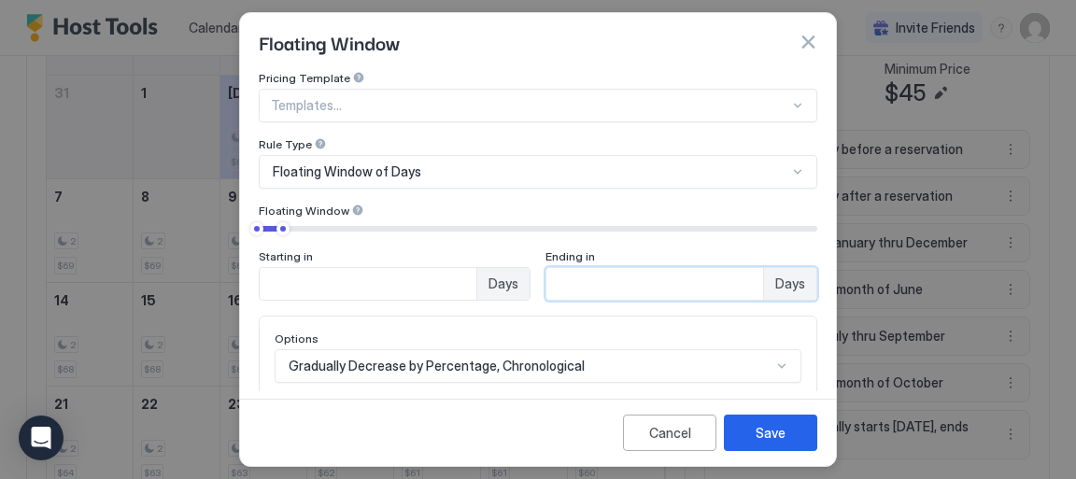
click at [477, 290] on input "**" at bounding box center [368, 284] width 217 height 32
type input "**"
click at [477, 290] on input "**" at bounding box center [368, 284] width 217 height 32
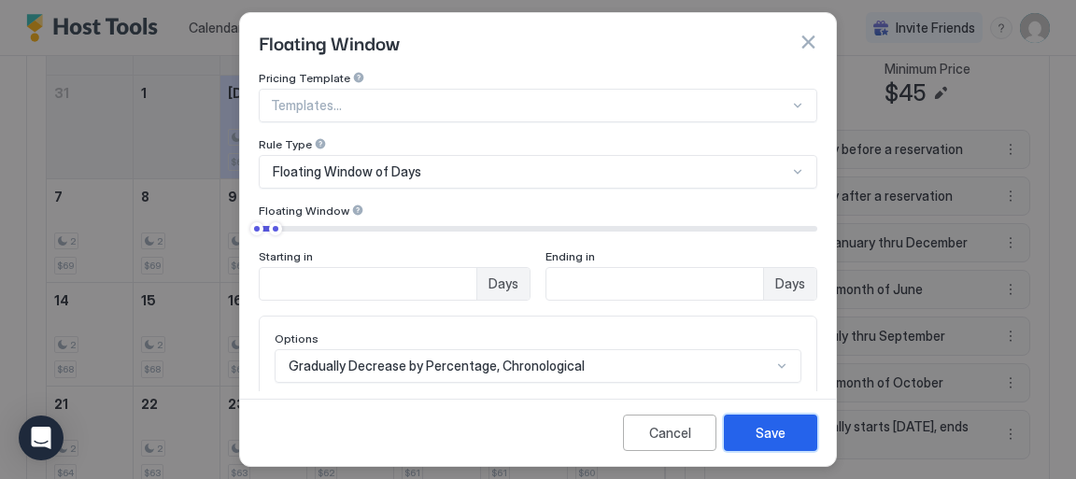
click at [776, 436] on div "Save" at bounding box center [771, 433] width 30 height 20
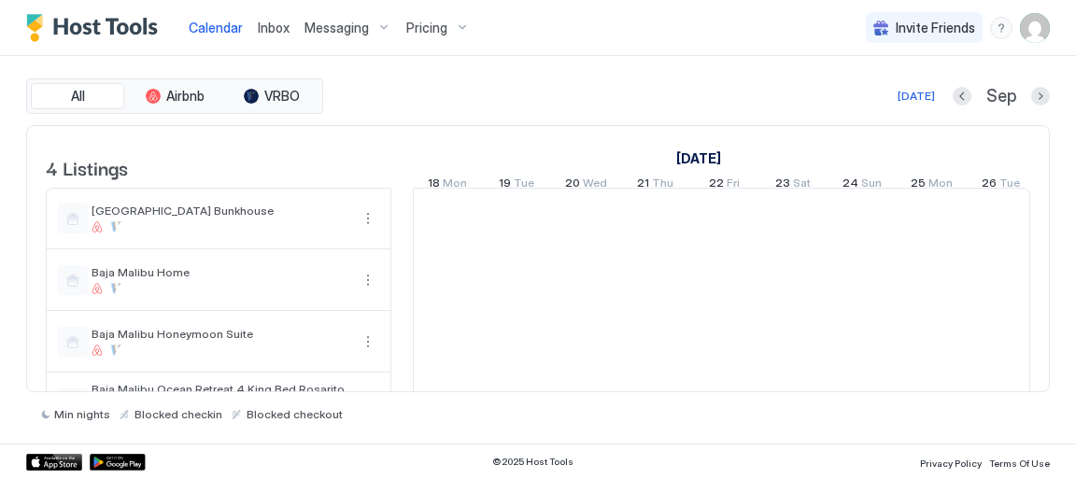
scroll to position [0, 1038]
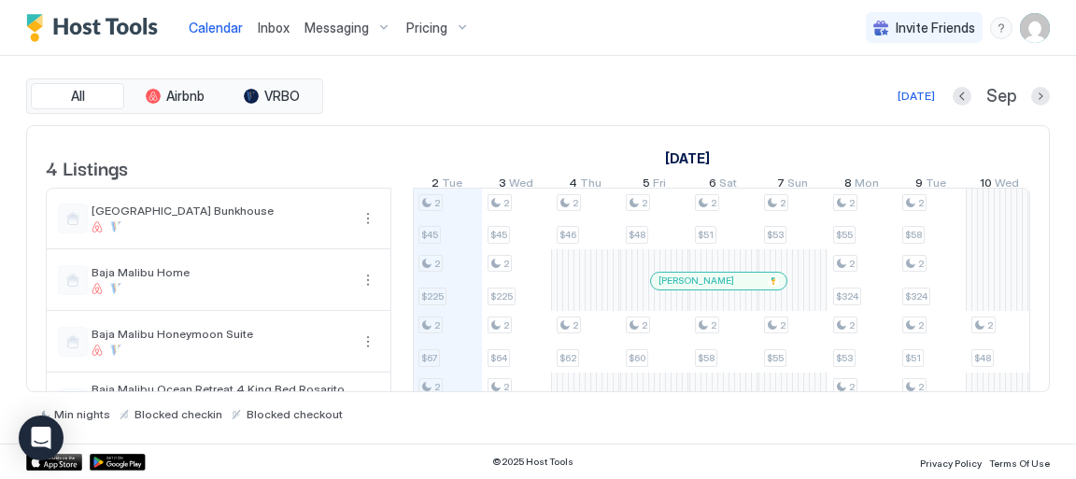
click at [426, 36] on div "Pricing" at bounding box center [438, 28] width 78 height 32
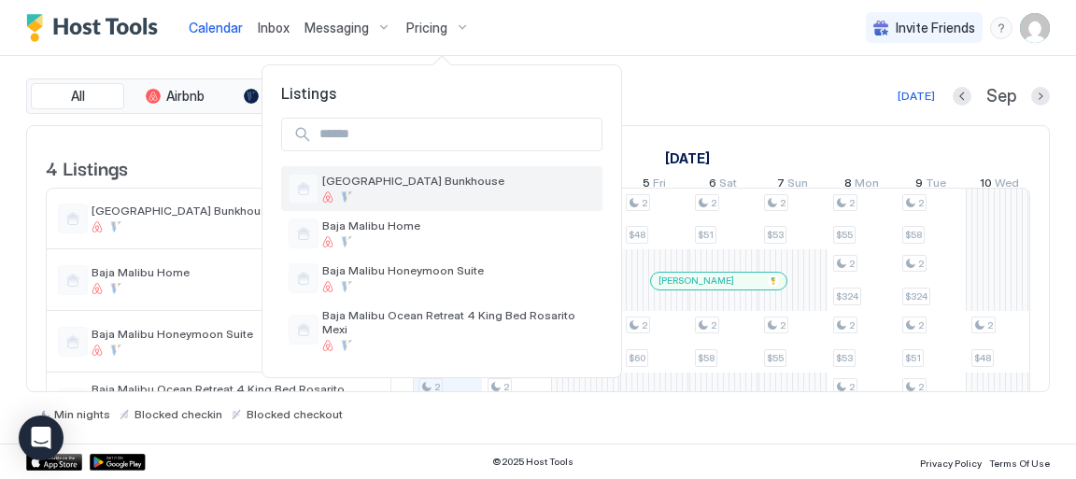
click at [440, 187] on span "[GEOGRAPHIC_DATA] Bunkhouse" at bounding box center [458, 181] width 273 height 14
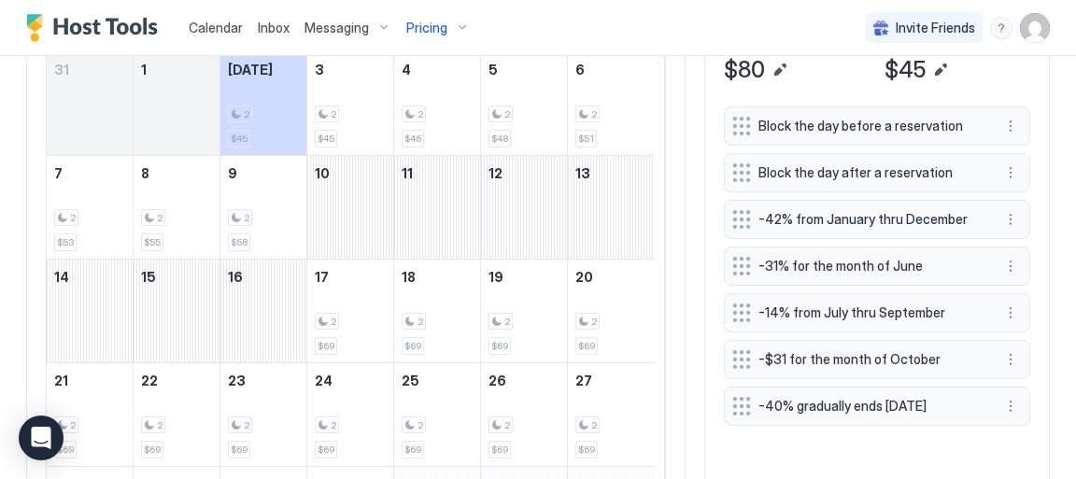
scroll to position [605, 0]
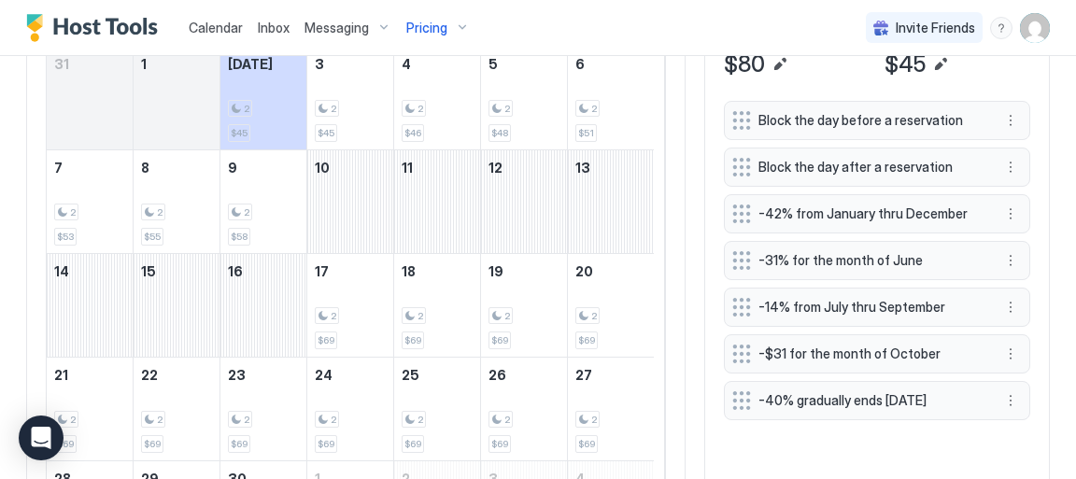
click at [805, 402] on span "-40% gradually ends [DATE]" at bounding box center [870, 400] width 222 height 17
click at [1000, 394] on button "More options" at bounding box center [1011, 401] width 22 height 22
click at [1023, 307] on span "Edit" at bounding box center [1028, 309] width 21 height 14
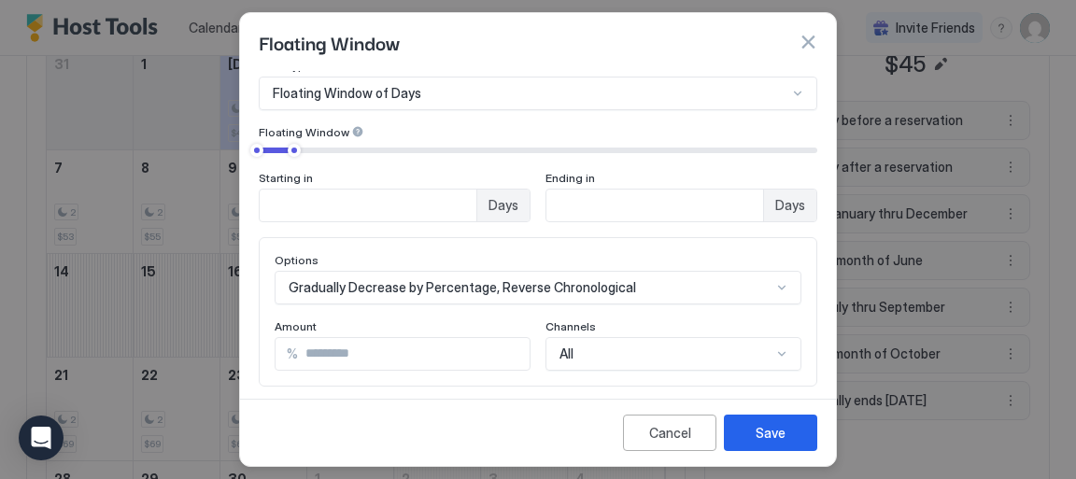
scroll to position [81, 0]
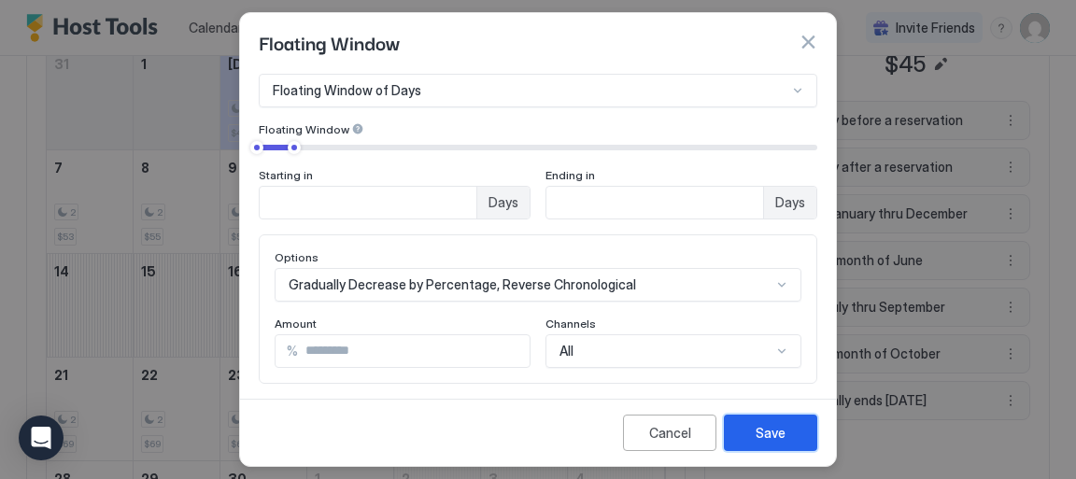
click at [771, 434] on div "Save" at bounding box center [771, 433] width 30 height 20
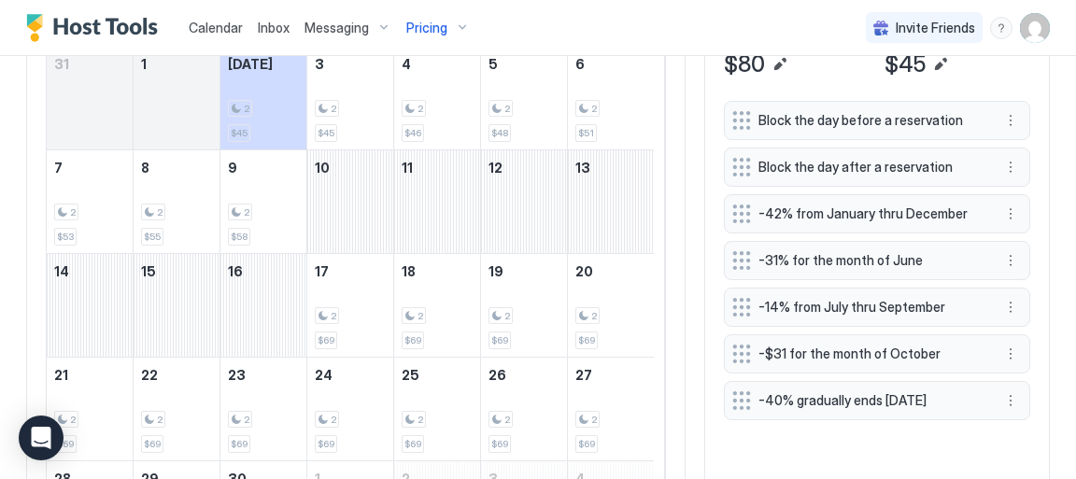
click at [417, 30] on span "Pricing" at bounding box center [426, 28] width 41 height 17
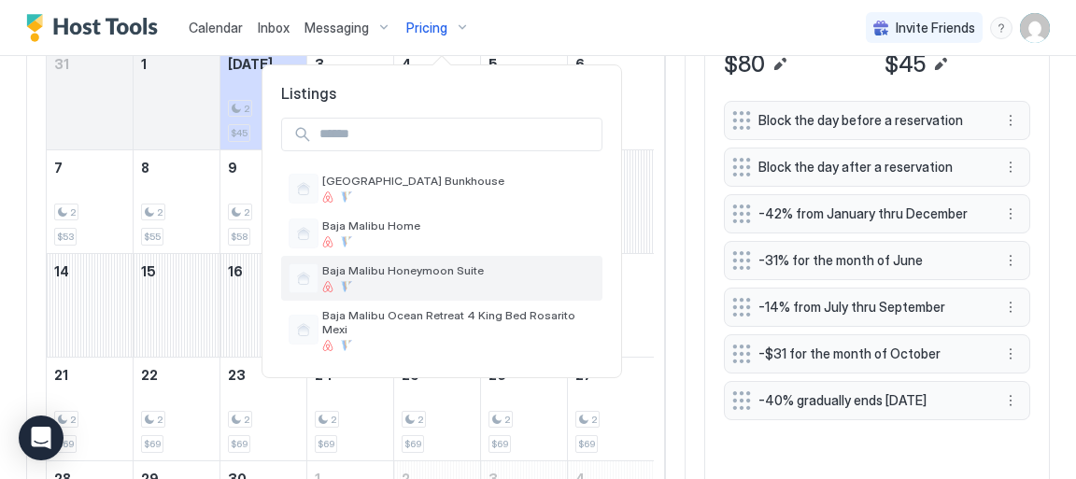
click at [399, 283] on div at bounding box center [458, 286] width 273 height 11
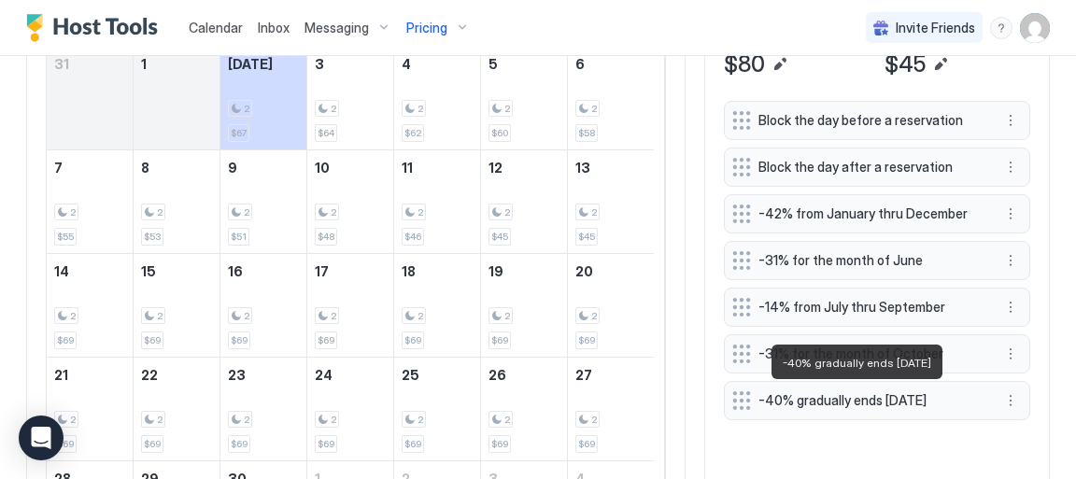
click at [821, 401] on span "-40% gradually ends [DATE]" at bounding box center [870, 400] width 222 height 17
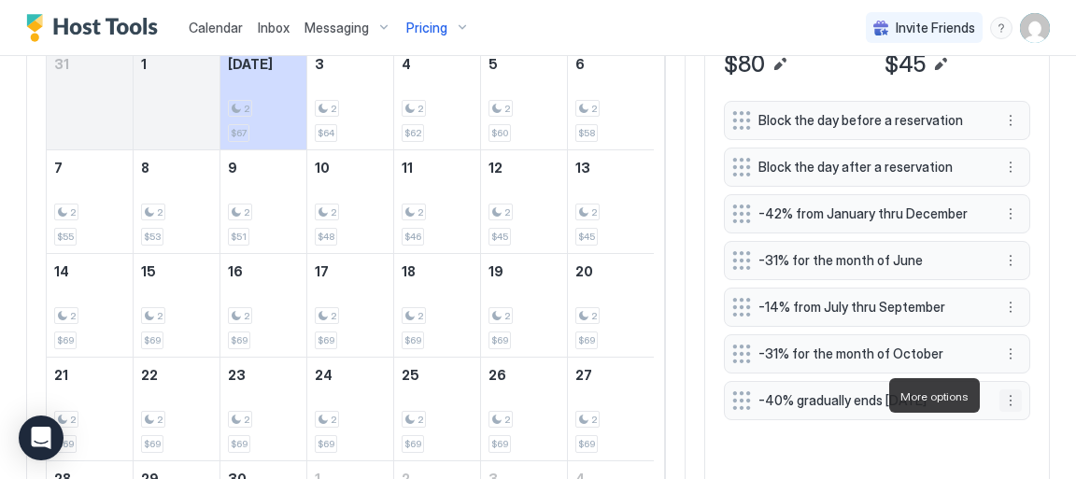
click at [1001, 396] on button "More options" at bounding box center [1011, 401] width 22 height 22
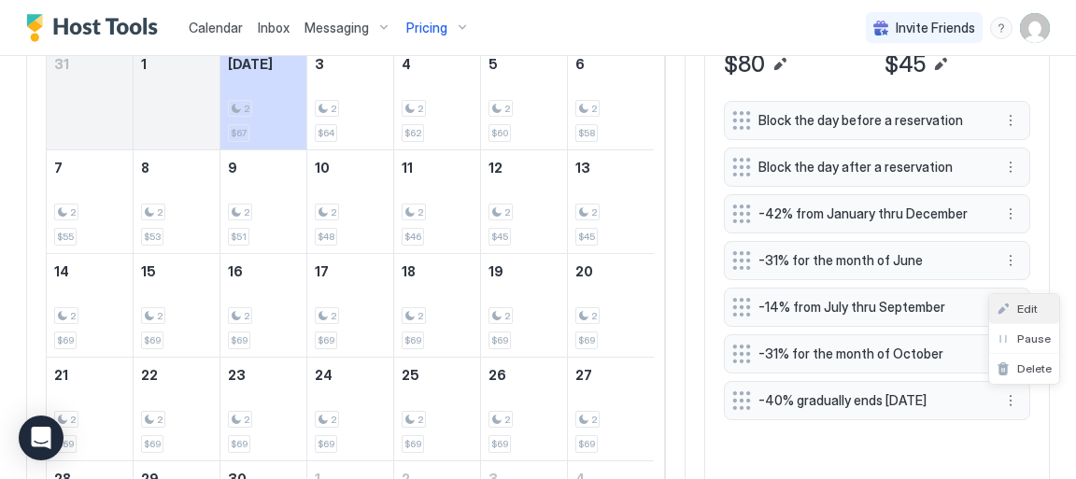
click at [1034, 310] on span "Edit" at bounding box center [1028, 309] width 21 height 14
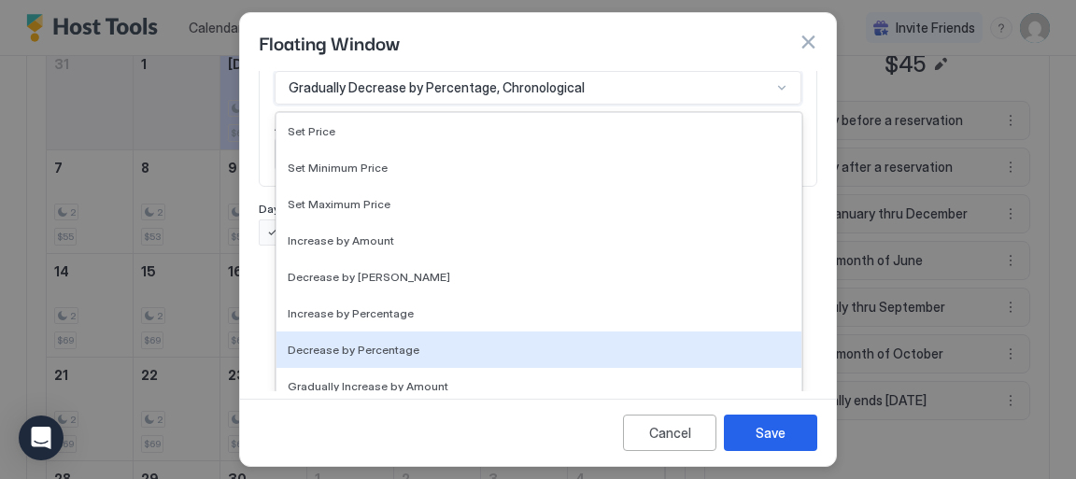
scroll to position [169, 0]
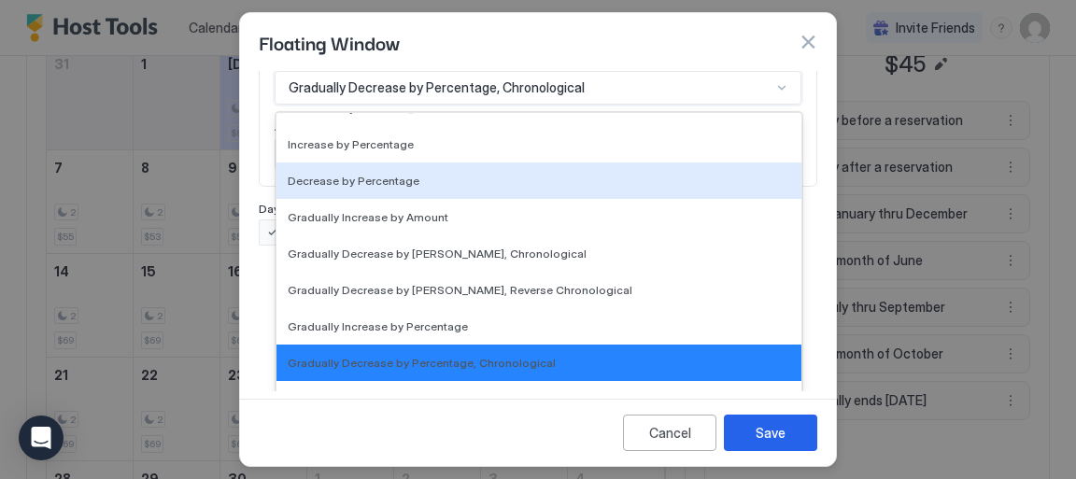
click at [769, 105] on div "17 results available. Use Up and Down to choose options, press Enter to select …" at bounding box center [538, 88] width 527 height 34
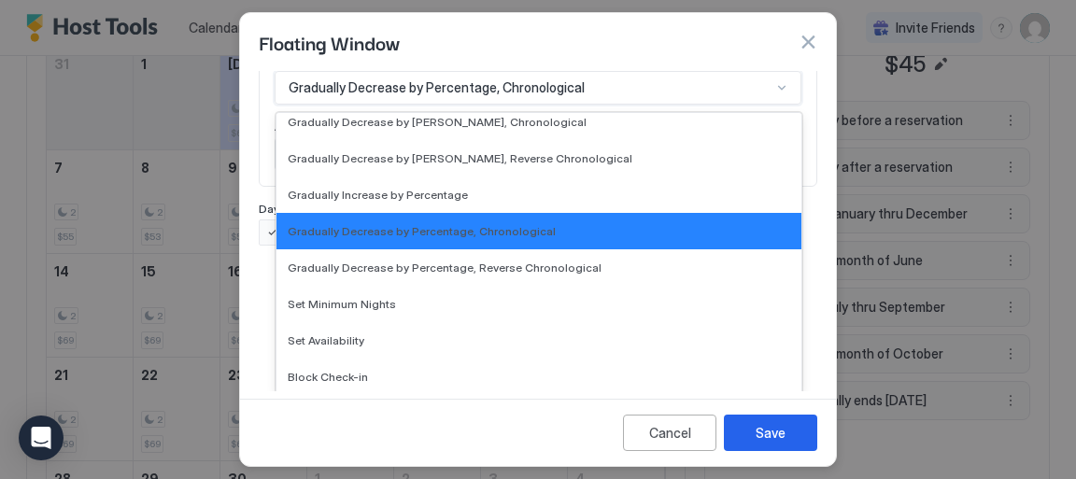
scroll to position [301, 0]
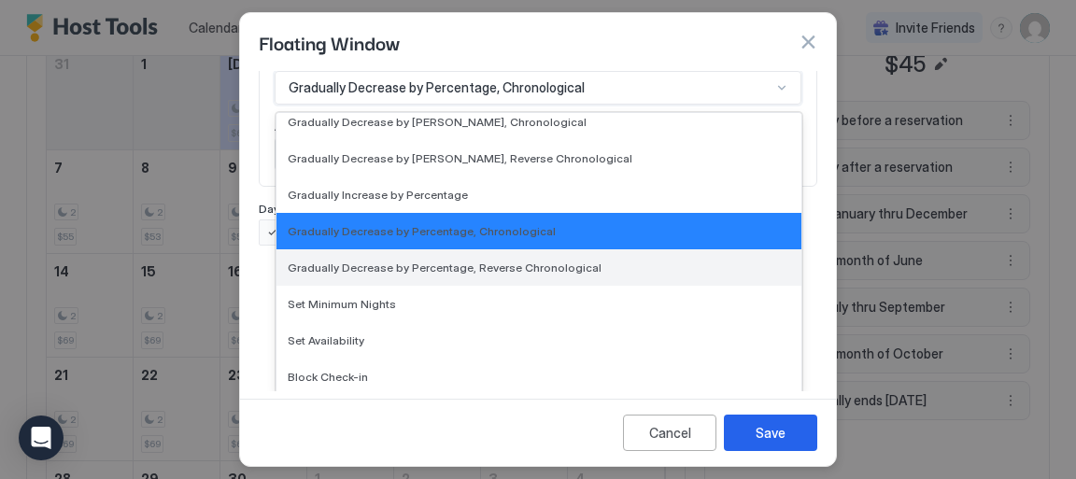
click at [470, 266] on span "Gradually Decrease by Percentage, Reverse Chronological" at bounding box center [445, 268] width 314 height 14
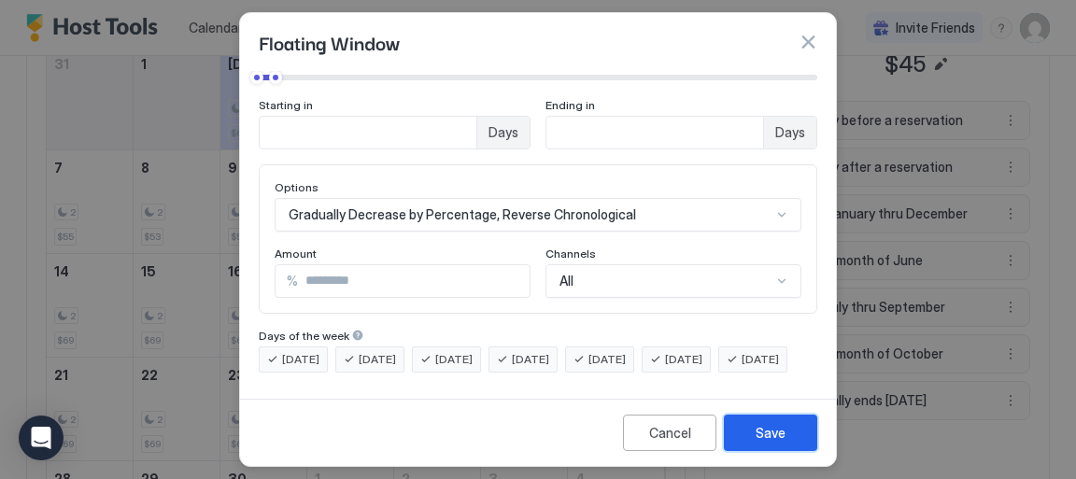
click at [776, 436] on div "Save" at bounding box center [771, 433] width 30 height 20
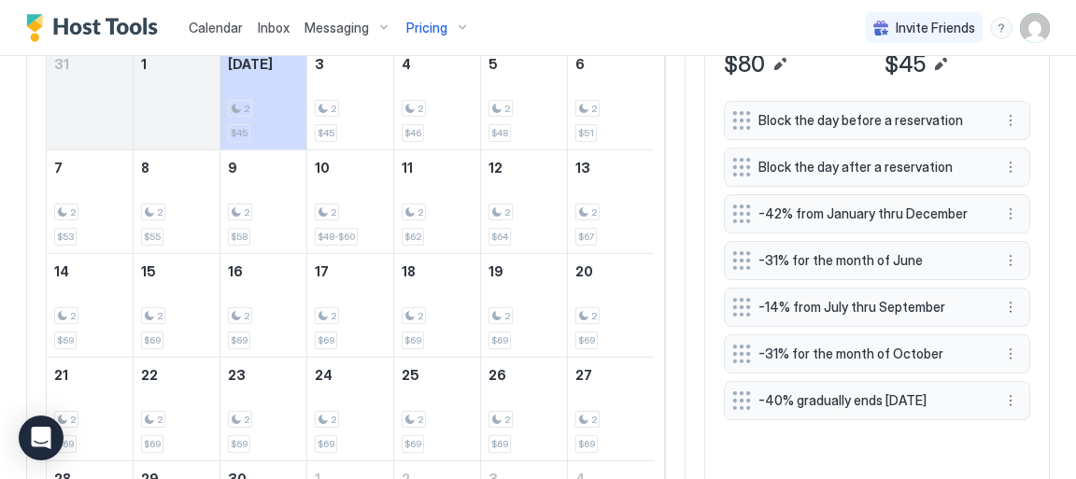
click at [430, 29] on span "Pricing" at bounding box center [426, 28] width 41 height 17
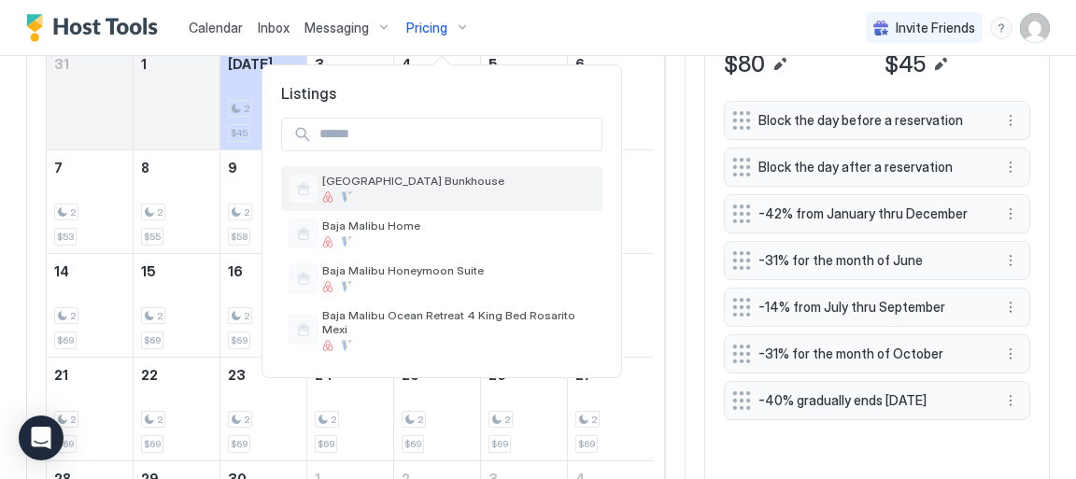
click at [422, 184] on span "[GEOGRAPHIC_DATA] Bunkhouse" at bounding box center [458, 181] width 273 height 14
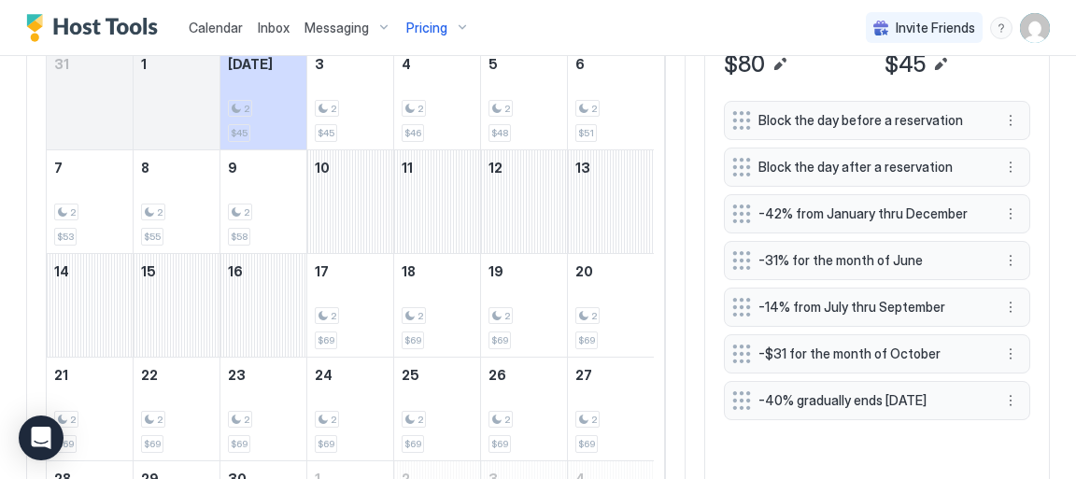
click at [430, 31] on span "Pricing" at bounding box center [426, 28] width 41 height 17
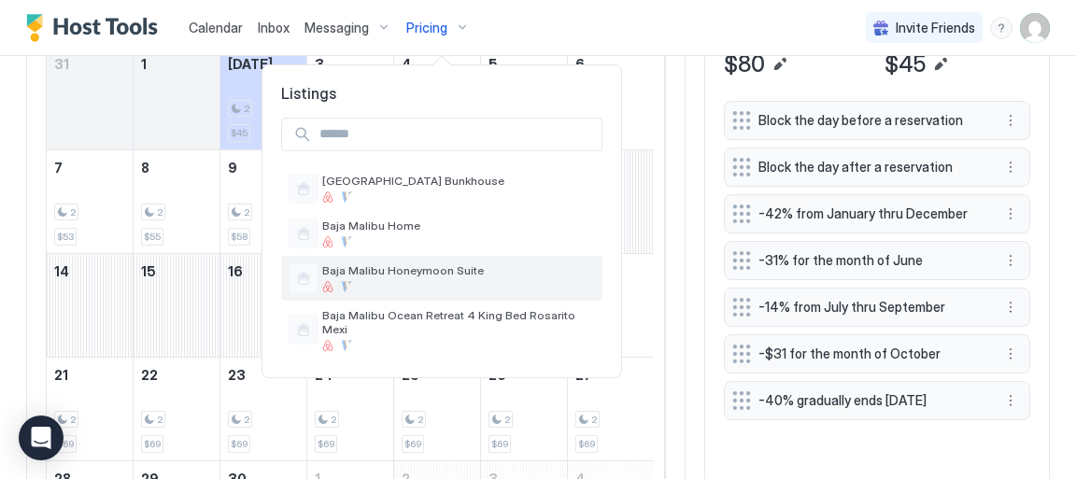
click at [411, 275] on span "Baja Malibu Honeymoon Suite" at bounding box center [458, 271] width 273 height 14
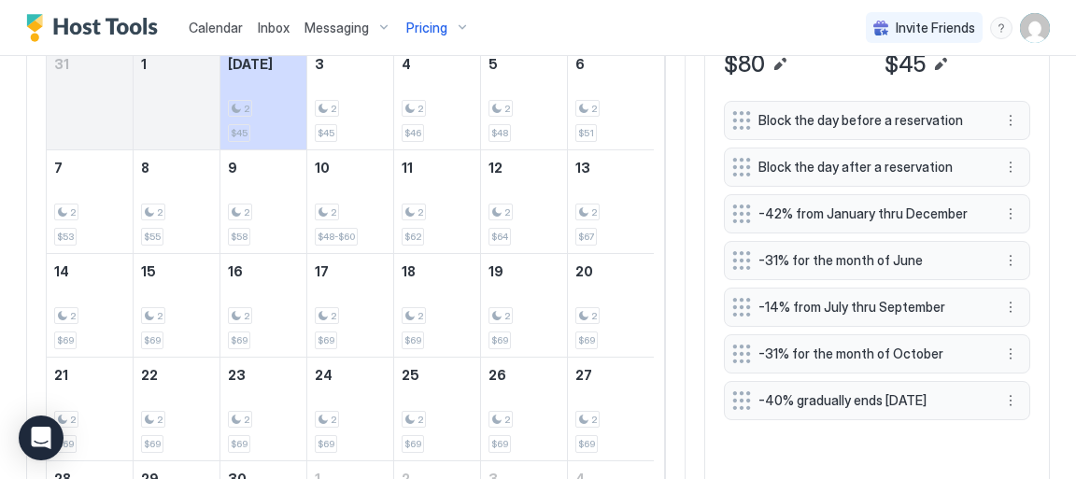
click at [429, 31] on span "Pricing" at bounding box center [426, 28] width 41 height 17
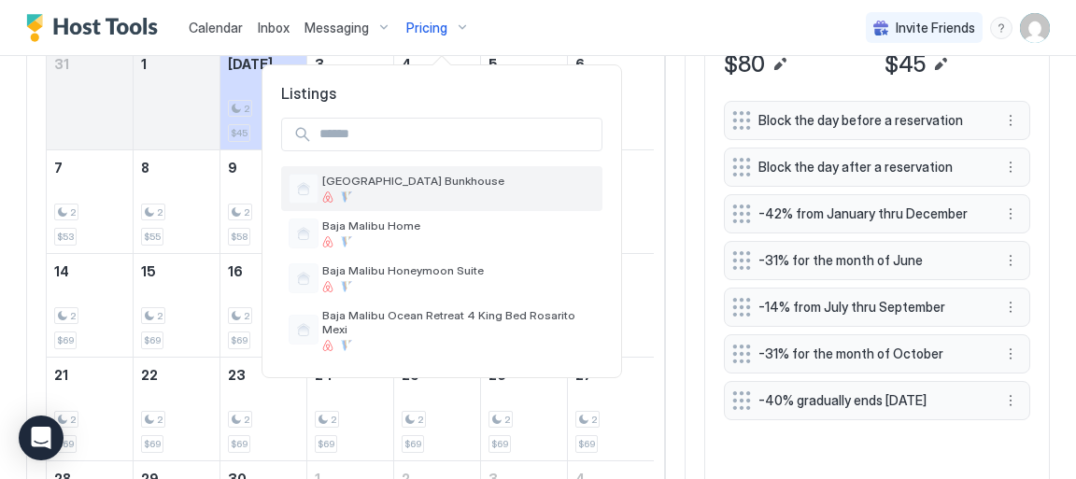
click at [432, 176] on span "[GEOGRAPHIC_DATA] Bunkhouse" at bounding box center [458, 181] width 273 height 14
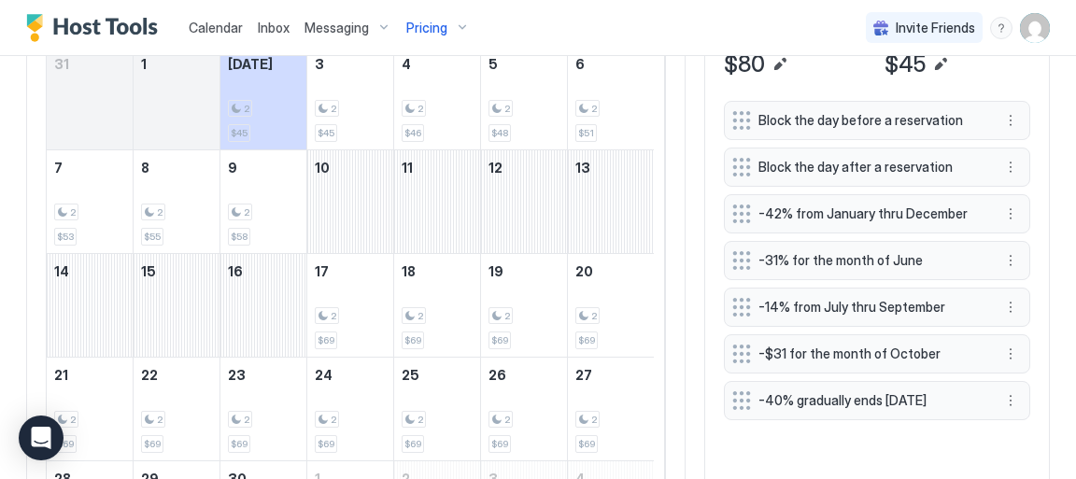
click at [426, 30] on span "Pricing" at bounding box center [426, 28] width 41 height 17
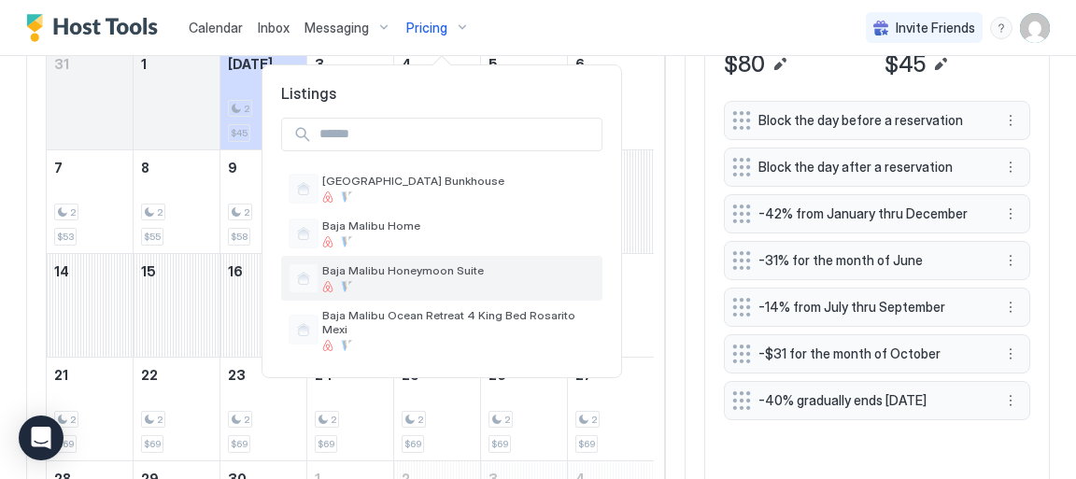
click at [384, 271] on span "Baja Malibu Honeymoon Suite" at bounding box center [458, 271] width 273 height 14
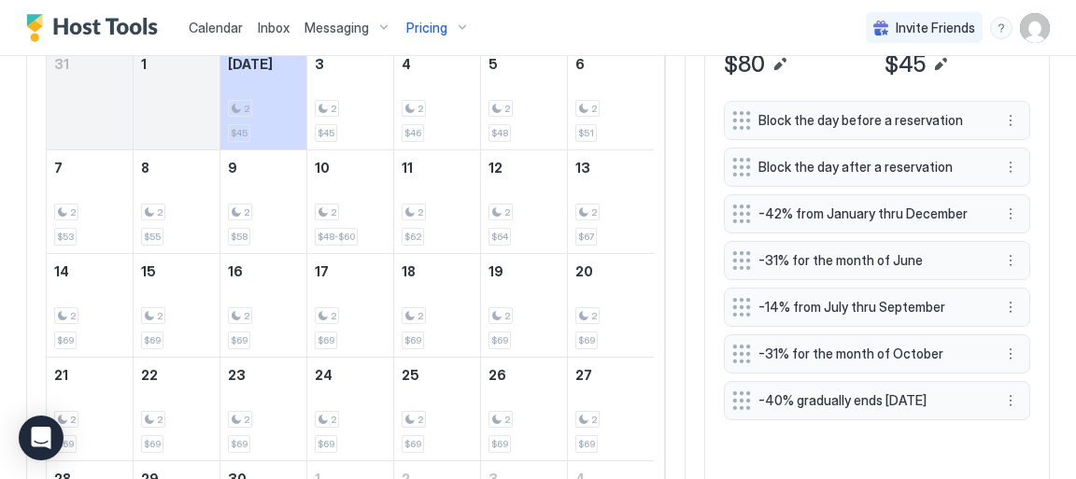
click at [426, 30] on span "Pricing" at bounding box center [426, 28] width 41 height 17
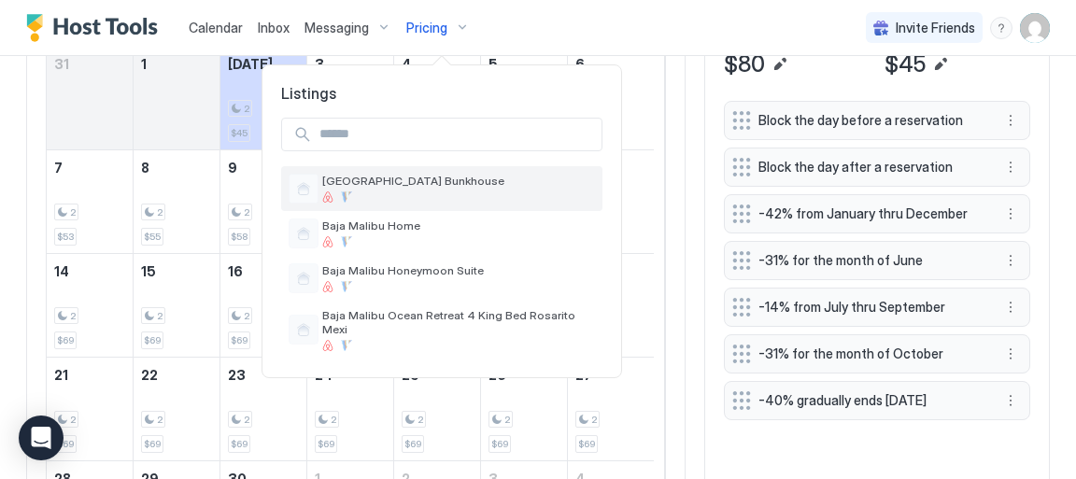
click at [428, 182] on span "[GEOGRAPHIC_DATA] Bunkhouse" at bounding box center [458, 181] width 273 height 14
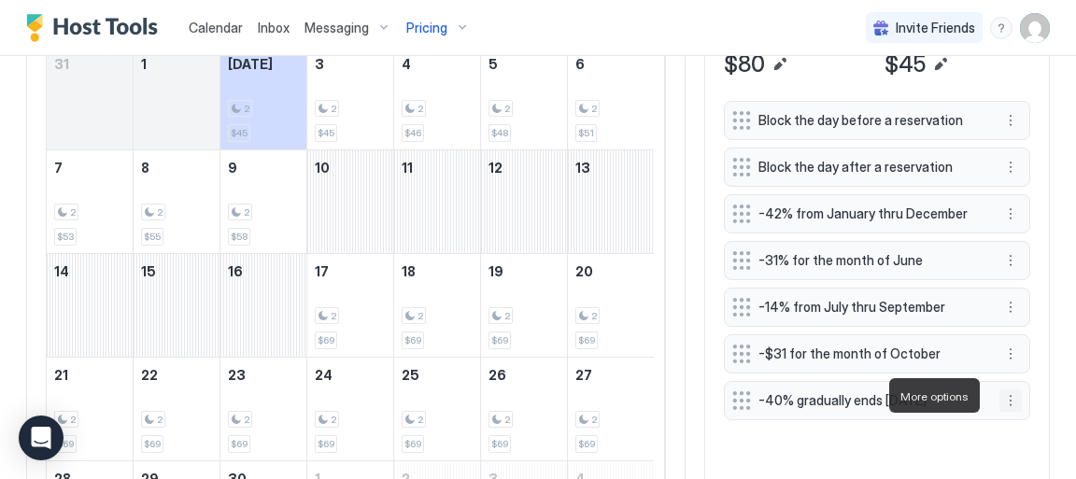
click at [1000, 393] on button "More options" at bounding box center [1011, 401] width 22 height 22
click at [823, 400] on div at bounding box center [538, 239] width 1076 height 479
click at [1000, 395] on button "More options" at bounding box center [1011, 401] width 22 height 22
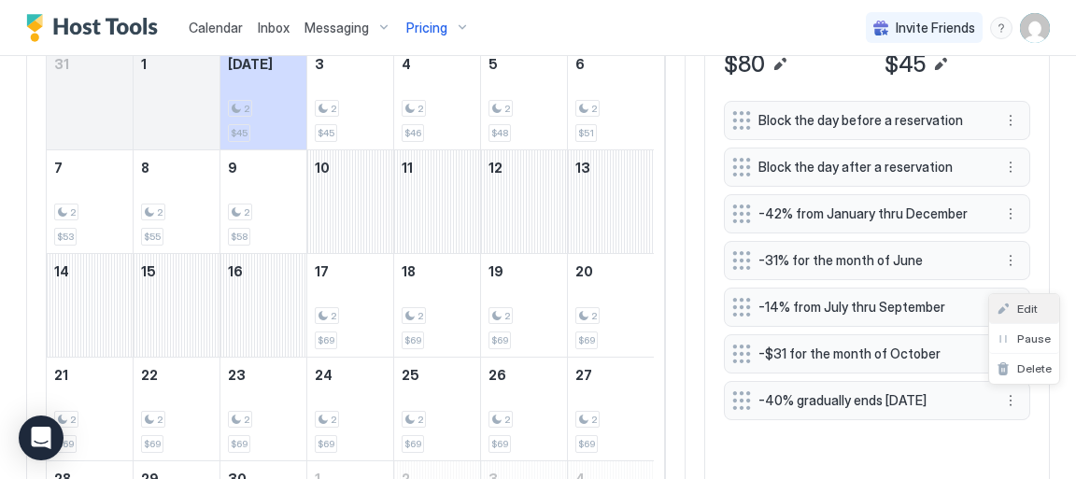
click at [1028, 306] on span "Edit" at bounding box center [1028, 309] width 21 height 14
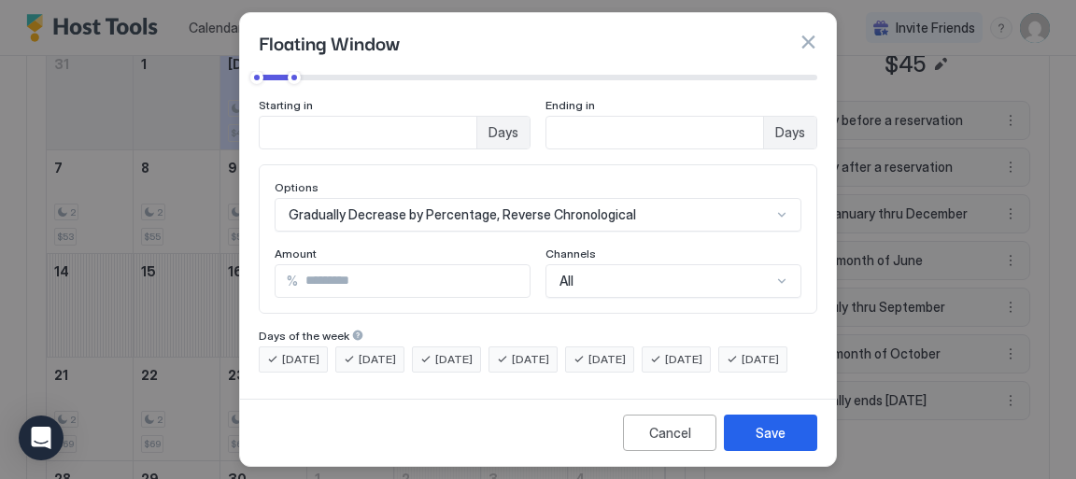
scroll to position [181, 0]
click at [785, 437] on div "Save" at bounding box center [771, 433] width 30 height 20
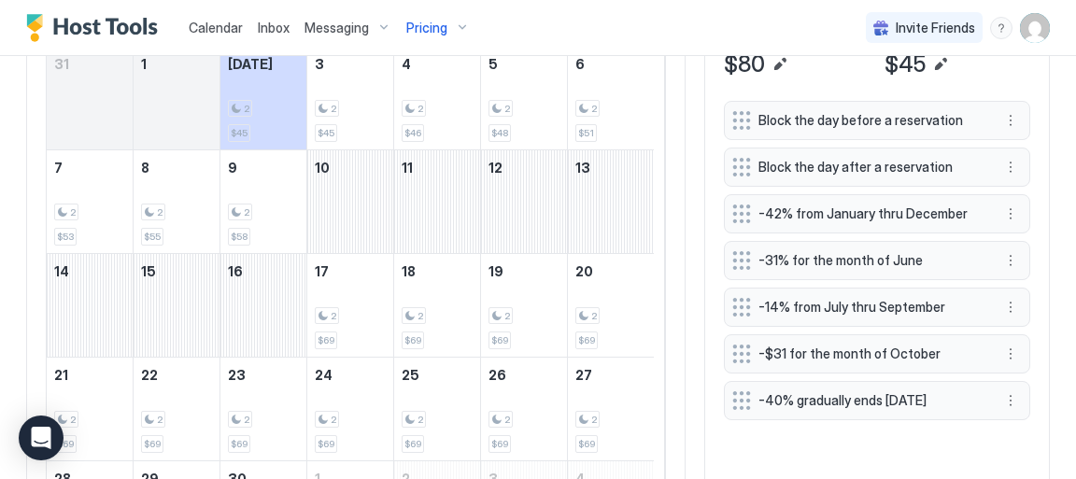
click at [428, 31] on span "Pricing" at bounding box center [426, 28] width 41 height 17
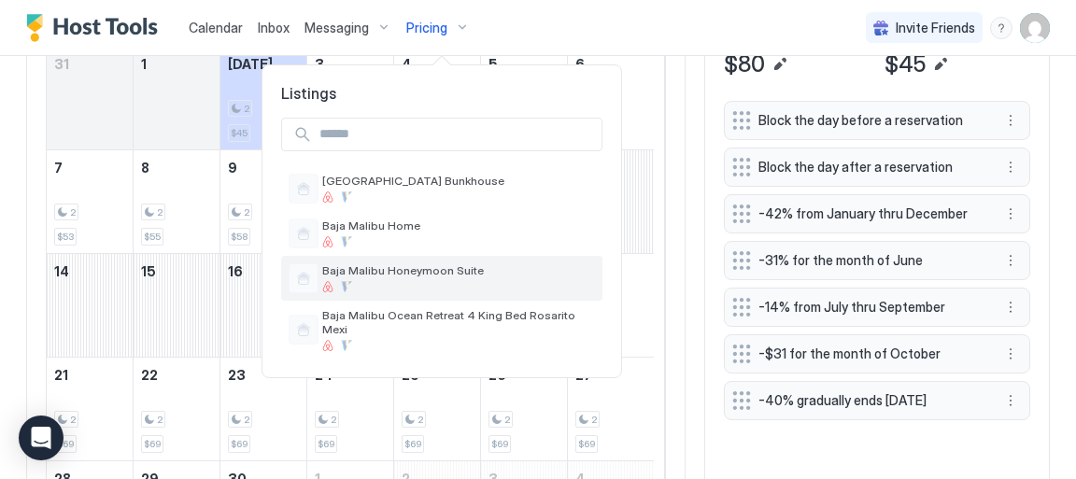
click at [402, 274] on span "Baja Malibu Honeymoon Suite" at bounding box center [458, 271] width 273 height 14
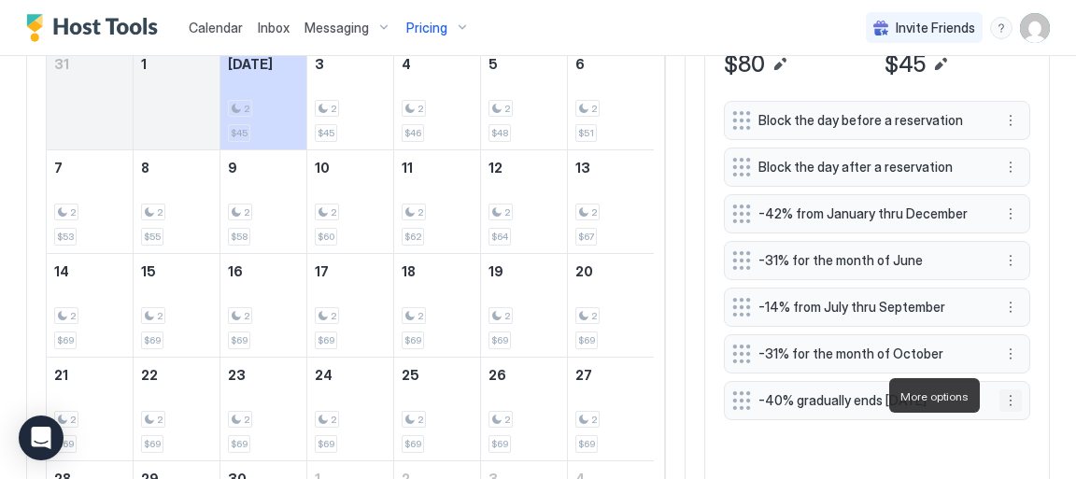
click at [1000, 394] on button "More options" at bounding box center [1011, 401] width 22 height 22
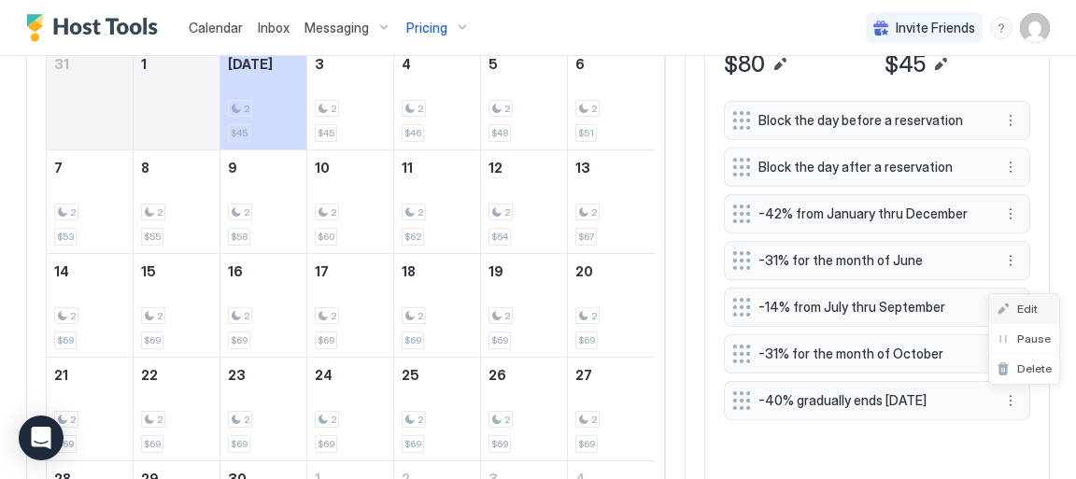
click at [1024, 308] on span "Edit" at bounding box center [1028, 309] width 21 height 14
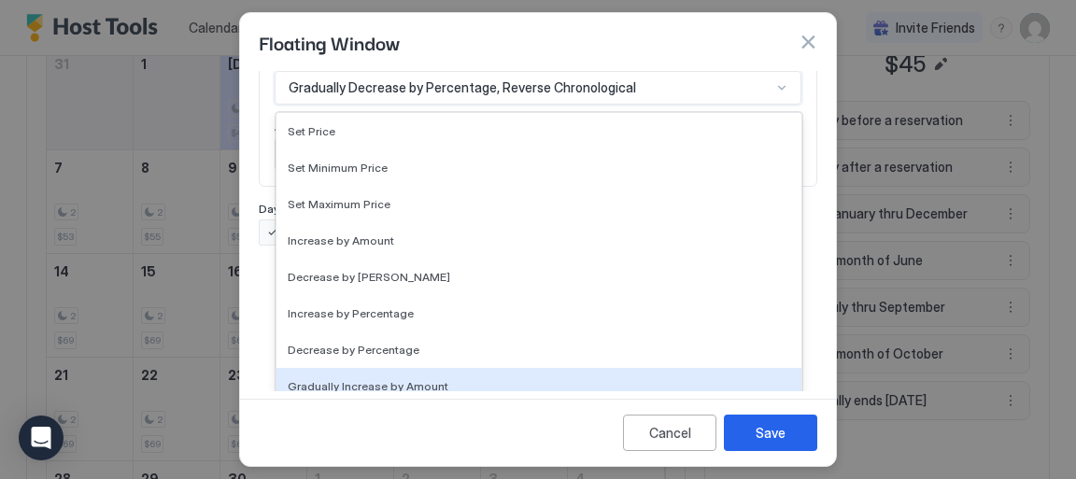
scroll to position [206, 0]
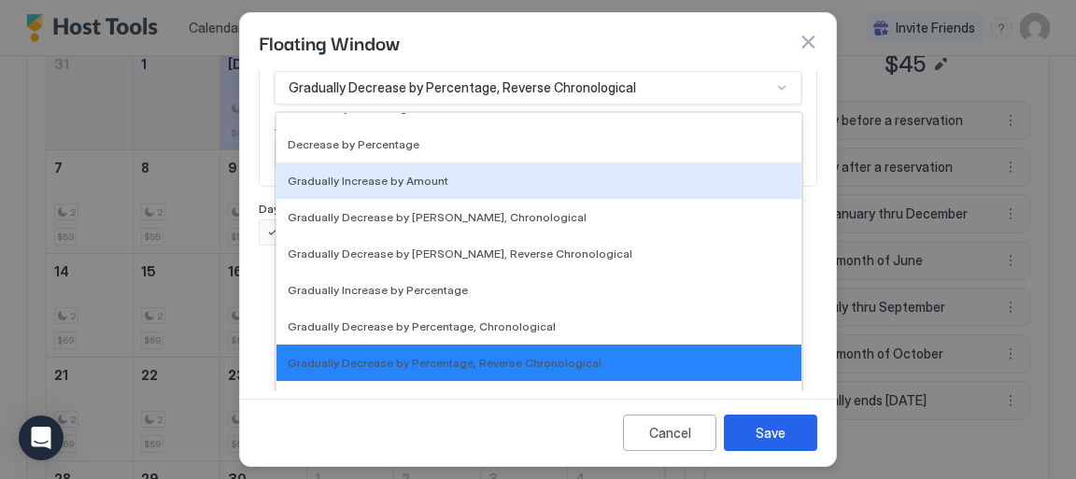
click at [773, 105] on div "17 results available. Use Up and Down to choose options, press Enter to select …" at bounding box center [538, 88] width 527 height 34
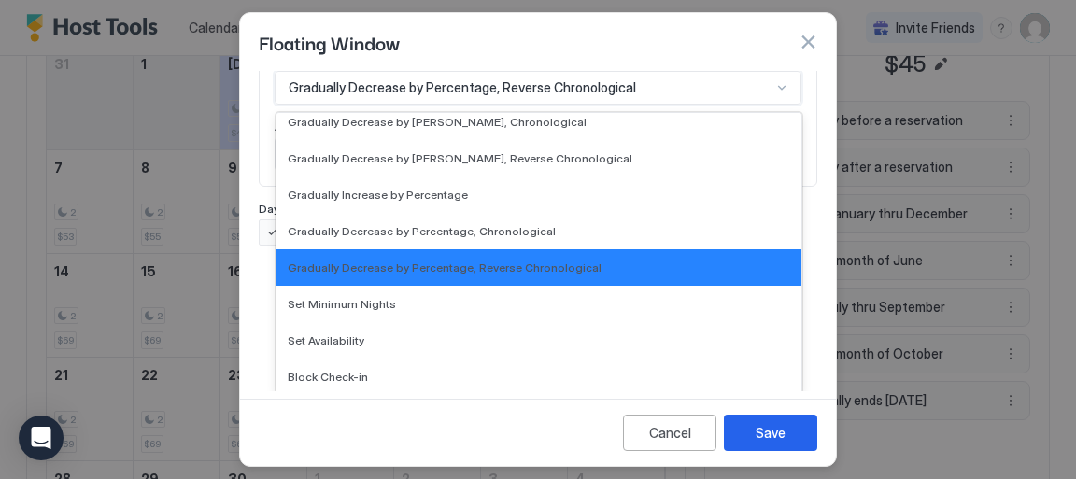
scroll to position [317, 0]
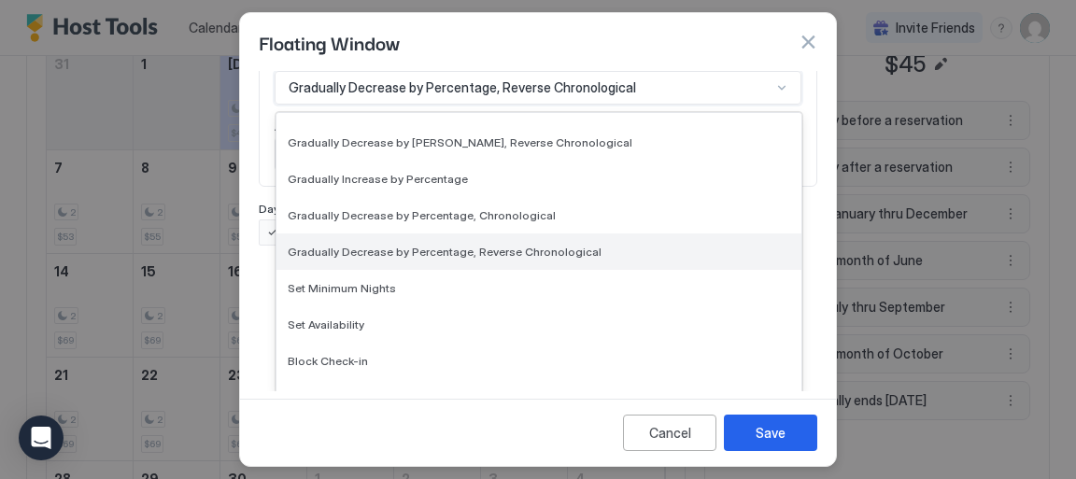
click at [487, 250] on span "Gradually Decrease by Percentage, Reverse Chronological" at bounding box center [445, 252] width 314 height 14
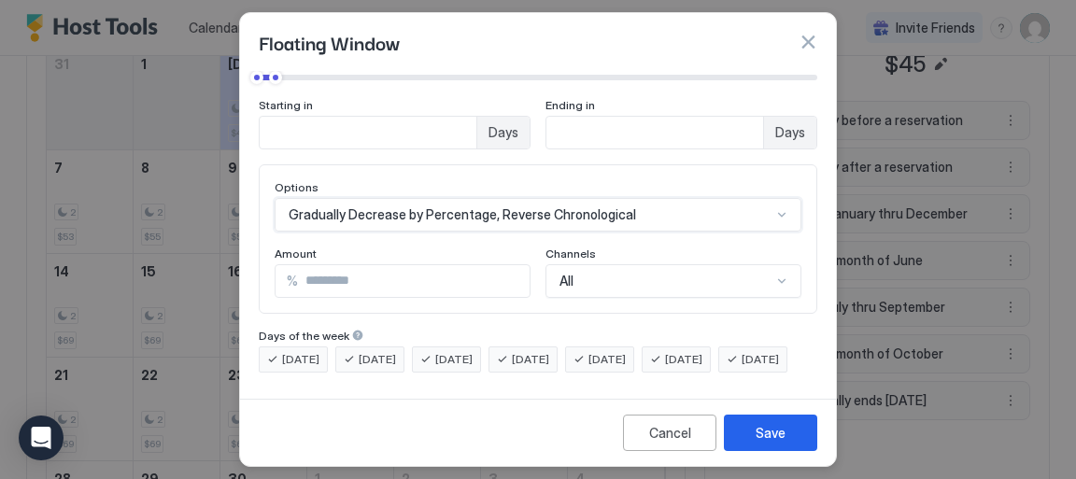
scroll to position [181, 0]
click at [770, 436] on div "Save" at bounding box center [771, 433] width 30 height 20
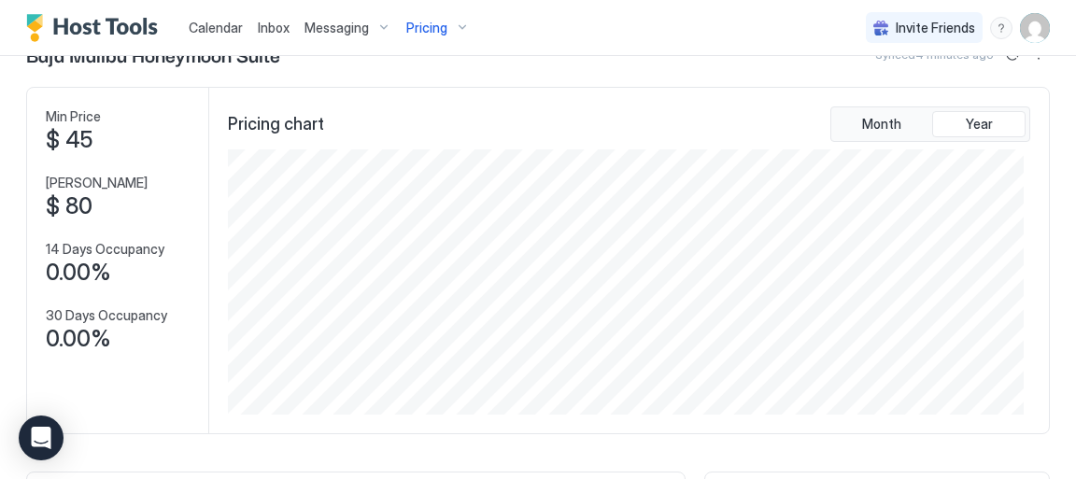
scroll to position [0, 0]
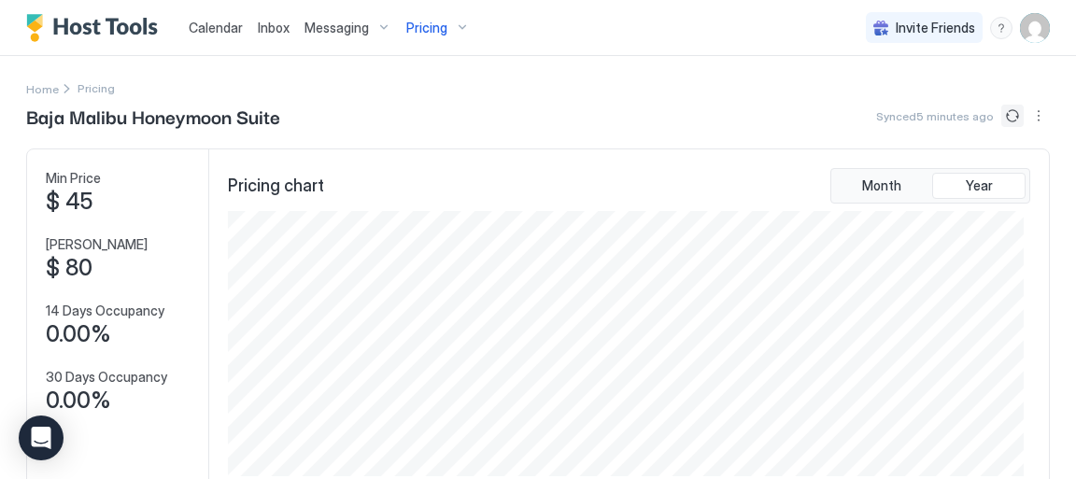
click at [1002, 117] on button "Sync prices" at bounding box center [1013, 116] width 22 height 22
click at [226, 28] on span "Calendar" at bounding box center [216, 28] width 54 height 16
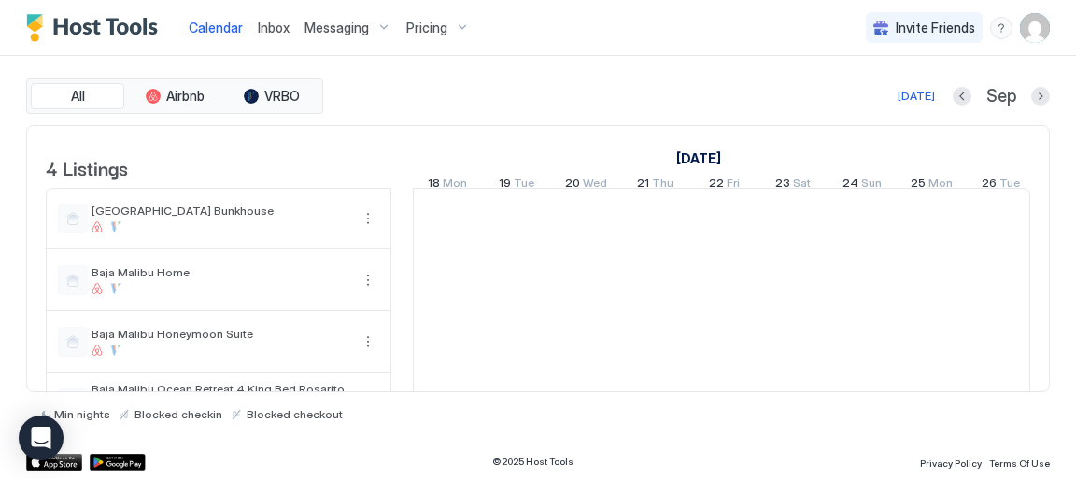
scroll to position [0, 1038]
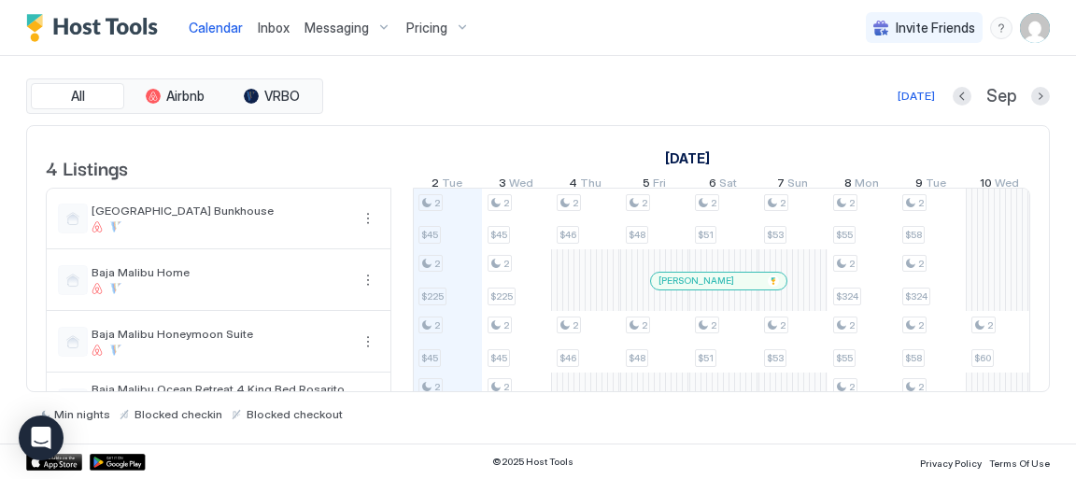
click at [226, 28] on span "Calendar" at bounding box center [216, 28] width 54 height 16
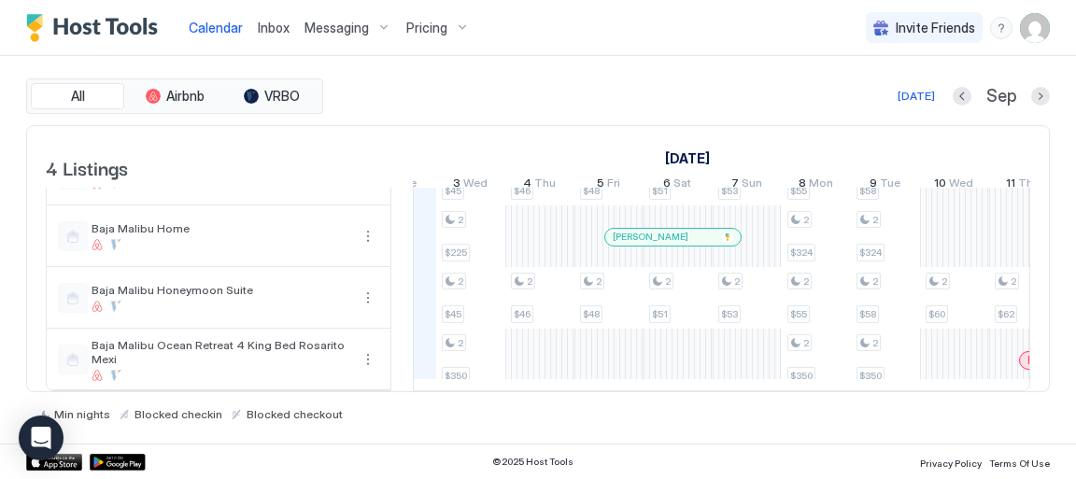
scroll to position [0, 0]
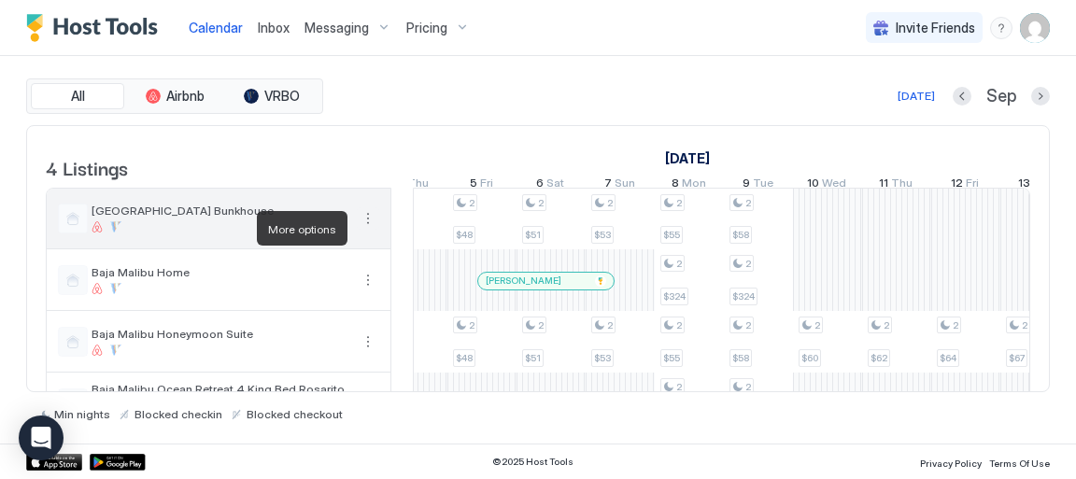
click at [367, 228] on button "More options" at bounding box center [368, 218] width 22 height 22
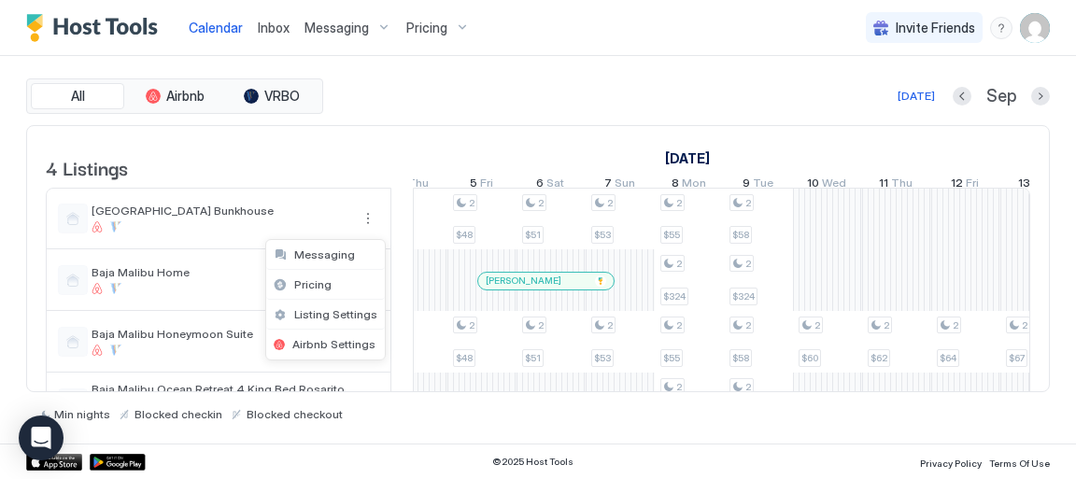
click at [349, 151] on div at bounding box center [538, 239] width 1076 height 479
click at [424, 32] on span "Pricing" at bounding box center [426, 28] width 41 height 17
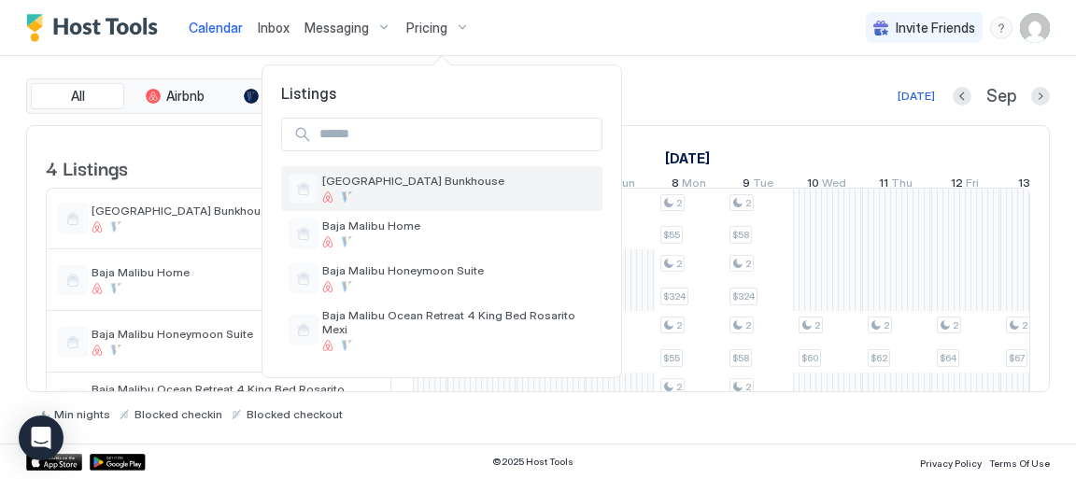
click at [435, 192] on div at bounding box center [458, 197] width 273 height 11
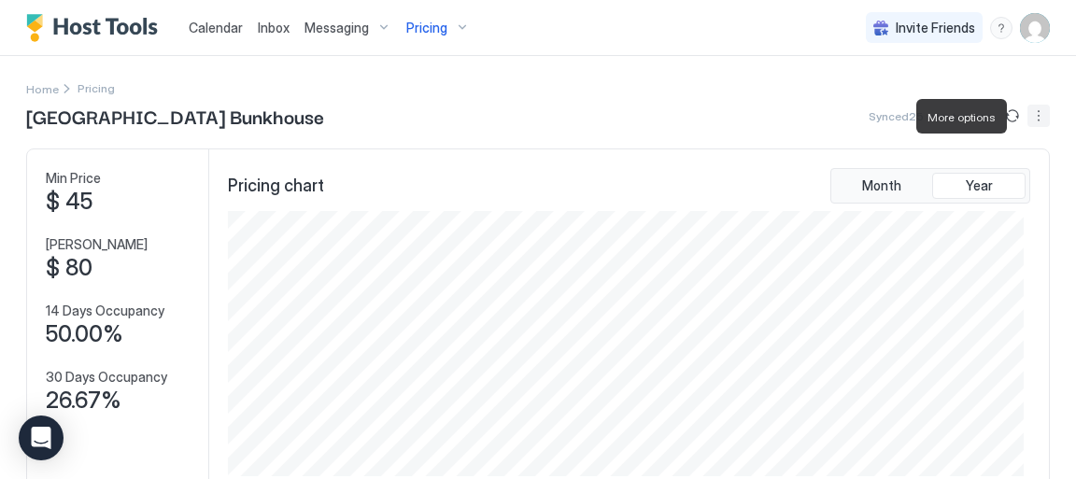
click at [1028, 119] on button "More options" at bounding box center [1039, 116] width 22 height 22
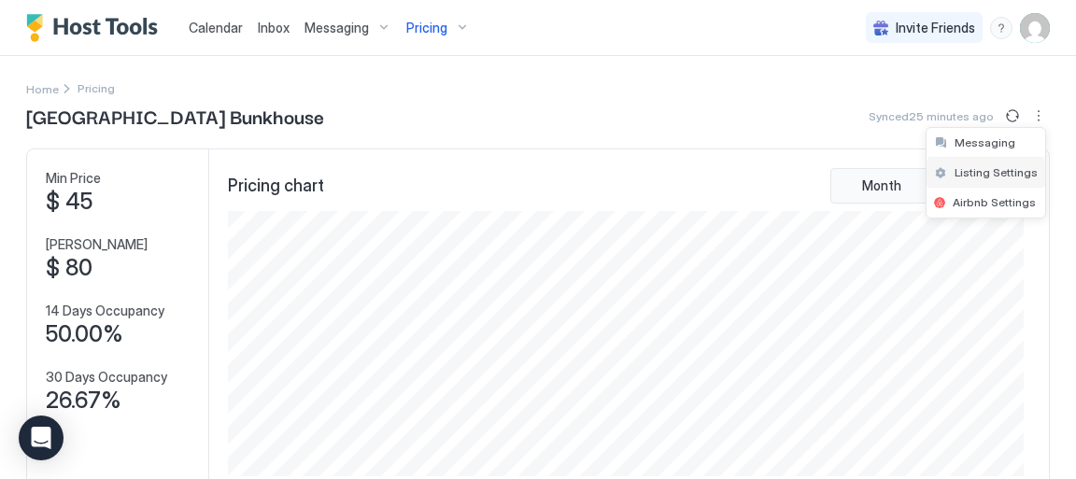
click at [1014, 171] on span "Listing Settings" at bounding box center [996, 172] width 83 height 14
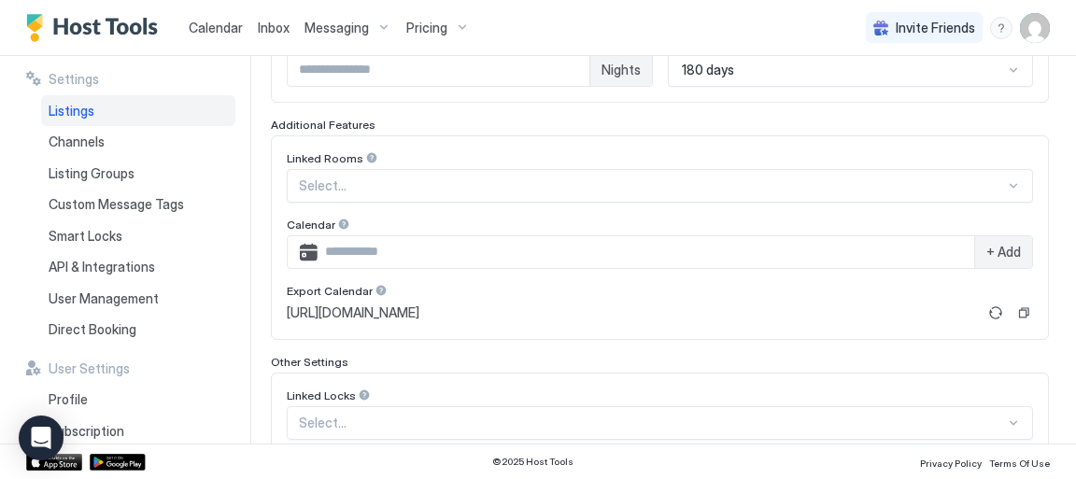
scroll to position [560, 0]
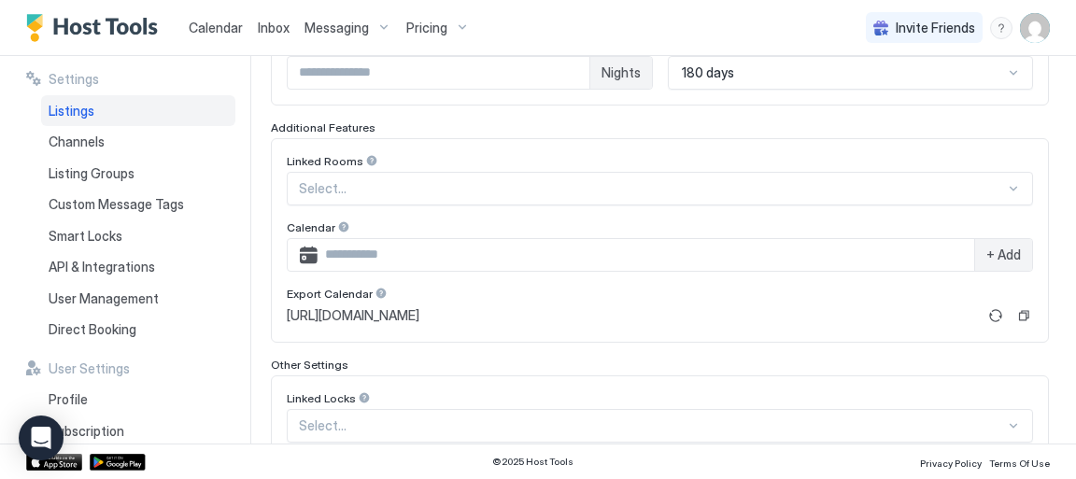
click at [422, 28] on span "Pricing" at bounding box center [426, 28] width 41 height 17
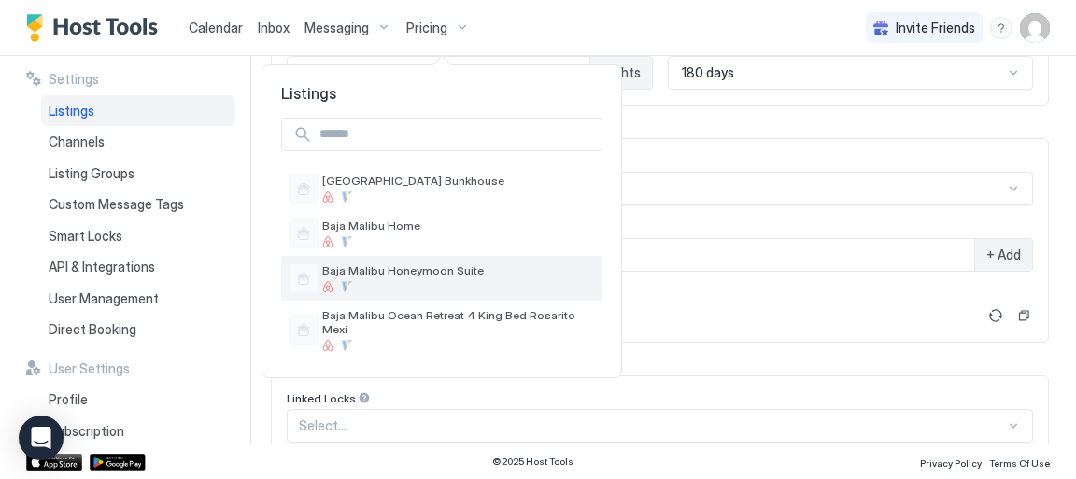
click at [415, 274] on span "Baja Malibu Honeymoon Suite" at bounding box center [458, 271] width 273 height 14
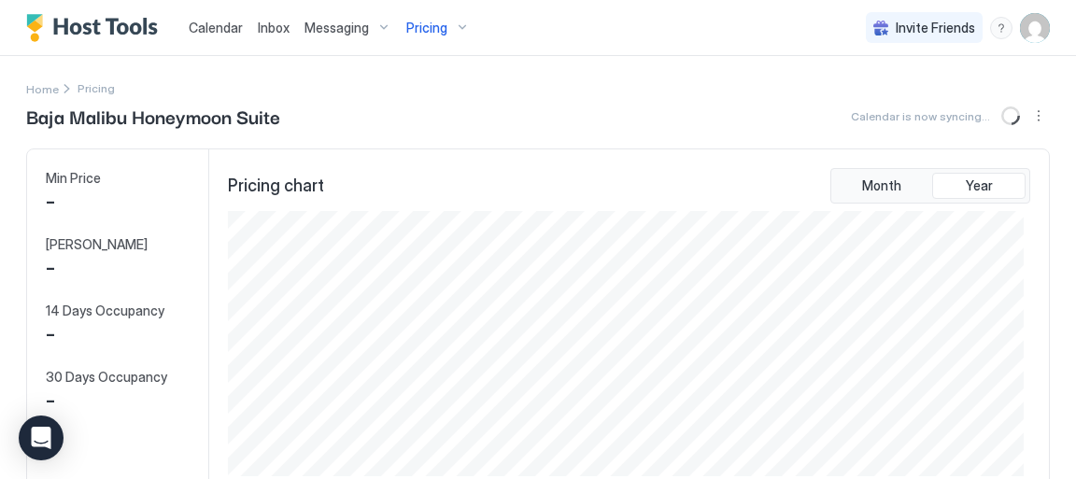
scroll to position [265, 796]
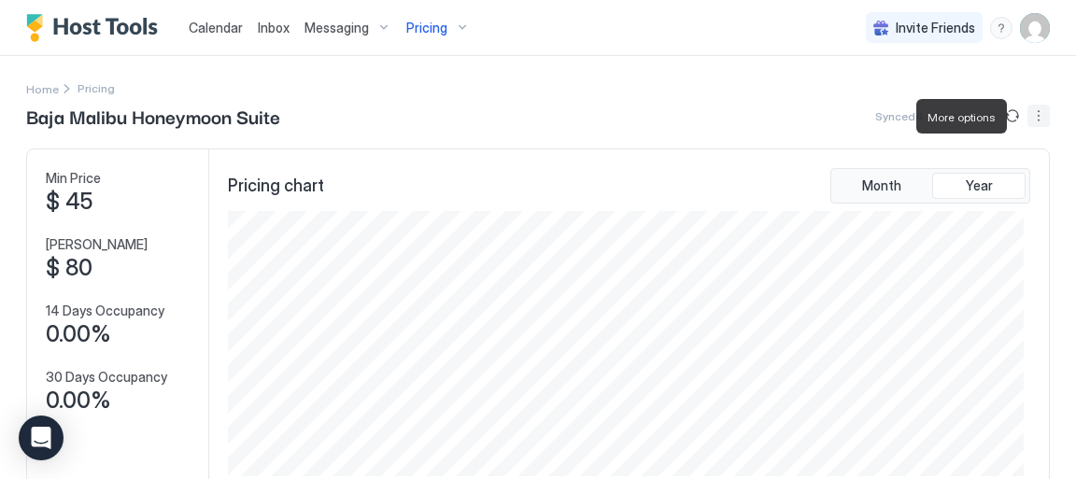
click at [1028, 116] on button "More options" at bounding box center [1039, 116] width 22 height 22
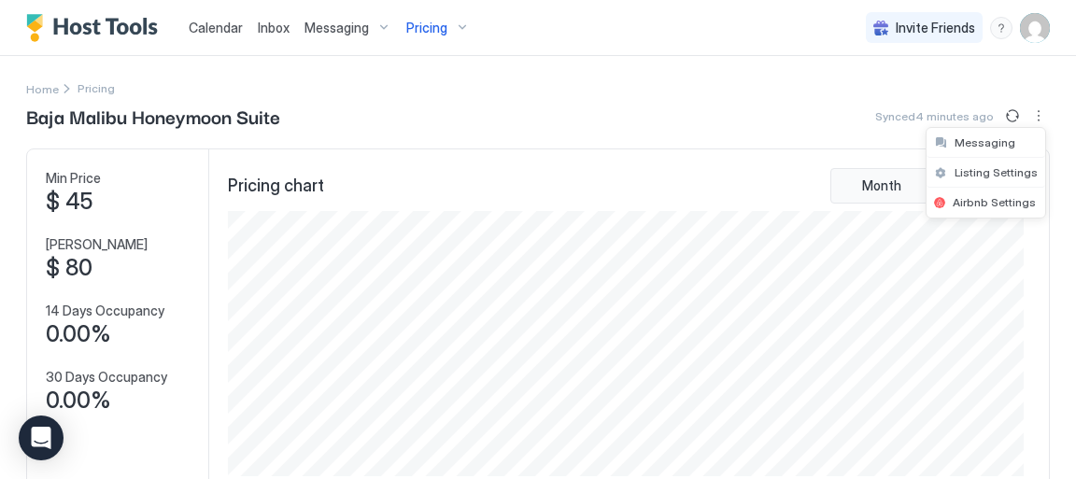
drag, startPoint x: 1069, startPoint y: 97, endPoint x: 1073, endPoint y: 174, distance: 76.7
click at [1073, 174] on div at bounding box center [538, 239] width 1076 height 479
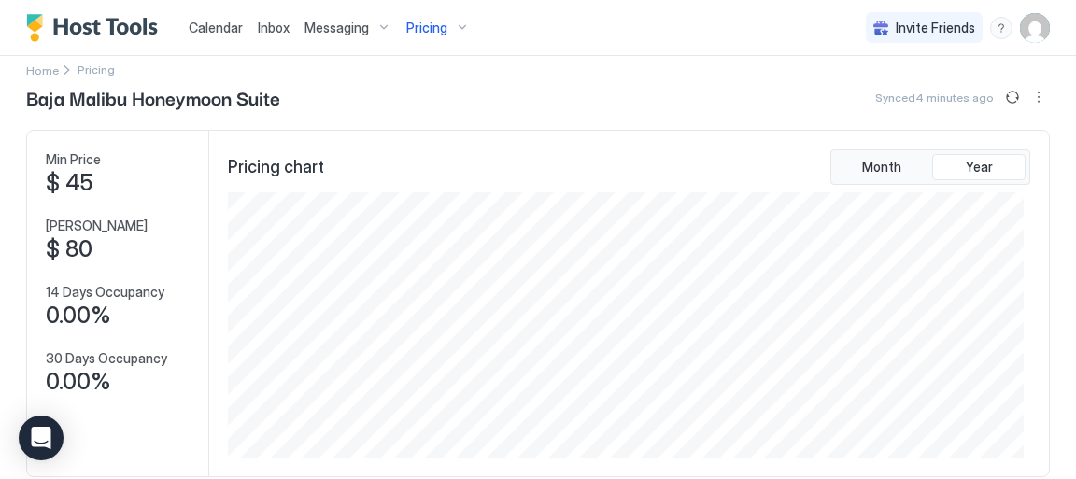
scroll to position [0, 0]
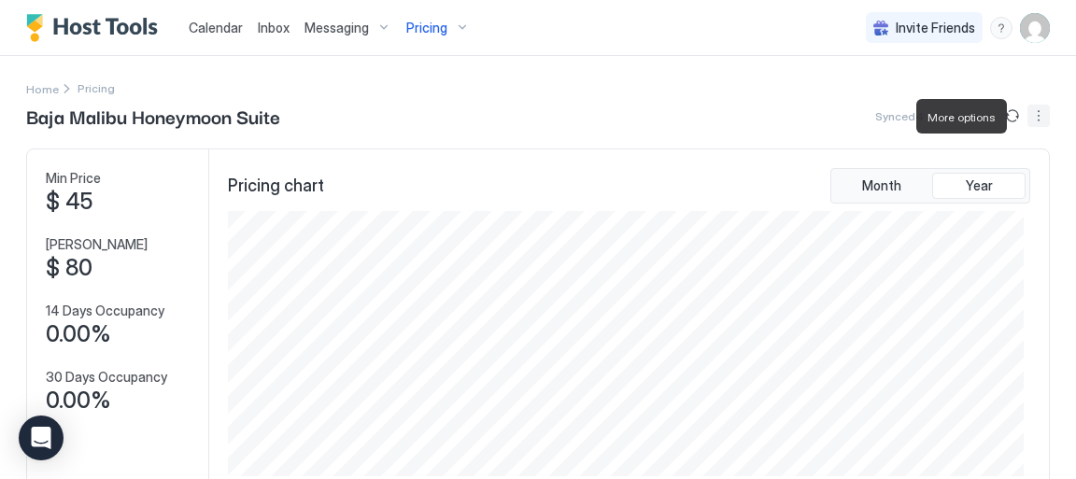
click at [1033, 118] on button "More options" at bounding box center [1039, 116] width 22 height 22
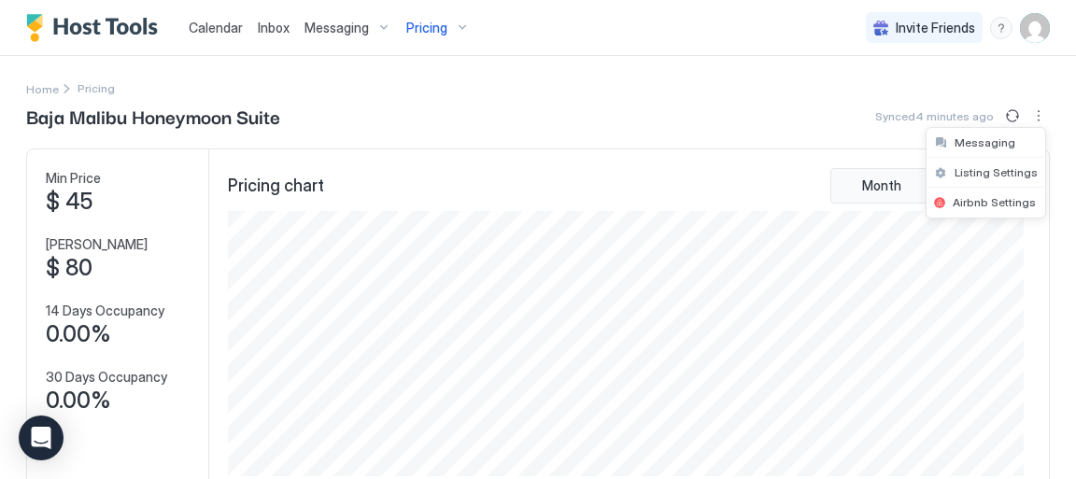
drag, startPoint x: 1071, startPoint y: 111, endPoint x: 1074, endPoint y: 155, distance: 44.0
click at [1074, 155] on div at bounding box center [538, 239] width 1076 height 479
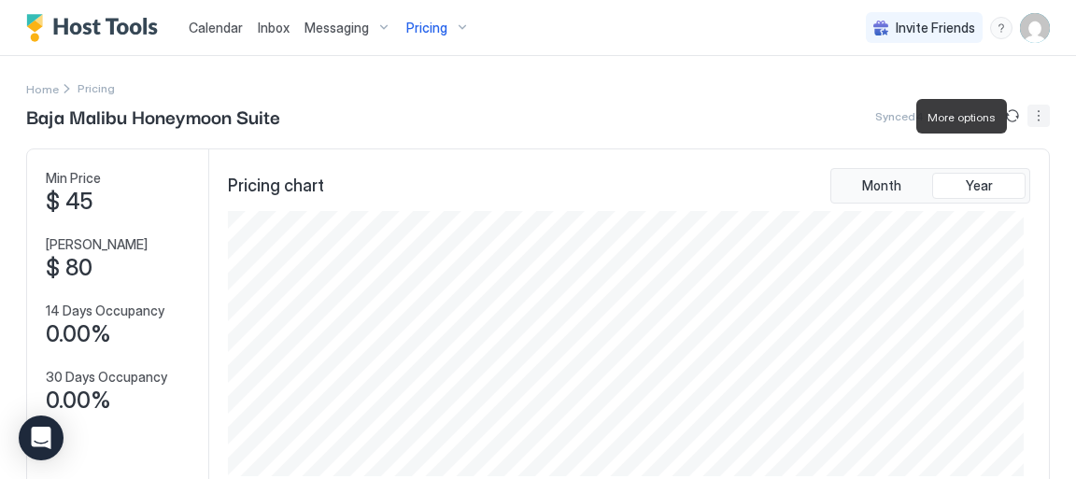
click at [1030, 123] on button "More options" at bounding box center [1039, 116] width 22 height 22
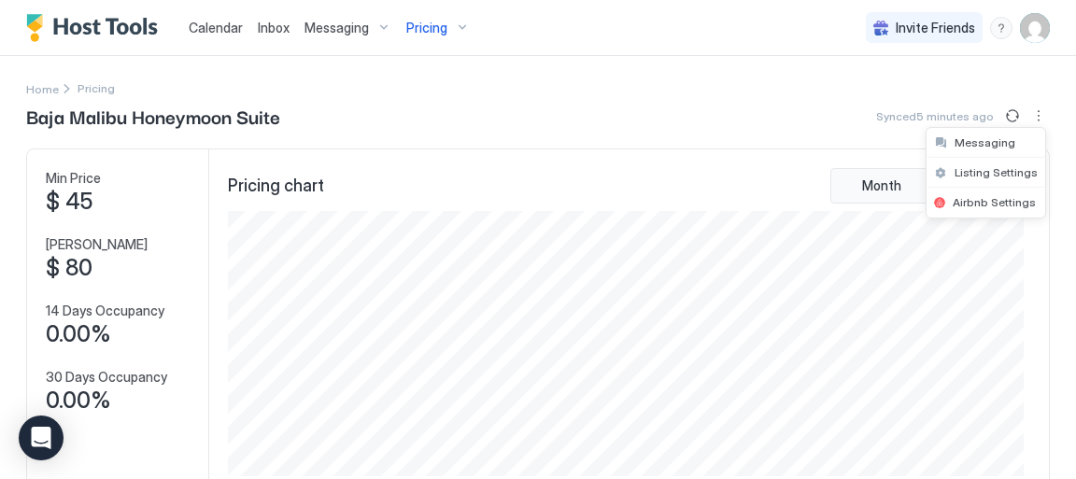
click at [809, 102] on div at bounding box center [538, 239] width 1076 height 479
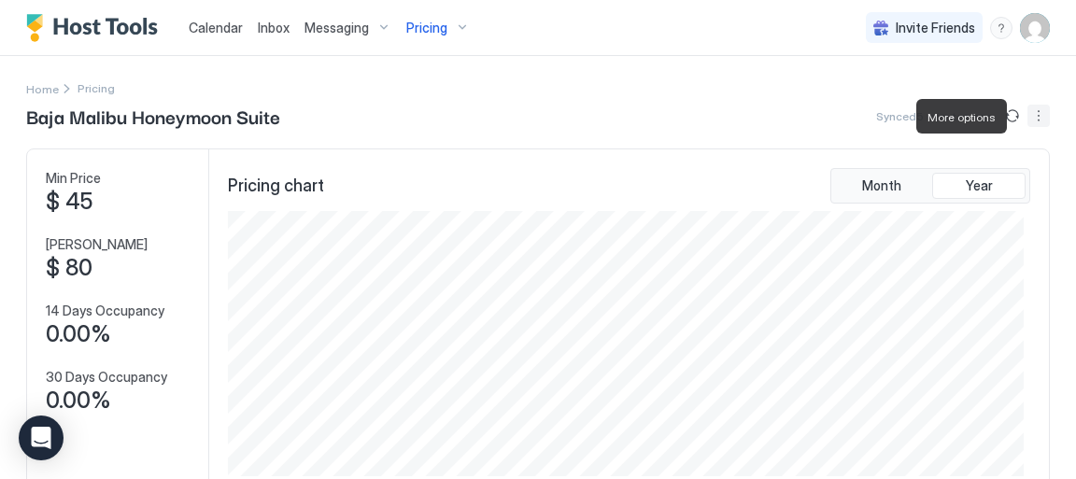
click at [1029, 116] on button "More options" at bounding box center [1039, 116] width 22 height 22
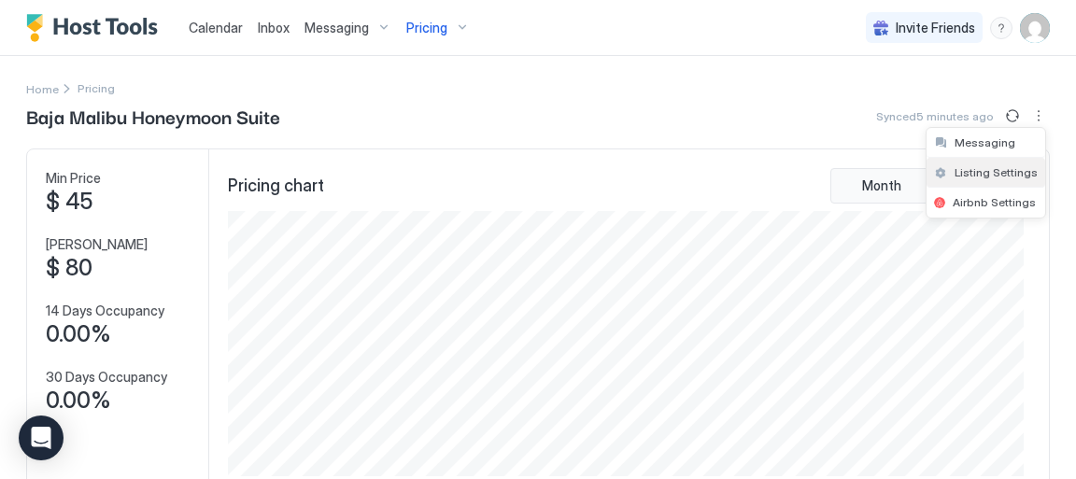
click at [1019, 172] on span "Listing Settings" at bounding box center [996, 172] width 83 height 14
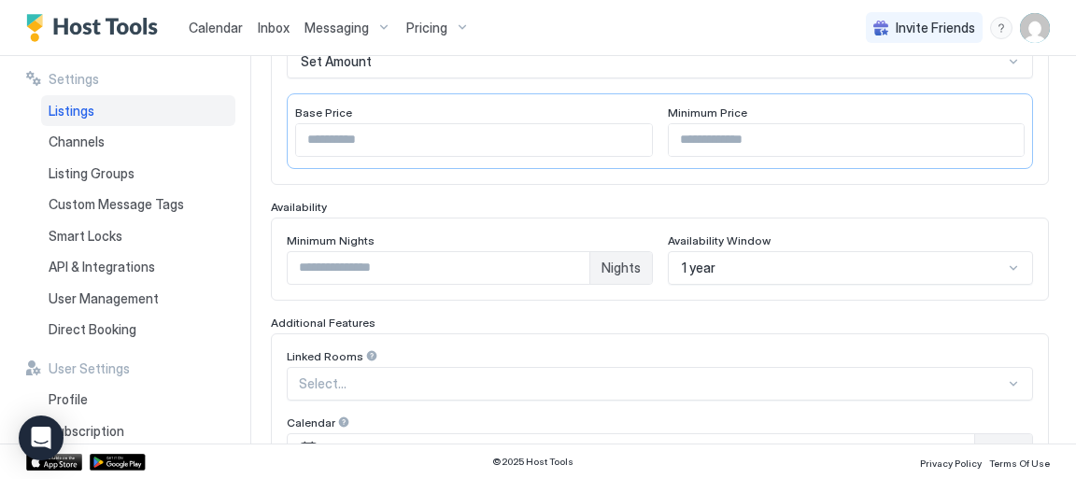
scroll to position [555, 0]
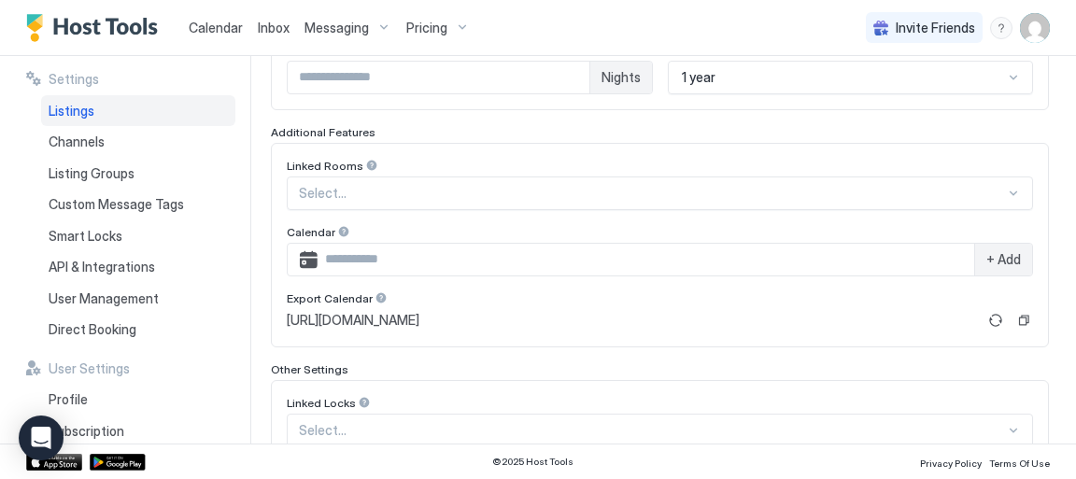
click at [1003, 94] on div "1 year" at bounding box center [851, 78] width 366 height 34
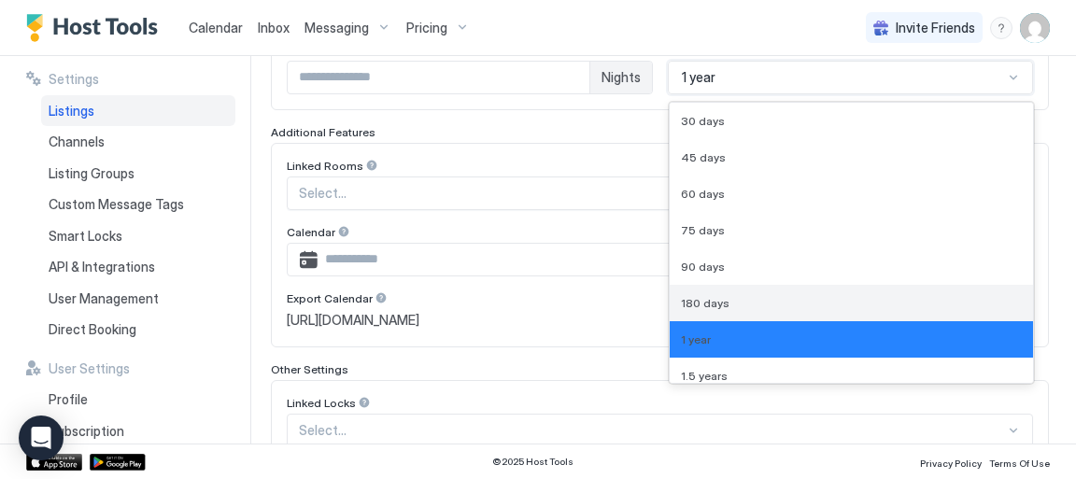
click at [957, 296] on div "180 days" at bounding box center [852, 303] width 342 height 14
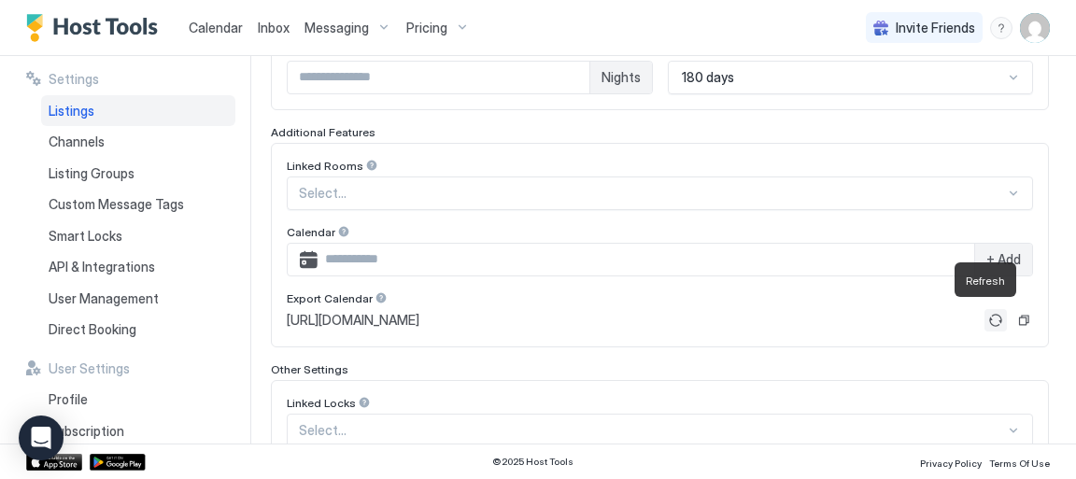
click at [985, 319] on button "Refresh" at bounding box center [996, 320] width 22 height 22
click at [985, 318] on button "Refresh" at bounding box center [996, 320] width 22 height 22
click at [820, 260] on input "Input Field" at bounding box center [646, 260] width 657 height 32
click at [883, 348] on div "**********" at bounding box center [660, 100] width 778 height 794
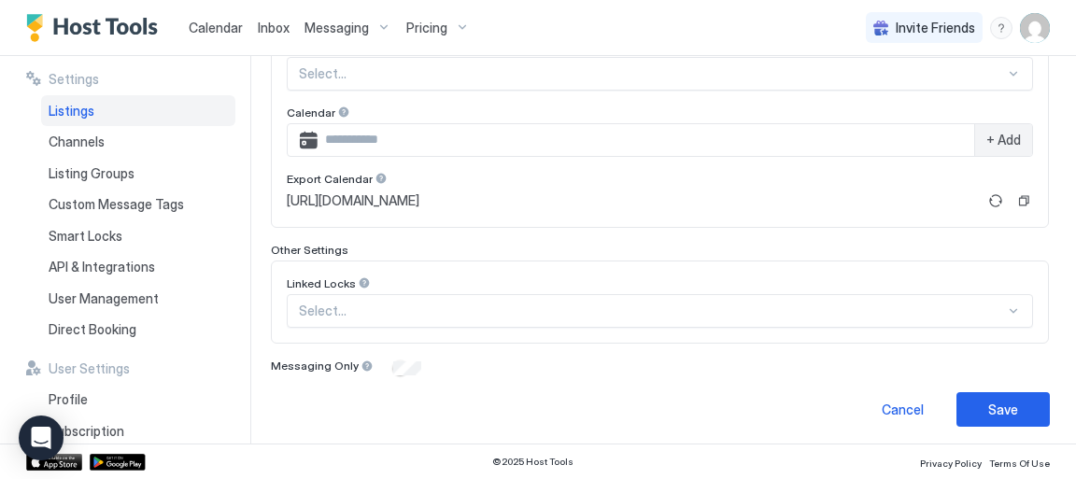
scroll to position [676, 0]
click at [990, 409] on div "Save" at bounding box center [1004, 409] width 30 height 20
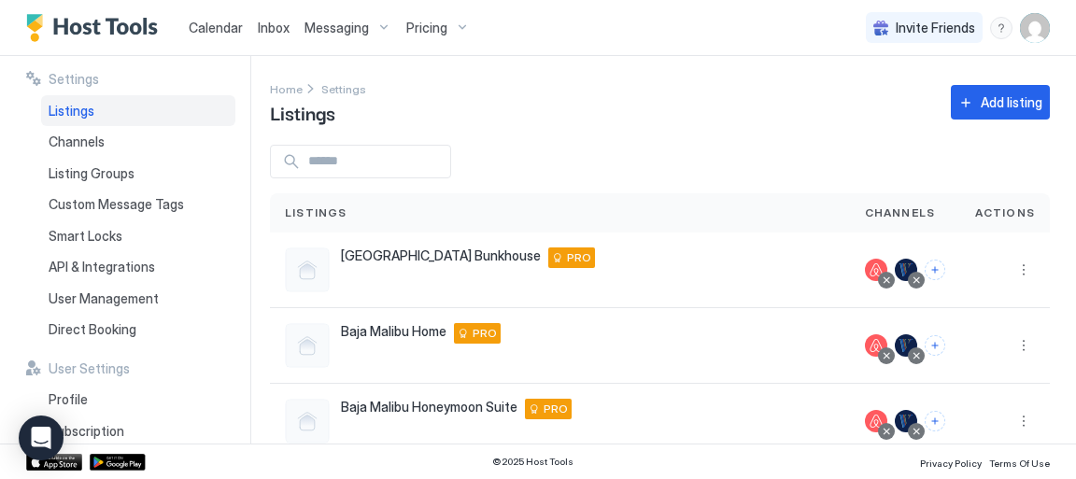
click at [218, 28] on span "Calendar" at bounding box center [216, 28] width 54 height 16
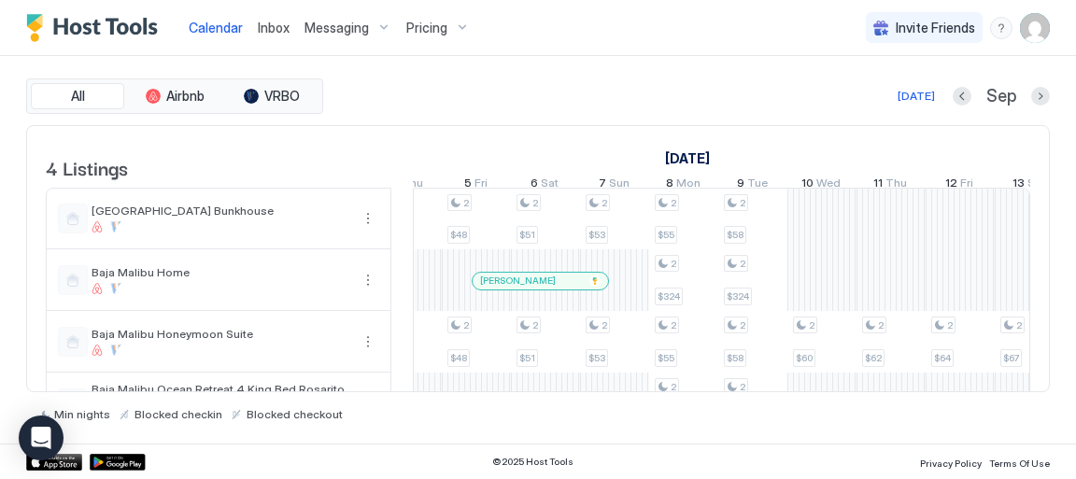
scroll to position [0, 1224]
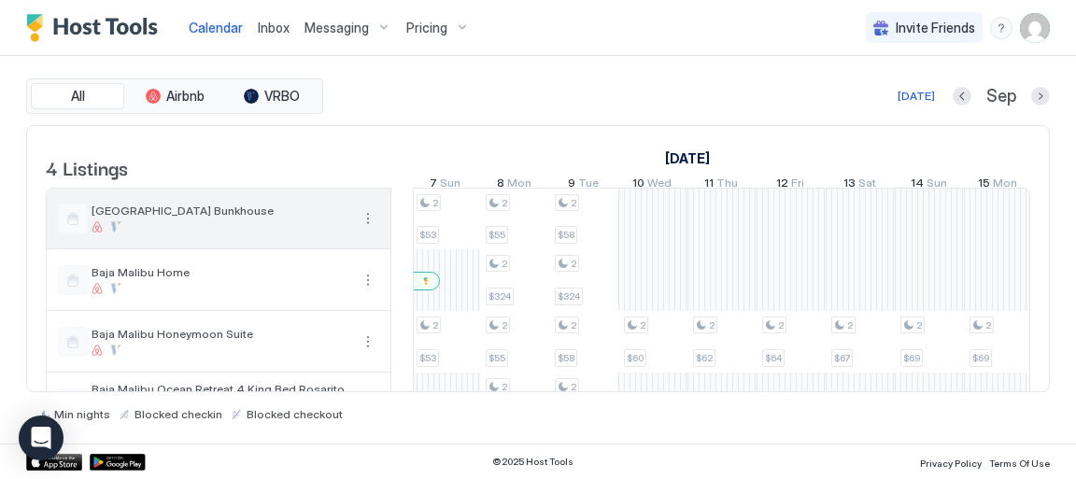
click at [205, 218] on span "[GEOGRAPHIC_DATA] Bunkhouse" at bounding box center [221, 211] width 258 height 14
click at [368, 230] on button "More options" at bounding box center [368, 218] width 22 height 22
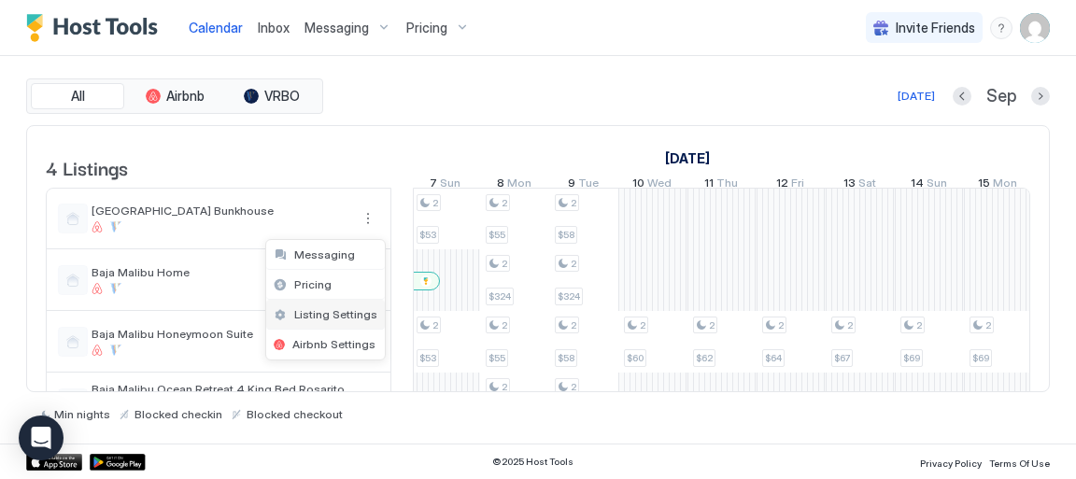
click at [278, 314] on div "Listing Settings" at bounding box center [326, 314] width 104 height 14
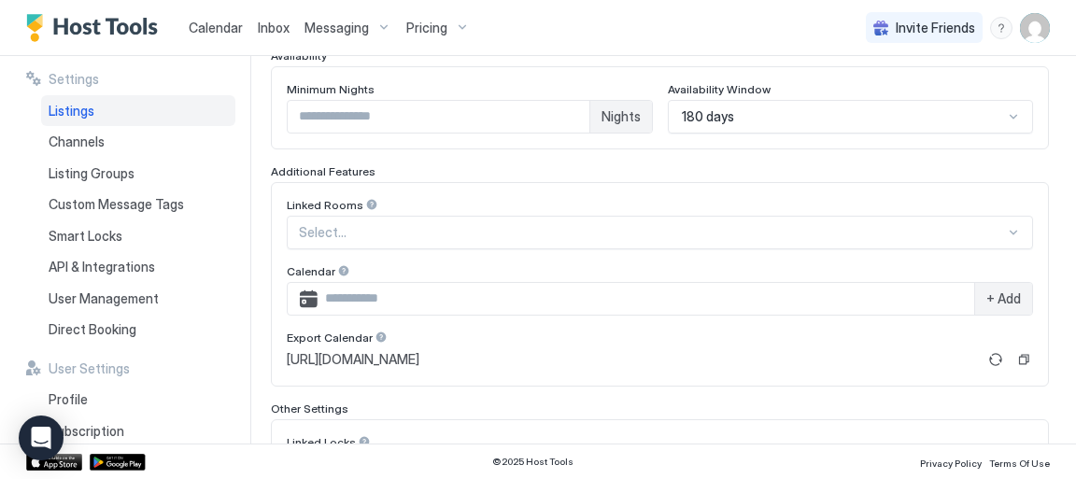
scroll to position [514, 0]
click at [985, 356] on button "Refresh" at bounding box center [996, 361] width 22 height 22
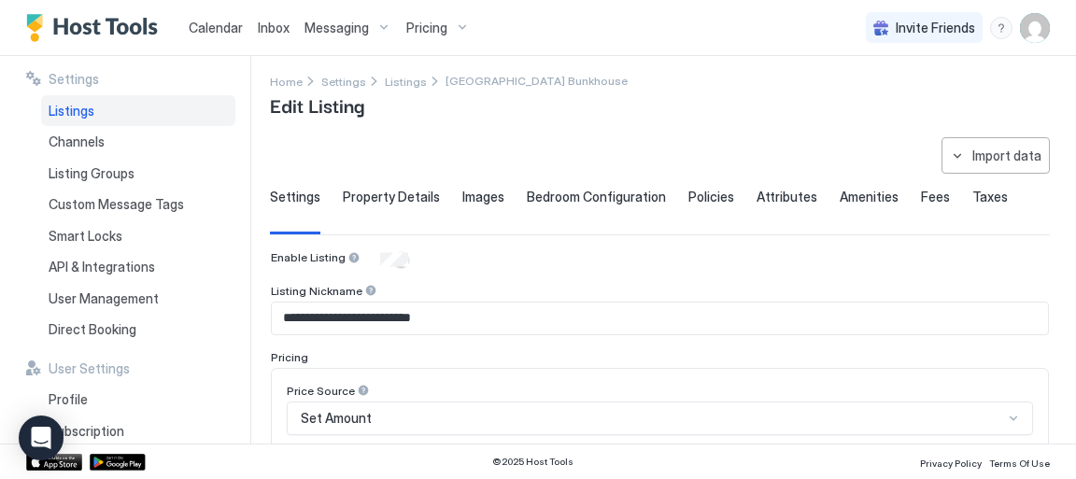
scroll to position [0, 0]
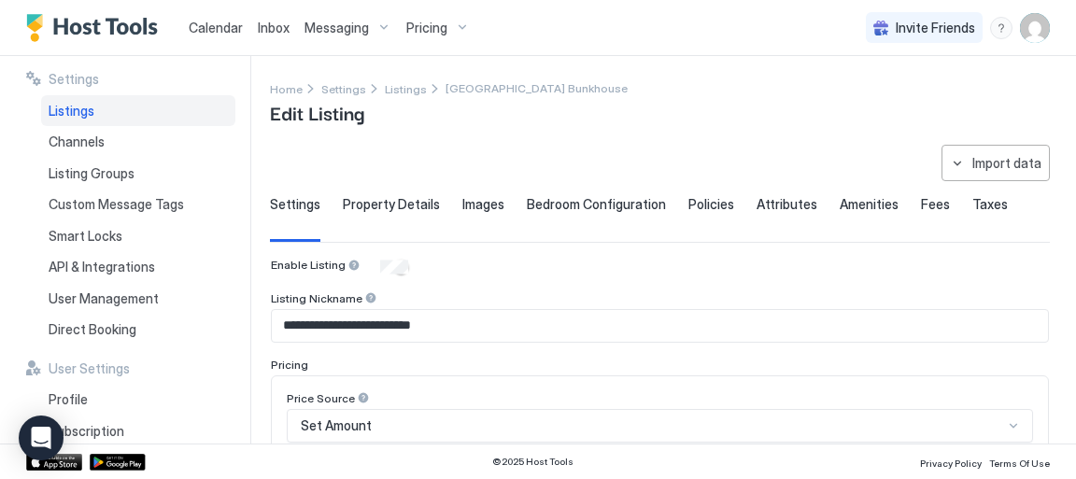
click at [425, 29] on span "Pricing" at bounding box center [426, 28] width 41 height 17
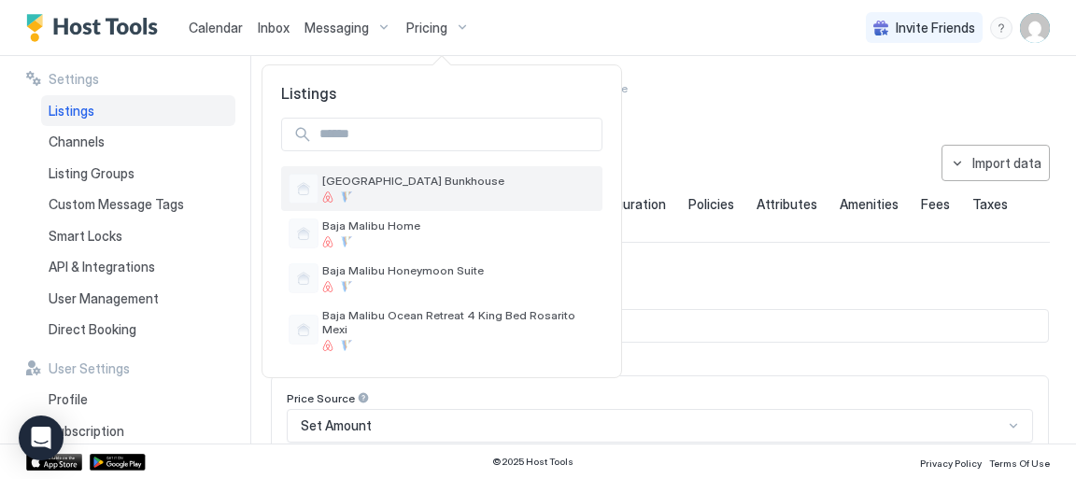
click at [450, 188] on div "[GEOGRAPHIC_DATA] Bunkhouse" at bounding box center [458, 188] width 273 height 29
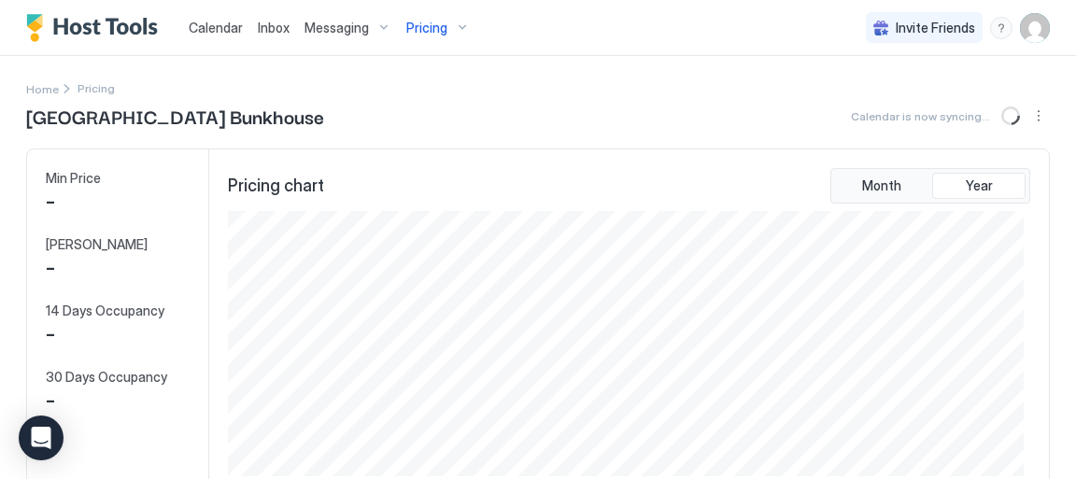
scroll to position [265, 796]
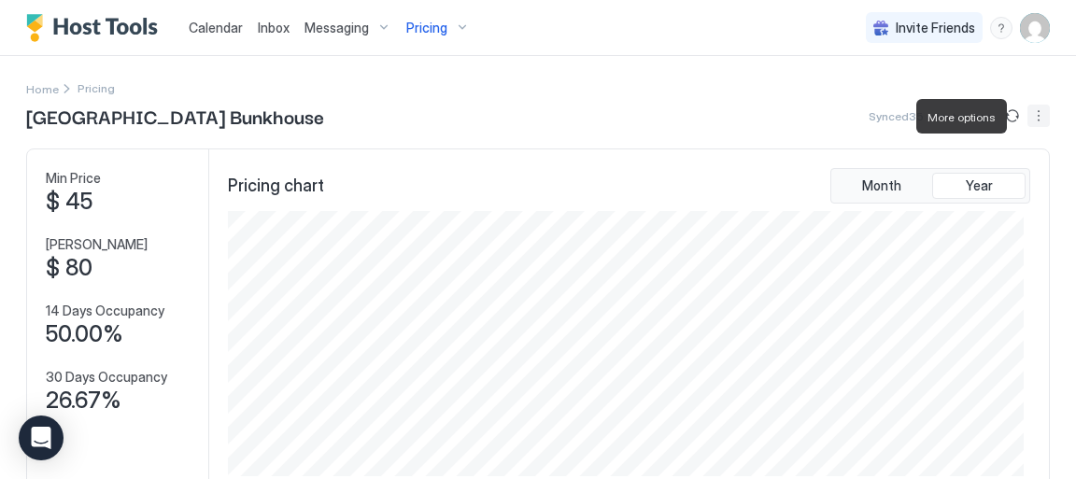
click at [1030, 119] on button "More options" at bounding box center [1039, 116] width 22 height 22
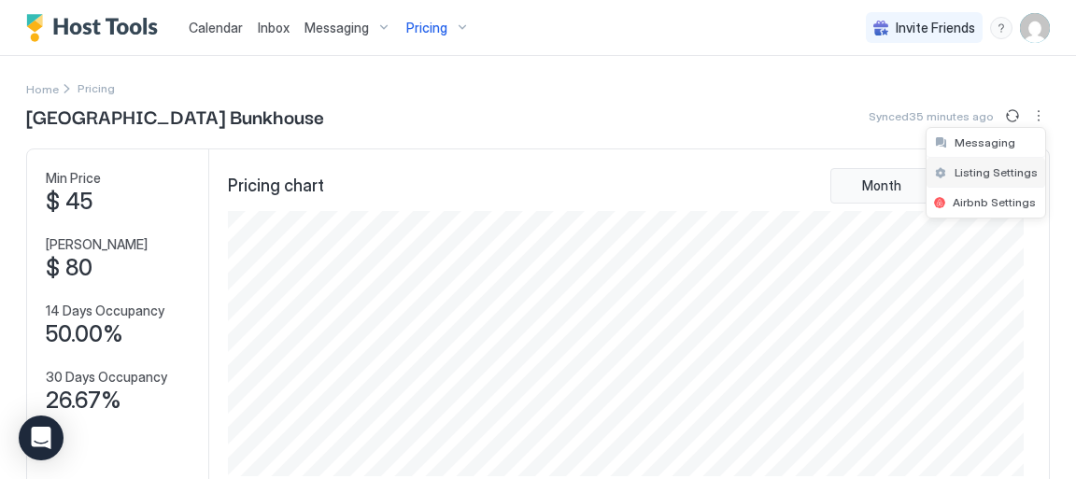
click at [973, 171] on span "Listing Settings" at bounding box center [996, 172] width 83 height 14
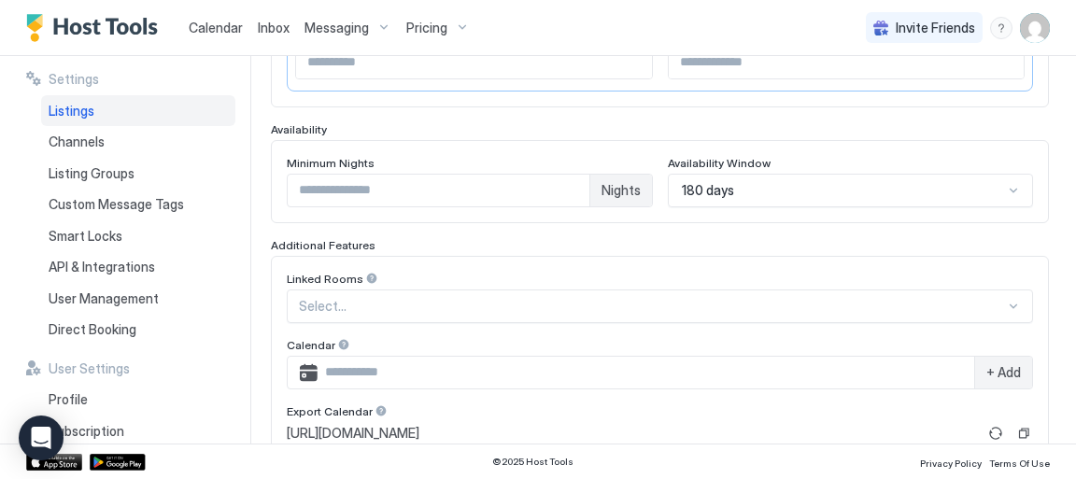
scroll to position [440, 0]
click at [209, 26] on span "Calendar" at bounding box center [216, 28] width 54 height 16
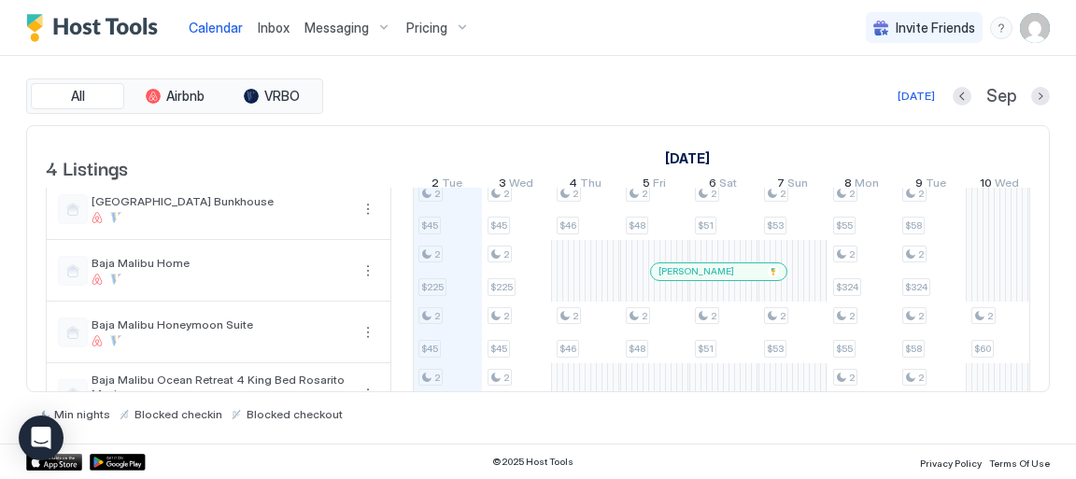
scroll to position [10, 0]
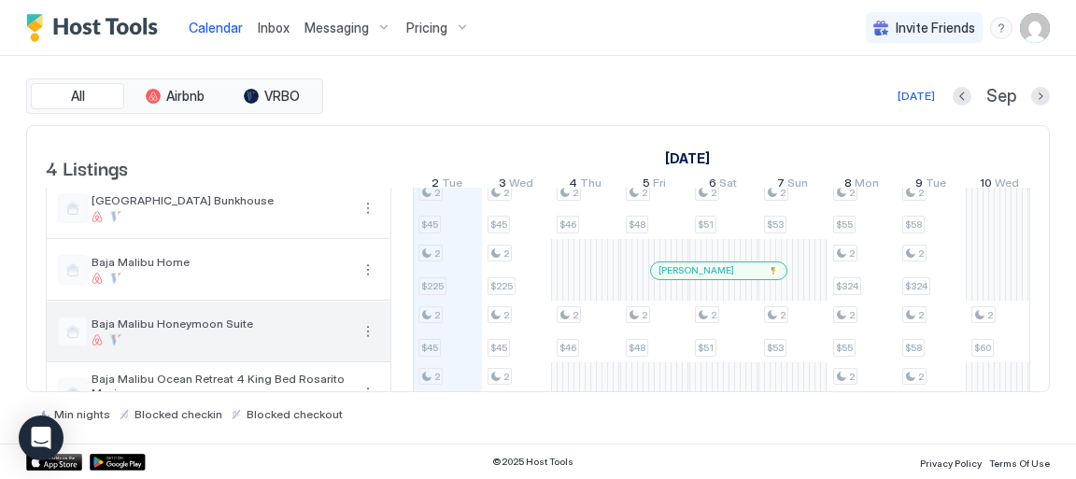
click at [173, 344] on div at bounding box center [221, 340] width 258 height 11
click at [179, 331] on span "Baja Malibu Honeymoon Suite" at bounding box center [221, 324] width 258 height 14
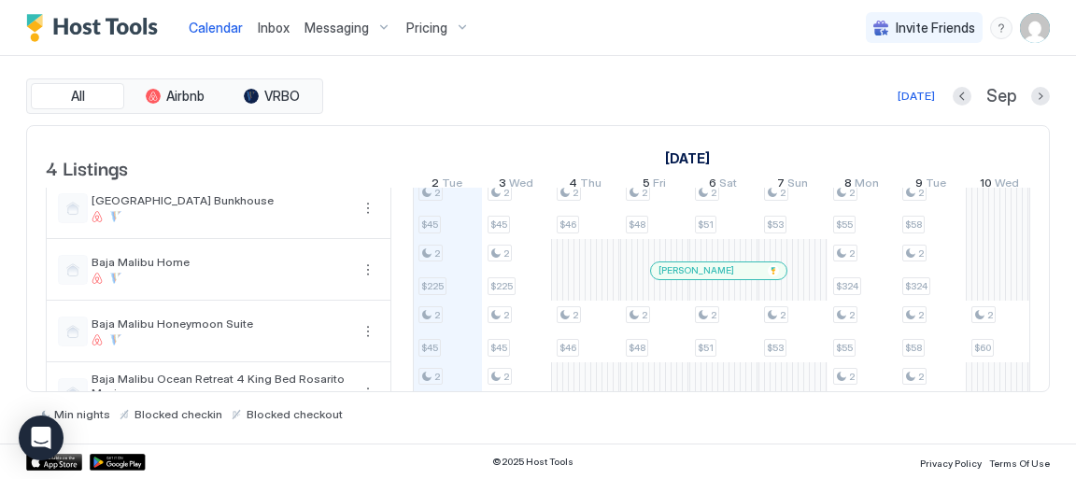
click at [422, 29] on span "Pricing" at bounding box center [426, 28] width 41 height 17
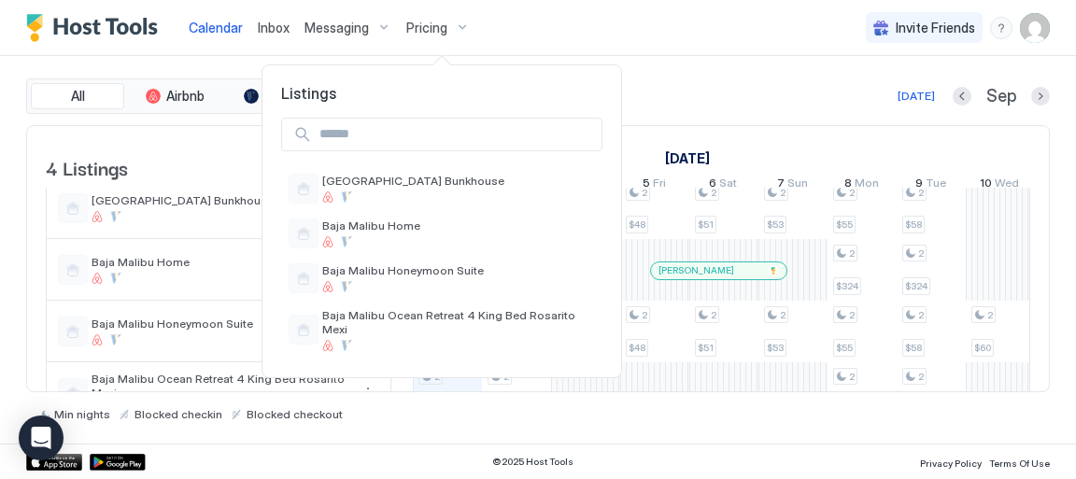
click at [195, 335] on div at bounding box center [538, 239] width 1076 height 479
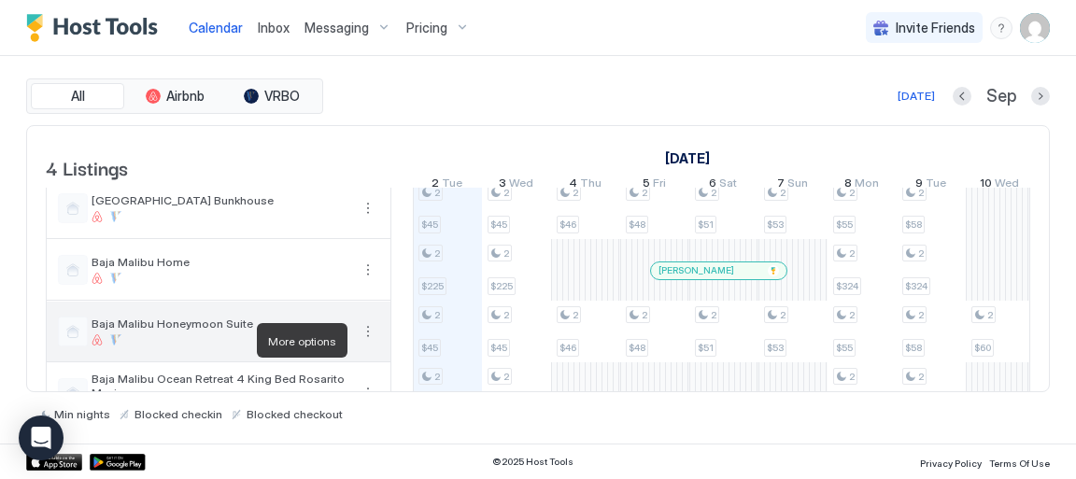
click at [371, 337] on button "More options" at bounding box center [368, 332] width 22 height 22
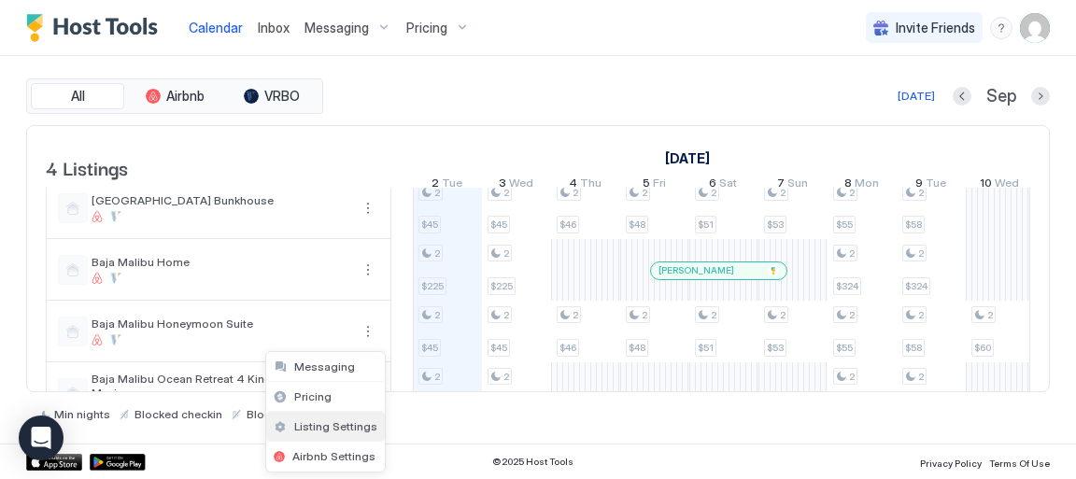
click at [325, 426] on span "Listing Settings" at bounding box center [335, 427] width 83 height 14
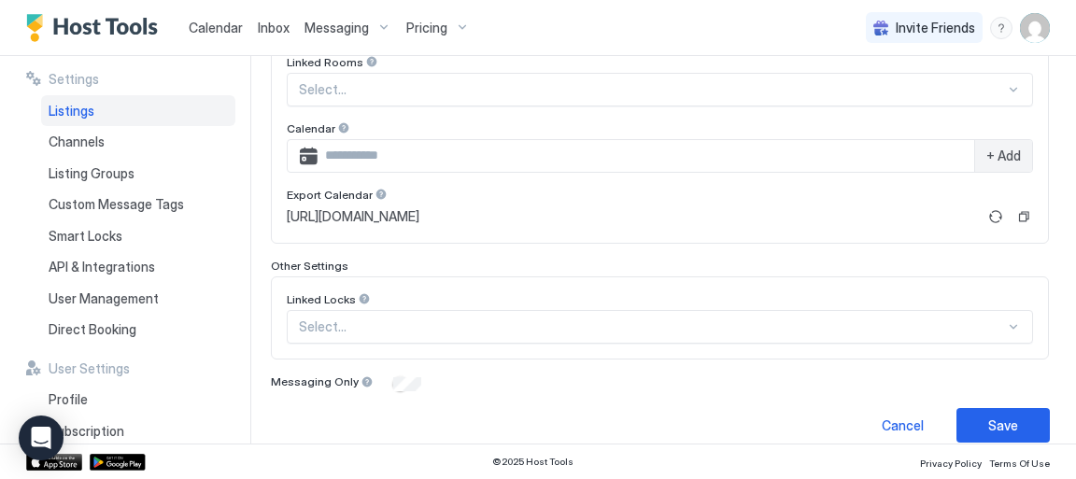
scroll to position [660, 0]
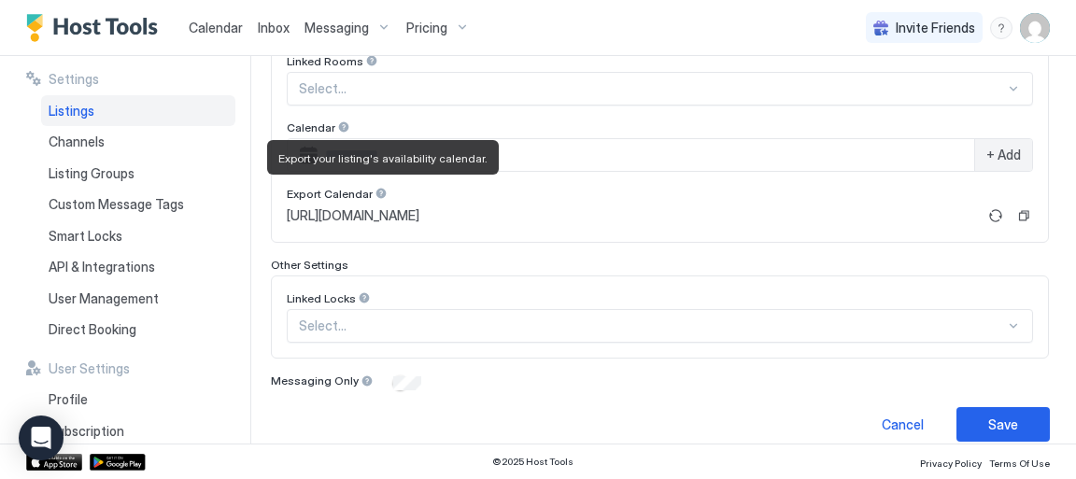
click at [377, 191] on div at bounding box center [381, 193] width 13 height 13
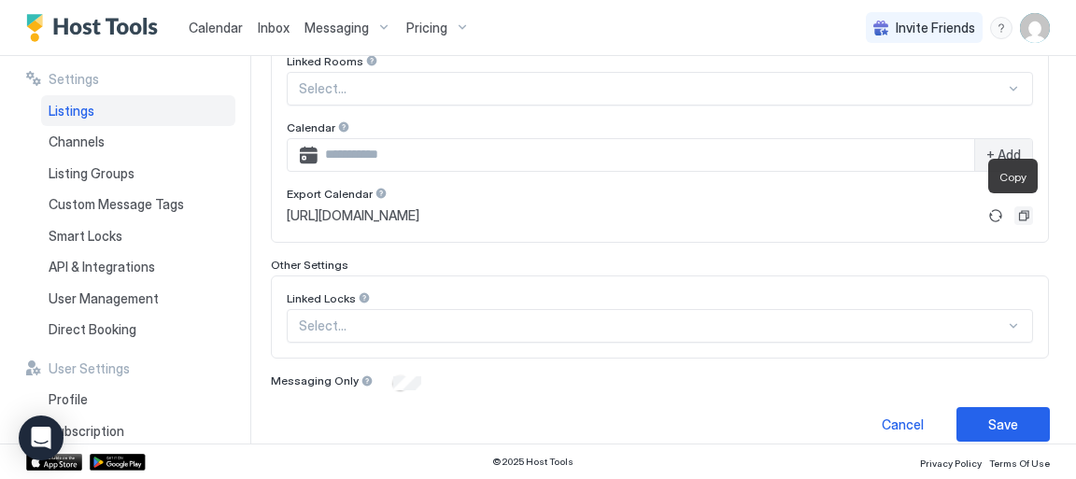
click at [1015, 207] on button "Copy" at bounding box center [1024, 216] width 19 height 19
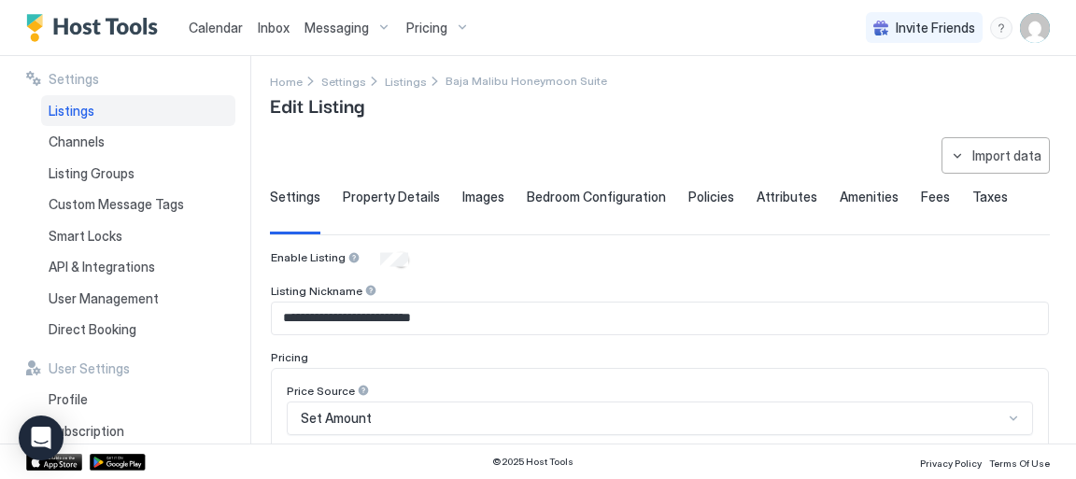
scroll to position [9, 0]
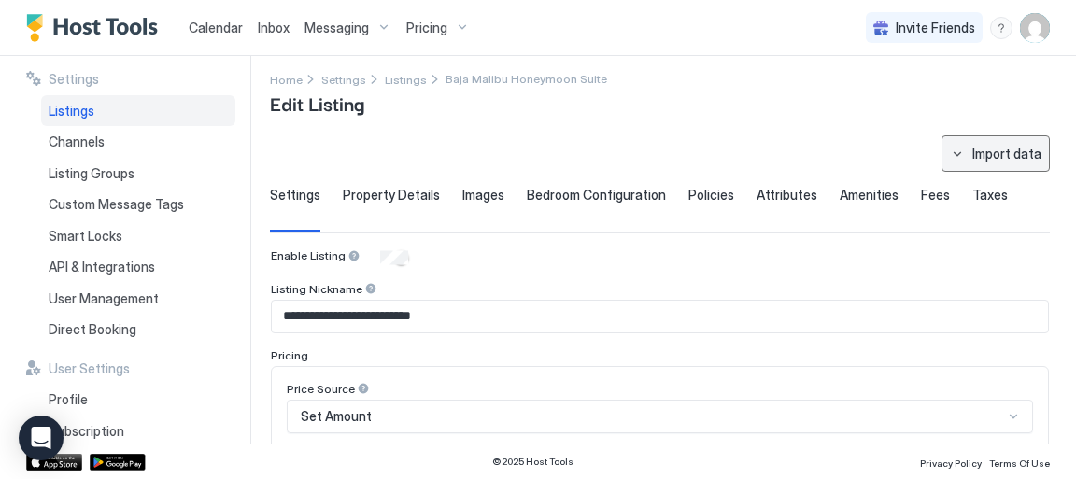
click at [986, 154] on div "Import data" at bounding box center [1007, 154] width 69 height 20
click at [1017, 186] on div "Airbnb" at bounding box center [1002, 186] width 57 height 17
type input "***"
type input "*"
type textarea "**********"
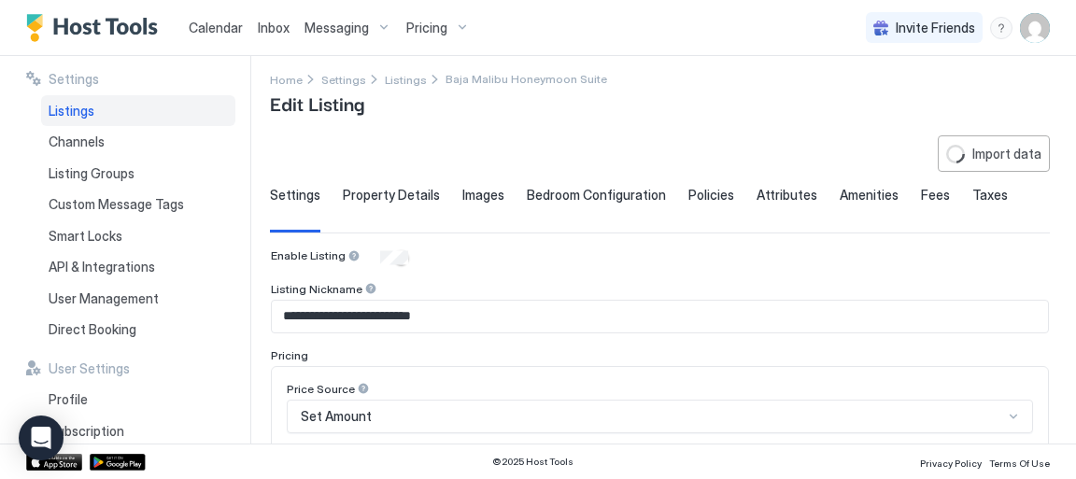
type textarea "**********"
type input "**********"
type input "*****"
type input "**********"
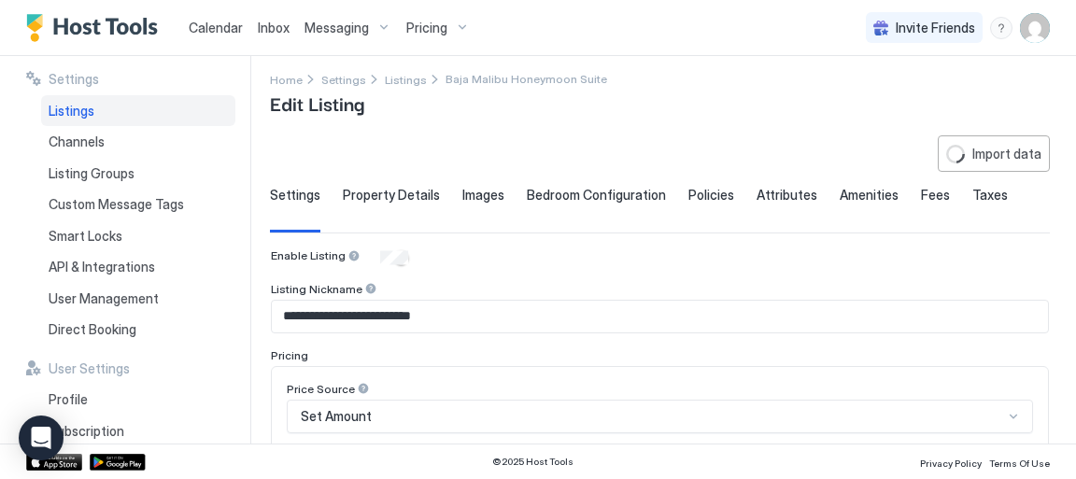
type textarea "**********"
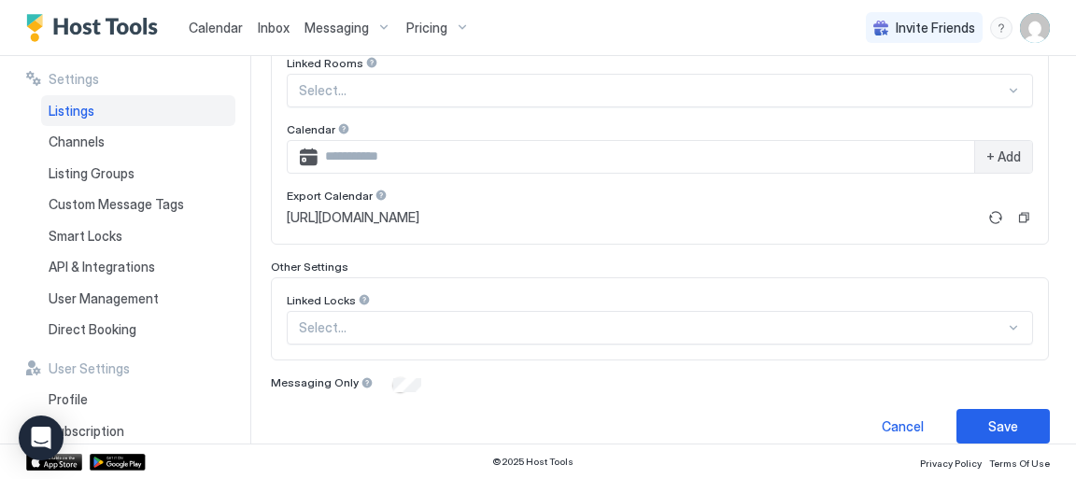
scroll to position [676, 0]
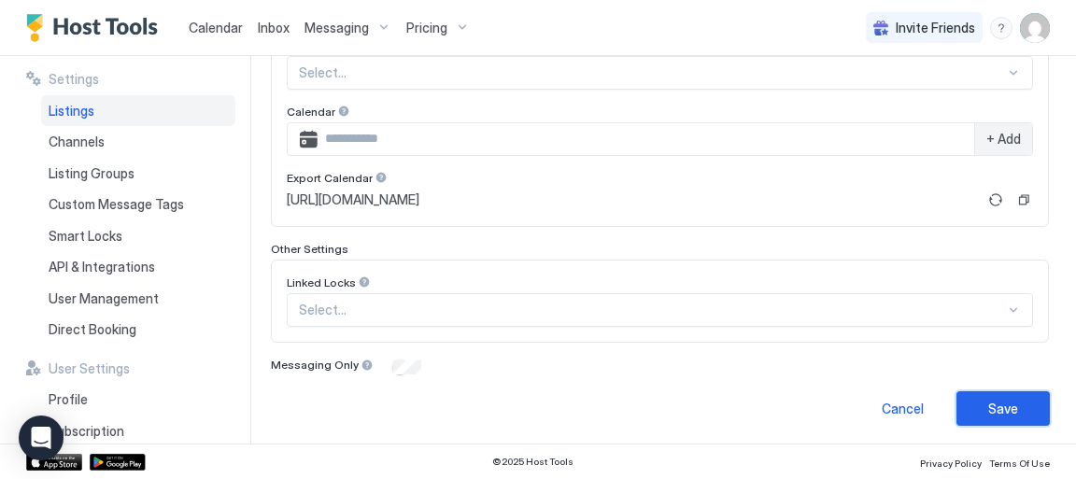
click at [989, 411] on div "Save" at bounding box center [1004, 409] width 30 height 20
click at [989, 403] on div "Save" at bounding box center [1004, 409] width 30 height 20
click at [998, 411] on div "Save" at bounding box center [1004, 409] width 30 height 20
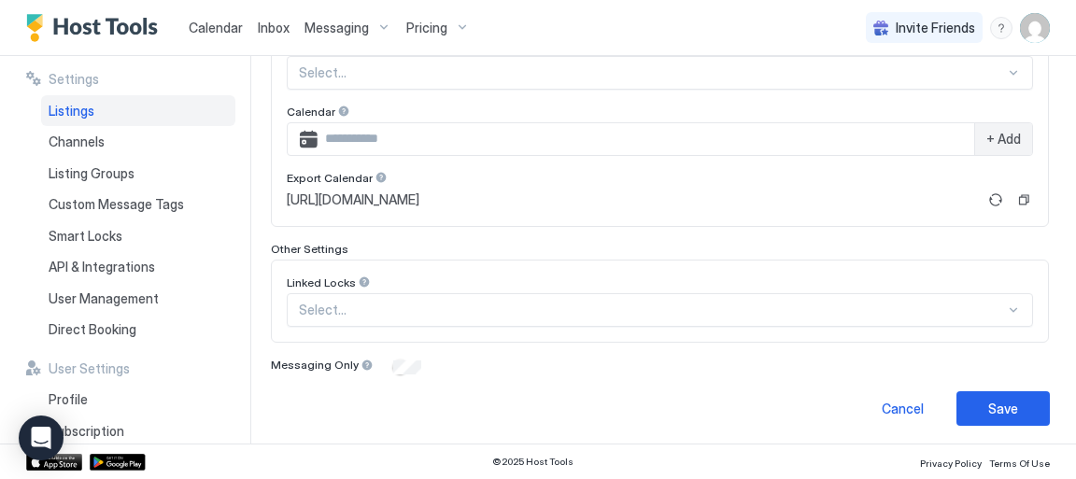
click at [544, 428] on div "**********" at bounding box center [673, 250] width 806 height 388
click at [996, 404] on div "Save" at bounding box center [1004, 409] width 30 height 20
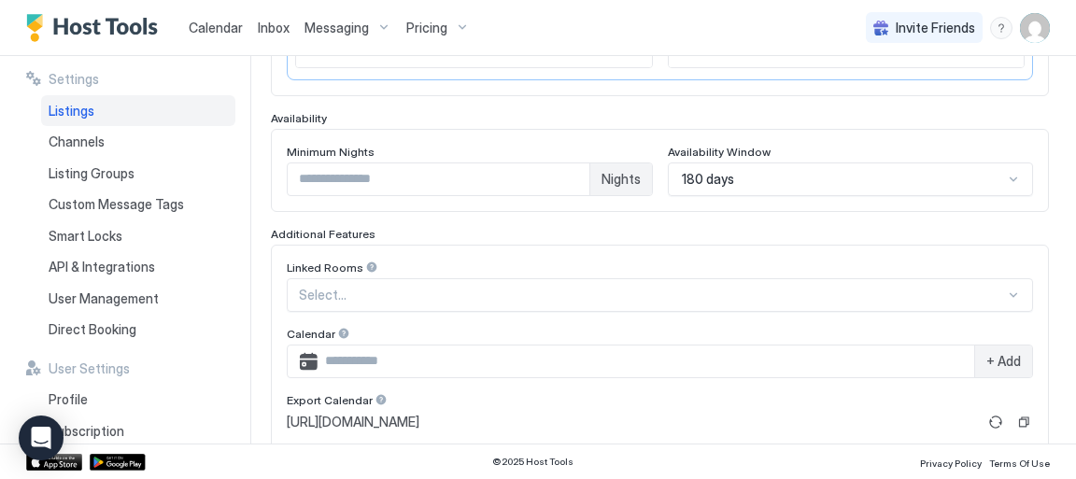
scroll to position [555, 0]
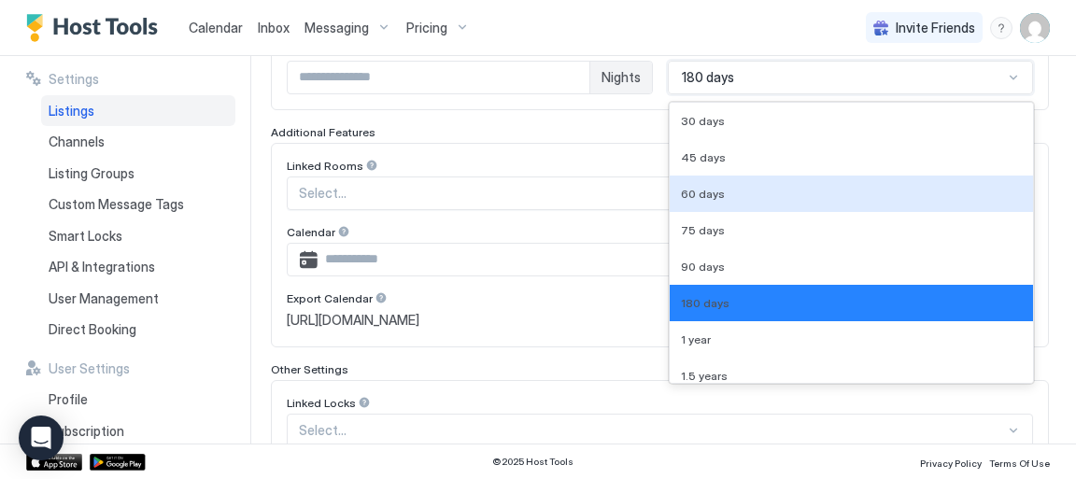
click at [1007, 94] on div "9 results available. Use Up and Down to choose options, press Enter to select t…" at bounding box center [851, 78] width 366 height 34
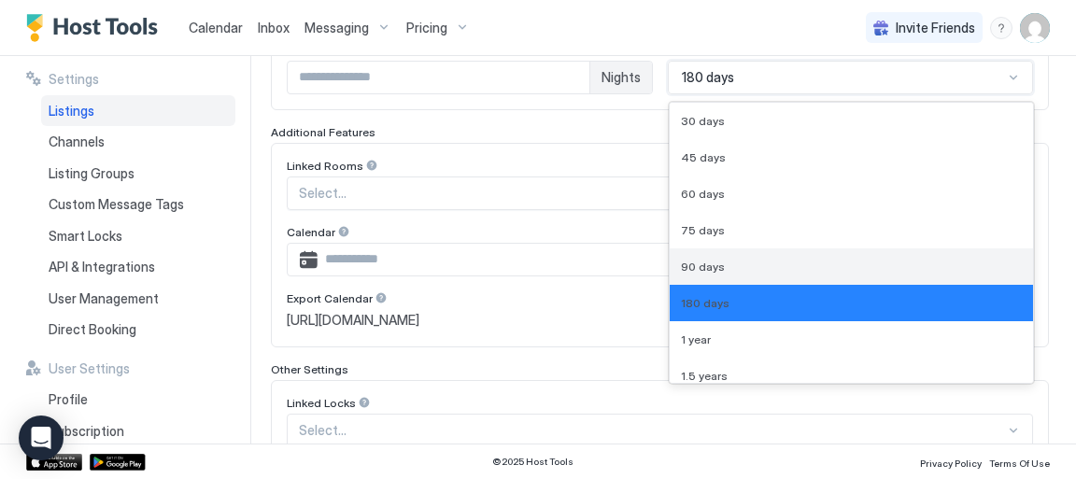
click at [736, 267] on div "90 days" at bounding box center [852, 267] width 342 height 14
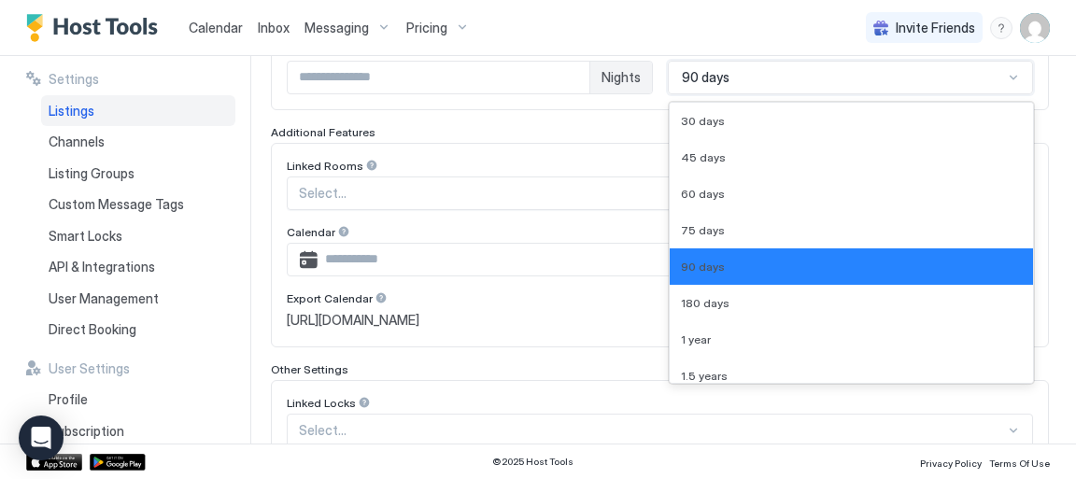
click at [1006, 77] on div at bounding box center [1013, 77] width 15 height 15
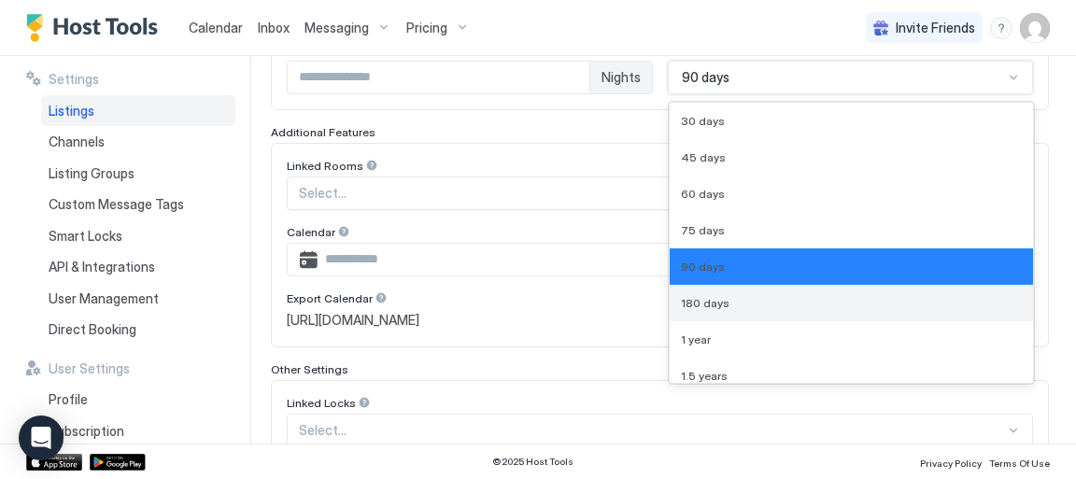
click at [791, 299] on div "180 days" at bounding box center [852, 303] width 342 height 14
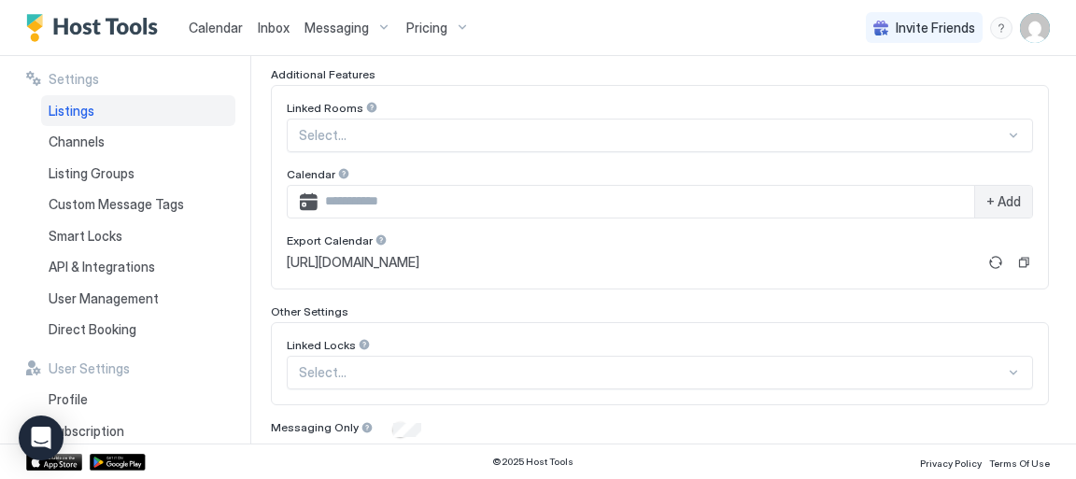
scroll to position [676, 0]
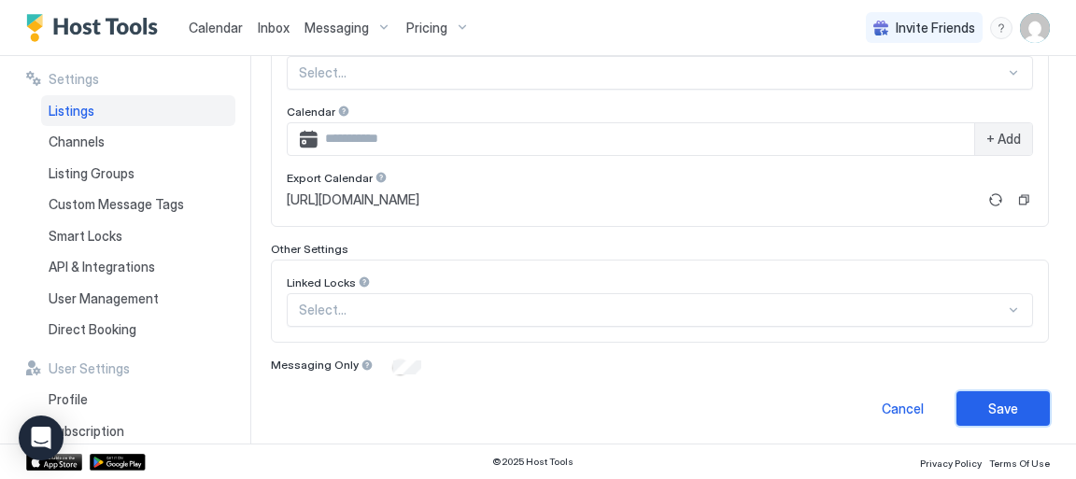
click at [991, 402] on div "Save" at bounding box center [1004, 409] width 30 height 20
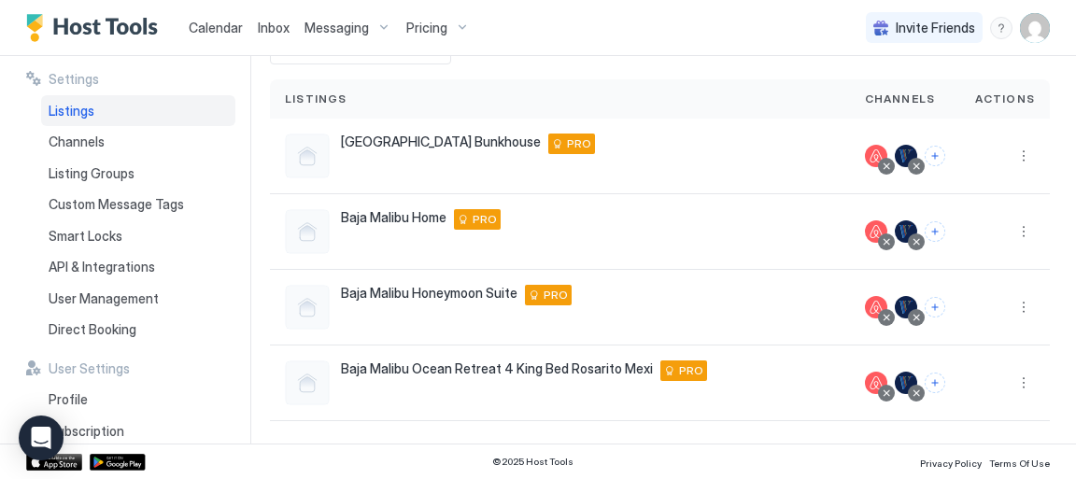
scroll to position [113, 0]
click at [1024, 306] on div at bounding box center [1006, 309] width 90 height 76
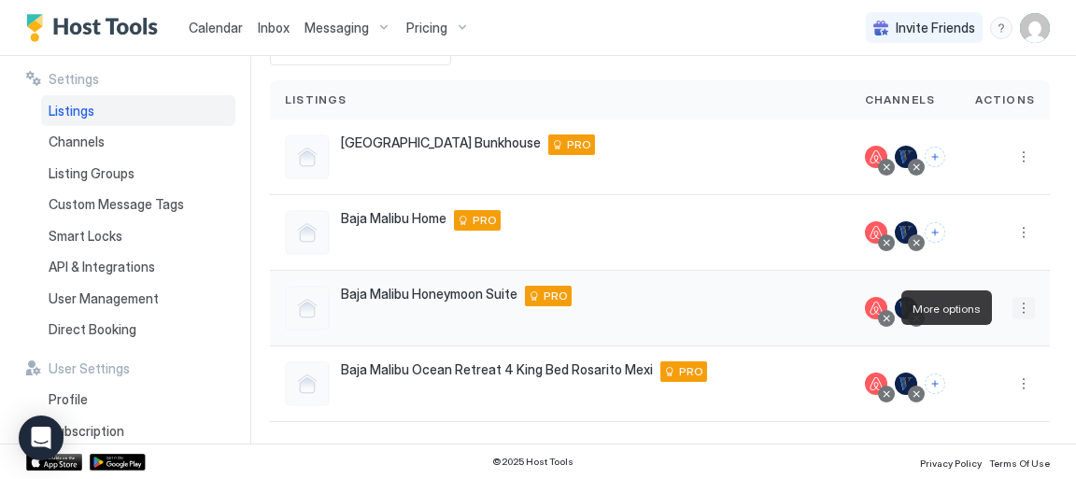
click at [1016, 311] on button "More options" at bounding box center [1024, 308] width 22 height 22
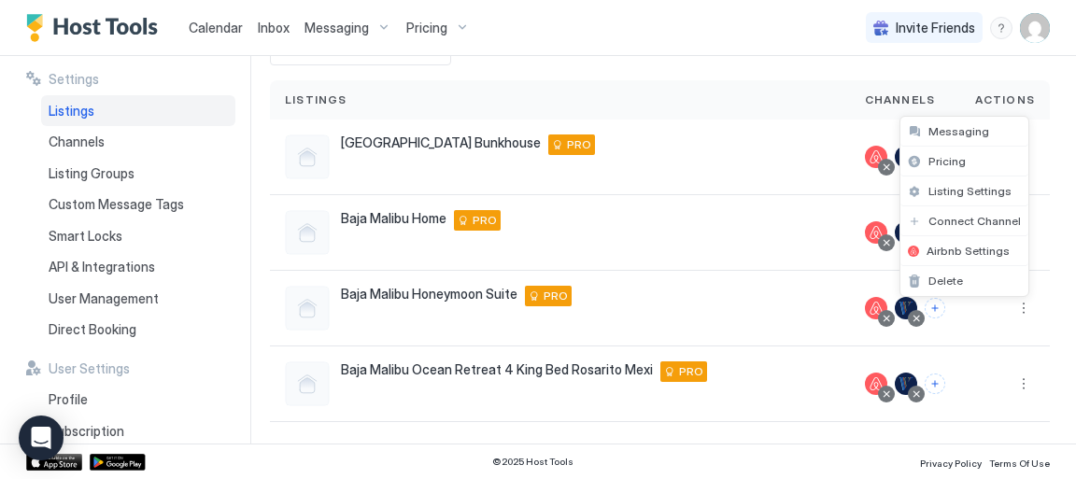
click at [714, 412] on div at bounding box center [538, 239] width 1076 height 479
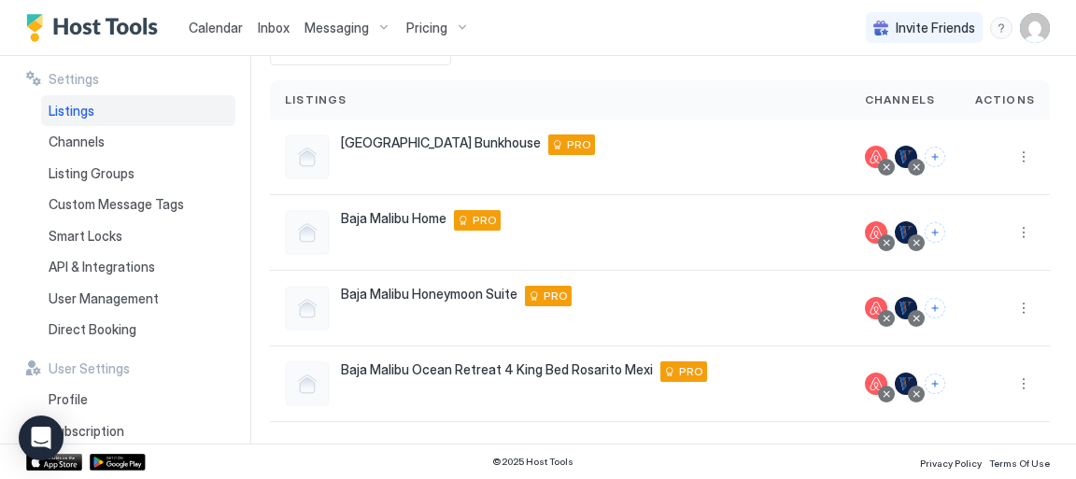
click at [429, 29] on span "Pricing" at bounding box center [426, 28] width 41 height 17
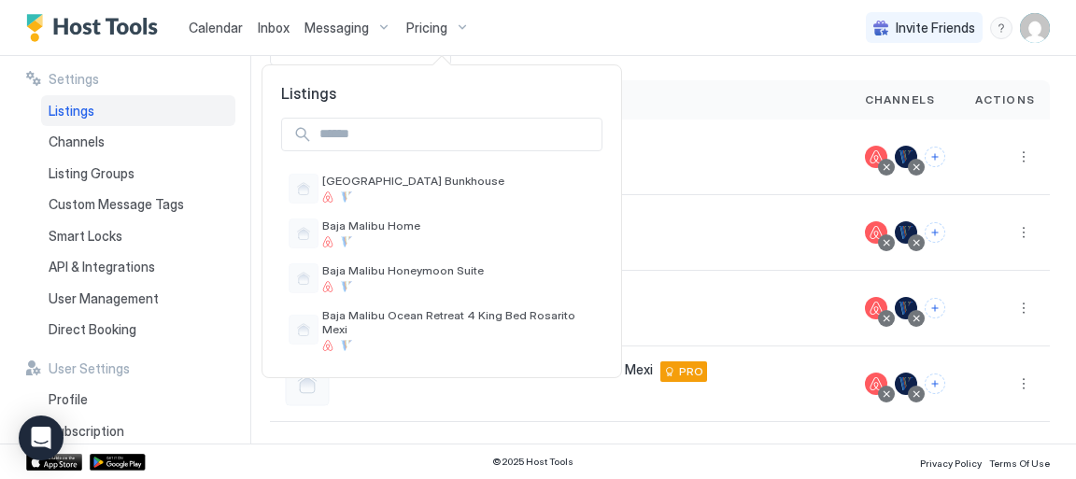
drag, startPoint x: 1071, startPoint y: 171, endPoint x: 1073, endPoint y: 138, distance: 32.8
click at [1073, 138] on div at bounding box center [538, 239] width 1076 height 479
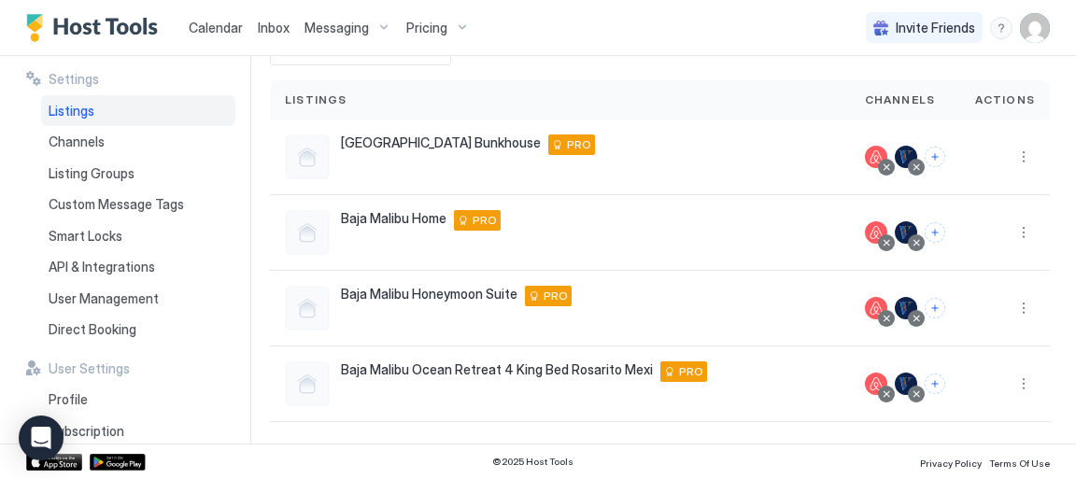
click at [221, 28] on span "Calendar" at bounding box center [216, 28] width 54 height 16
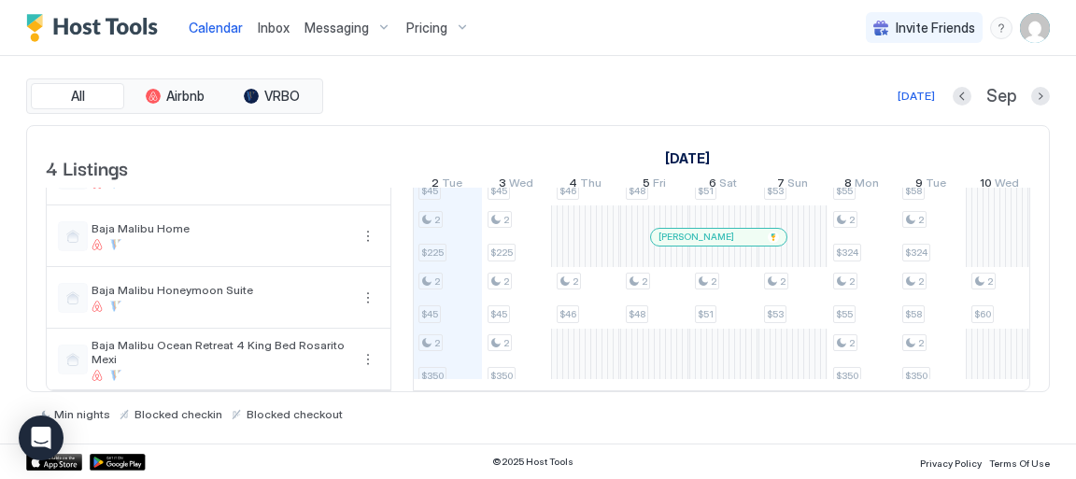
scroll to position [64, 0]
click at [36, 439] on icon "Open Intercom Messenger" at bounding box center [40, 438] width 21 height 24
